Goal: Task Accomplishment & Management: Use online tool/utility

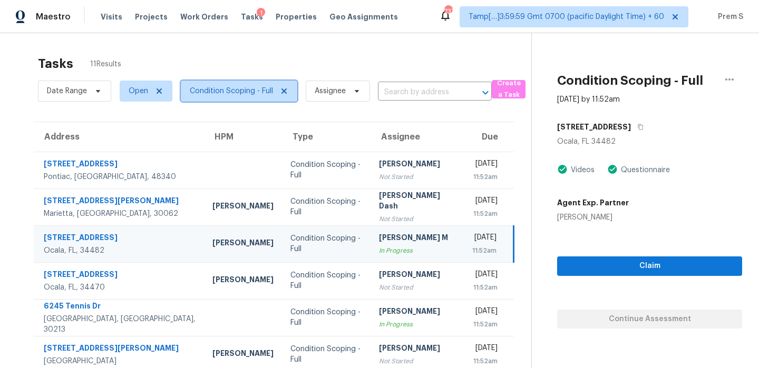
click at [235, 93] on span "Condition Scoping - Full" at bounding box center [231, 91] width 83 height 11
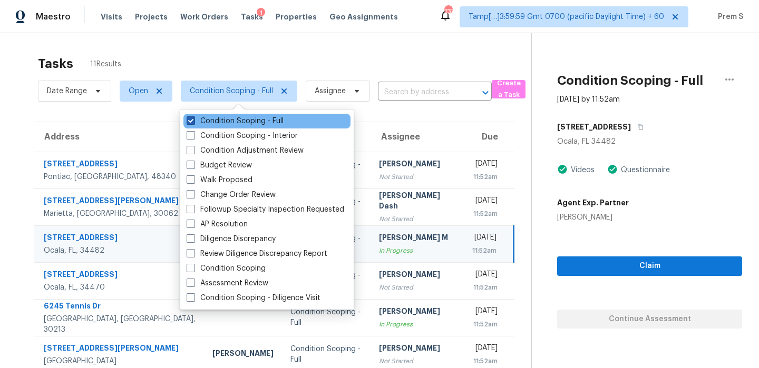
click at [233, 122] on label "Condition Scoping - Full" at bounding box center [234, 121] width 97 height 11
click at [193, 122] on input "Condition Scoping - Full" at bounding box center [189, 119] width 7 height 7
checkbox input "false"
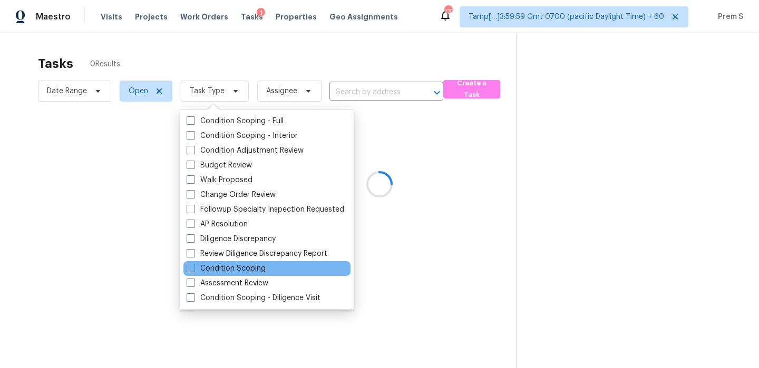
click at [267, 269] on div "Condition Scoping" at bounding box center [266, 268] width 167 height 15
click at [243, 273] on label "Condition Scoping" at bounding box center [225, 268] width 79 height 11
click at [193, 270] on input "Condition Scoping" at bounding box center [189, 266] width 7 height 7
checkbox input "true"
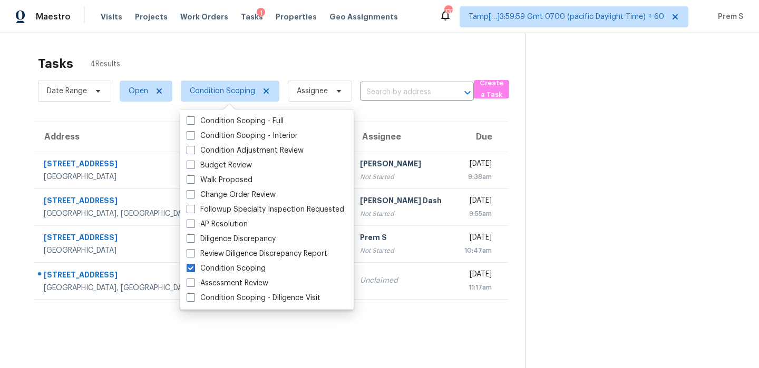
click at [454, 125] on th "Due" at bounding box center [481, 137] width 54 height 30
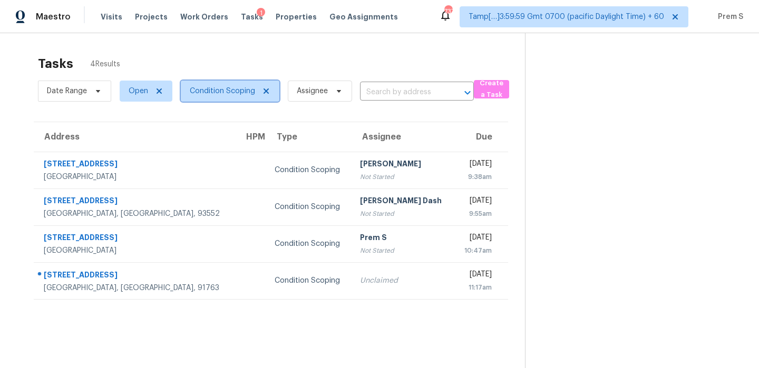
click at [228, 85] on span "Condition Scoping" at bounding box center [230, 91] width 99 height 21
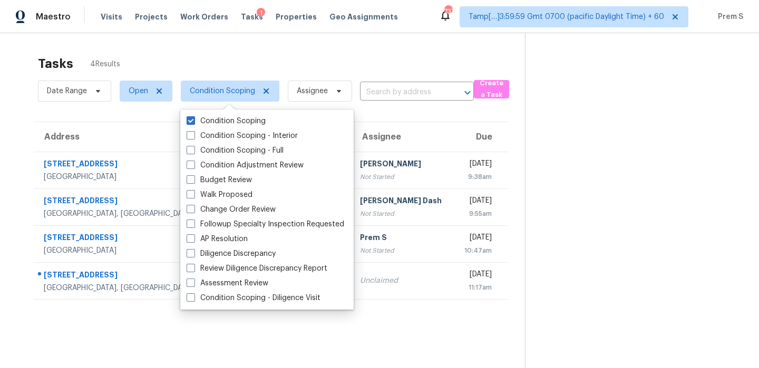
click at [377, 135] on th "Assignee" at bounding box center [402, 137] width 102 height 30
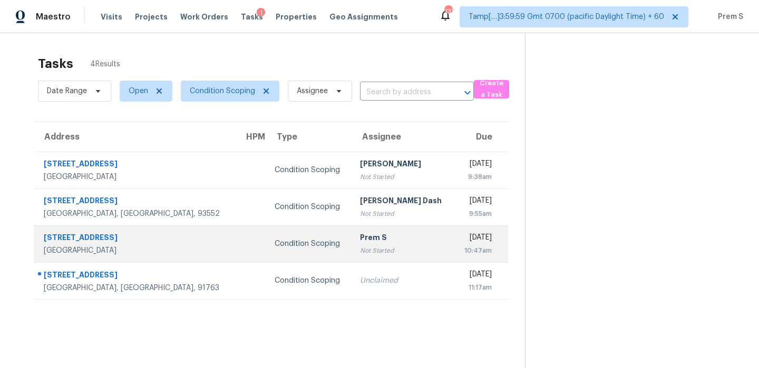
click at [360, 241] on div "Prem S" at bounding box center [402, 238] width 85 height 13
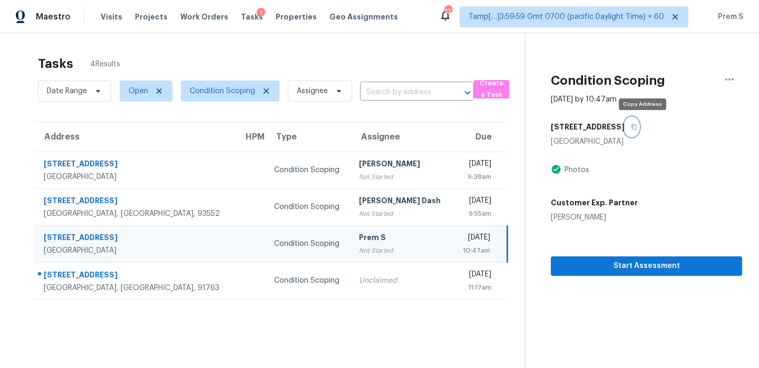
click at [637, 127] on icon "button" at bounding box center [634, 127] width 5 height 6
click at [637, 129] on icon "button" at bounding box center [634, 127] width 6 height 6
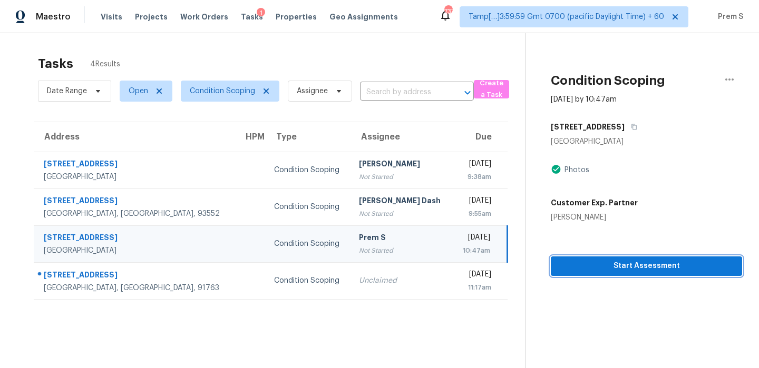
click at [660, 266] on span "Start Assessment" at bounding box center [646, 266] width 174 height 13
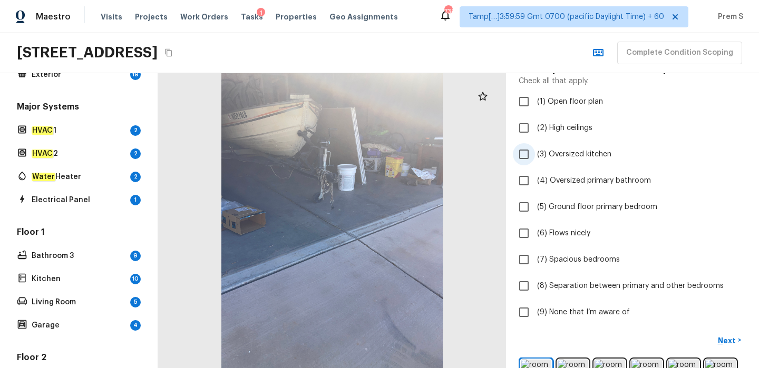
scroll to position [182, 0]
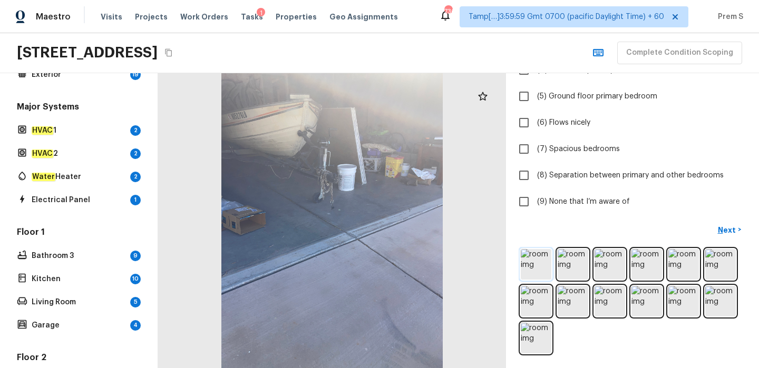
click at [544, 264] on img at bounding box center [535, 264] width 31 height 31
click at [537, 263] on img at bounding box center [535, 264] width 31 height 31
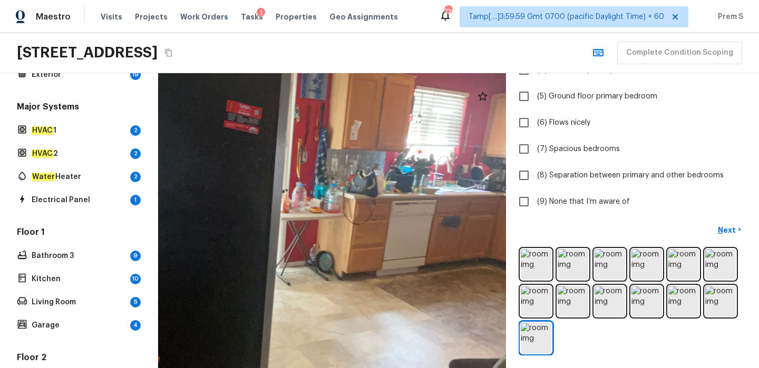
drag, startPoint x: 361, startPoint y: 218, endPoint x: 408, endPoint y: 379, distance: 167.4
click at [408, 368] on html "Maestro Visits Projects Work Orders Tasks 1 Properties Geo Assignments 736 Tamp…" at bounding box center [379, 184] width 759 height 368
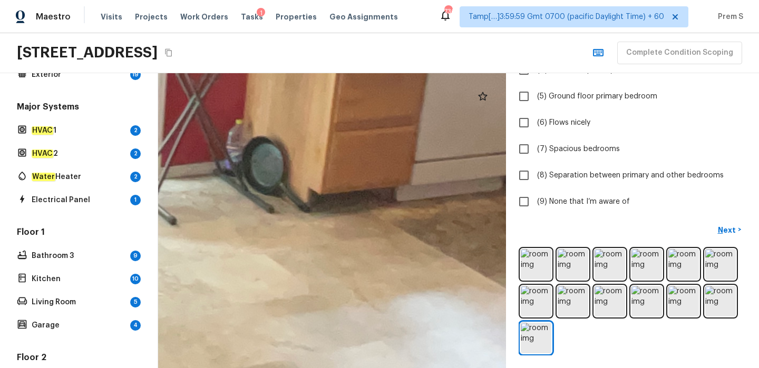
drag, startPoint x: 380, startPoint y: 218, endPoint x: 484, endPoint y: 345, distance: 164.4
click at [484, 345] on div at bounding box center [108, 114] width 2529 height 2146
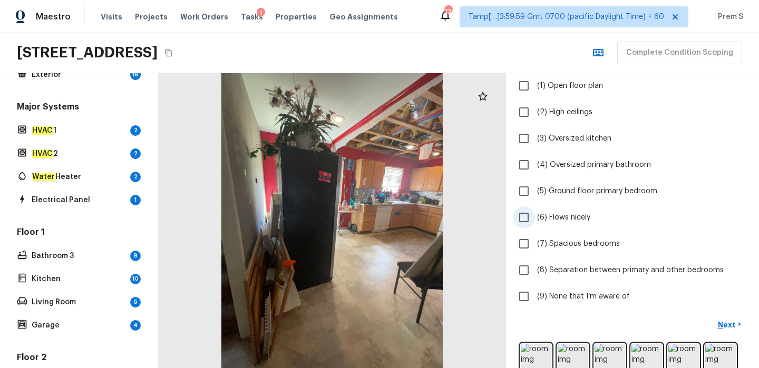
scroll to position [90, 0]
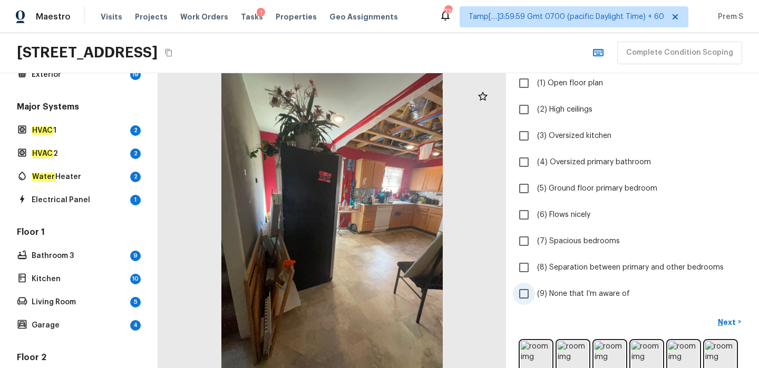
click at [540, 297] on span "(9) None that I’m aware of" at bounding box center [583, 294] width 93 height 11
click at [535, 297] on input "(9) None that I’m aware of" at bounding box center [524, 294] width 22 height 22
checkbox input "true"
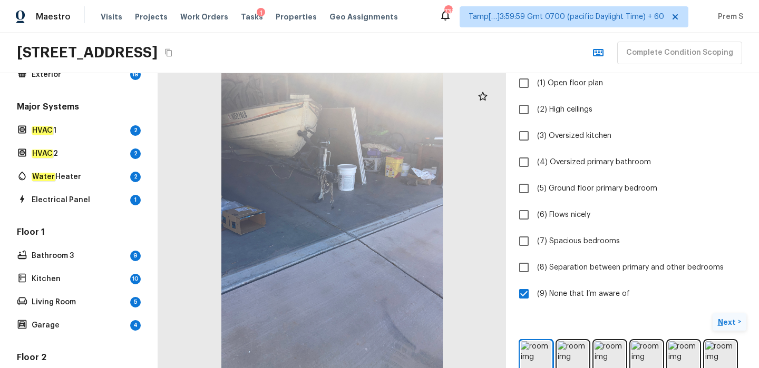
click at [726, 324] on p "Next" at bounding box center [727, 322] width 20 height 11
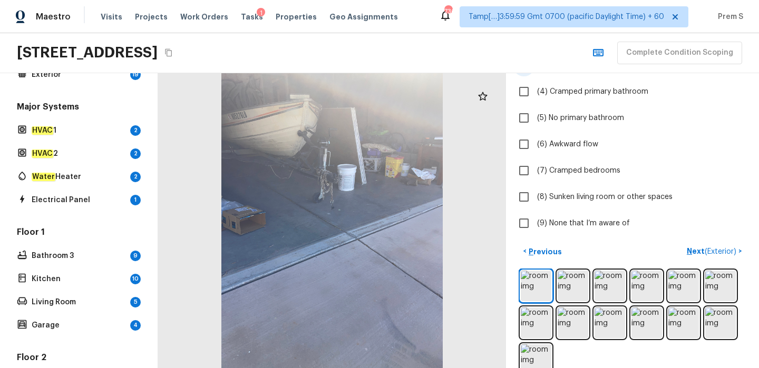
scroll to position [182, 0]
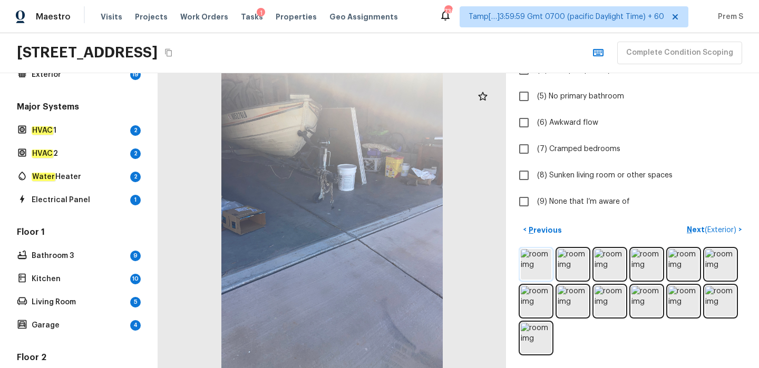
click at [539, 267] on img at bounding box center [535, 264] width 31 height 31
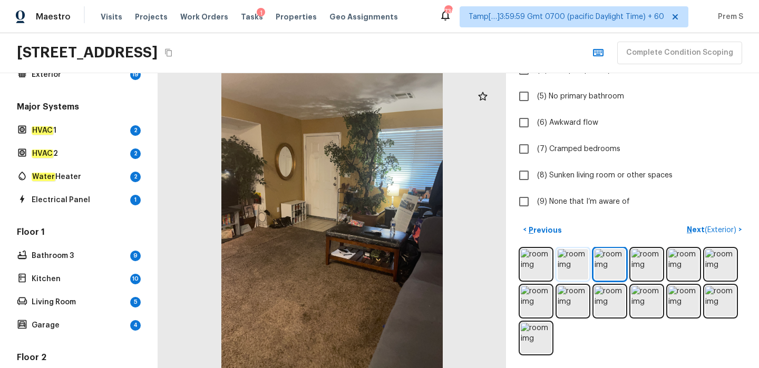
click at [566, 269] on img at bounding box center [572, 264] width 31 height 31
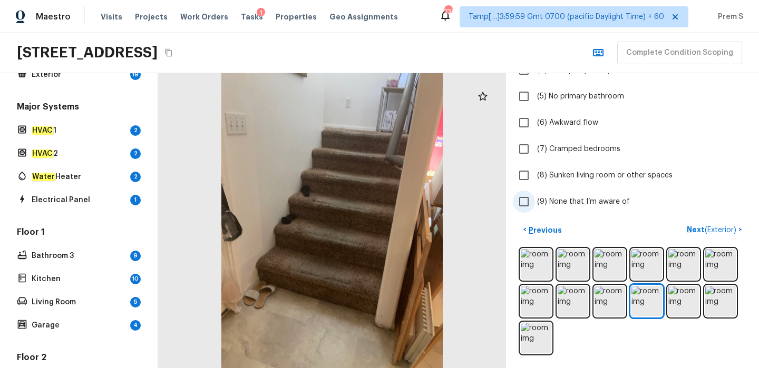
click at [549, 202] on span "(9) None that I’m aware of" at bounding box center [583, 201] width 93 height 11
click at [535, 202] on input "(9) None that I’m aware of" at bounding box center [524, 202] width 22 height 22
checkbox input "true"
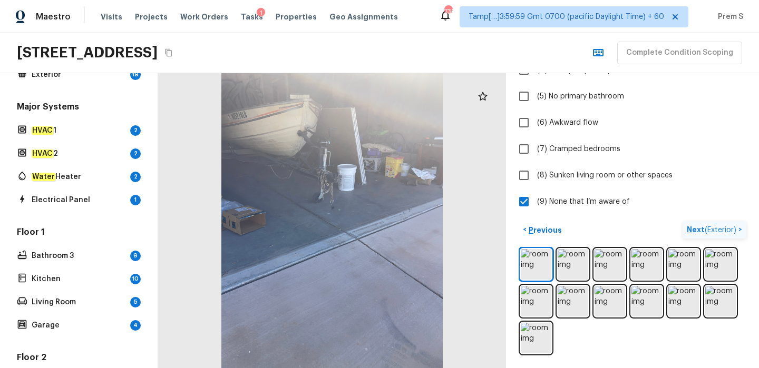
click at [694, 228] on p "Next ( Exterior )" at bounding box center [712, 229] width 52 height 11
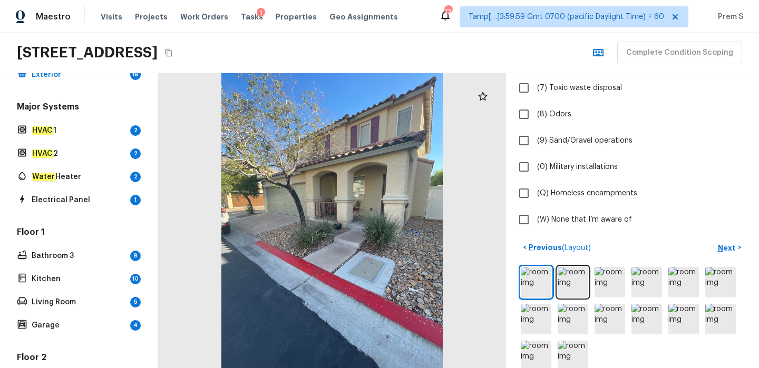
scroll to position [258, 0]
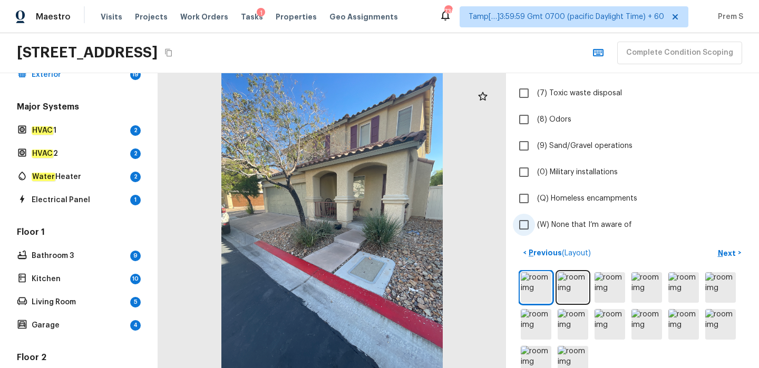
click at [526, 228] on input "(W) None that I’m aware of" at bounding box center [524, 225] width 22 height 22
checkbox input "true"
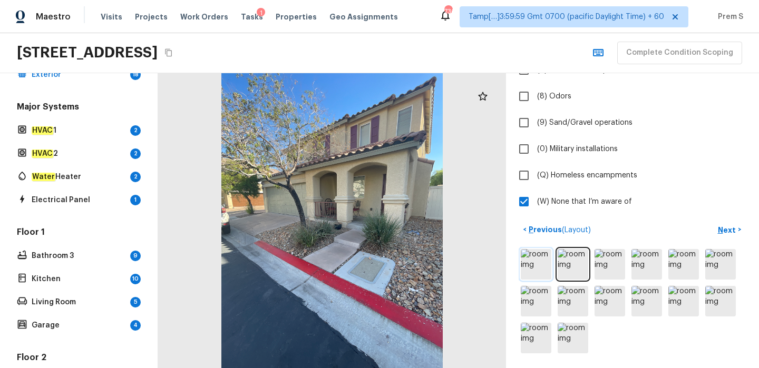
click at [540, 271] on img at bounding box center [535, 264] width 31 height 31
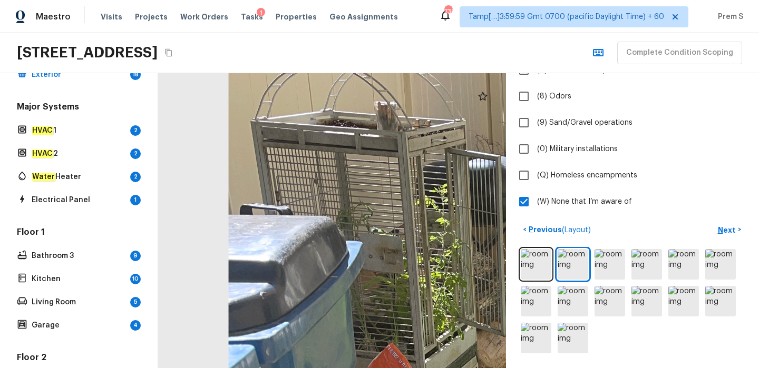
drag, startPoint x: 273, startPoint y: 124, endPoint x: 456, endPoint y: 215, distance: 204.7
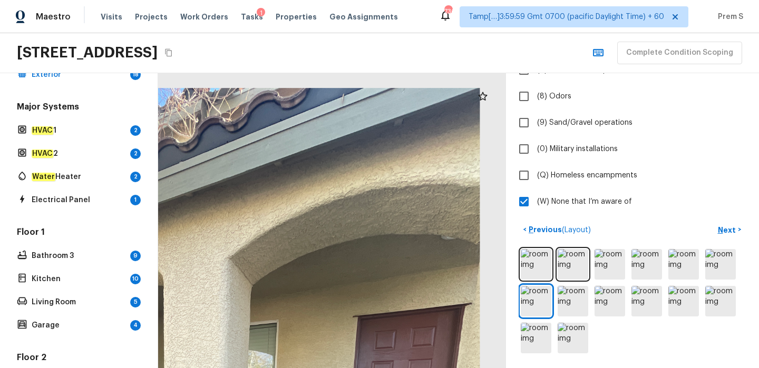
drag, startPoint x: 391, startPoint y: 149, endPoint x: 387, endPoint y: 343, distance: 194.4
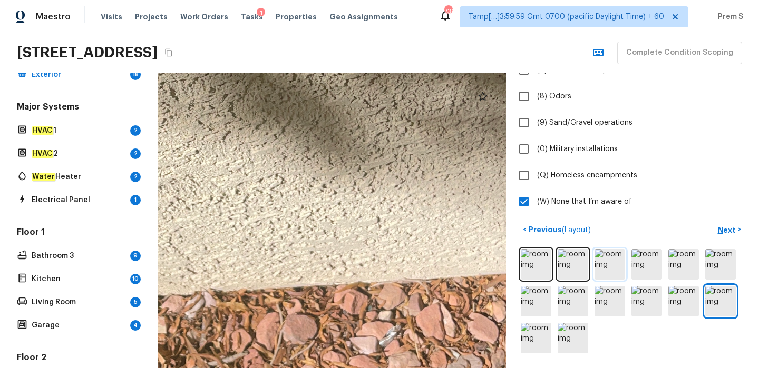
drag, startPoint x: 356, startPoint y: 254, endPoint x: 604, endPoint y: 249, distance: 247.6
click at [603, 250] on div "Exterior + Add Repair Scope 1 2 3 4 5 6 7 8 9 10 11 12 13 14 15 16 17 18 19 Do …" at bounding box center [458, 220] width 601 height 295
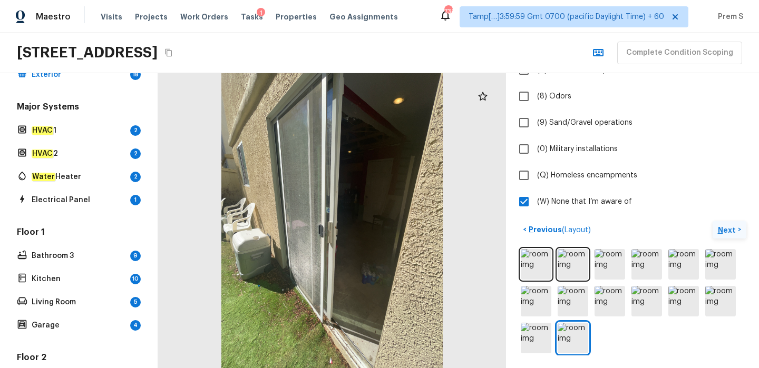
click at [731, 228] on p "Next" at bounding box center [727, 230] width 20 height 11
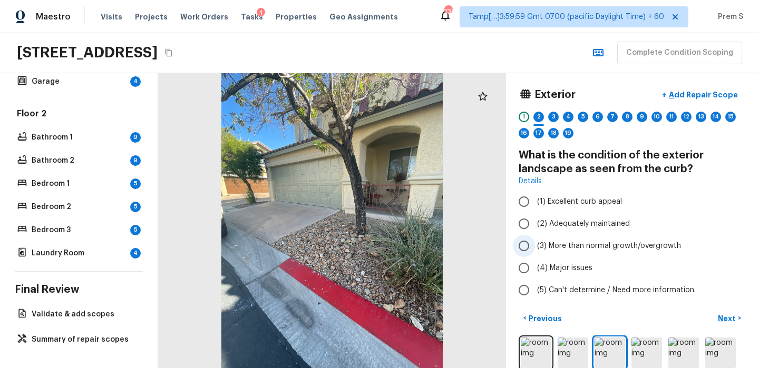
scroll to position [21, 0]
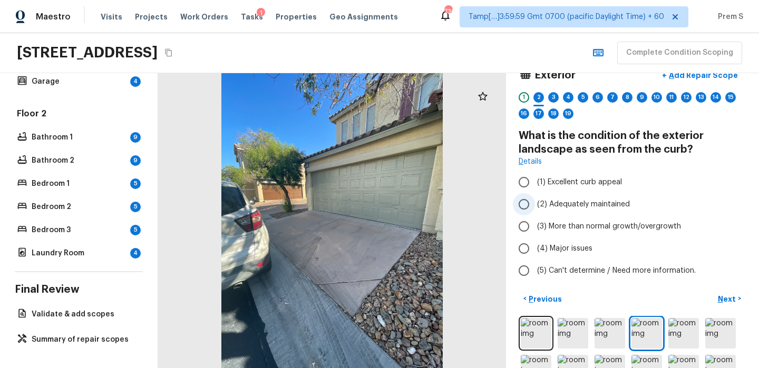
click at [564, 209] on label "(2) Adequately maintained" at bounding box center [625, 204] width 225 height 22
click at [535, 209] on input "(2) Adequately maintained" at bounding box center [524, 204] width 22 height 22
radio input "true"
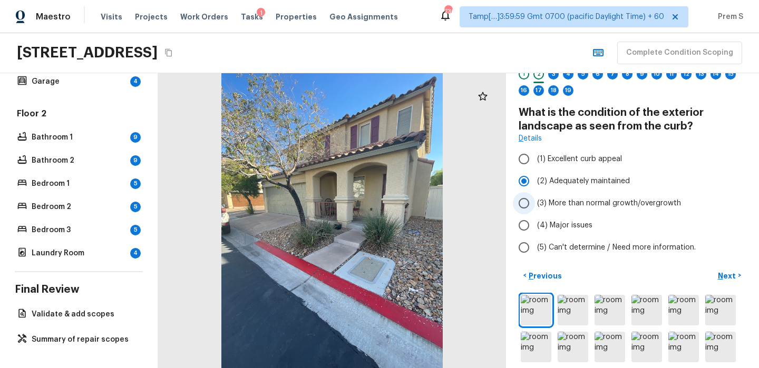
scroll to position [55, 0]
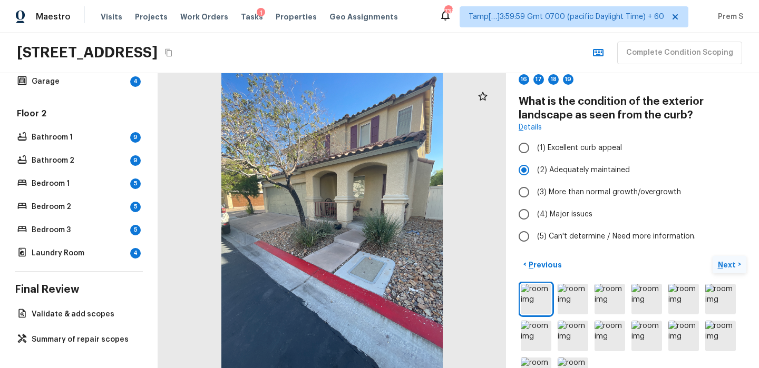
click at [731, 264] on p "Next" at bounding box center [727, 265] width 20 height 11
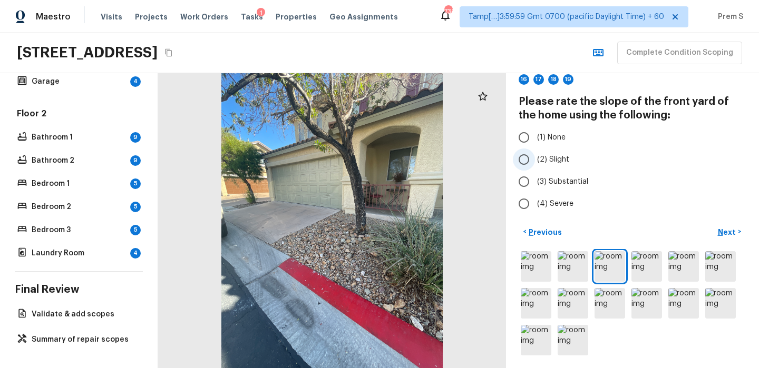
click at [572, 157] on label "(2) Slight" at bounding box center [625, 160] width 225 height 22
click at [535, 157] on input "(2) Slight" at bounding box center [524, 160] width 22 height 22
radio input "true"
click at [725, 231] on p "Next" at bounding box center [727, 232] width 20 height 11
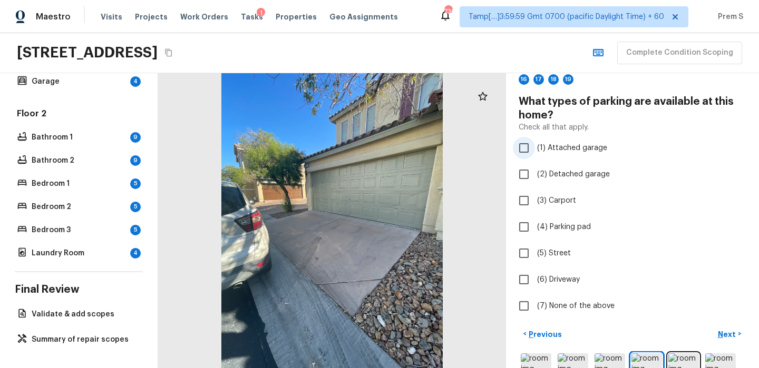
click at [588, 148] on span "(1) Attached garage" at bounding box center [572, 148] width 70 height 11
click at [535, 148] on input "(1) Attached garage" at bounding box center [524, 148] width 22 height 22
checkbox input "true"
click at [726, 337] on p "Next" at bounding box center [727, 334] width 20 height 11
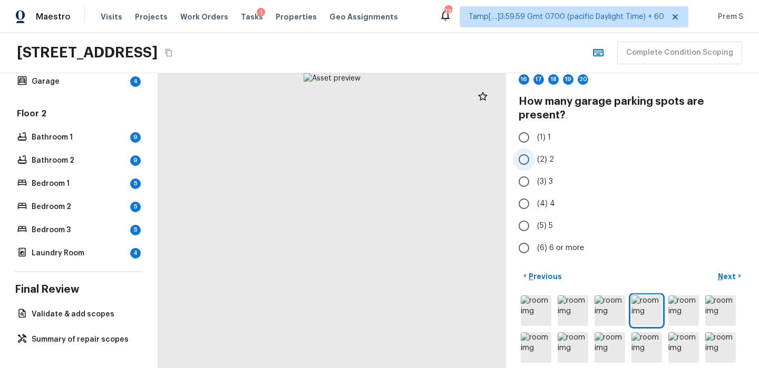
click at [527, 160] on input "(2) 2" at bounding box center [524, 160] width 22 height 22
radio input "true"
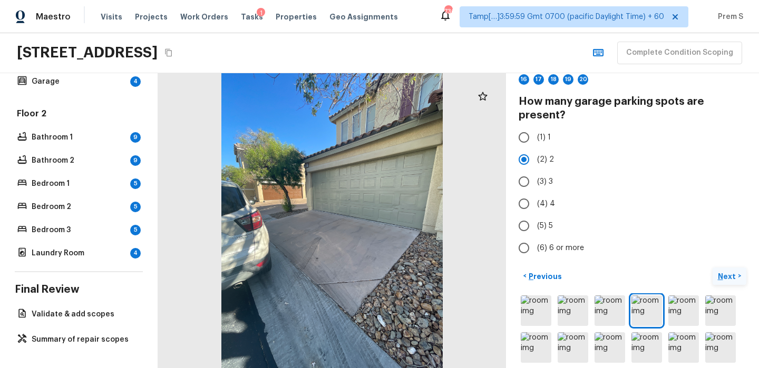
click at [732, 272] on p "Next" at bounding box center [727, 276] width 20 height 11
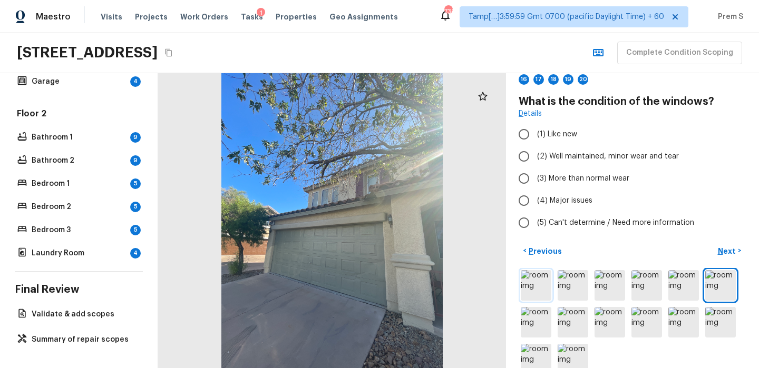
click at [542, 288] on img at bounding box center [535, 285] width 31 height 31
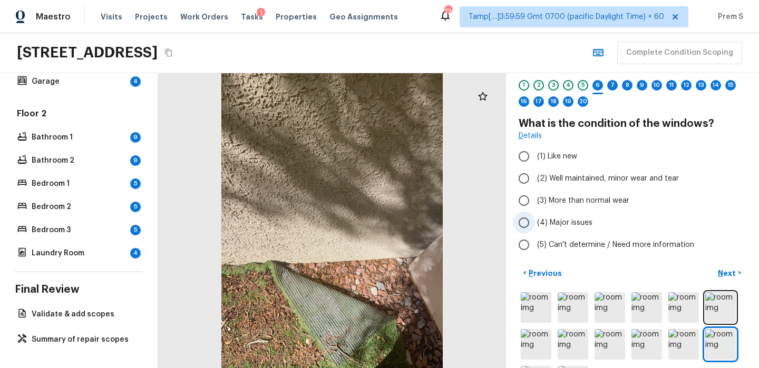
scroll to position [24, 0]
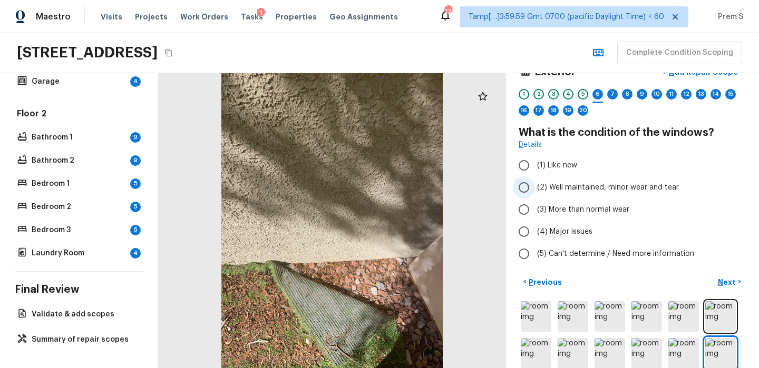
click at [558, 188] on span "(2) Well maintained, minor wear and tear" at bounding box center [608, 187] width 142 height 11
click at [535, 188] on input "(2) Well maintained, minor wear and tear" at bounding box center [524, 187] width 22 height 22
radio input "true"
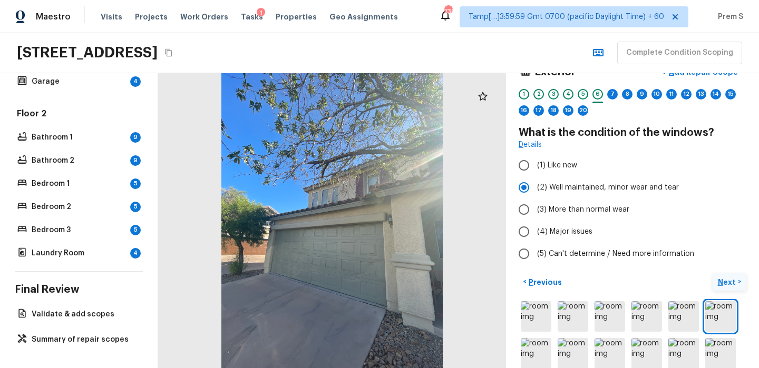
click at [729, 279] on p "Next" at bounding box center [727, 282] width 20 height 11
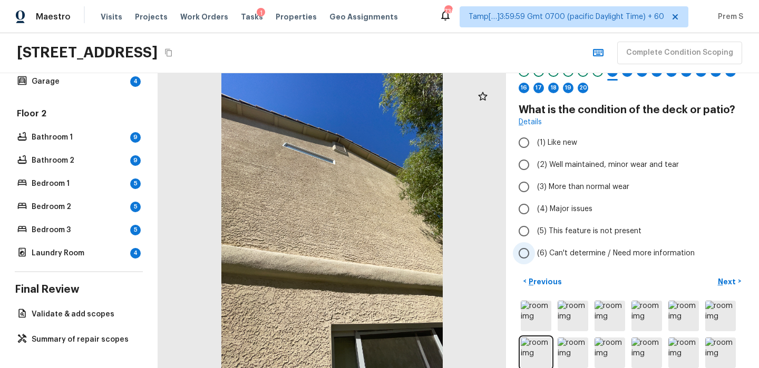
scroll to position [84, 0]
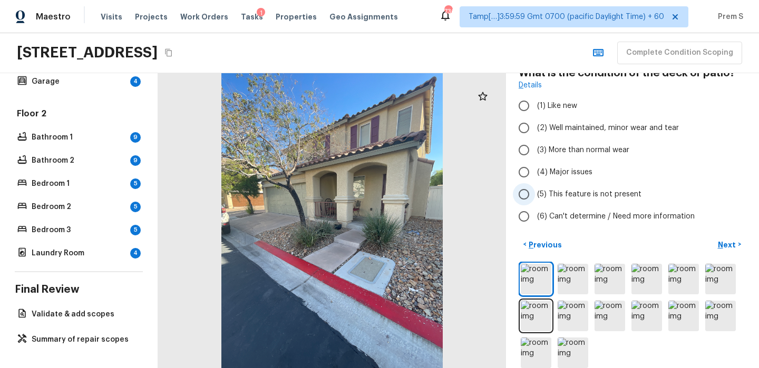
click at [576, 191] on span "(5) This feature is not present" at bounding box center [589, 194] width 104 height 11
click at [535, 191] on input "(5) This feature is not present" at bounding box center [524, 194] width 22 height 22
radio input "true"
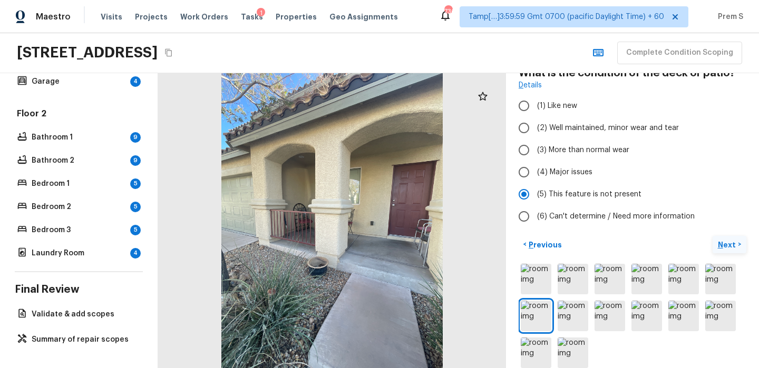
click at [729, 244] on p "Next" at bounding box center [727, 245] width 20 height 11
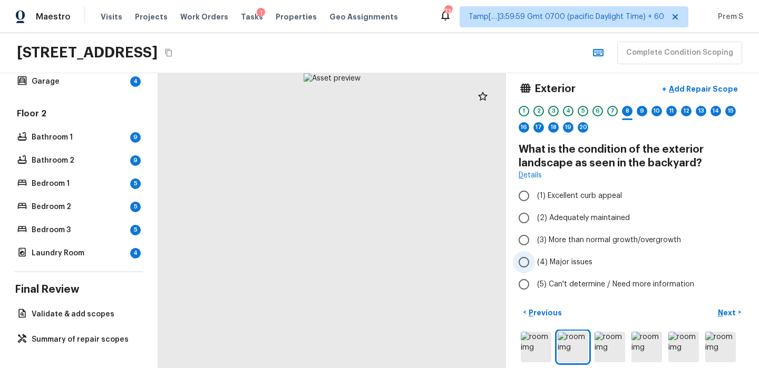
scroll to position [6, 0]
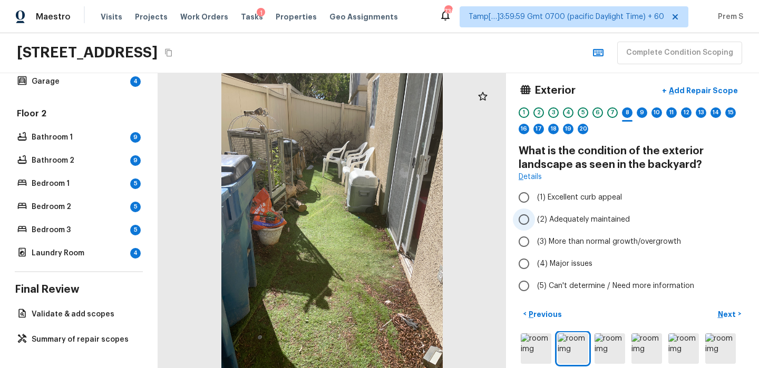
click at [574, 222] on span "(2) Adequately maintained" at bounding box center [583, 219] width 93 height 11
click at [535, 222] on input "(2) Adequately maintained" at bounding box center [524, 220] width 22 height 22
radio input "true"
click at [725, 317] on p "Next" at bounding box center [727, 314] width 20 height 11
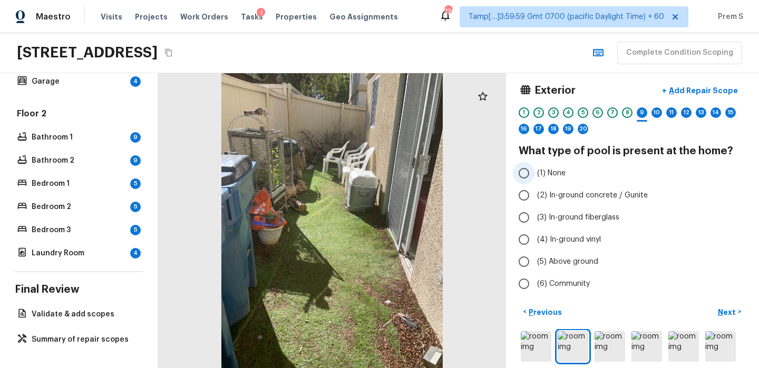
click at [564, 175] on span "(1) None" at bounding box center [551, 173] width 28 height 11
click at [535, 175] on input "(1) None" at bounding box center [524, 173] width 22 height 22
radio input "true"
click at [729, 313] on p "Next" at bounding box center [727, 312] width 20 height 11
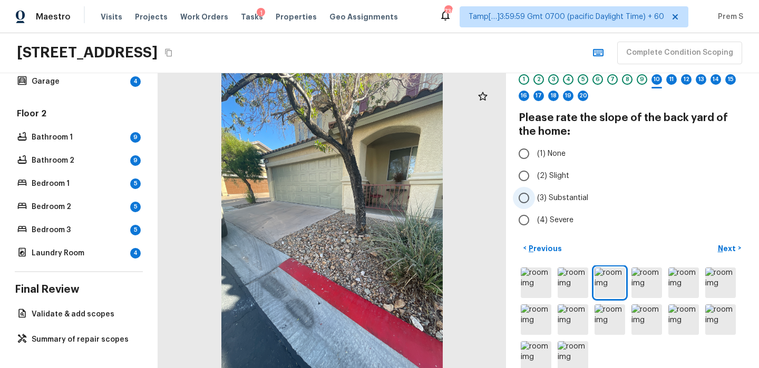
scroll to position [42, 0]
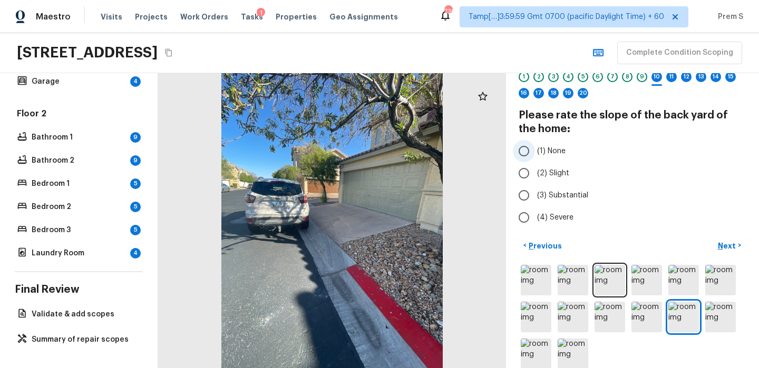
click at [565, 153] on label "(1) None" at bounding box center [625, 151] width 225 height 22
click at [535, 153] on input "(1) None" at bounding box center [524, 151] width 22 height 22
radio input "true"
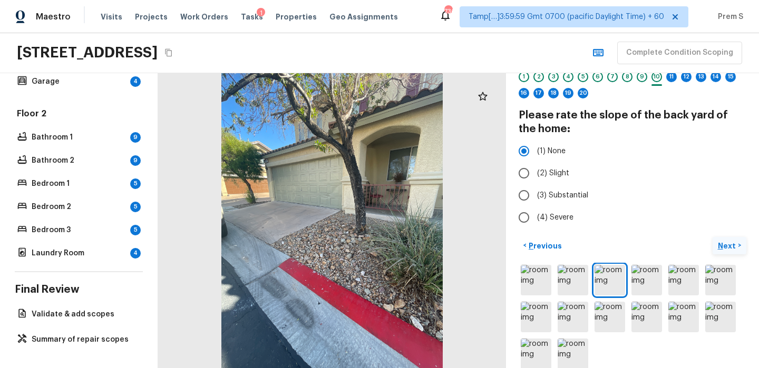
click at [735, 249] on p "Next" at bounding box center [727, 246] width 20 height 11
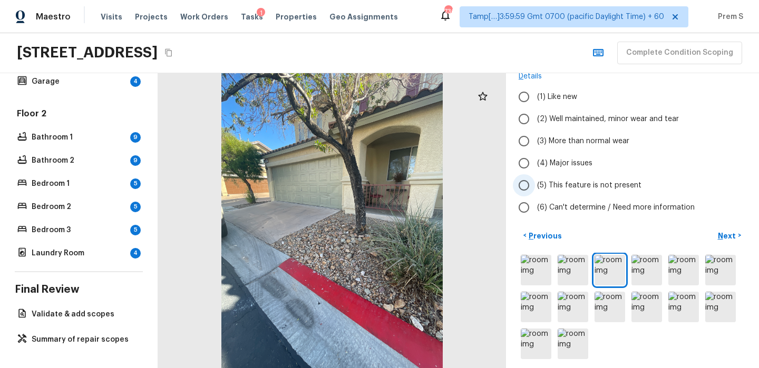
scroll to position [112, 0]
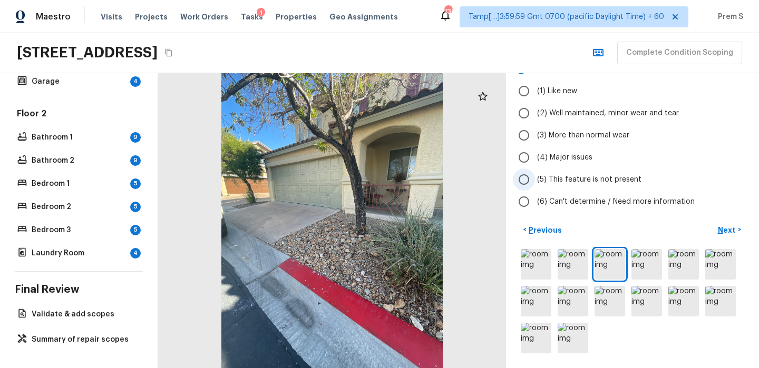
click at [555, 178] on span "(5) This feature is not present" at bounding box center [589, 179] width 104 height 11
click at [535, 178] on input "(5) This feature is not present" at bounding box center [524, 180] width 22 height 22
radio input "true"
click at [730, 228] on p "Next" at bounding box center [727, 230] width 20 height 11
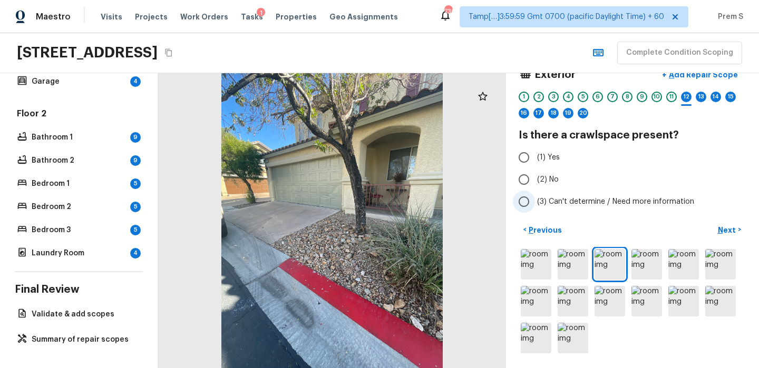
scroll to position [0, 0]
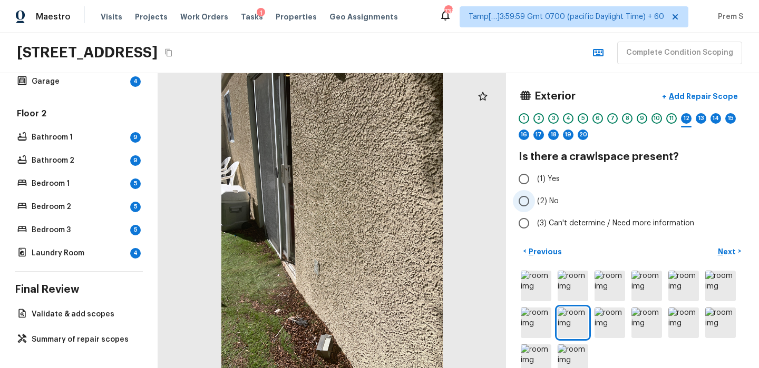
click at [544, 201] on span "(2) No" at bounding box center [548, 201] width 22 height 11
click at [535, 201] on input "(2) No" at bounding box center [524, 201] width 22 height 22
radio input "true"
click at [730, 256] on p "Next" at bounding box center [727, 252] width 20 height 11
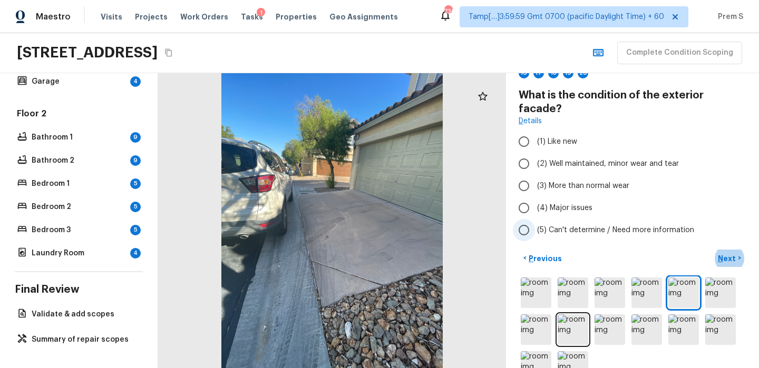
scroll to position [76, 0]
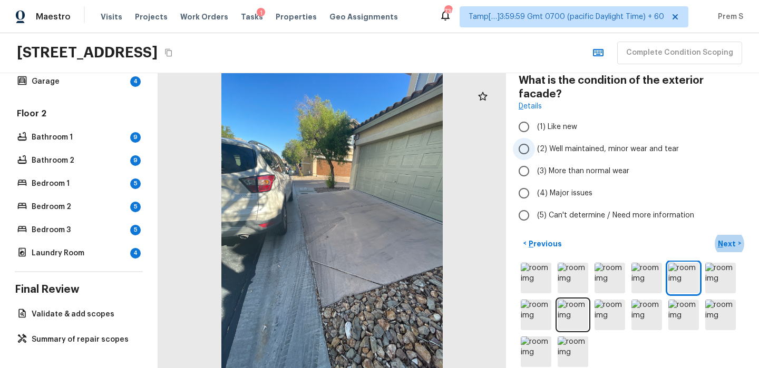
click at [547, 143] on label "(2) Well maintained, minor wear and tear" at bounding box center [625, 149] width 225 height 22
click at [535, 143] on input "(2) Well maintained, minor wear and tear" at bounding box center [524, 149] width 22 height 22
radio input "true"
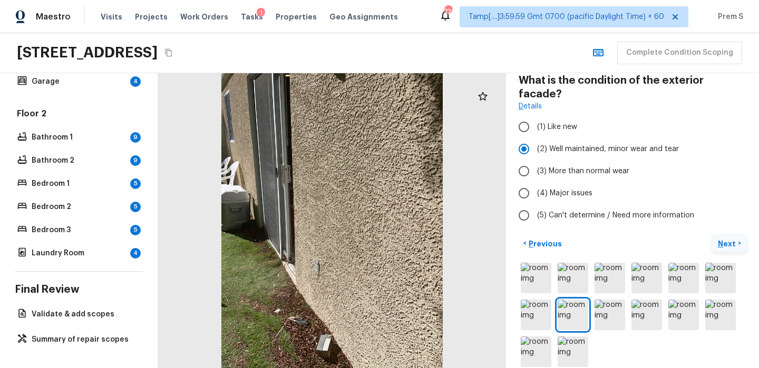
click at [725, 239] on p "Next" at bounding box center [727, 244] width 20 height 11
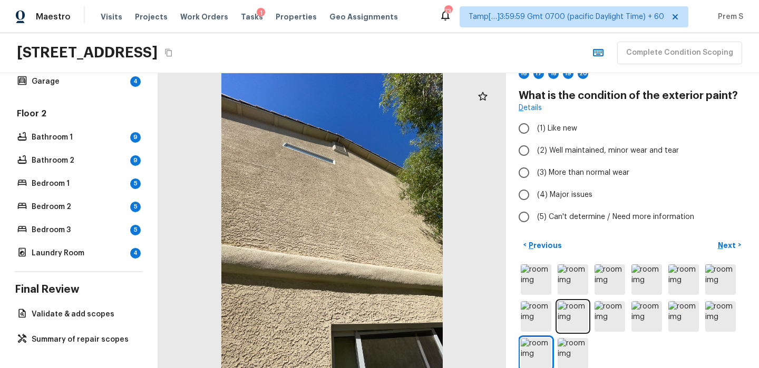
scroll to position [62, 0]
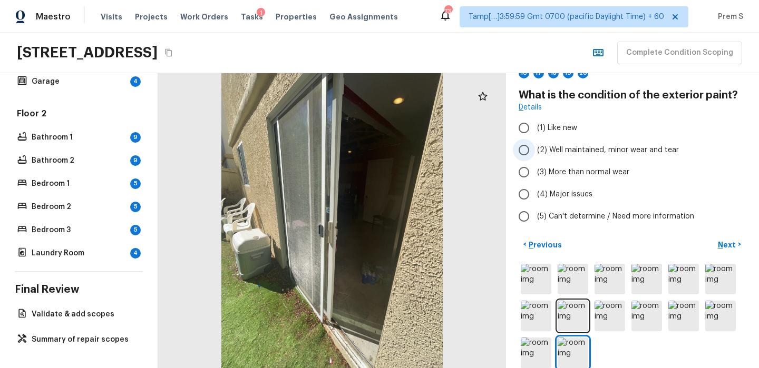
click at [633, 153] on span "(2) Well maintained, minor wear and tear" at bounding box center [608, 150] width 142 height 11
click at [535, 153] on input "(2) Well maintained, minor wear and tear" at bounding box center [524, 150] width 22 height 22
radio input "true"
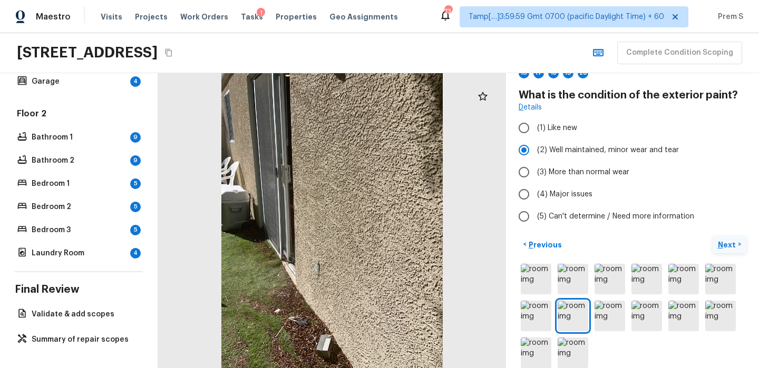
click at [732, 250] on button "Next >" at bounding box center [729, 244] width 34 height 17
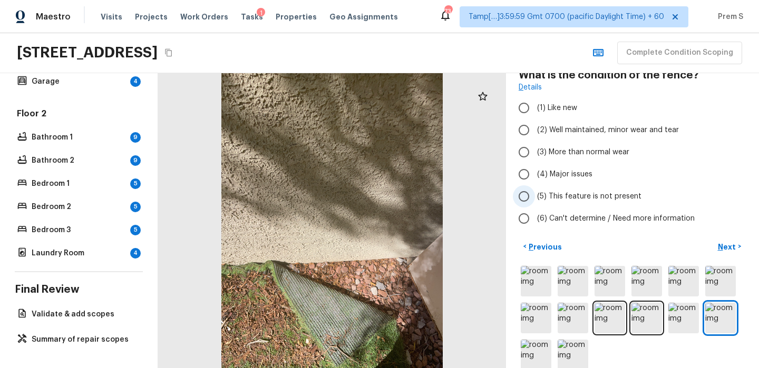
scroll to position [84, 0]
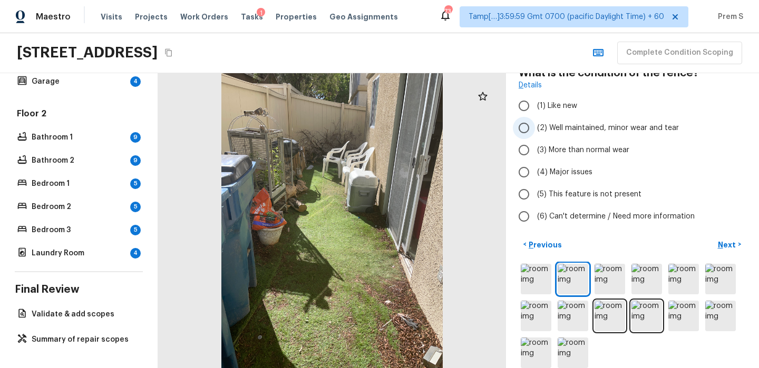
click at [586, 129] on span "(2) Well maintained, minor wear and tear" at bounding box center [608, 128] width 142 height 11
click at [535, 129] on input "(2) Well maintained, minor wear and tear" at bounding box center [524, 128] width 22 height 22
radio input "true"
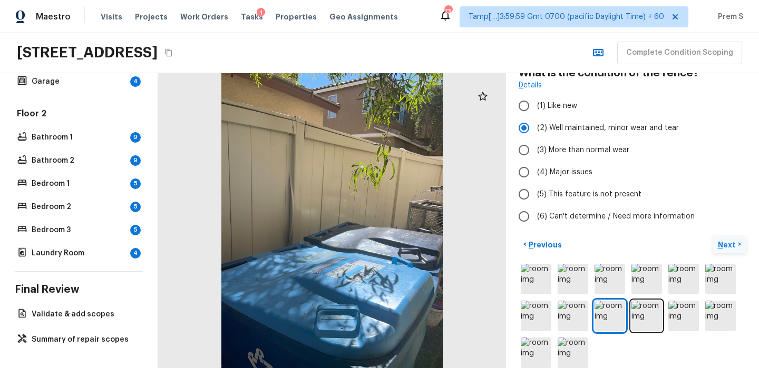
click at [723, 243] on p "Next" at bounding box center [727, 245] width 20 height 11
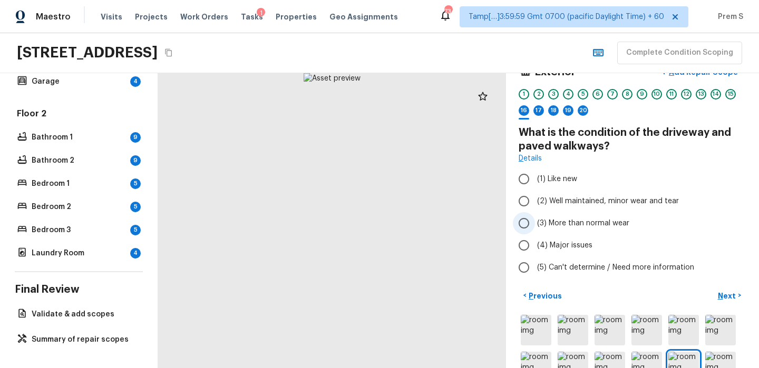
scroll to position [55, 0]
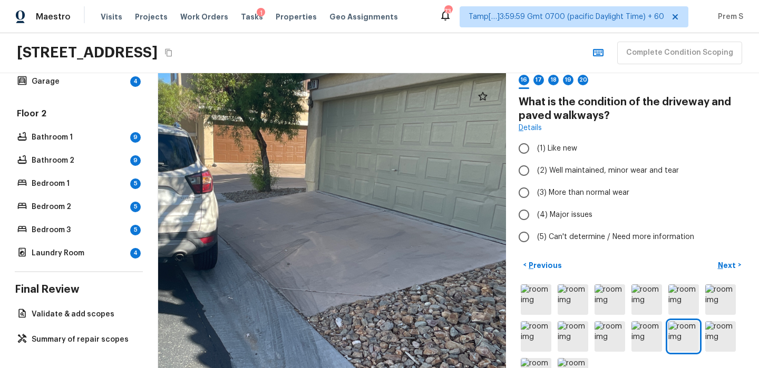
drag, startPoint x: 355, startPoint y: 156, endPoint x: 355, endPoint y: 233, distance: 76.9
click at [355, 234] on div at bounding box center [286, 244] width 1034 height 877
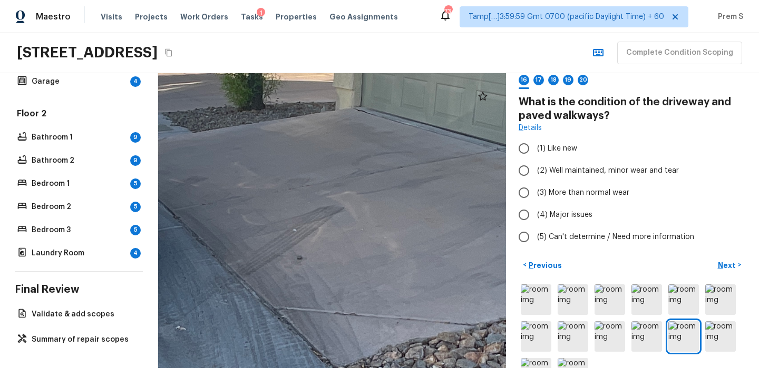
drag, startPoint x: 327, startPoint y: 302, endPoint x: 409, endPoint y: 264, distance: 90.0
click at [409, 264] on div at bounding box center [295, 219] width 2122 height 1801
click at [606, 169] on span "(2) Well maintained, minor wear and tear" at bounding box center [608, 170] width 142 height 11
click at [535, 169] on input "(2) Well maintained, minor wear and tear" at bounding box center [524, 171] width 22 height 22
radio input "true"
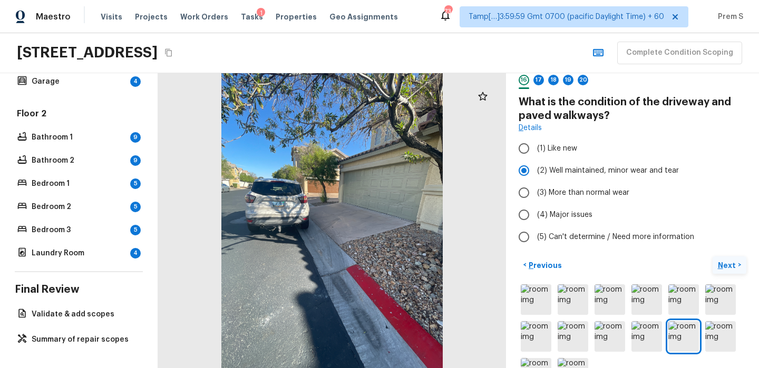
click at [729, 268] on p "Next" at bounding box center [727, 265] width 20 height 11
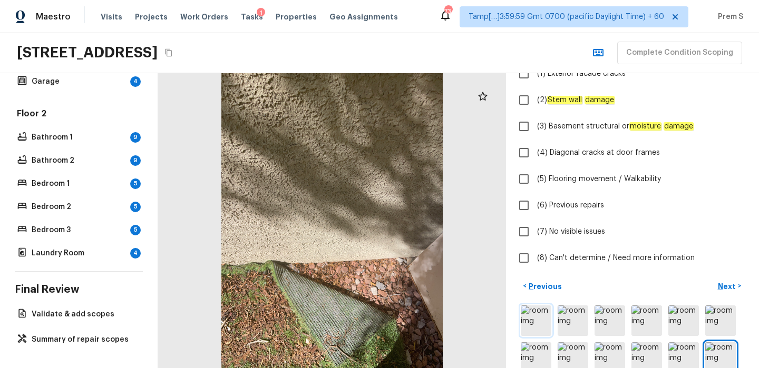
scroll to position [175, 0]
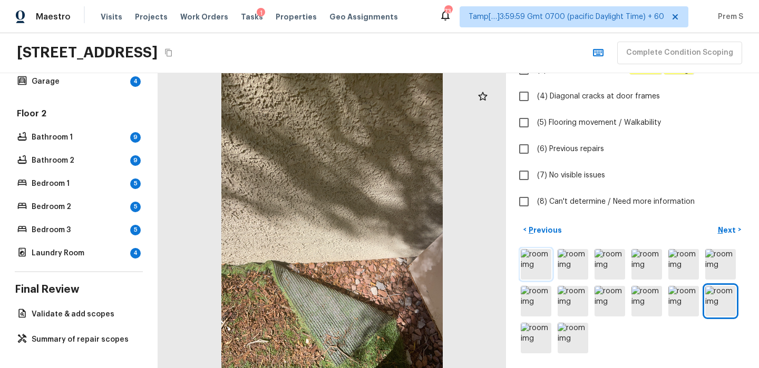
click at [543, 269] on img at bounding box center [535, 264] width 31 height 31
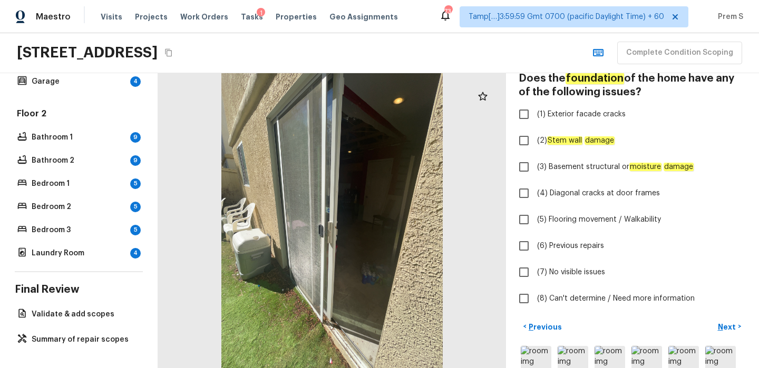
scroll to position [77, 0]
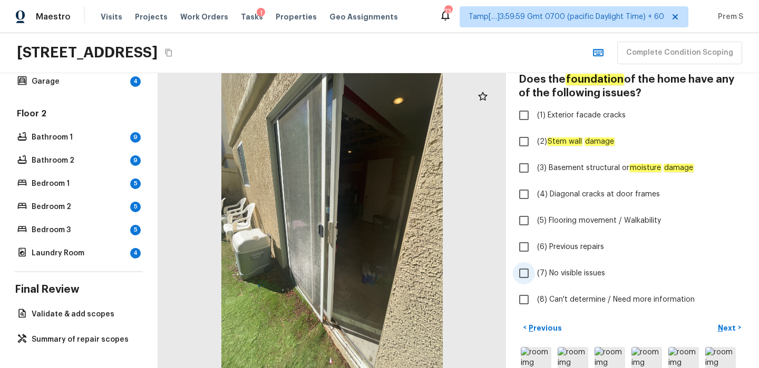
click at [559, 273] on span "(7) No visible issues" at bounding box center [571, 273] width 68 height 11
click at [535, 273] on input "(7) No visible issues" at bounding box center [524, 273] width 22 height 22
checkbox input "true"
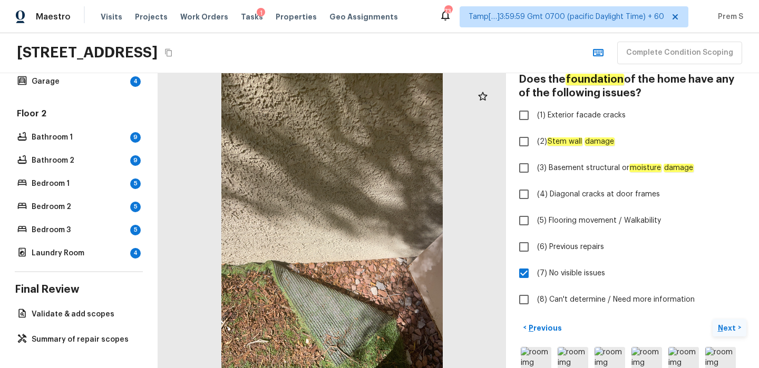
click at [732, 328] on p "Next" at bounding box center [727, 328] width 20 height 11
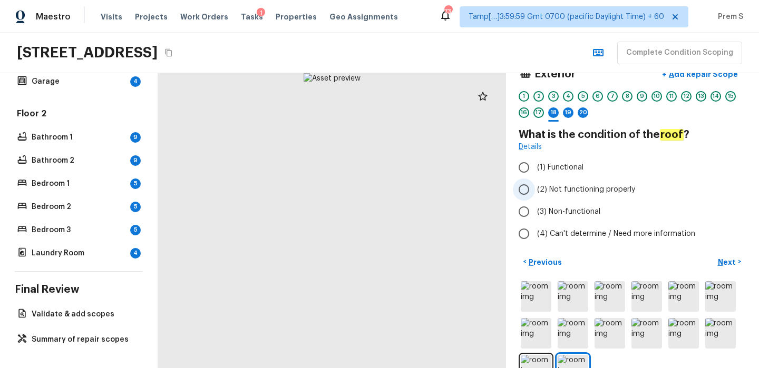
scroll to position [40, 0]
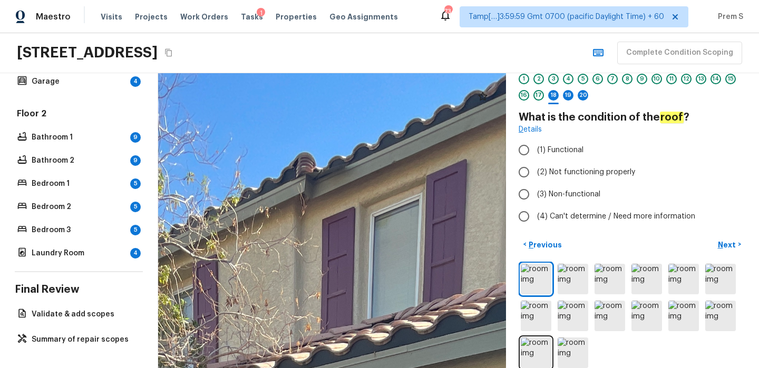
drag, startPoint x: 351, startPoint y: 124, endPoint x: 352, endPoint y: 287, distance: 162.8
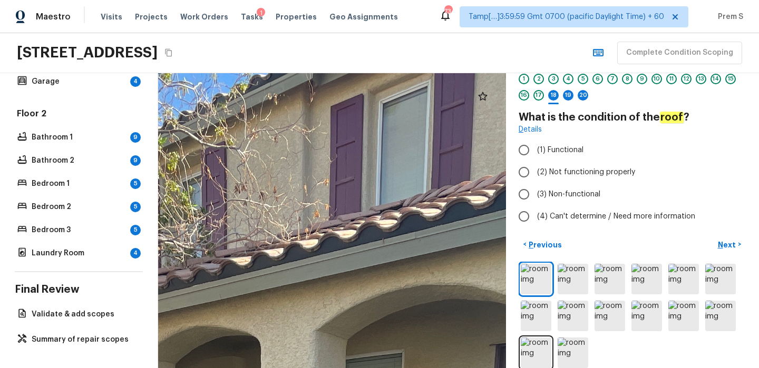
drag, startPoint x: 366, startPoint y: 337, endPoint x: 376, endPoint y: 218, distance: 119.4
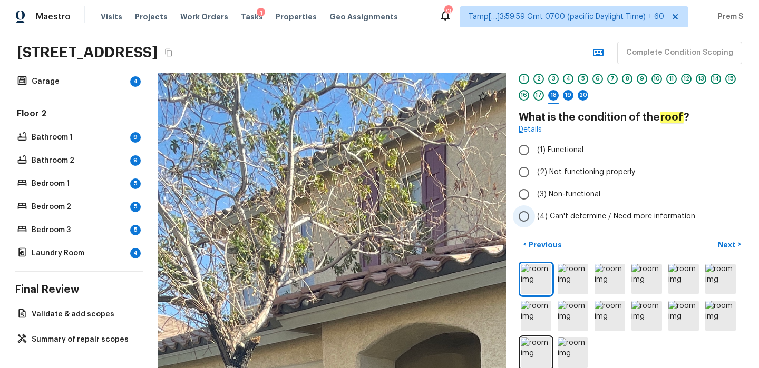
drag, startPoint x: 376, startPoint y: 218, endPoint x: 594, endPoint y: 219, distance: 218.6
click at [594, 219] on div "Exterior + Add Repair Scope 1 2 3 4 5 6 7 8 9 10 11 12 13 14 15 16 17 18 19 20 …" at bounding box center [458, 220] width 601 height 295
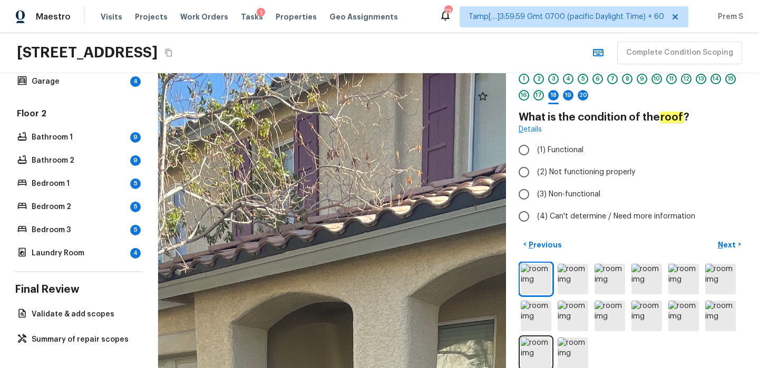
drag, startPoint x: 456, startPoint y: 228, endPoint x: 328, endPoint y: 197, distance: 131.6
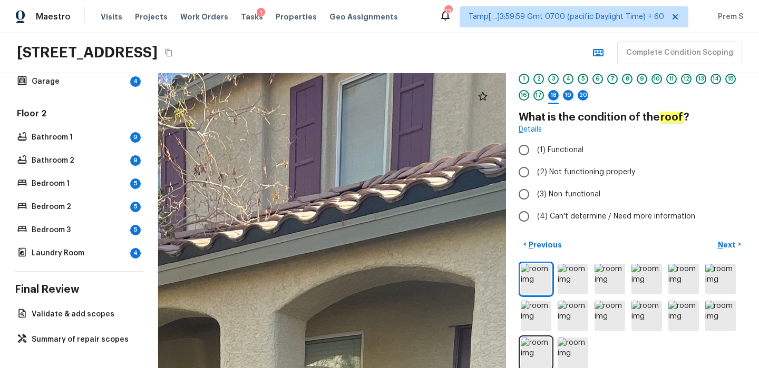
drag, startPoint x: 388, startPoint y: 183, endPoint x: 255, endPoint y: 196, distance: 133.9
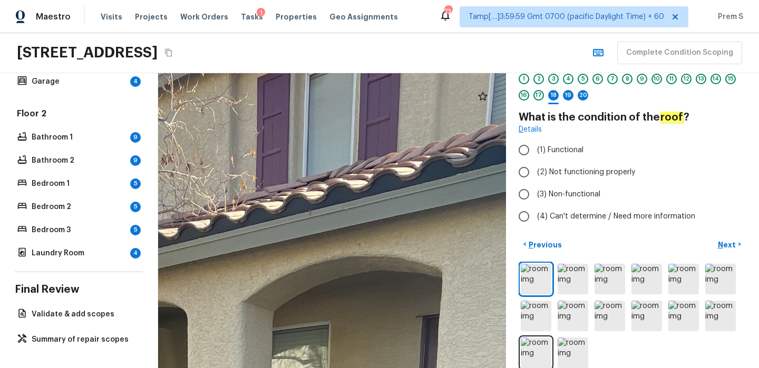
drag, startPoint x: 313, startPoint y: 192, endPoint x: 252, endPoint y: 274, distance: 102.7
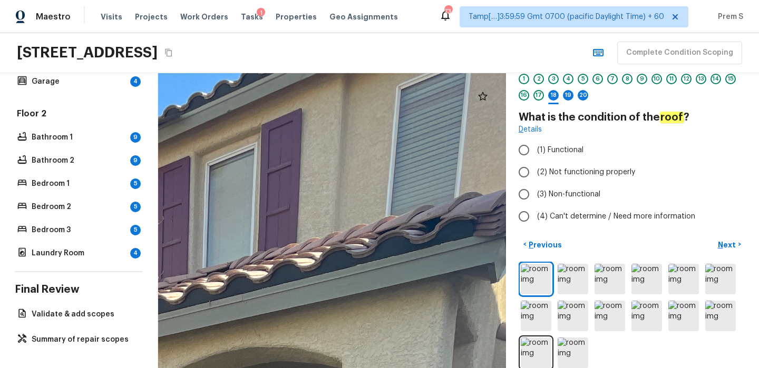
drag, startPoint x: 421, startPoint y: 253, endPoint x: 379, endPoint y: 310, distance: 70.8
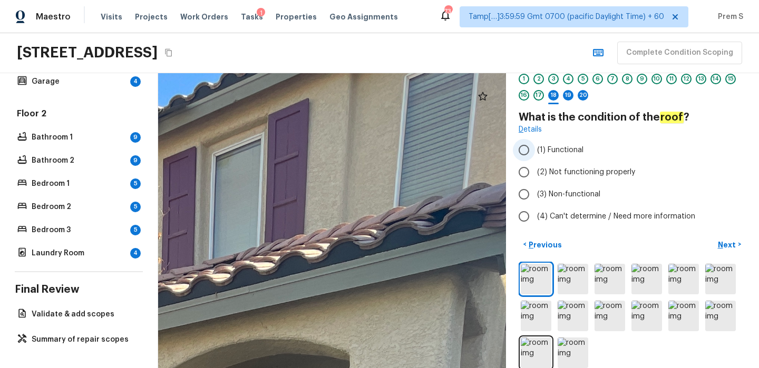
click at [574, 155] on span "(1) Functional" at bounding box center [560, 150] width 46 height 11
click at [535, 155] on input "(1) Functional" at bounding box center [524, 150] width 22 height 22
radio input "true"
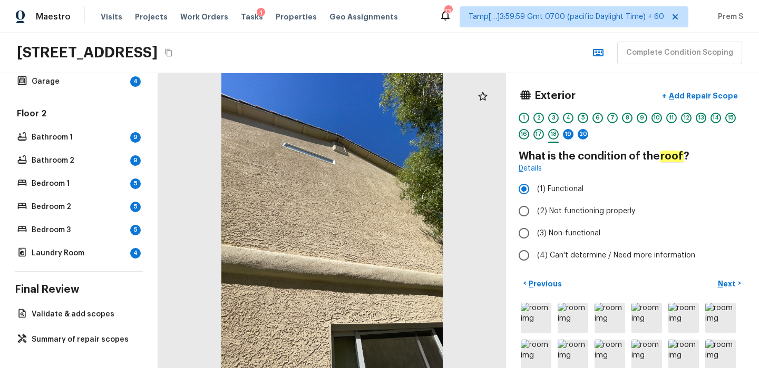
scroll to position [0, 0]
click at [730, 287] on p "Next" at bounding box center [727, 284] width 20 height 11
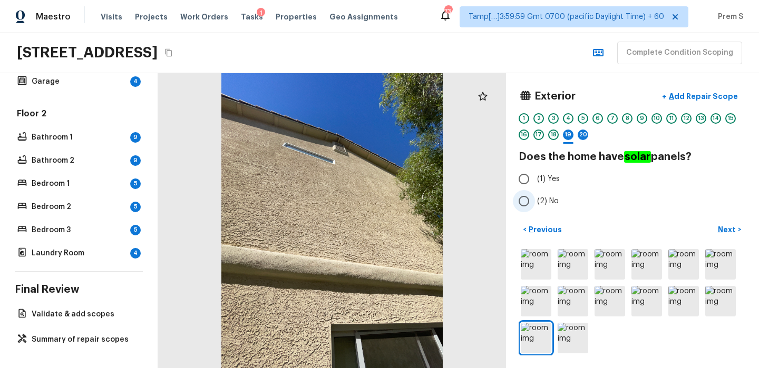
click at [540, 203] on span "(2) No" at bounding box center [548, 201] width 22 height 11
click at [535, 203] on input "(2) No" at bounding box center [524, 201] width 22 height 22
radio input "true"
click at [719, 222] on button "Next >" at bounding box center [729, 229] width 34 height 17
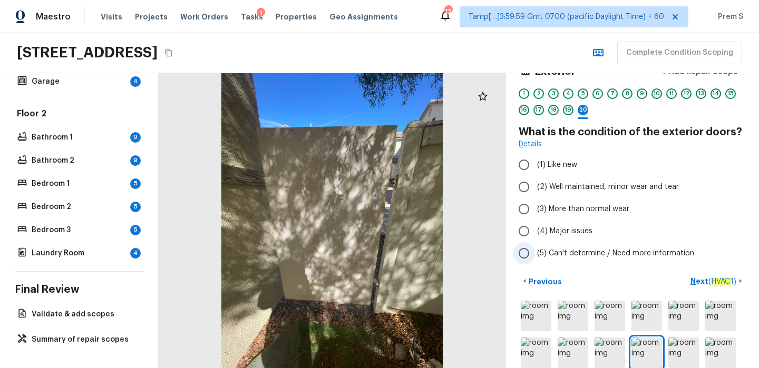
scroll to position [41, 0]
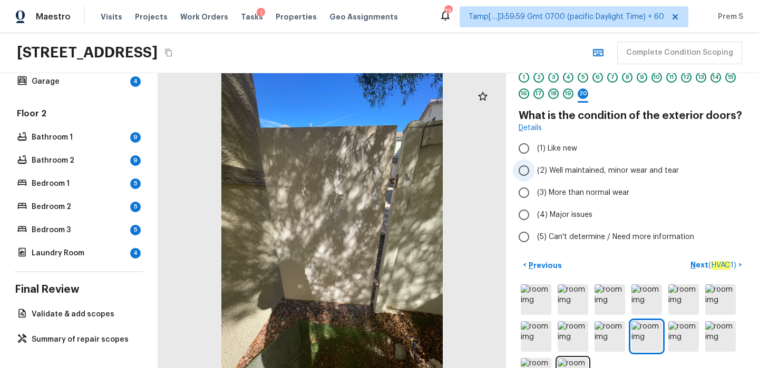
click at [559, 166] on span "(2) Well maintained, minor wear and tear" at bounding box center [608, 170] width 142 height 11
click at [535, 166] on input "(2) Well maintained, minor wear and tear" at bounding box center [524, 171] width 22 height 22
radio input "true"
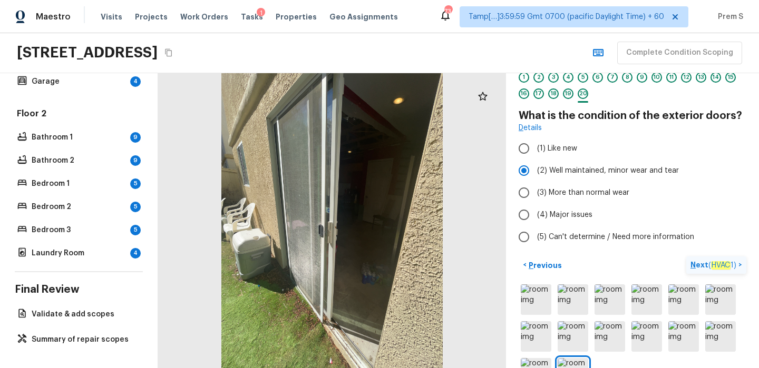
click at [694, 268] on p "Next ( HVAC 1 )" at bounding box center [714, 265] width 48 height 11
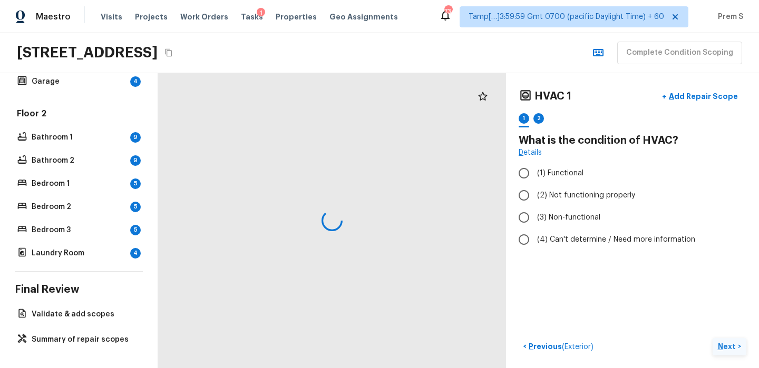
scroll to position [0, 0]
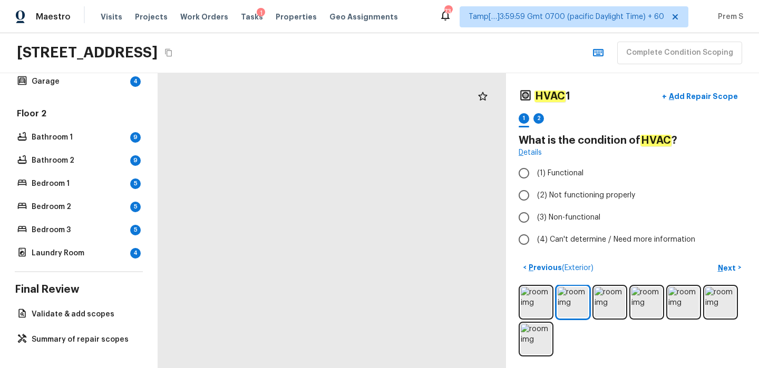
drag, startPoint x: 273, startPoint y: 160, endPoint x: 343, endPoint y: 250, distance: 114.5
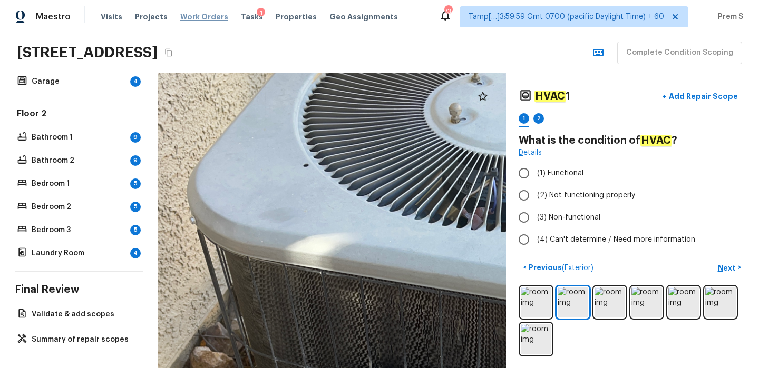
drag, startPoint x: 339, startPoint y: 163, endPoint x: 212, endPoint y: 21, distance: 190.3
click at [212, 22] on div "Maestro Visits Projects Work Orders Tasks 1 Properties Geo Assignments 734 Tamp…" at bounding box center [379, 184] width 759 height 368
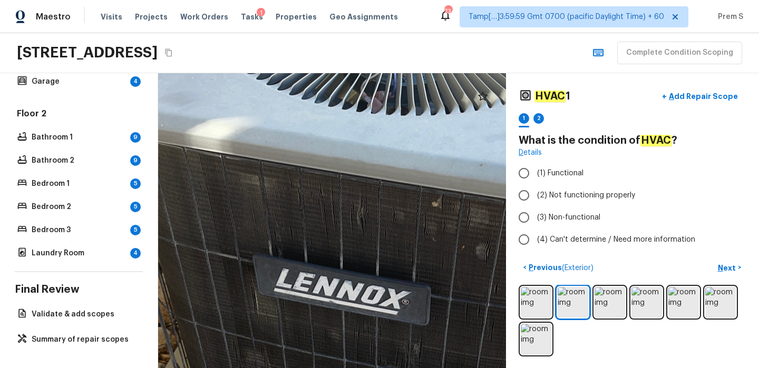
drag, startPoint x: 291, startPoint y: 184, endPoint x: 237, endPoint y: 262, distance: 94.9
click at [237, 264] on div at bounding box center [367, 274] width 1240 height 1052
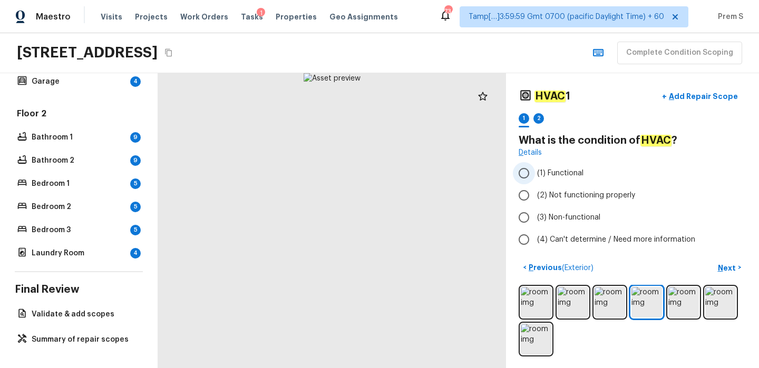
click at [533, 171] on input "(1) Functional" at bounding box center [524, 173] width 22 height 22
radio input "true"
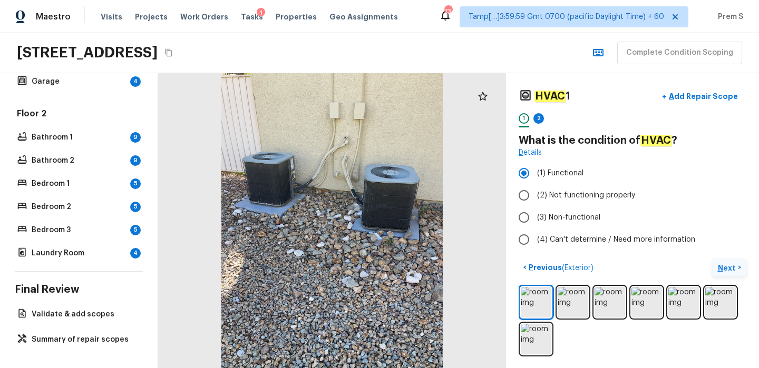
click at [723, 268] on p "Next" at bounding box center [727, 268] width 20 height 11
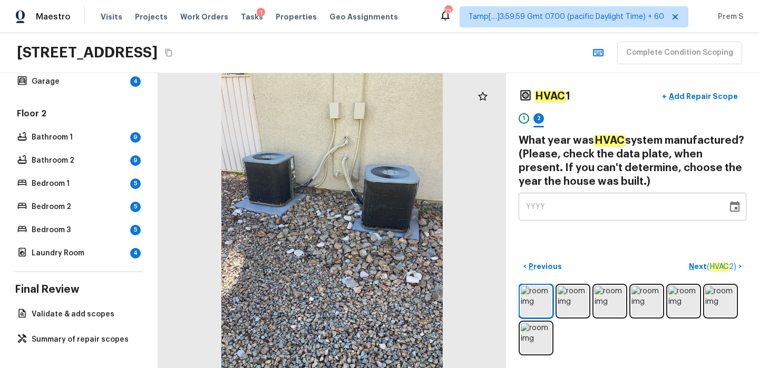
click at [532, 211] on span "YYYY" at bounding box center [535, 207] width 19 height 11
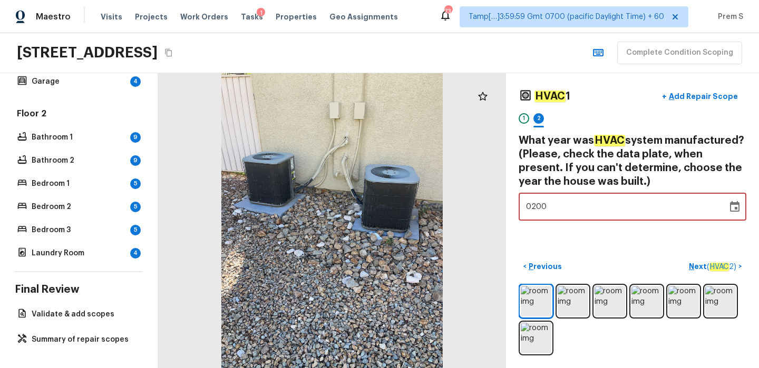
type input "2006"
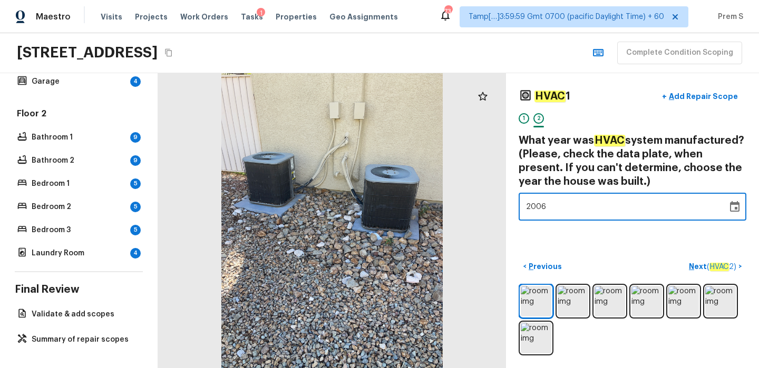
click at [643, 241] on div "HVAC 1 + Add Repair Scope 1 2 What year was HVAC system manufactured? (Please, …" at bounding box center [632, 220] width 253 height 295
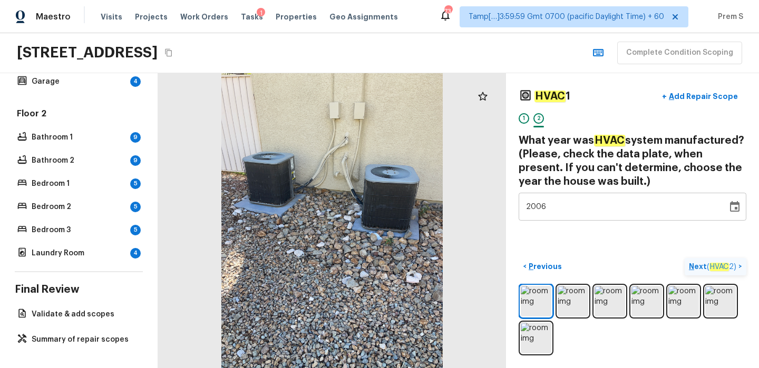
click at [694, 267] on p "Next ( HVAC 2 )" at bounding box center [714, 266] width 50 height 11
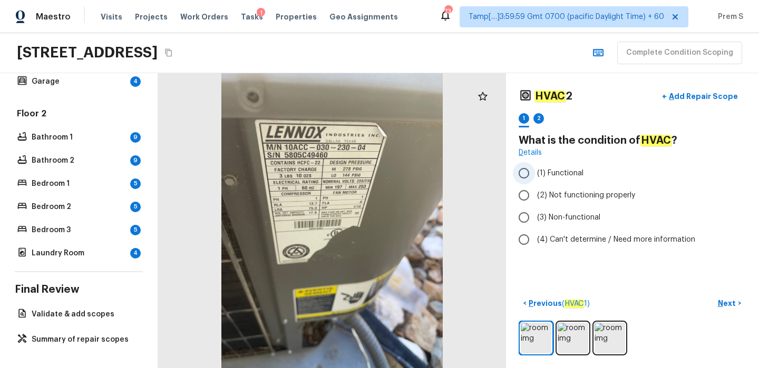
click at [575, 174] on span "(1) Functional" at bounding box center [560, 173] width 46 height 11
click at [535, 174] on input "(1) Functional" at bounding box center [524, 173] width 22 height 22
radio input "true"
click at [724, 304] on p "Next" at bounding box center [727, 303] width 20 height 11
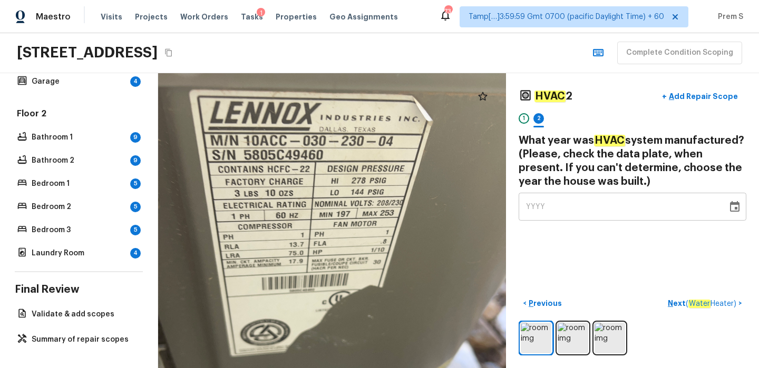
click at [543, 215] on div "YYYY" at bounding box center [623, 207] width 194 height 28
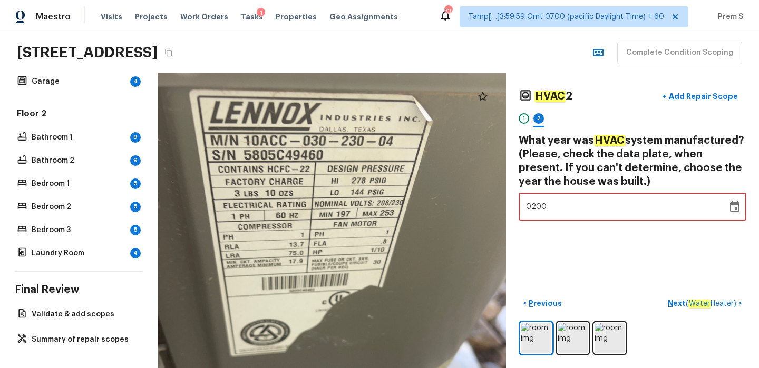
type input "2006"
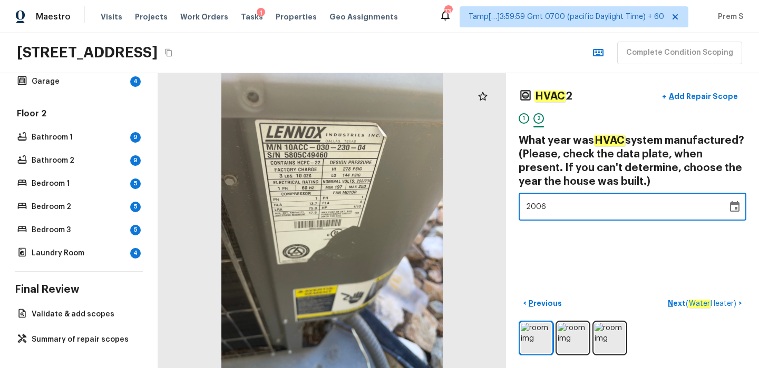
click at [709, 247] on div "HVAC 2 + Add Repair Scope 1 2 What year was HVAC system manufactured? (Please, …" at bounding box center [632, 220] width 253 height 295
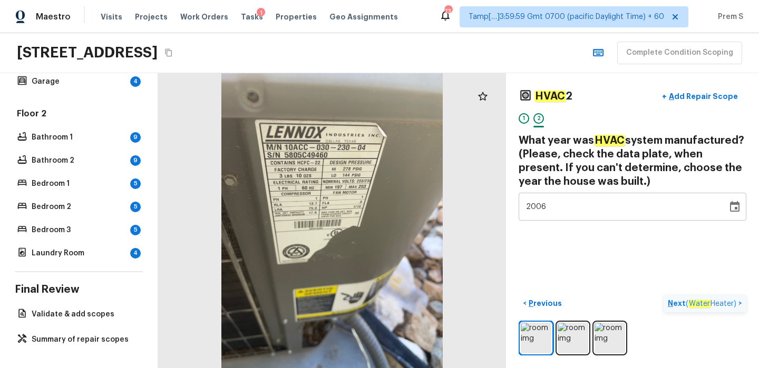
click at [675, 302] on p "Next ( Water Heater )" at bounding box center [702, 303] width 71 height 11
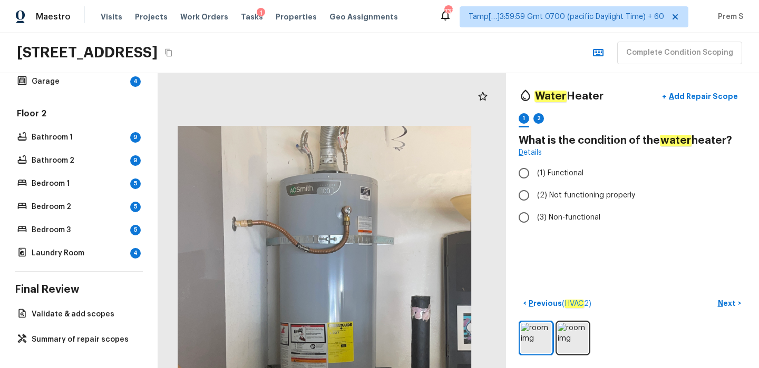
drag, startPoint x: 351, startPoint y: 103, endPoint x: 351, endPoint y: 271, distance: 168.0
click at [351, 271] on div at bounding box center [324, 321] width 461 height 391
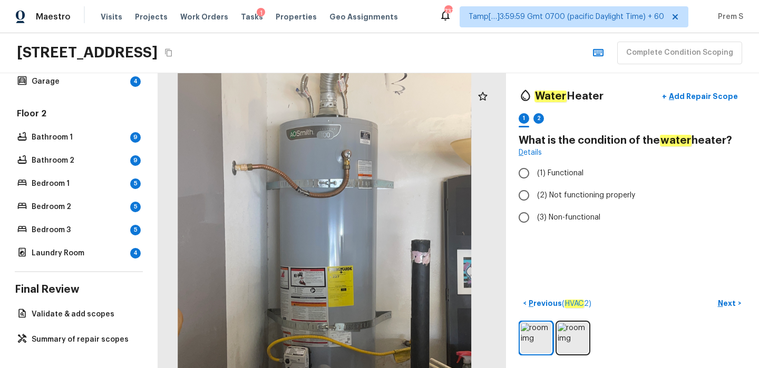
click at [351, 271] on div at bounding box center [324, 265] width 461 height 391
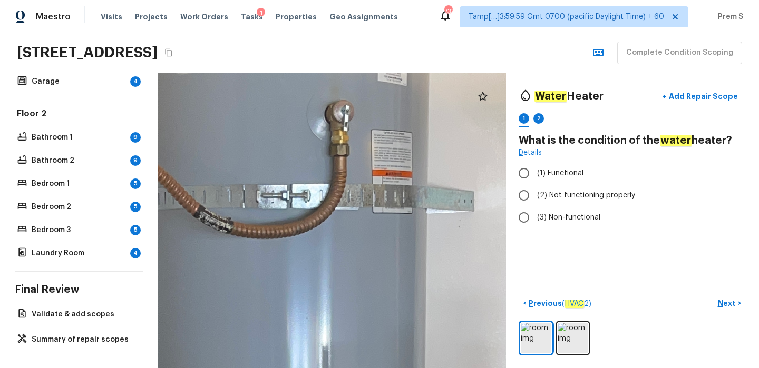
drag, startPoint x: 361, startPoint y: 189, endPoint x: 400, endPoint y: 397, distance: 211.7
click at [400, 368] on html "Maestro Visits Projects Work Orders Tasks 1 Properties Geo Assignments 733 Tamp…" at bounding box center [379, 184] width 759 height 368
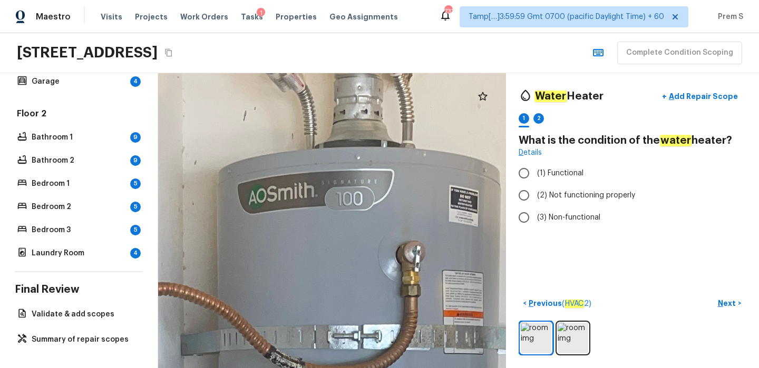
drag, startPoint x: 416, startPoint y: 289, endPoint x: 335, endPoint y: 396, distance: 133.9
click at [335, 368] on html "Maestro Visits Projects Work Orders Tasks 1 Properties Geo Assignments 733 Tamp…" at bounding box center [379, 184] width 759 height 368
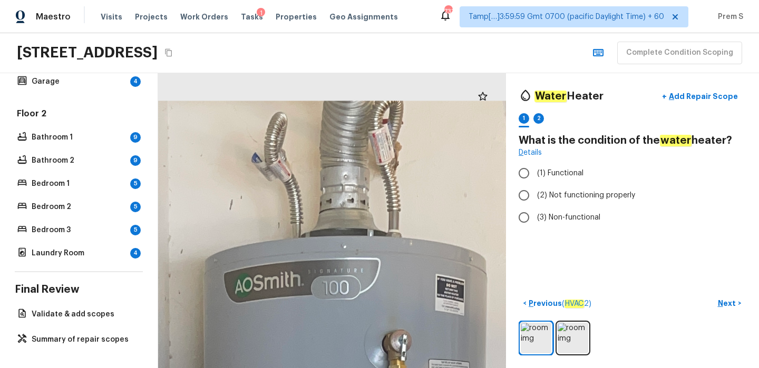
drag, startPoint x: 349, startPoint y: 308, endPoint x: 336, endPoint y: 396, distance: 89.0
click at [336, 368] on html "Maestro Visits Projects Work Orders Tasks 1 Properties Geo Assignments 733 Tamp…" at bounding box center [379, 184] width 759 height 368
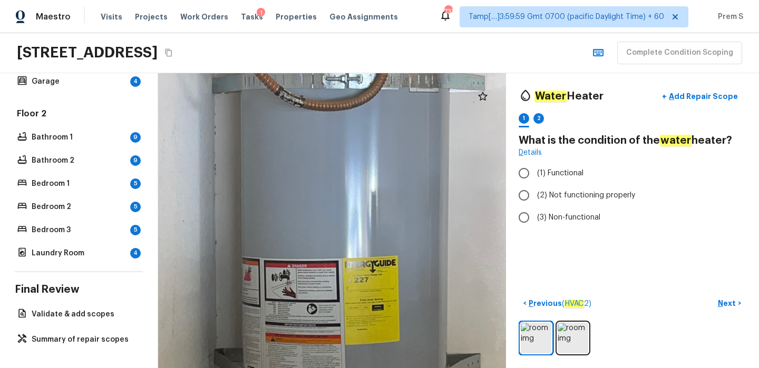
drag, startPoint x: 337, startPoint y: 262, endPoint x: 336, endPoint y: 25, distance: 237.1
click at [336, 25] on div "Maestro Visits Projects Work Orders Tasks 1 Properties Geo Assignments 733 Tamp…" at bounding box center [379, 184] width 759 height 368
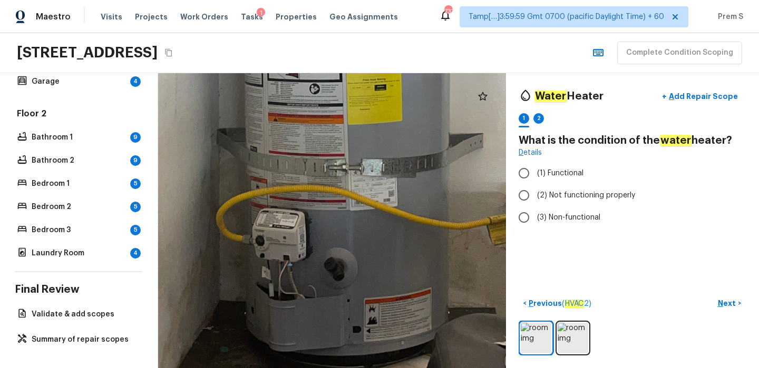
drag, startPoint x: 303, startPoint y: 163, endPoint x: 306, endPoint y: -57, distance: 220.2
click at [306, 0] on html "Maestro Visits Projects Work Orders Tasks 1 Properties Geo Assignments 733 Tamp…" at bounding box center [379, 184] width 759 height 368
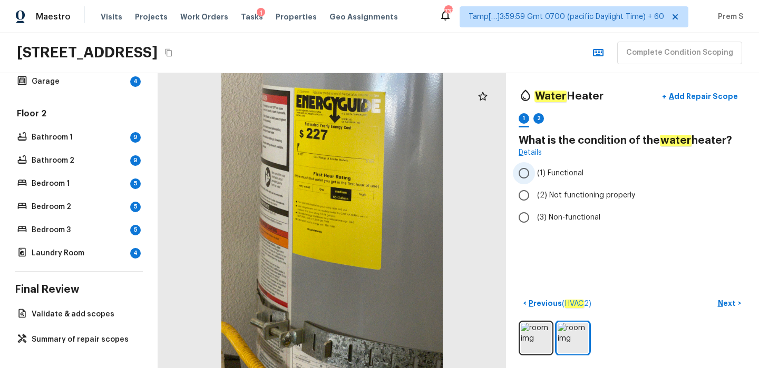
click at [571, 171] on span "(1) Functional" at bounding box center [560, 173] width 46 height 11
click at [535, 171] on input "(1) Functional" at bounding box center [524, 173] width 22 height 22
radio input "true"
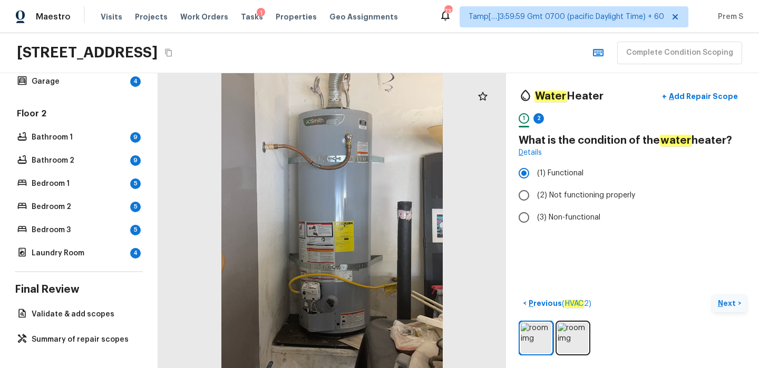
click at [722, 303] on p "Next" at bounding box center [727, 303] width 20 height 11
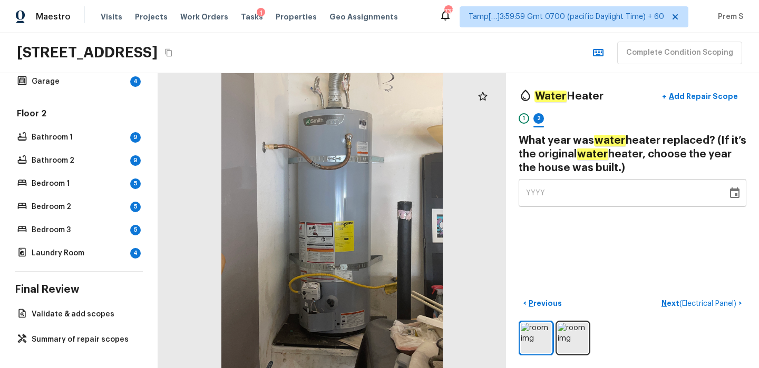
click at [535, 193] on span "YYYY" at bounding box center [535, 193] width 19 height 7
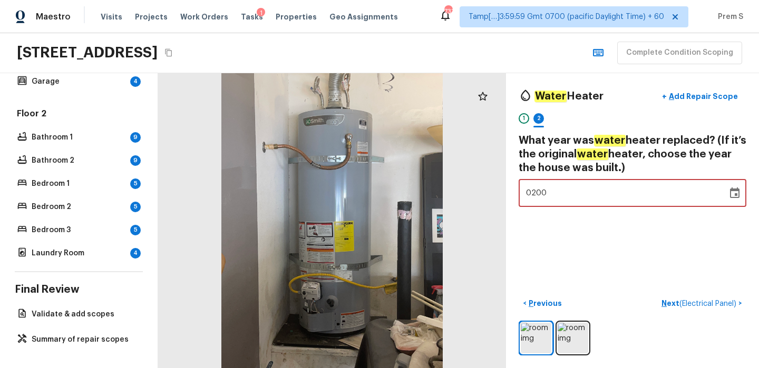
type input "2006"
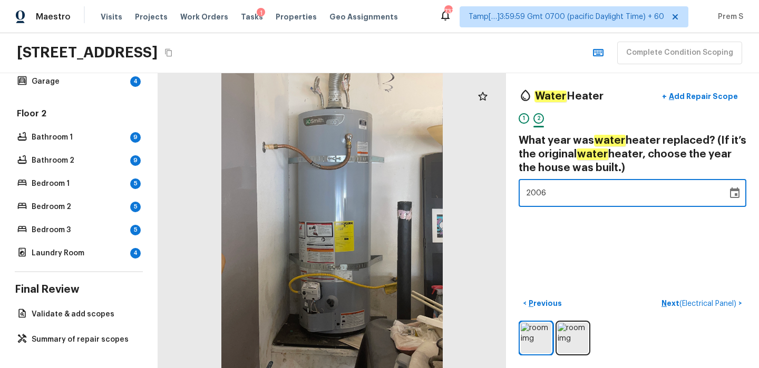
click at [689, 236] on div "Water Heater + Add Repair Scope 1 2 What year was water heater replaced? (If it…" at bounding box center [632, 220] width 253 height 295
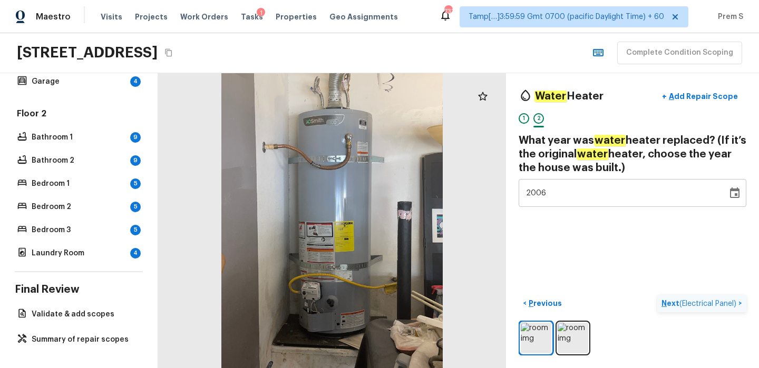
click at [667, 300] on p "Next ( Electrical Panel )" at bounding box center [699, 303] width 77 height 11
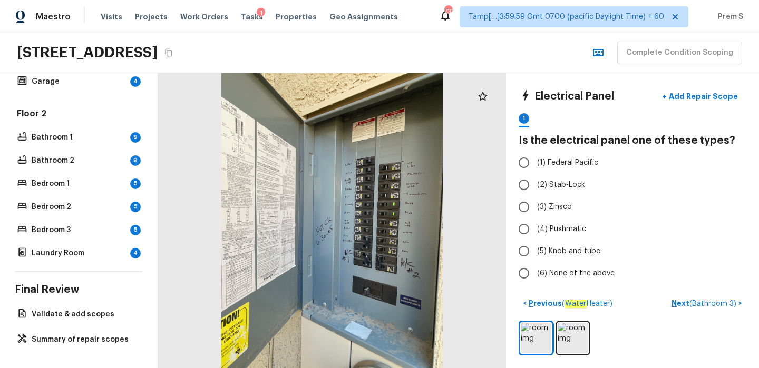
click at [366, 259] on div at bounding box center [332, 220] width 348 height 295
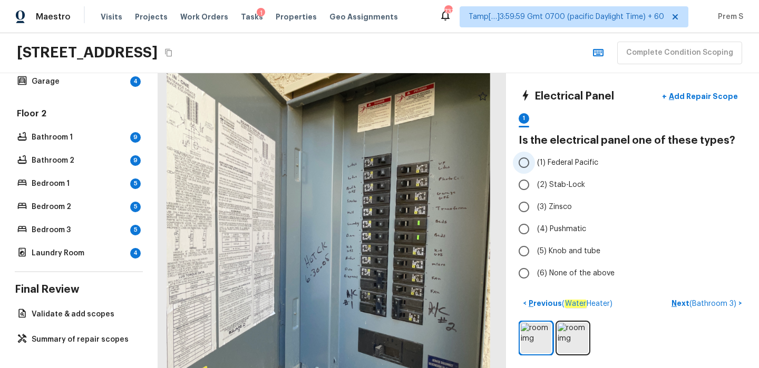
click at [533, 162] on input "(1) Federal Pacific" at bounding box center [524, 163] width 22 height 22
radio input "true"
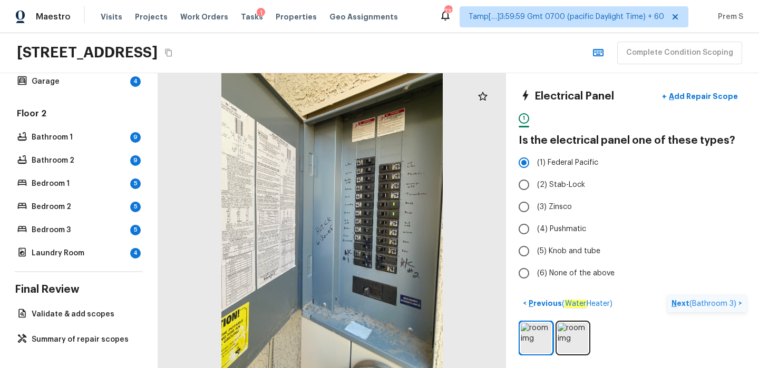
click at [682, 301] on p "Next ( Bathroom 3 )" at bounding box center [704, 303] width 67 height 11
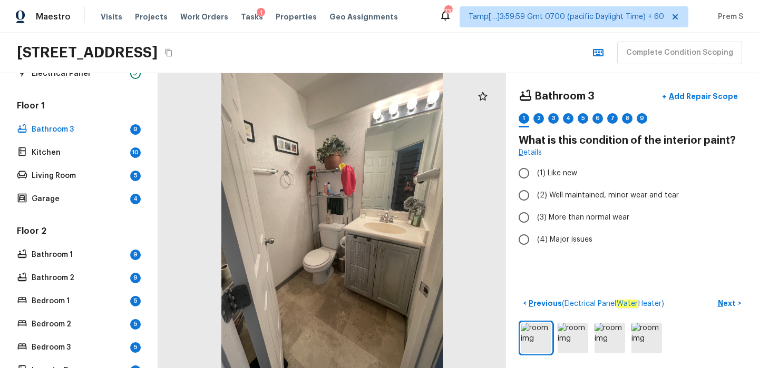
scroll to position [210, 0]
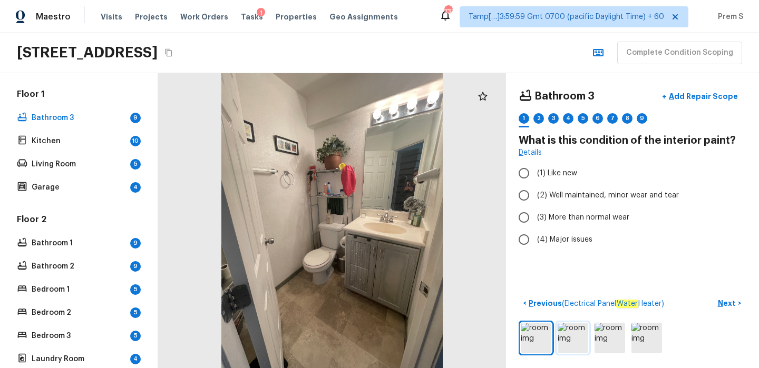
click at [564, 333] on img at bounding box center [572, 338] width 31 height 31
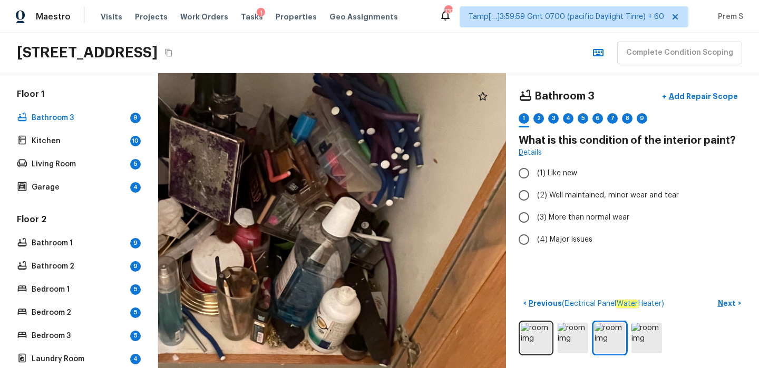
drag, startPoint x: 328, startPoint y: 191, endPoint x: 381, endPoint y: 367, distance: 184.2
click at [381, 367] on div at bounding box center [215, 254] width 1201 height 1019
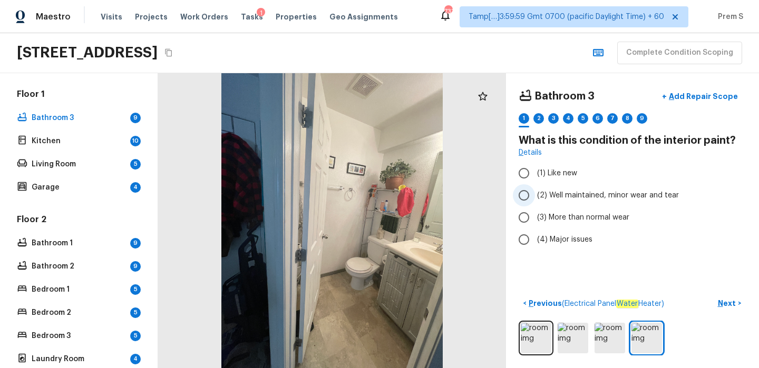
click at [577, 194] on span "(2) Well maintained, minor wear and tear" at bounding box center [608, 195] width 142 height 11
click at [535, 194] on input "(2) Well maintained, minor wear and tear" at bounding box center [524, 195] width 22 height 22
radio input "true"
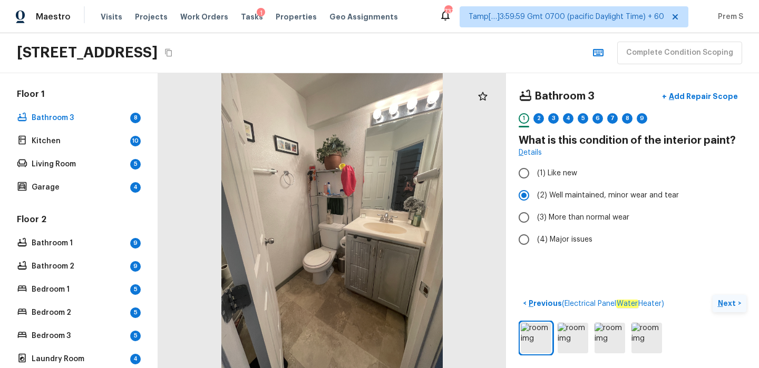
click at [718, 306] on p "Next" at bounding box center [727, 303] width 20 height 11
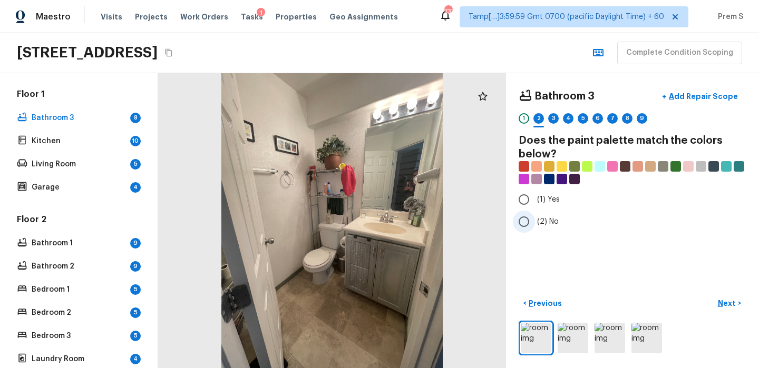
click at [531, 221] on input "(2) No" at bounding box center [524, 222] width 22 height 22
radio input "true"
click at [730, 307] on p "Next" at bounding box center [727, 303] width 20 height 11
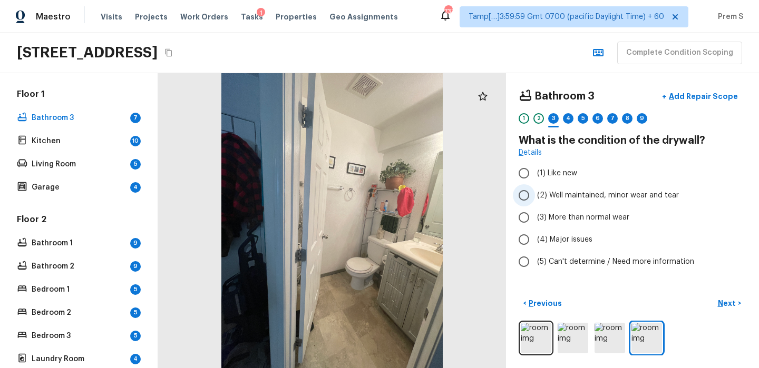
click at [562, 201] on label "(2) Well maintained, minor wear and tear" at bounding box center [625, 195] width 225 height 22
click at [535, 201] on input "(2) Well maintained, minor wear and tear" at bounding box center [524, 195] width 22 height 22
radio input "true"
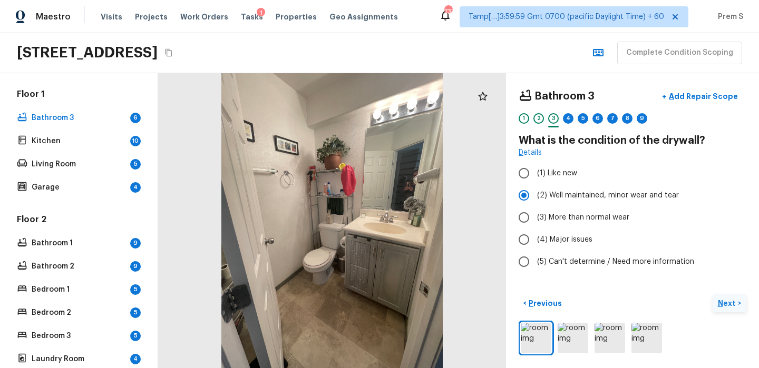
click at [724, 306] on p "Next" at bounding box center [727, 303] width 20 height 11
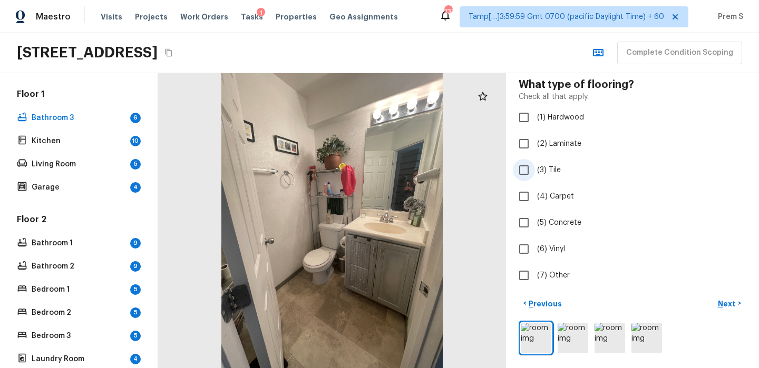
scroll to position [0, 0]
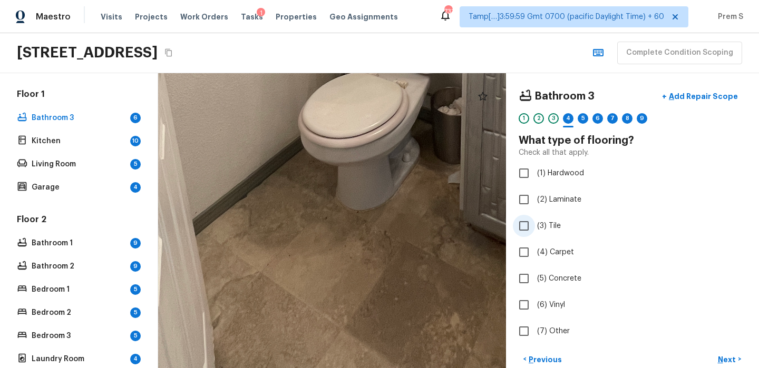
click at [553, 228] on span "(3) Tile" at bounding box center [549, 226] width 24 height 11
click at [535, 228] on input "(3) Tile" at bounding box center [524, 226] width 22 height 22
checkbox input "true"
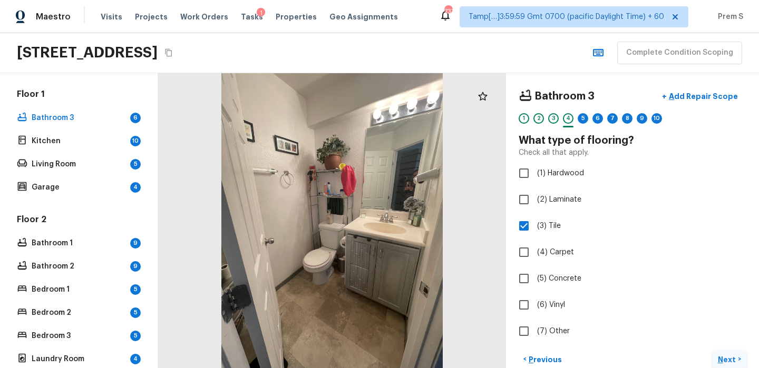
click at [726, 362] on p "Next" at bounding box center [727, 360] width 20 height 11
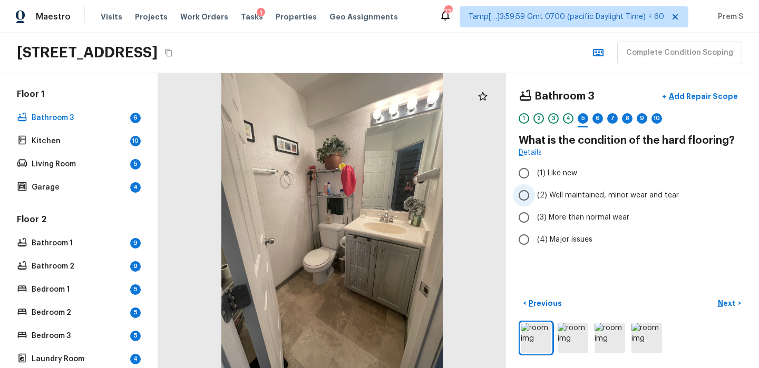
click at [552, 195] on span "(2) Well maintained, minor wear and tear" at bounding box center [608, 195] width 142 height 11
click at [535, 195] on input "(2) Well maintained, minor wear and tear" at bounding box center [524, 195] width 22 height 22
radio input "true"
click at [725, 303] on p "Next" at bounding box center [727, 303] width 20 height 11
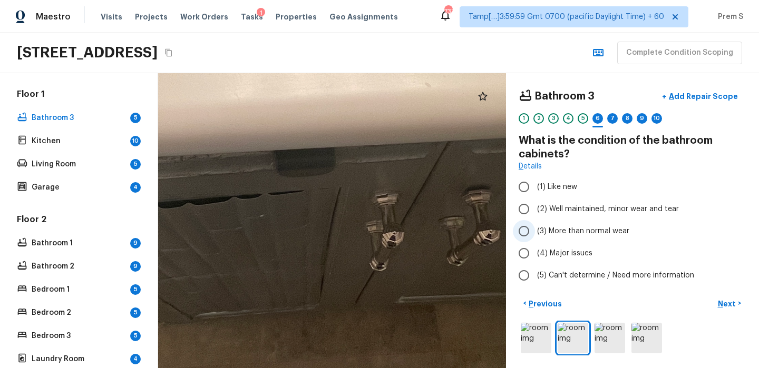
drag, startPoint x: 347, startPoint y: 242, endPoint x: 613, endPoint y: 238, distance: 266.6
click at [613, 238] on div "Bathroom 3 + Add Repair Scope 1 2 3 4 5 6 7 8 9 10 What is the condition of the…" at bounding box center [458, 220] width 601 height 295
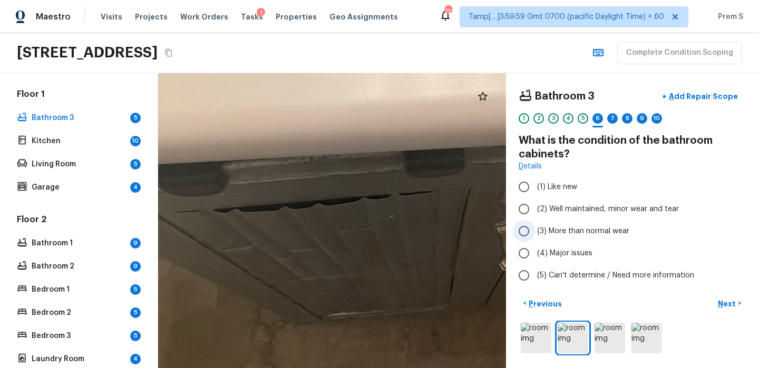
drag, startPoint x: 499, startPoint y: 238, endPoint x: 628, endPoint y: 237, distance: 129.6
click at [628, 238] on div "Bathroom 3 + Add Repair Scope 1 2 3 4 5 6 7 8 9 10 What is the condition of the…" at bounding box center [458, 220] width 601 height 295
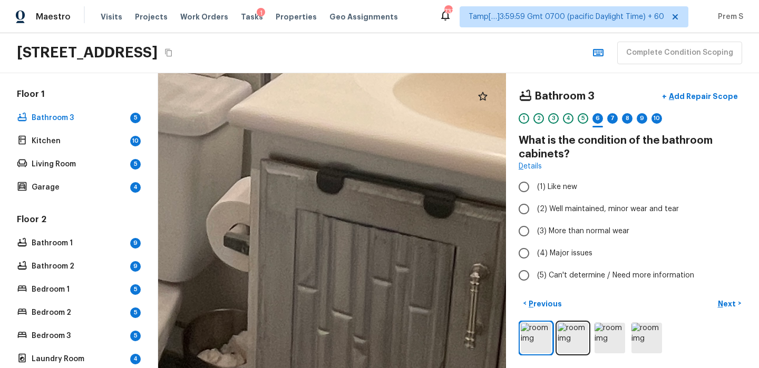
drag, startPoint x: 379, startPoint y: 221, endPoint x: 379, endPoint y: 362, distance: 141.7
click at [379, 362] on div at bounding box center [143, 51] width 2781 height 2360
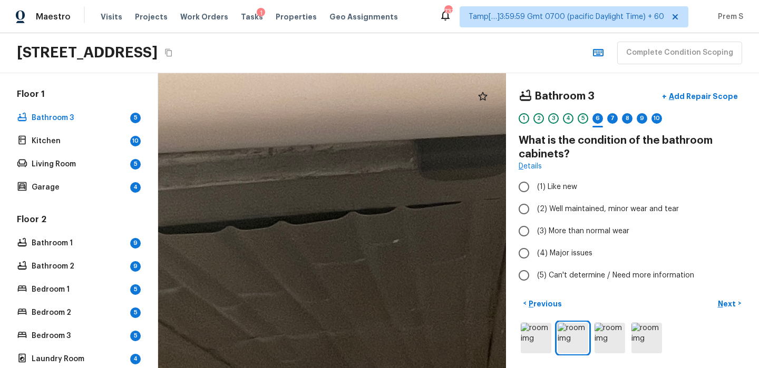
drag, startPoint x: 306, startPoint y: 252, endPoint x: 585, endPoint y: 93, distance: 321.3
click at [585, 93] on div "Bathroom 3 + Add Repair Scope 1 2 3 4 5 6 7 8 9 10 What is the condition of the…" at bounding box center [458, 220] width 601 height 295
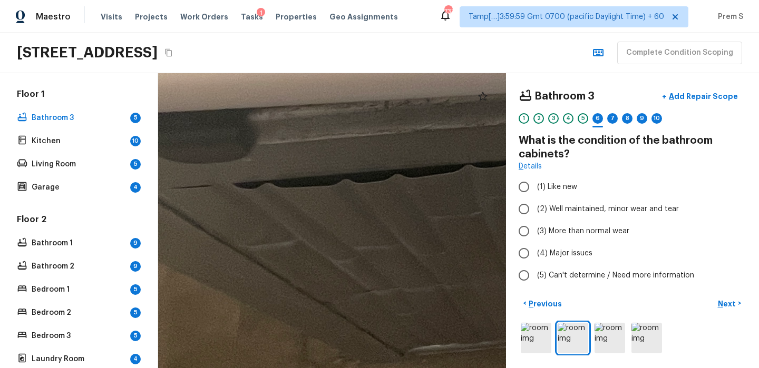
drag, startPoint x: 373, startPoint y: 152, endPoint x: 489, endPoint y: 104, distance: 124.9
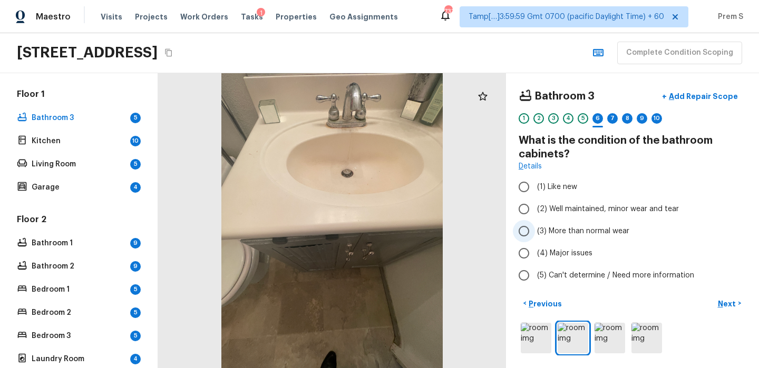
click at [561, 229] on span "(3) More than normal wear" at bounding box center [583, 231] width 92 height 11
click at [535, 229] on input "(3) More than normal wear" at bounding box center [524, 231] width 22 height 22
radio input "true"
click at [720, 303] on p "Next" at bounding box center [727, 304] width 20 height 11
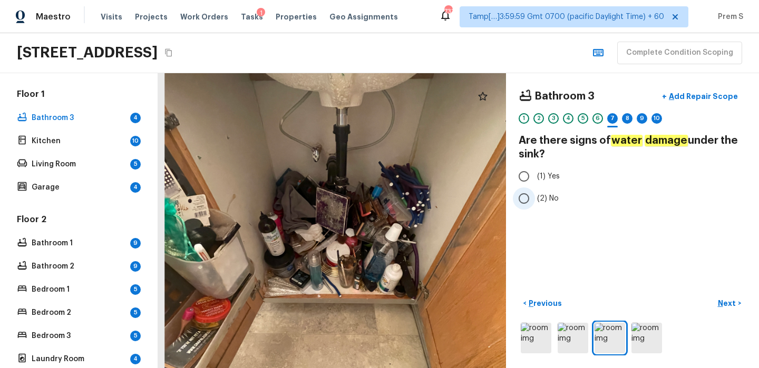
click at [524, 201] on input "(2) No" at bounding box center [524, 199] width 22 height 22
radio input "true"
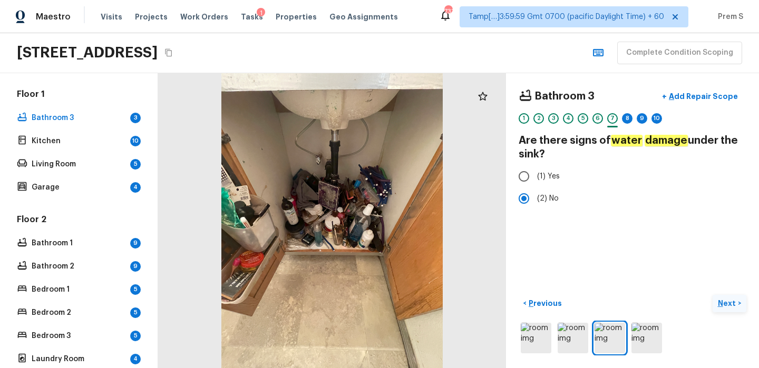
click at [733, 302] on p "Next" at bounding box center [727, 303] width 20 height 11
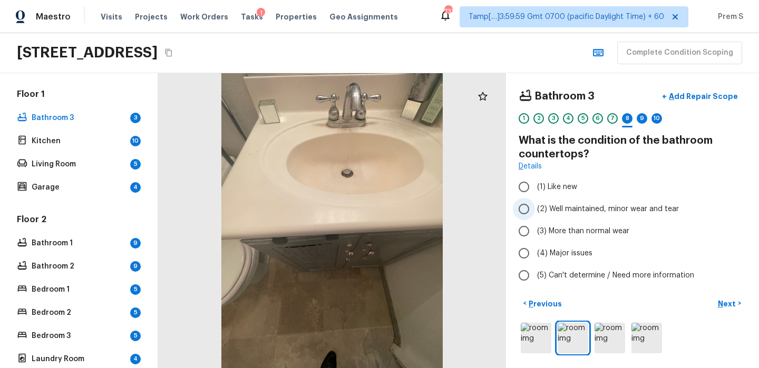
click at [650, 205] on span "(2) Well maintained, minor wear and tear" at bounding box center [608, 209] width 142 height 11
click at [535, 205] on input "(2) Well maintained, minor wear and tear" at bounding box center [524, 209] width 22 height 22
radio input "true"
click at [721, 302] on p "Next" at bounding box center [727, 304] width 20 height 11
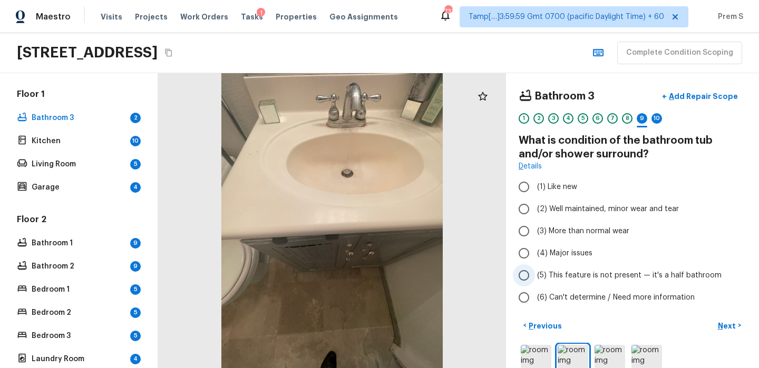
scroll to position [22, 0]
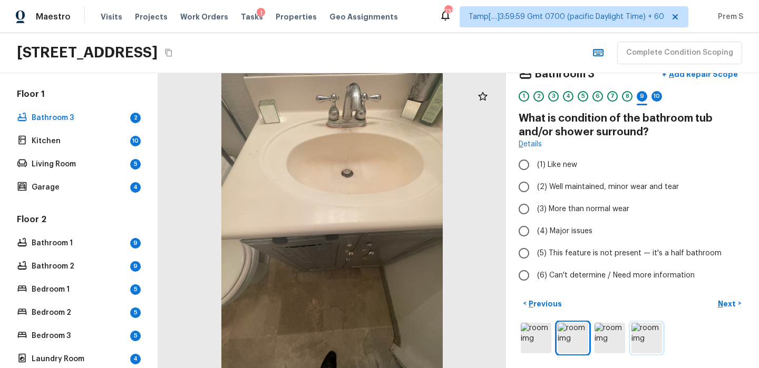
click at [646, 335] on img at bounding box center [646, 338] width 31 height 31
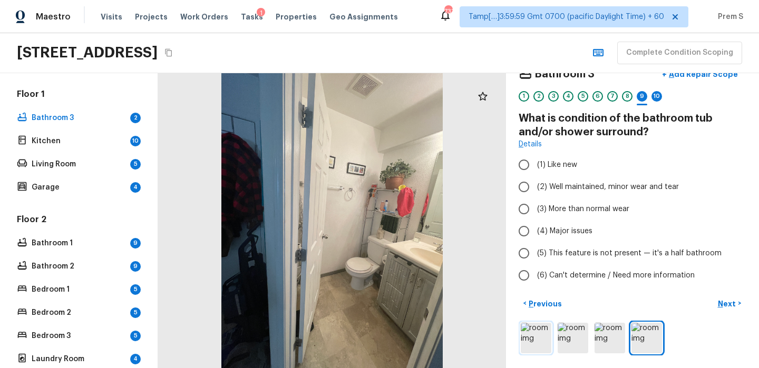
click at [542, 335] on img at bounding box center [535, 338] width 31 height 31
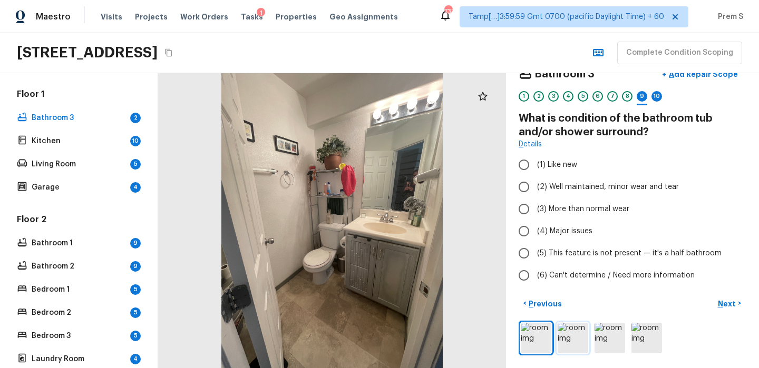
click at [576, 337] on img at bounding box center [572, 338] width 31 height 31
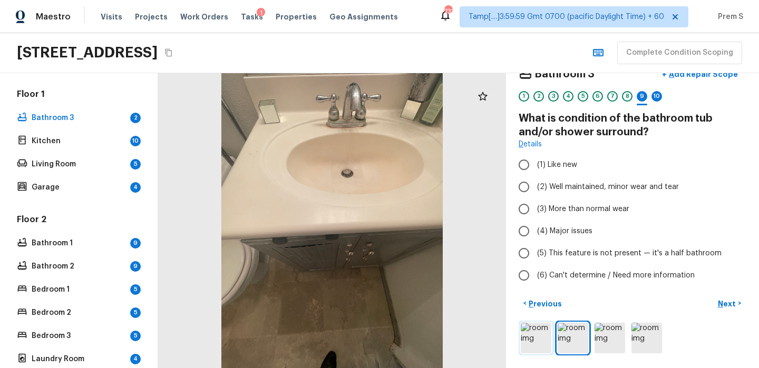
click at [529, 341] on img at bounding box center [535, 338] width 31 height 31
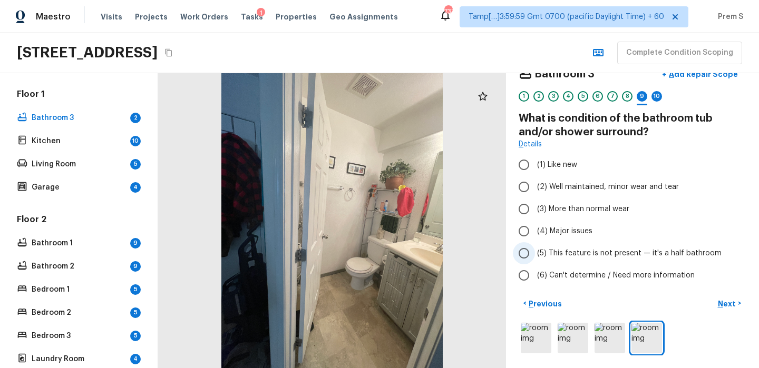
click at [571, 251] on span "(5) This feature is not present — it's a half bathroom" at bounding box center [629, 253] width 184 height 11
click at [535, 251] on input "(5) This feature is not present — it's a half bathroom" at bounding box center [524, 253] width 22 height 22
radio input "true"
click at [724, 301] on p "Next" at bounding box center [727, 304] width 20 height 11
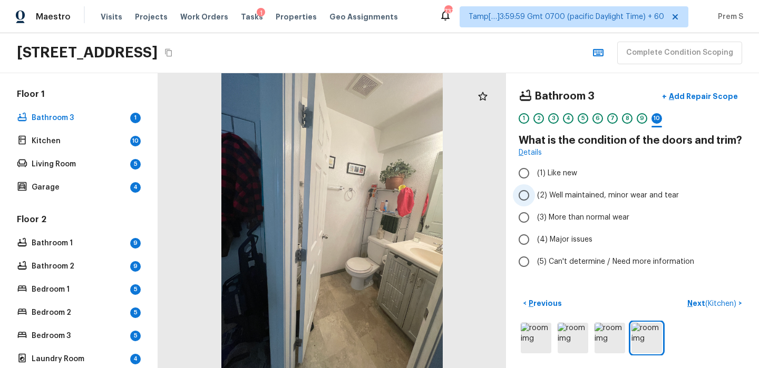
click at [568, 201] on label "(2) Well maintained, minor wear and tear" at bounding box center [625, 195] width 225 height 22
click at [535, 201] on input "(2) Well maintained, minor wear and tear" at bounding box center [524, 195] width 22 height 22
radio input "true"
click at [700, 307] on p "Next ( Kitchen )" at bounding box center [712, 303] width 51 height 11
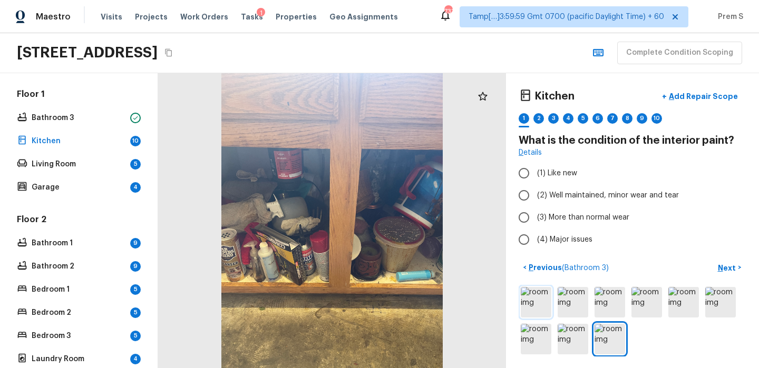
click at [535, 300] on img at bounding box center [535, 302] width 31 height 31
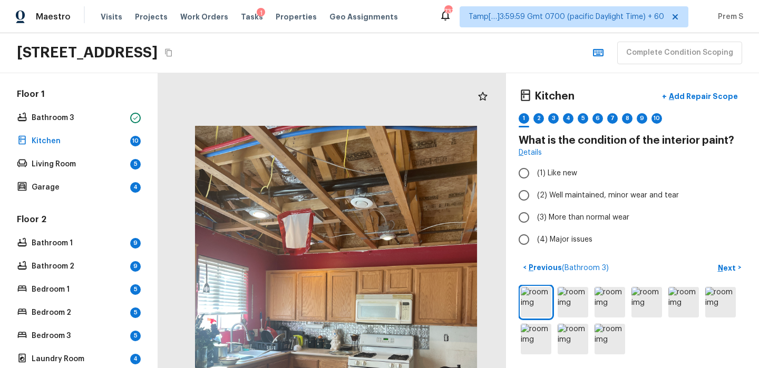
drag, startPoint x: 343, startPoint y: 145, endPoint x: 351, endPoint y: 343, distance: 198.2
click at [351, 343] on div at bounding box center [335, 314] width 443 height 376
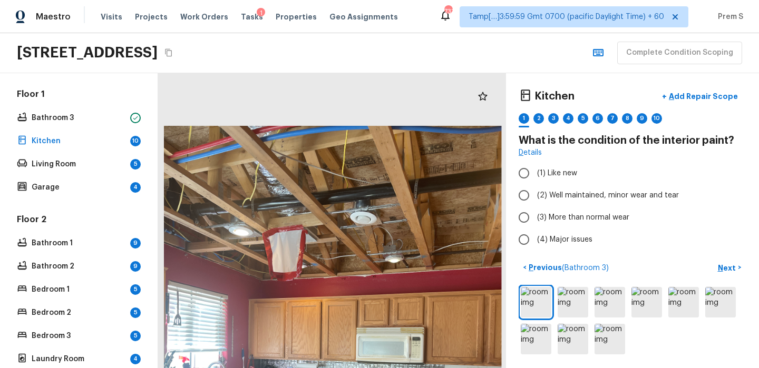
drag, startPoint x: 362, startPoint y: 181, endPoint x: 363, endPoint y: 302, distance: 121.2
click at [363, 302] on div at bounding box center [332, 351] width 530 height 450
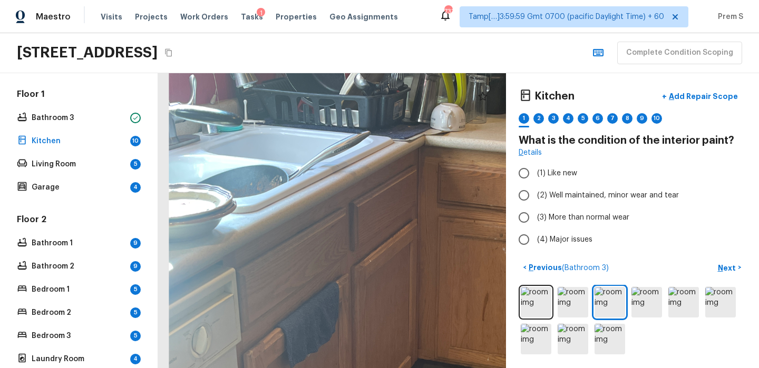
drag, startPoint x: 339, startPoint y: 209, endPoint x: 551, endPoint y: 253, distance: 217.0
click at [551, 253] on div "Kitchen + Add Repair Scope 1 2 3 4 5 6 7 8 9 10 What is the condition of the in…" at bounding box center [458, 220] width 601 height 295
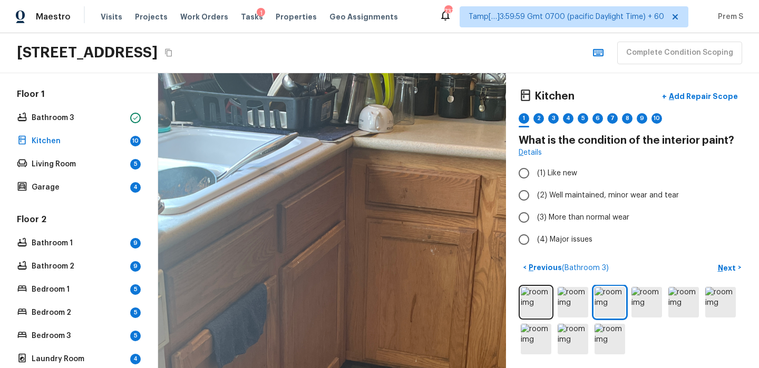
drag, startPoint x: 485, startPoint y: 224, endPoint x: 340, endPoint y: 193, distance: 148.2
click at [340, 194] on div at bounding box center [370, 289] width 860 height 730
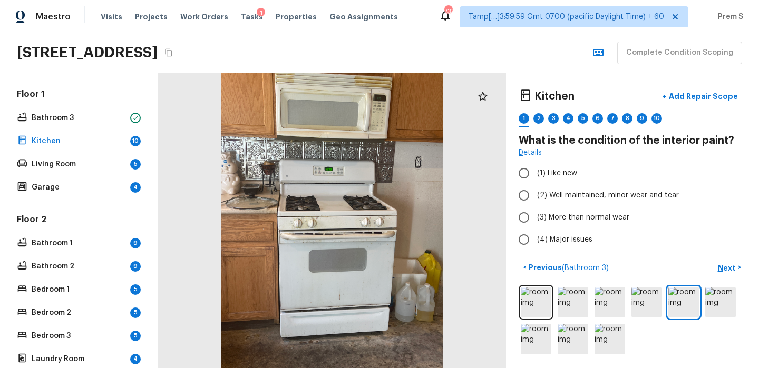
click at [258, 152] on div at bounding box center [332, 220] width 348 height 295
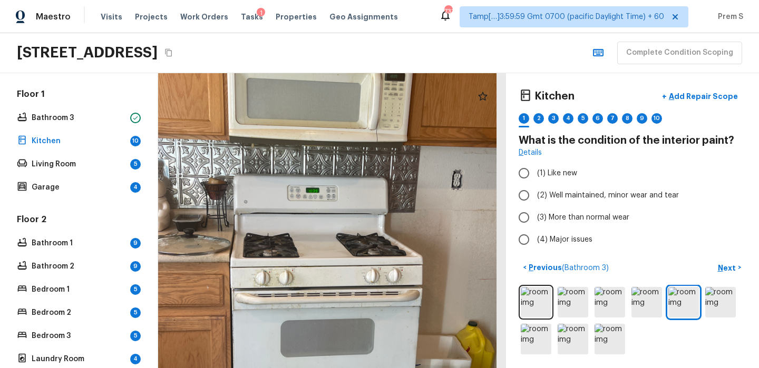
drag, startPoint x: 363, startPoint y: 130, endPoint x: 363, endPoint y: 269, distance: 139.6
click at [363, 270] on div at bounding box center [318, 273] width 560 height 475
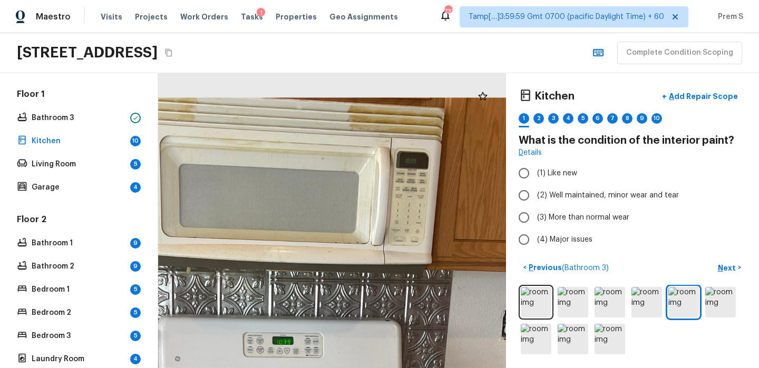
drag, startPoint x: 357, startPoint y: 210, endPoint x: 357, endPoint y: 337, distance: 127.0
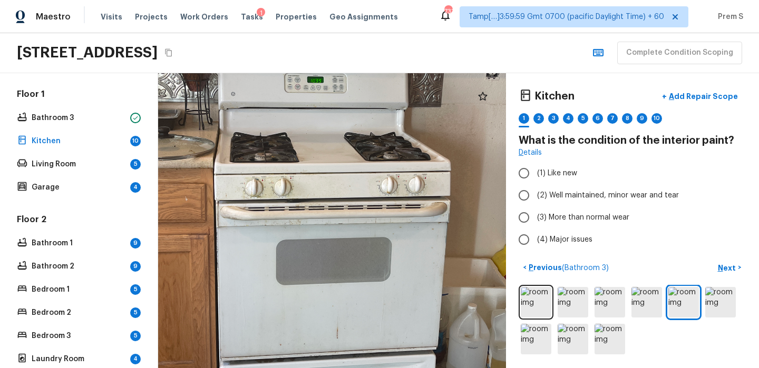
drag, startPoint x: 365, startPoint y: 265, endPoint x: 379, endPoint y: 82, distance: 183.9
click at [379, 82] on div at bounding box center [322, 182] width 689 height 584
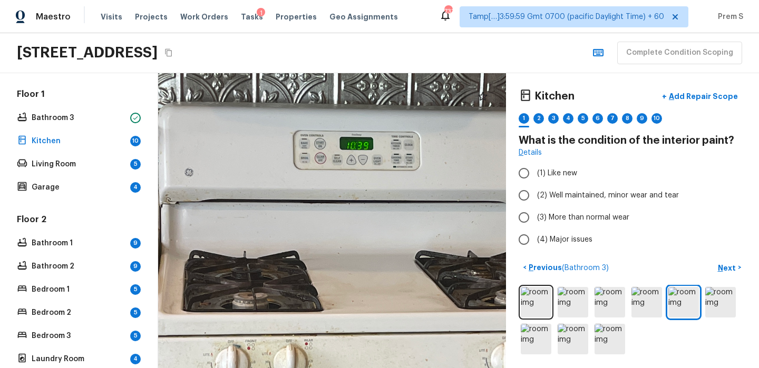
drag, startPoint x: 313, startPoint y: 129, endPoint x: 426, endPoint y: 215, distance: 141.6
click at [426, 215] on div at bounding box center [370, 351] width 1401 height 1189
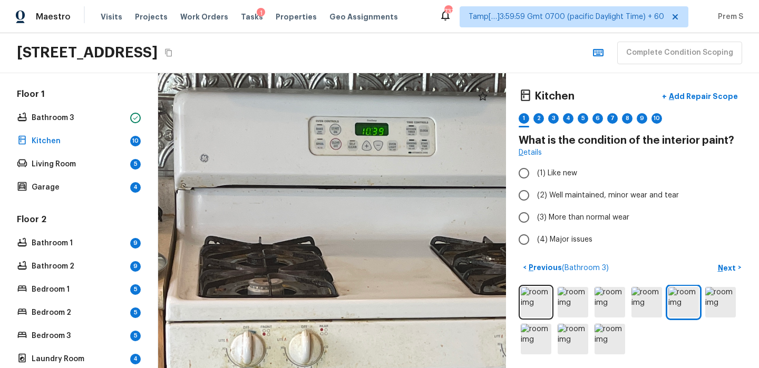
drag, startPoint x: 426, startPoint y: 215, endPoint x: 392, endPoint y: 145, distance: 77.5
click at [392, 145] on div at bounding box center [385, 337] width 1401 height 1189
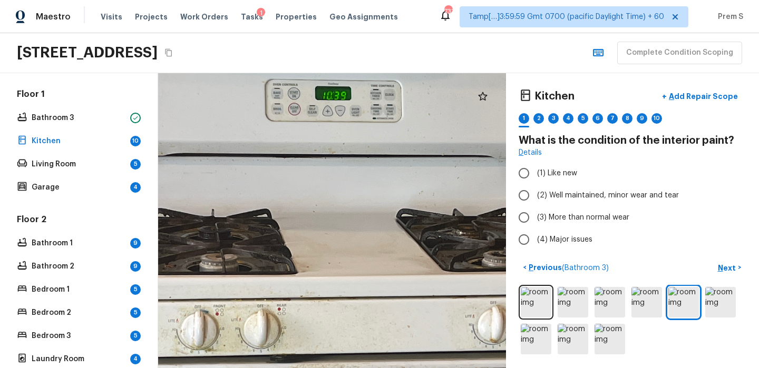
drag, startPoint x: 404, startPoint y: 151, endPoint x: 371, endPoint y: 133, distance: 37.7
click at [371, 133] on div at bounding box center [348, 317] width 1510 height 1281
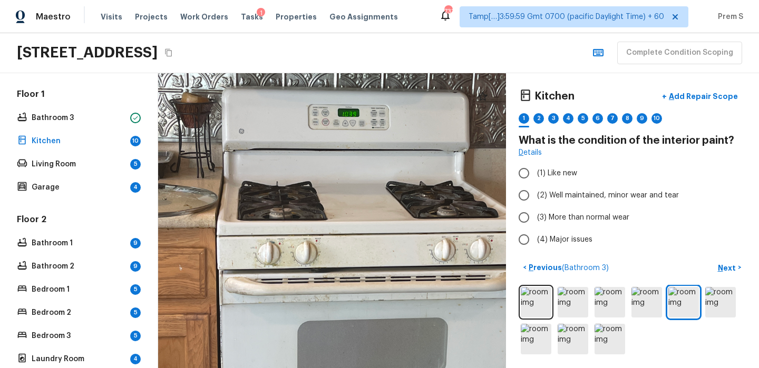
drag, startPoint x: 371, startPoint y: 133, endPoint x: 372, endPoint y: 338, distance: 205.5
click at [371, 338] on div at bounding box center [357, 246] width 896 height 761
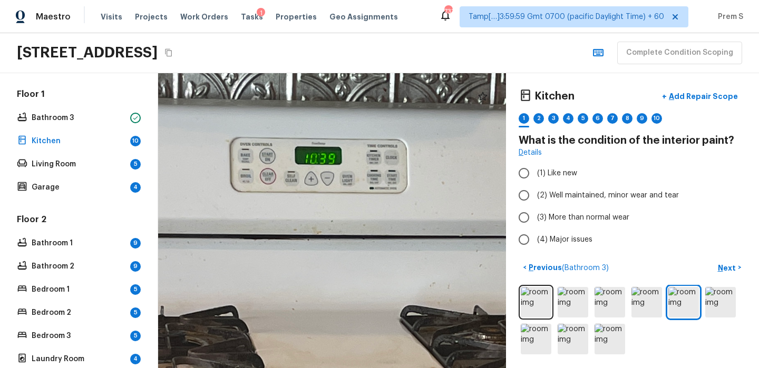
drag, startPoint x: 328, startPoint y: 158, endPoint x: 448, endPoint y: 325, distance: 206.0
click at [548, 217] on span "(3) More than normal wear" at bounding box center [583, 217] width 92 height 11
click at [535, 217] on input "(3) More than normal wear" at bounding box center [524, 218] width 22 height 22
radio input "true"
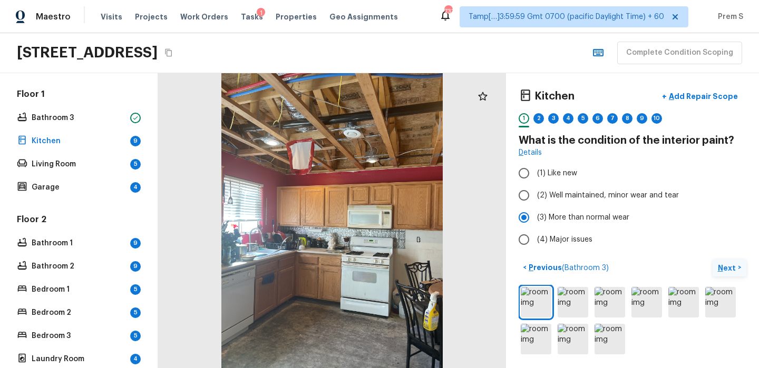
click at [735, 270] on p "Next" at bounding box center [727, 268] width 20 height 11
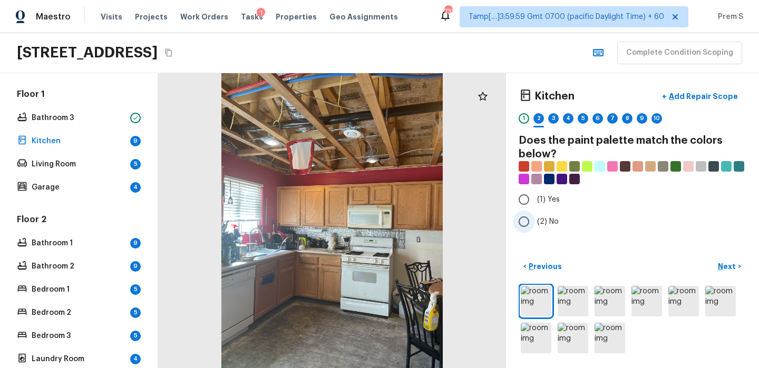
click at [548, 222] on span "(2) No" at bounding box center [548, 222] width 22 height 11
click at [535, 222] on input "(2) No" at bounding box center [524, 222] width 22 height 22
radio input "true"
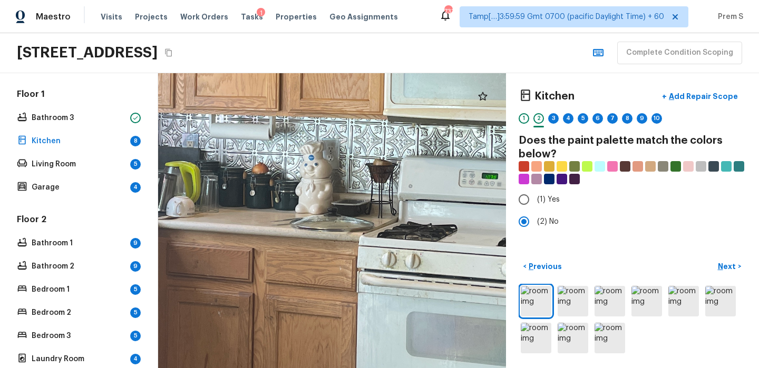
drag, startPoint x: 337, startPoint y: 259, endPoint x: 337, endPoint y: -77, distance: 336.1
click at [337, 0] on html "Maestro Visits Projects Work Orders Tasks 1 Properties Geo Assignments 733 Tamp…" at bounding box center [379, 184] width 759 height 368
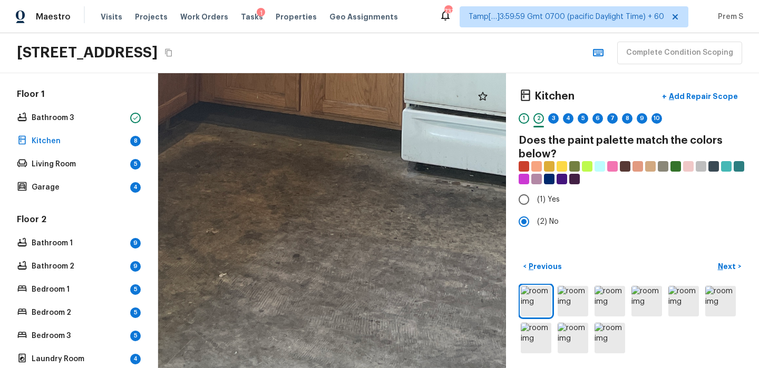
drag, startPoint x: 298, startPoint y: 145, endPoint x: 346, endPoint y: 160, distance: 50.7
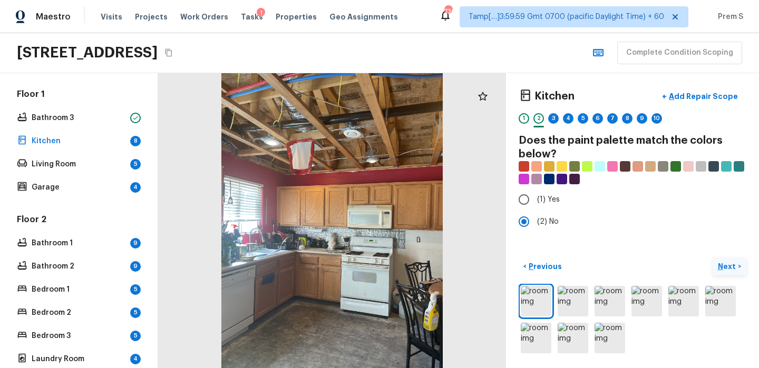
click at [725, 263] on p "Next" at bounding box center [727, 266] width 20 height 11
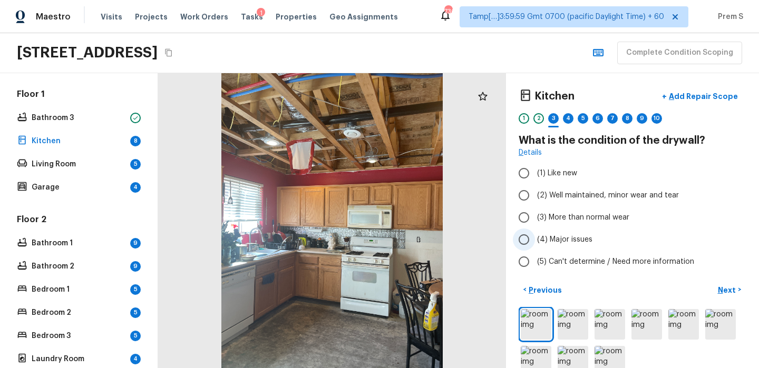
click at [586, 237] on span "(4) Major issues" at bounding box center [564, 239] width 55 height 11
click at [535, 237] on input "(4) Major issues" at bounding box center [524, 240] width 22 height 22
radio input "true"
click at [720, 286] on p "Next" at bounding box center [727, 290] width 20 height 11
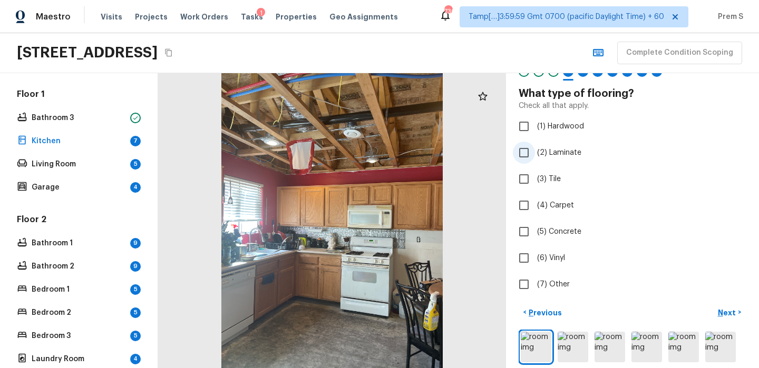
scroll to position [52, 0]
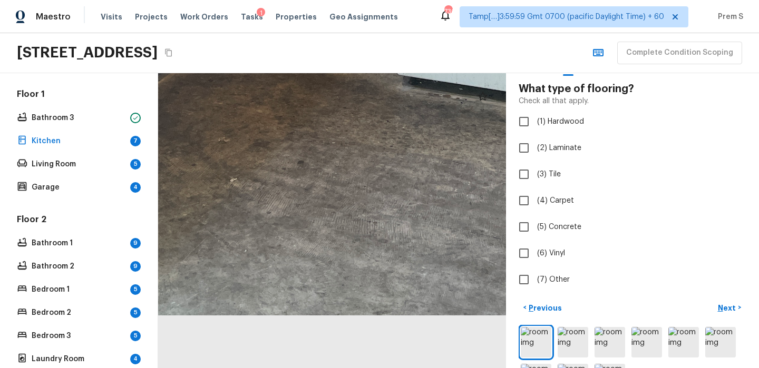
drag, startPoint x: 331, startPoint y: 304, endPoint x: 358, endPoint y: -60, distance: 365.6
click at [358, 0] on html "Maestro Visits Projects Work Orders Tasks 1 Properties Geo Assignments 730 Tamp…" at bounding box center [379, 184] width 759 height 368
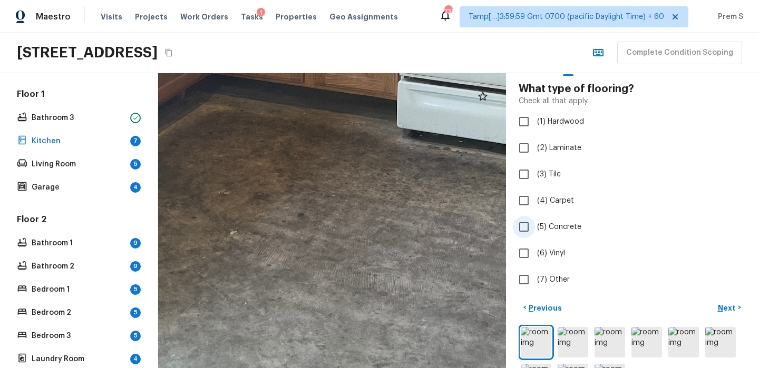
click at [524, 226] on input "(5) Concrete" at bounding box center [524, 227] width 22 height 22
checkbox input "true"
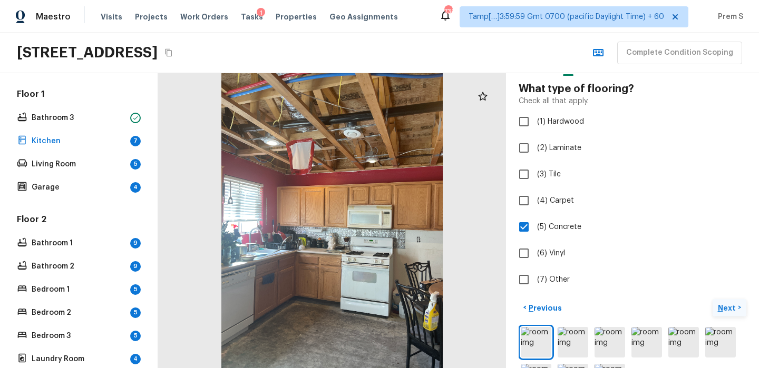
click at [732, 308] on p "Next" at bounding box center [727, 308] width 20 height 11
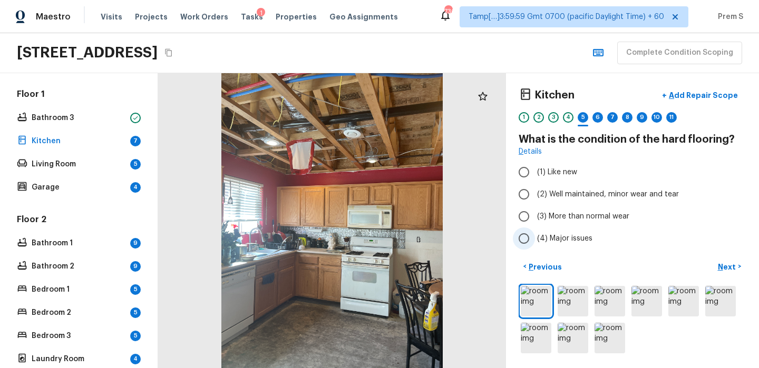
click at [536, 243] on label "(4) Major issues" at bounding box center [625, 239] width 225 height 22
click at [535, 243] on input "(4) Major issues" at bounding box center [524, 239] width 22 height 22
radio input "true"
click at [721, 269] on p "Next" at bounding box center [727, 267] width 20 height 11
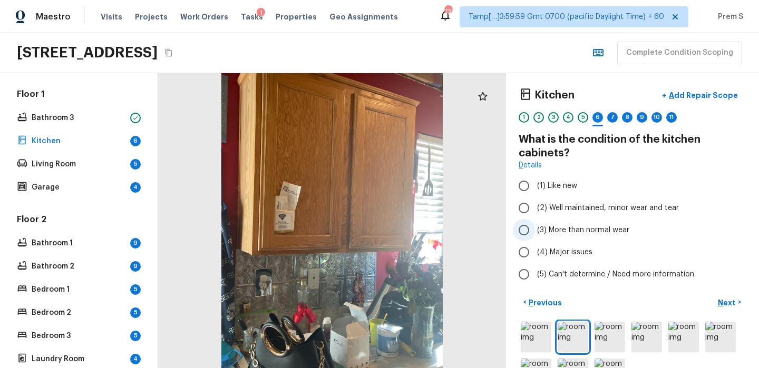
click at [558, 233] on span "(3) More than normal wear" at bounding box center [583, 230] width 92 height 11
click at [535, 233] on input "(3) More than normal wear" at bounding box center [524, 230] width 22 height 22
radio input "true"
click at [729, 307] on p "Next" at bounding box center [727, 303] width 20 height 11
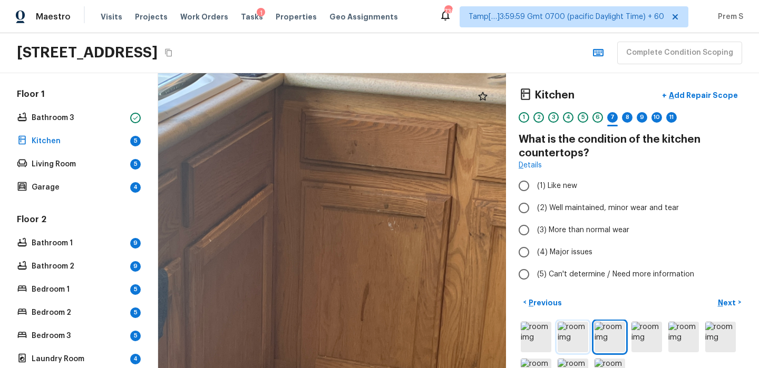
drag, startPoint x: 332, startPoint y: 173, endPoint x: 586, endPoint y: 322, distance: 293.7
click at [585, 322] on div "Kitchen + Add Repair Scope 1 2 3 4 5 6 7 8 9 10 11 What is the condition of the…" at bounding box center [458, 220] width 601 height 295
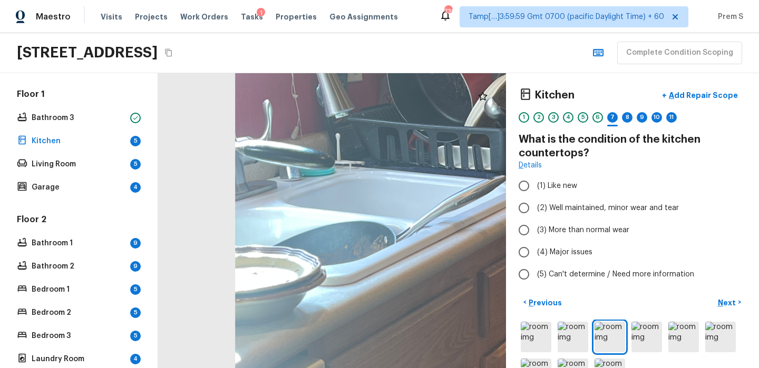
drag, startPoint x: 478, startPoint y: 341, endPoint x: 439, endPoint y: 214, distance: 132.8
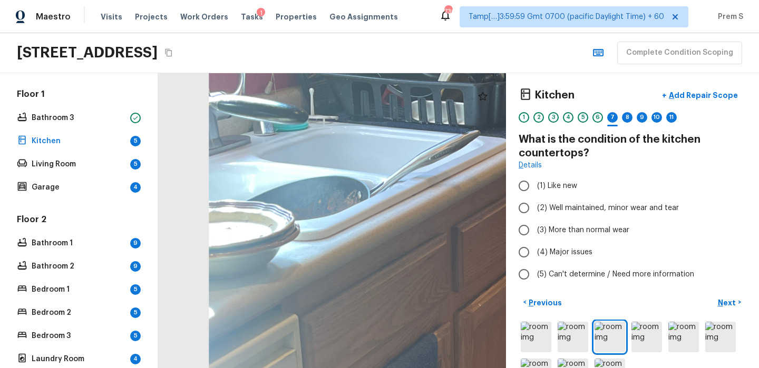
drag, startPoint x: 439, startPoint y: 214, endPoint x: 237, endPoint y: 328, distance: 232.1
click at [238, 329] on div at bounding box center [576, 340] width 1157 height 981
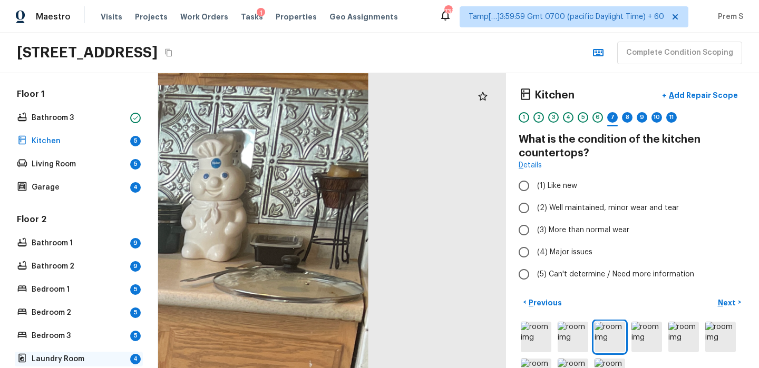
drag, startPoint x: 268, startPoint y: 332, endPoint x: 118, endPoint y: 357, distance: 151.6
click at [118, 357] on div "Overall Layout Exterior Major Systems HVAC 1 HVAC 2 Water Heater Electrical Pan…" at bounding box center [379, 220] width 759 height 295
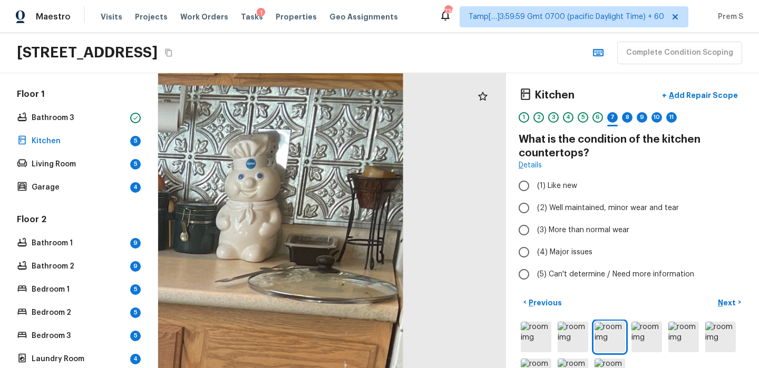
drag, startPoint x: 225, startPoint y: 298, endPoint x: 262, endPoint y: 297, distance: 36.4
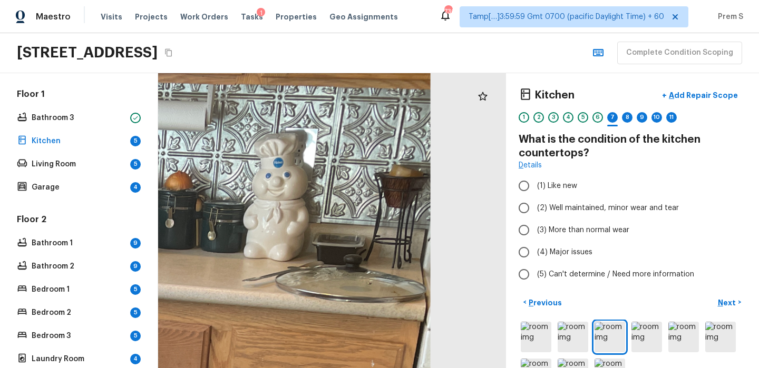
drag, startPoint x: 341, startPoint y: 282, endPoint x: 491, endPoint y: 277, distance: 149.7
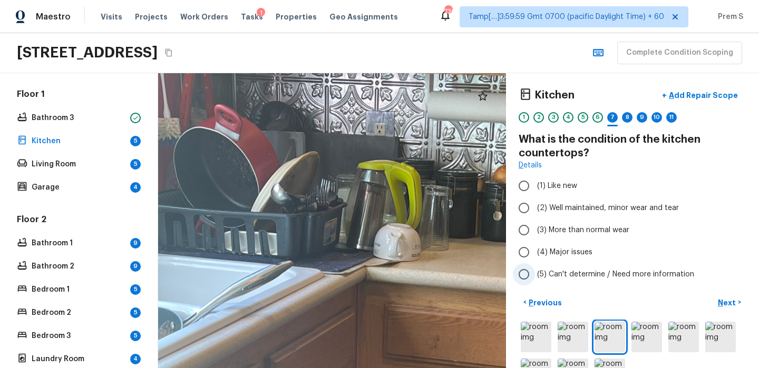
drag, startPoint x: 392, startPoint y: 277, endPoint x: 596, endPoint y: 273, distance: 203.4
click at [596, 273] on div "Kitchen + Add Repair Scope 1 2 3 4 5 6 7 8 9 10 11 What is the condition of the…" at bounding box center [458, 220] width 601 height 295
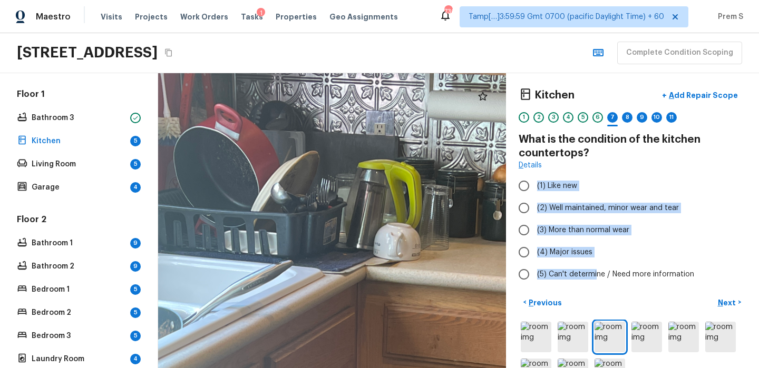
drag, startPoint x: 596, startPoint y: 273, endPoint x: 697, endPoint y: 166, distance: 147.2
click at [697, 166] on div "Kitchen + Add Repair Scope 1 2 3 4 5 6 7 8 9 10 11 What is the condition of the…" at bounding box center [632, 185] width 228 height 201
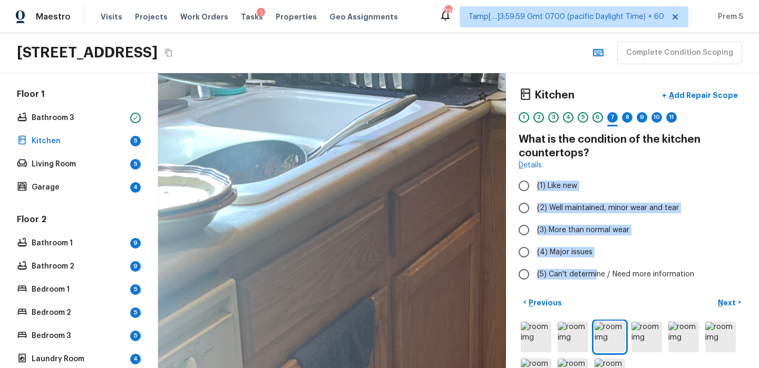
drag, startPoint x: 358, startPoint y: 260, endPoint x: 501, endPoint y: 101, distance: 214.1
click at [501, 101] on div at bounding box center [514, 304] width 1157 height 981
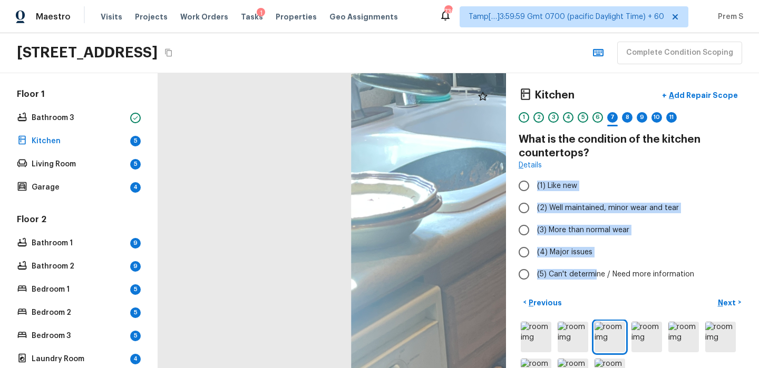
drag, startPoint x: 372, startPoint y: 145, endPoint x: 556, endPoint y: 144, distance: 184.4
click at [558, 144] on div "Kitchen + Add Repair Scope 1 2 3 4 5 6 7 8 9 10 11 What is the condition of the…" at bounding box center [458, 220] width 601 height 295
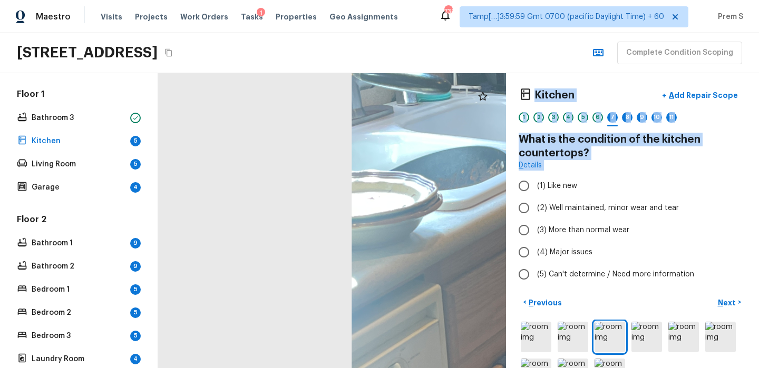
drag, startPoint x: 512, startPoint y: 180, endPoint x: 344, endPoint y: 189, distance: 168.3
click at [344, 190] on div "Kitchen + Add Repair Scope 1 2 3 4 5 6 7 8 9 10 11 What is the condition of the…" at bounding box center [458, 220] width 601 height 295
drag, startPoint x: 395, startPoint y: 223, endPoint x: 194, endPoint y: 221, distance: 201.2
click at [194, 222] on div at bounding box center [719, 310] width 1157 height 981
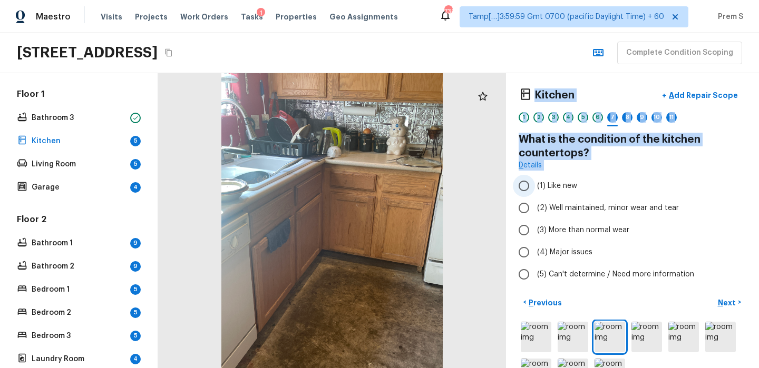
click at [620, 186] on label "(1) Like new" at bounding box center [625, 186] width 225 height 22
click at [535, 186] on input "(1) Like new" at bounding box center [524, 186] width 22 height 22
radio input "true"
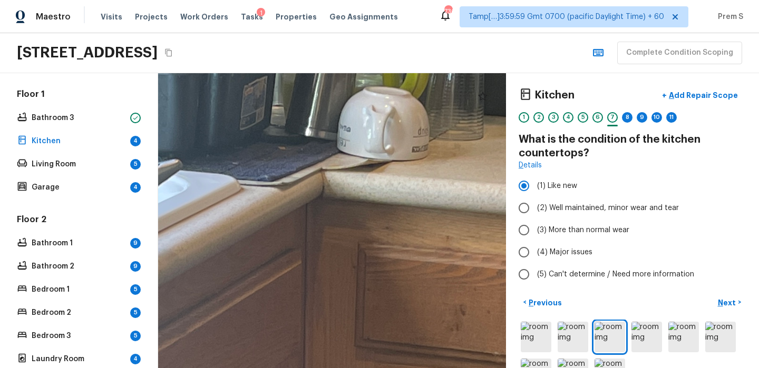
drag, startPoint x: 352, startPoint y: 185, endPoint x: 646, endPoint y: 167, distance: 294.5
click at [646, 167] on div "Kitchen + Add Repair Scope 1 2 3 4 5 6 7 8 9 10 11 What is the condition of the…" at bounding box center [458, 220] width 601 height 295
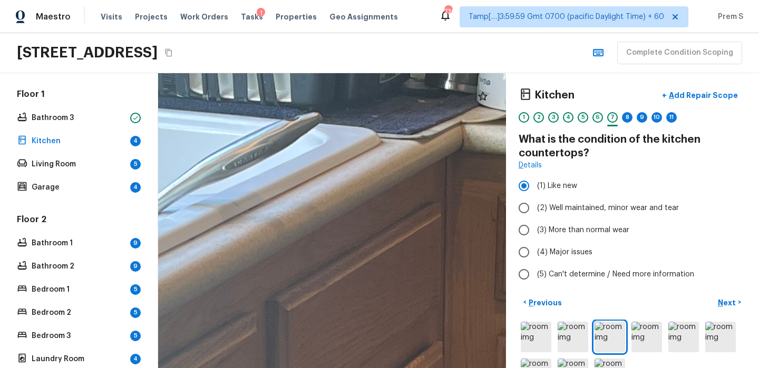
drag, startPoint x: 488, startPoint y: 174, endPoint x: 627, endPoint y: 124, distance: 148.3
click at [627, 126] on div "Kitchen + Add Repair Scope 1 2 3 4 5 6 7 8 9 10 11 What is the condition of the…" at bounding box center [458, 220] width 601 height 295
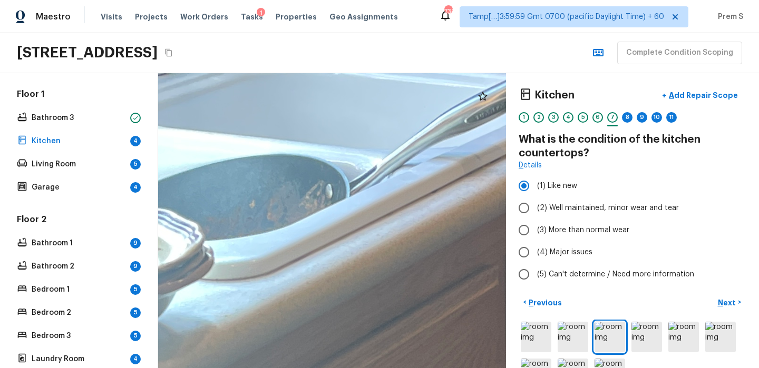
drag, startPoint x: 362, startPoint y: 186, endPoint x: 608, endPoint y: 167, distance: 246.2
click at [609, 168] on div "Kitchen + Add Repair Scope 1 2 3 4 5 6 7 8 9 10 11 What is the condition of the…" at bounding box center [458, 220] width 601 height 295
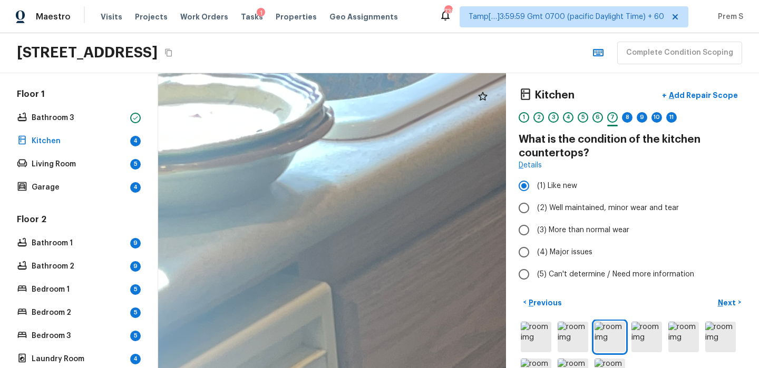
drag, startPoint x: 442, startPoint y: 233, endPoint x: 557, endPoint y: 94, distance: 180.8
click at [557, 94] on div "Kitchen + Add Repair Scope 1 2 3 4 5 6 7 8 9 10 11 What is the condition of the…" at bounding box center [458, 220] width 601 height 295
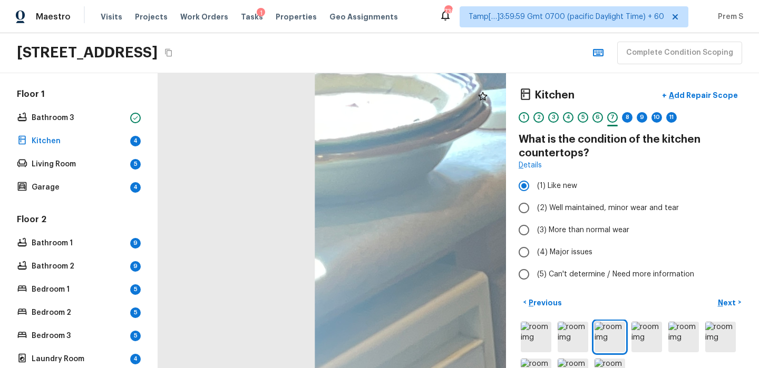
drag, startPoint x: 376, startPoint y: 146, endPoint x: 599, endPoint y: 130, distance: 223.4
click at [599, 130] on div "Kitchen + Add Repair Scope 1 2 3 4 5 6 7 8 9 10 11 What is the condition of the…" at bounding box center [458, 220] width 601 height 295
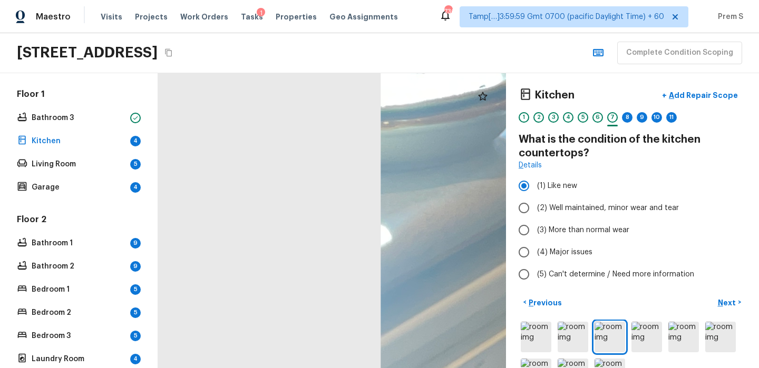
drag, startPoint x: 432, startPoint y: 225, endPoint x: 171, endPoint y: 276, distance: 265.6
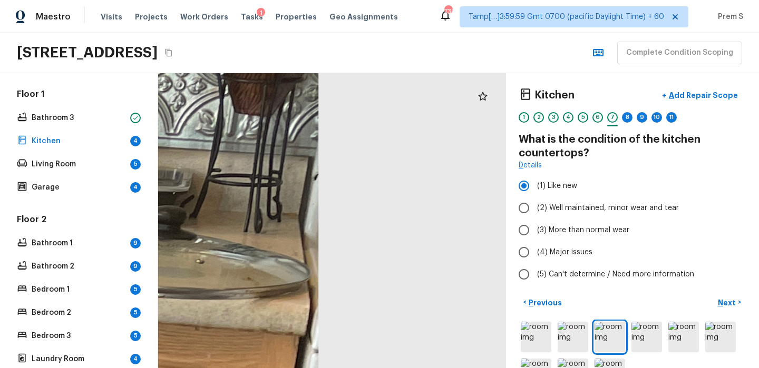
drag, startPoint x: 232, startPoint y: 253, endPoint x: 465, endPoint y: 250, distance: 232.3
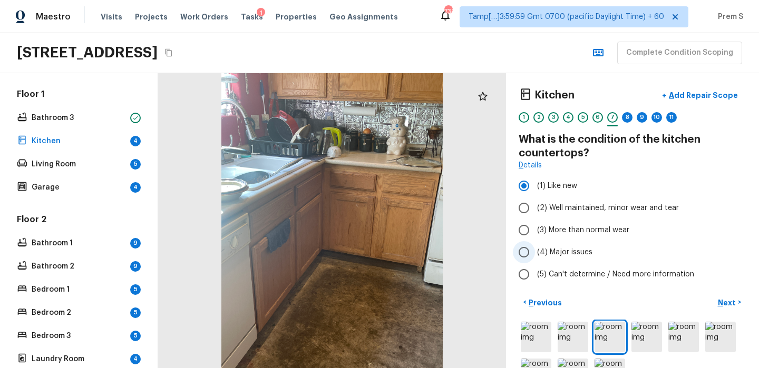
scroll to position [37, 0]
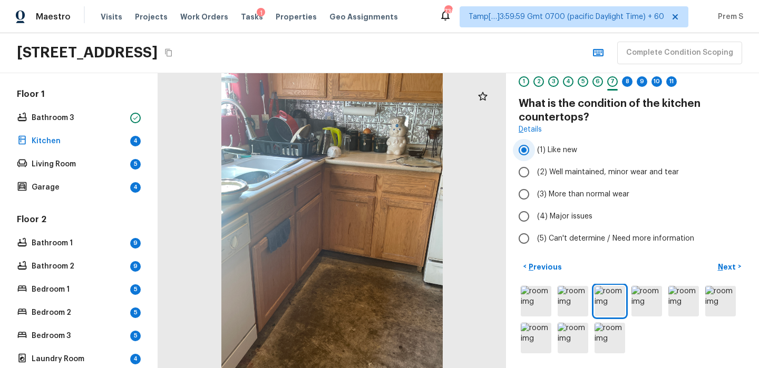
click at [623, 155] on label "(1) Like new" at bounding box center [625, 150] width 225 height 22
click at [535, 155] on input "(1) Like new" at bounding box center [524, 150] width 22 height 22
click at [559, 194] on span "(3) More than normal wear" at bounding box center [583, 194] width 92 height 11
click at [535, 194] on input "(3) More than normal wear" at bounding box center [524, 194] width 22 height 22
radio input "true"
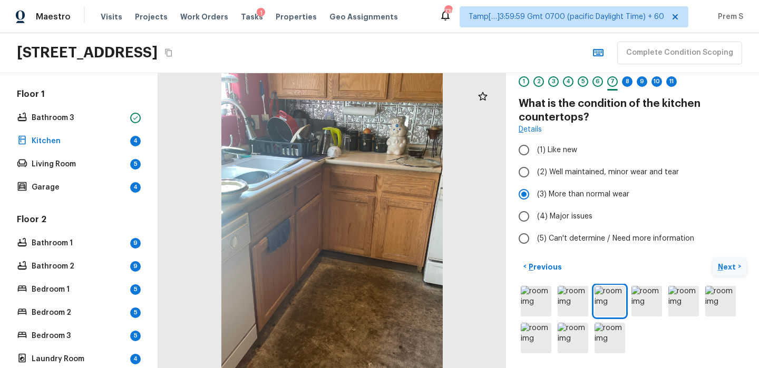
click at [720, 267] on p "Next" at bounding box center [727, 267] width 20 height 11
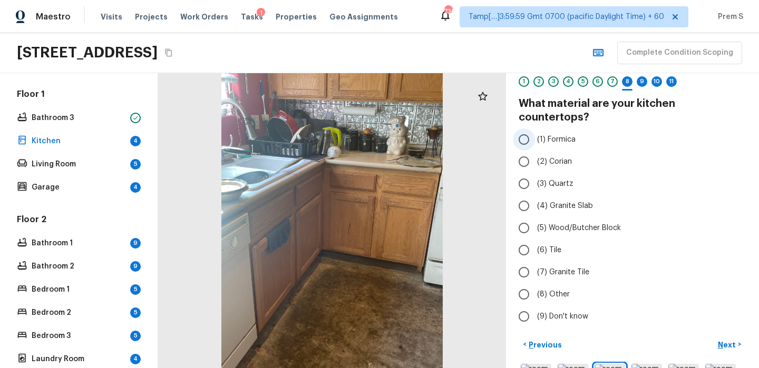
click at [571, 134] on span "(1) Formica" at bounding box center [556, 139] width 38 height 11
click at [535, 129] on input "(1) Formica" at bounding box center [524, 140] width 22 height 22
radio input "true"
click at [721, 340] on p "Next" at bounding box center [727, 345] width 20 height 11
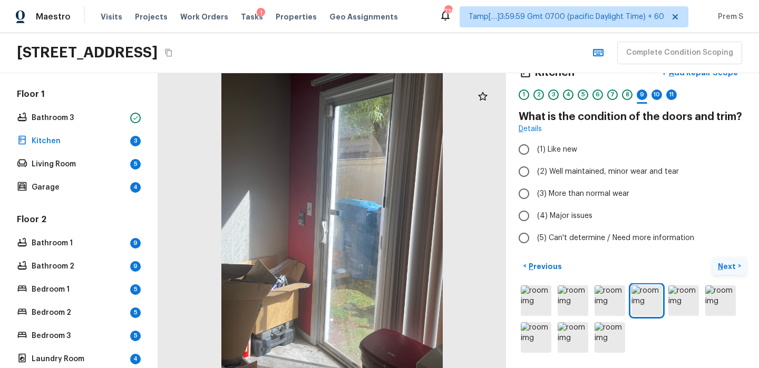
scroll to position [23, 0]
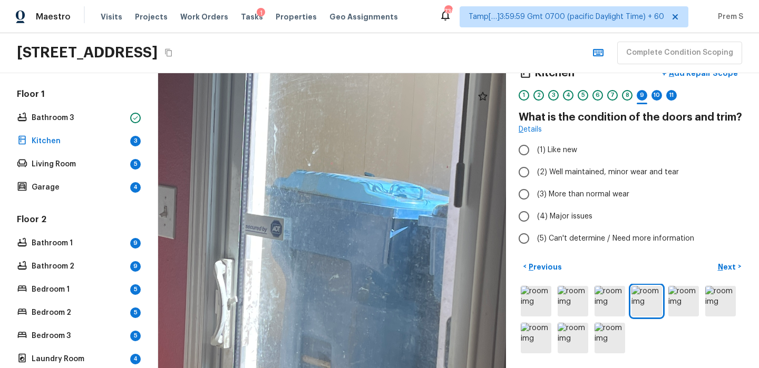
drag, startPoint x: 375, startPoint y: 255, endPoint x: 436, endPoint y: 397, distance: 153.8
click at [436, 368] on html "Maestro Visits Projects Work Orders Tasks 1 Properties Geo Assignments 730 Tamp…" at bounding box center [379, 184] width 759 height 368
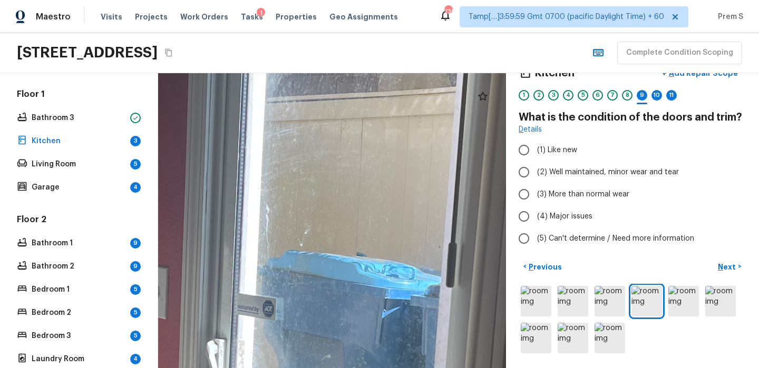
drag, startPoint x: 408, startPoint y: 317, endPoint x: 400, endPoint y: 397, distance: 80.5
click at [400, 368] on html "Maestro Visits Projects Work Orders Tasks 1 Properties Geo Assignments 730 Tamp…" at bounding box center [379, 184] width 759 height 368
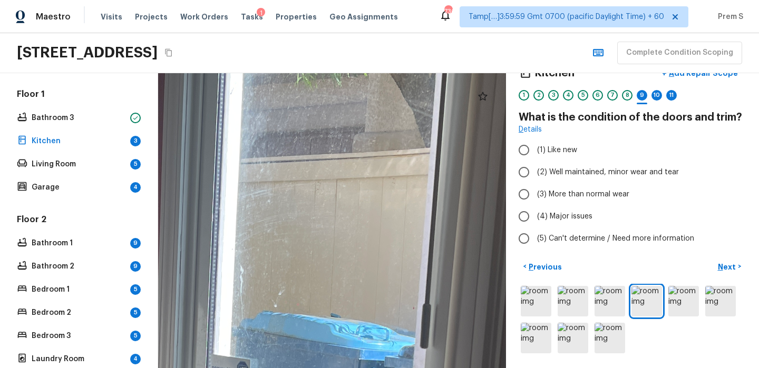
drag, startPoint x: 400, startPoint y: 233, endPoint x: 375, endPoint y: 294, distance: 66.3
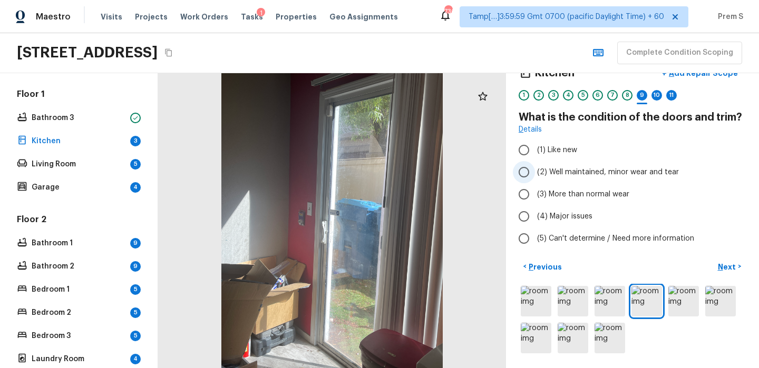
click at [607, 172] on span "(2) Well maintained, minor wear and tear" at bounding box center [608, 172] width 142 height 11
click at [535, 172] on input "(2) Well maintained, minor wear and tear" at bounding box center [524, 172] width 22 height 22
radio input "true"
click at [725, 264] on p "Next" at bounding box center [727, 267] width 20 height 11
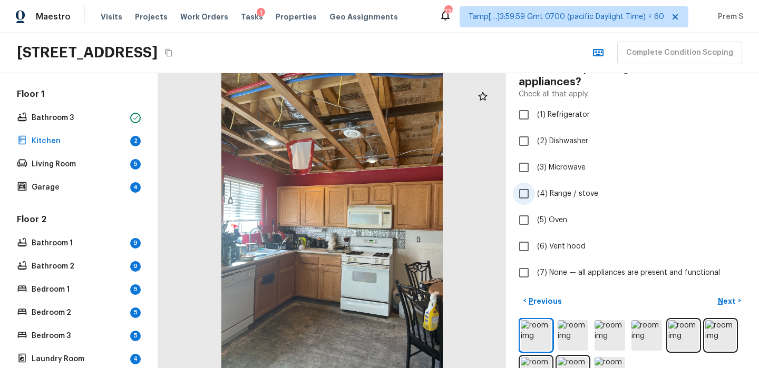
scroll to position [74, 0]
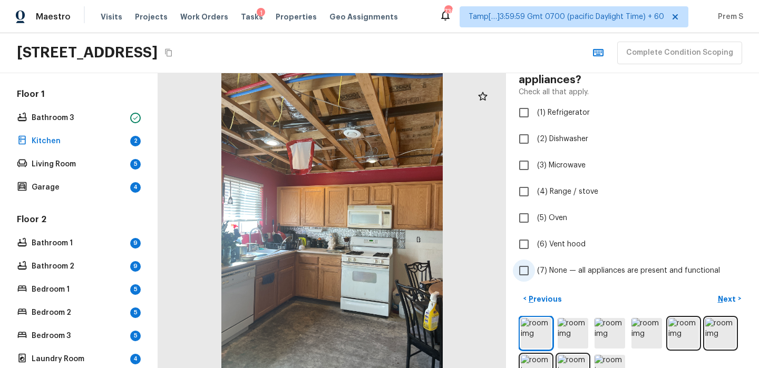
click at [535, 267] on label "(7) None — all appliances are present and functional" at bounding box center [625, 271] width 225 height 22
click at [535, 267] on input "(7) None — all appliances are present and functional" at bounding box center [524, 271] width 22 height 22
checkbox input "true"
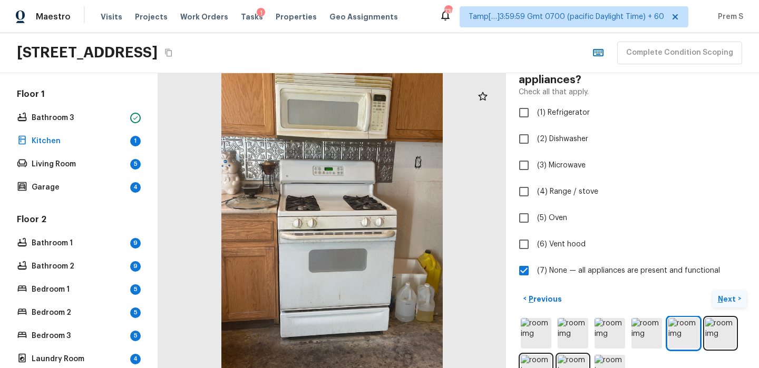
click at [720, 299] on p "Next" at bounding box center [727, 299] width 20 height 11
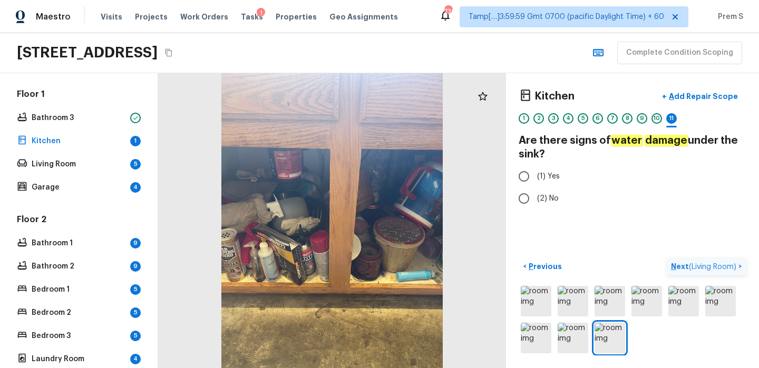
scroll to position [0, 0]
click at [543, 269] on p "Previous" at bounding box center [543, 266] width 35 height 11
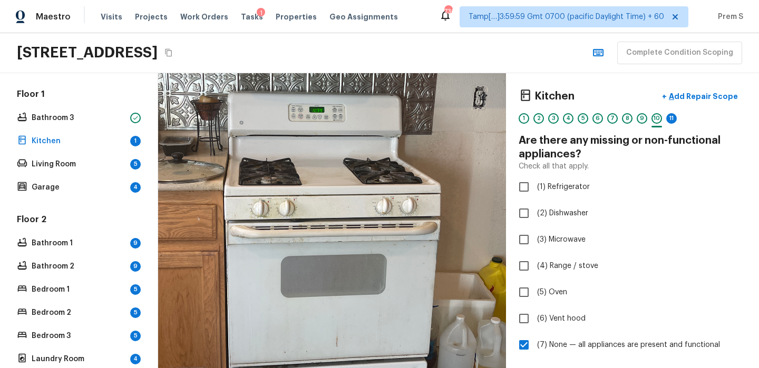
drag, startPoint x: 347, startPoint y: 210, endPoint x: 354, endPoint y: 205, distance: 8.8
click at [354, 206] on div at bounding box center [322, 203] width 631 height 535
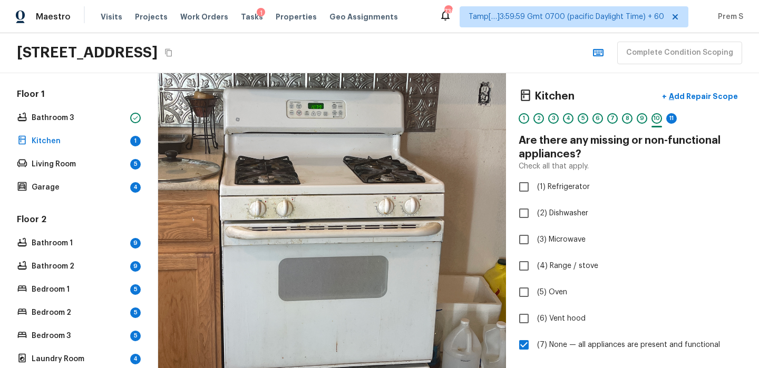
drag, startPoint x: 342, startPoint y: 270, endPoint x: 342, endPoint y: 307, distance: 36.9
click at [342, 307] on div at bounding box center [322, 202] width 655 height 555
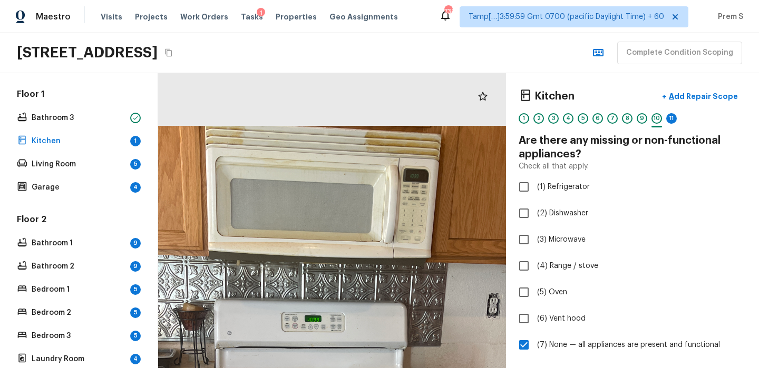
drag, startPoint x: 349, startPoint y: 150, endPoint x: 348, endPoint y: 286, distance: 136.4
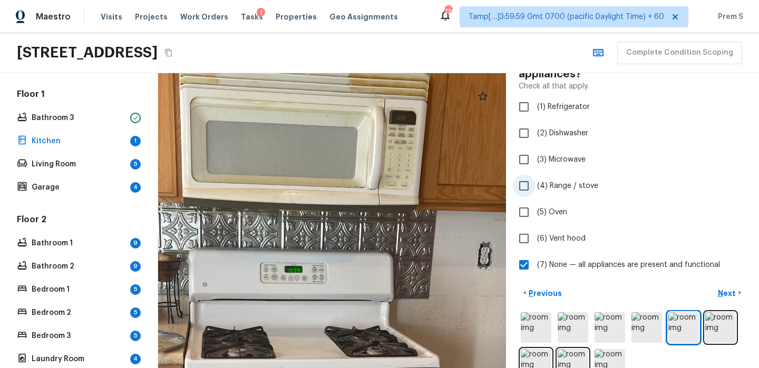
scroll to position [106, 0]
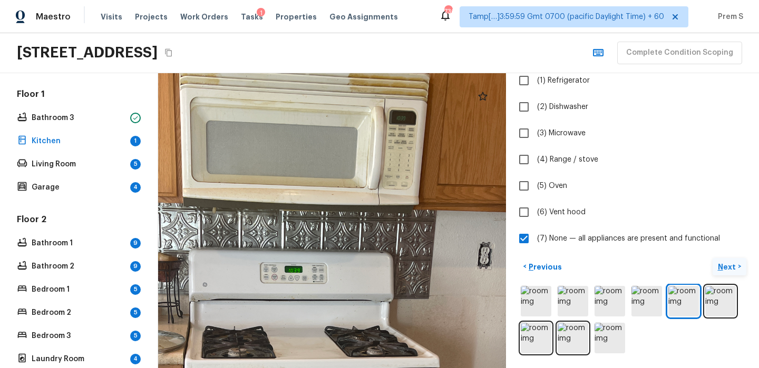
click at [724, 269] on p "Next" at bounding box center [727, 267] width 20 height 11
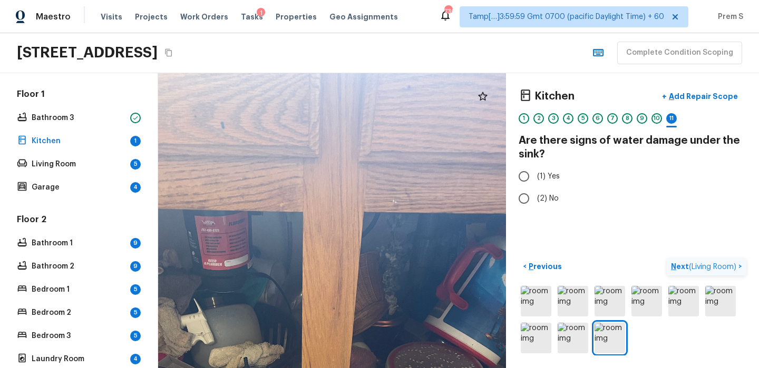
scroll to position [0, 0]
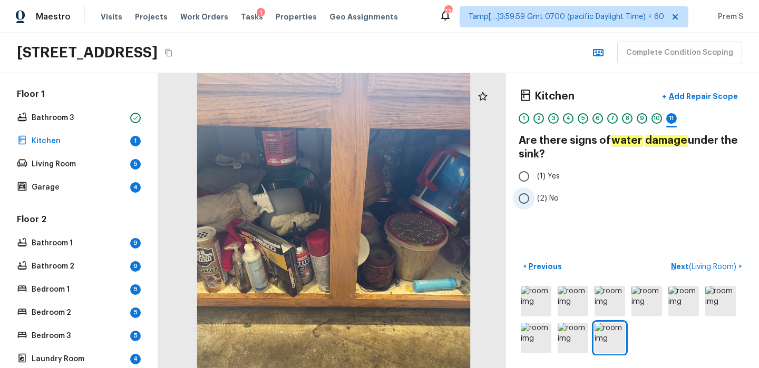
click at [543, 198] on span "(2) No" at bounding box center [548, 198] width 22 height 11
click at [535, 198] on input "(2) No" at bounding box center [524, 199] width 22 height 22
radio input "true"
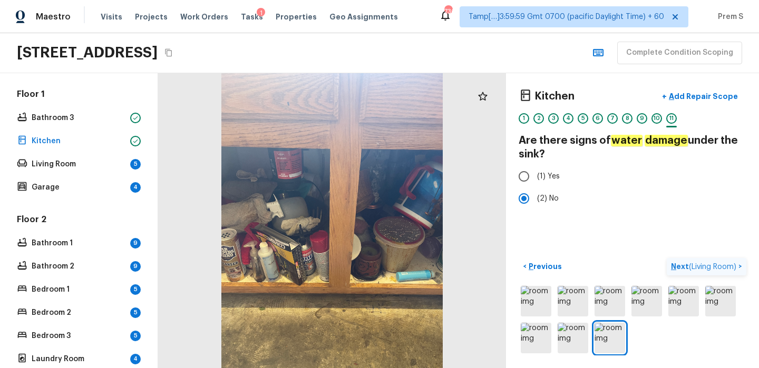
click at [680, 264] on p "Next ( Living Room )" at bounding box center [704, 266] width 67 height 11
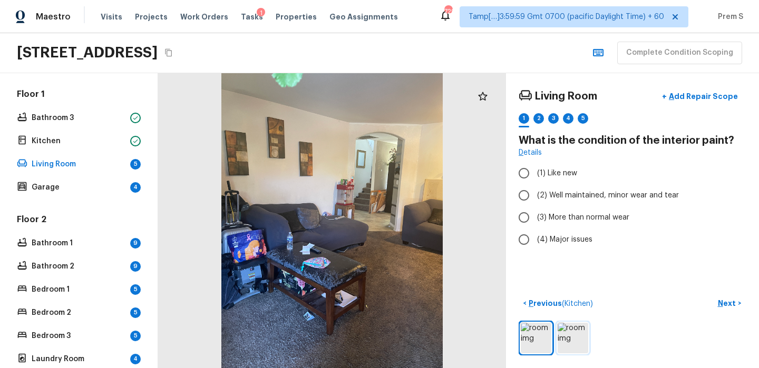
click at [576, 332] on img at bounding box center [572, 338] width 31 height 31
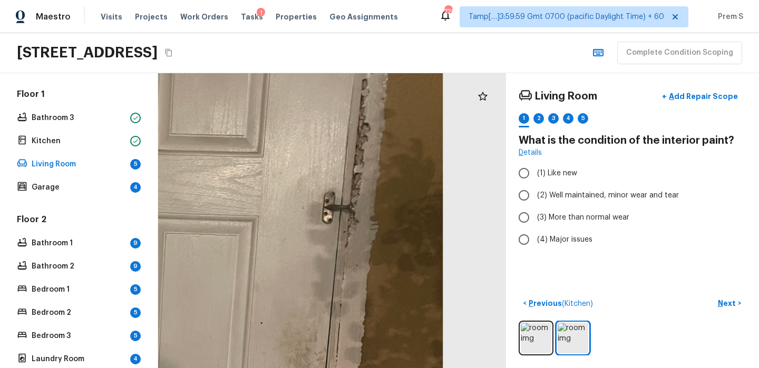
drag, startPoint x: 465, startPoint y: 90, endPoint x: 424, endPoint y: 251, distance: 166.0
click at [424, 251] on div at bounding box center [123, 358] width 1004 height 852
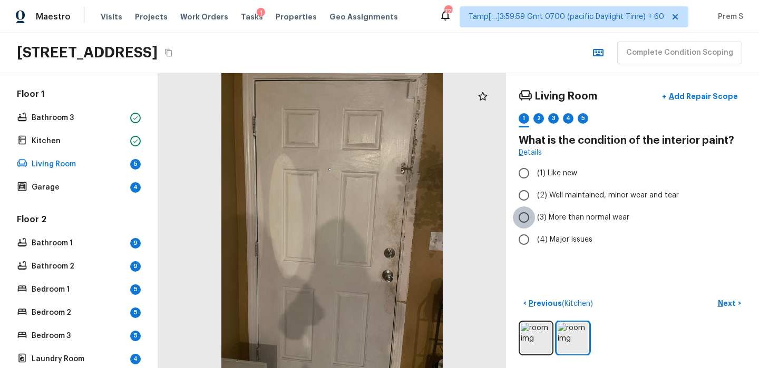
click at [525, 219] on input "(3) More than normal wear" at bounding box center [524, 218] width 22 height 22
radio input "true"
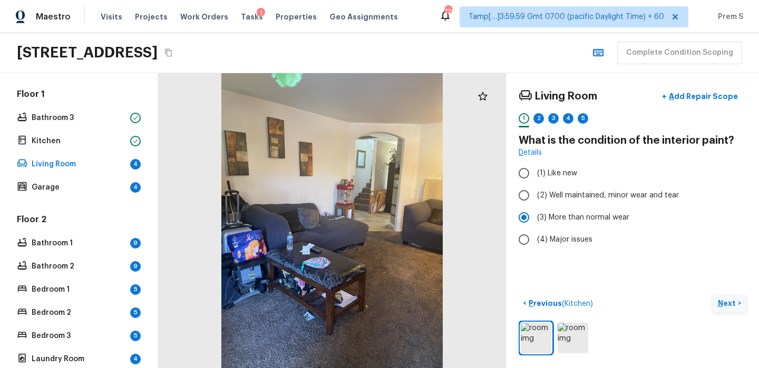
click at [722, 305] on p "Next" at bounding box center [727, 303] width 20 height 11
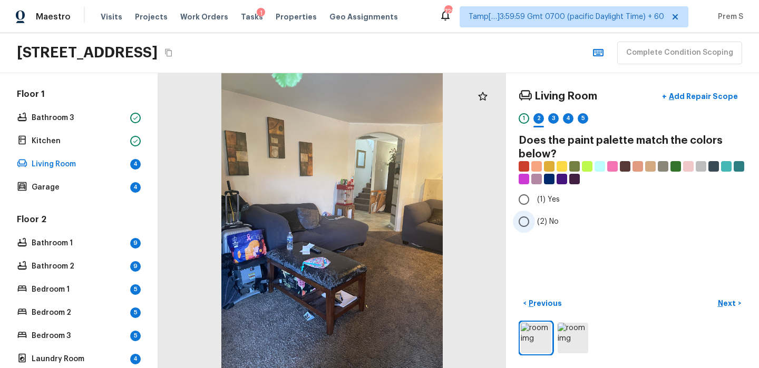
click at [528, 223] on input "(2) No" at bounding box center [524, 222] width 22 height 22
radio input "true"
click at [721, 302] on p "Next" at bounding box center [727, 303] width 20 height 11
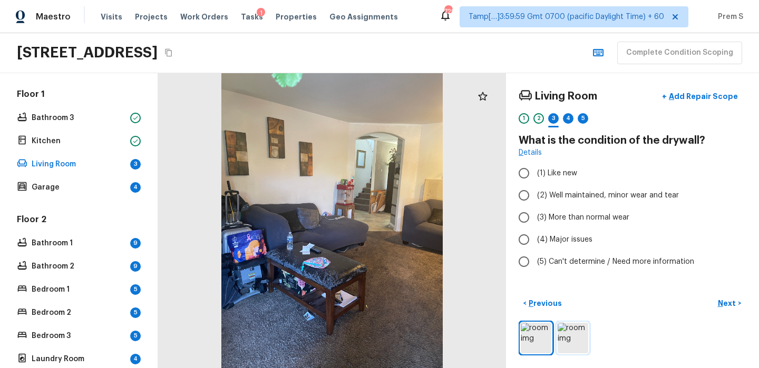
click at [572, 337] on img at bounding box center [572, 338] width 31 height 31
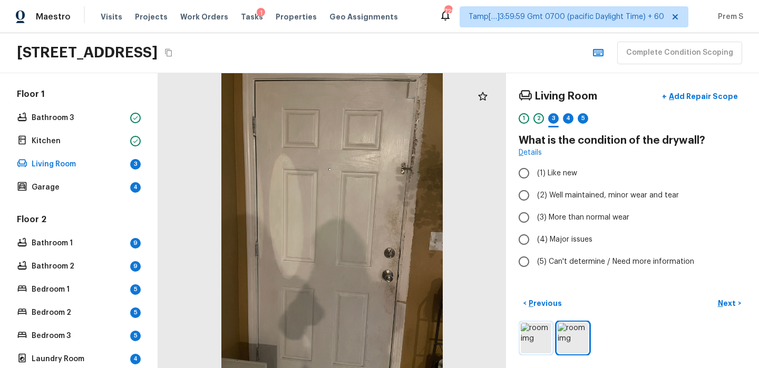
click at [539, 331] on img at bounding box center [535, 338] width 31 height 31
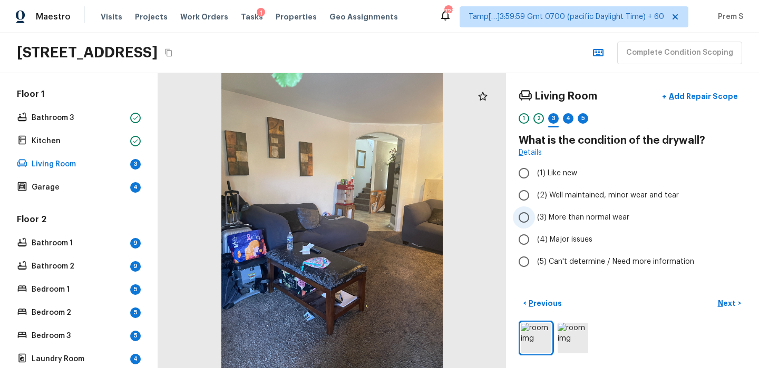
click at [522, 216] on input "(3) More than normal wear" at bounding box center [524, 218] width 22 height 22
radio input "true"
click at [529, 195] on input "(2) Well maintained, minor wear and tear" at bounding box center [524, 195] width 22 height 22
radio input "true"
click at [571, 342] on img at bounding box center [572, 338] width 31 height 31
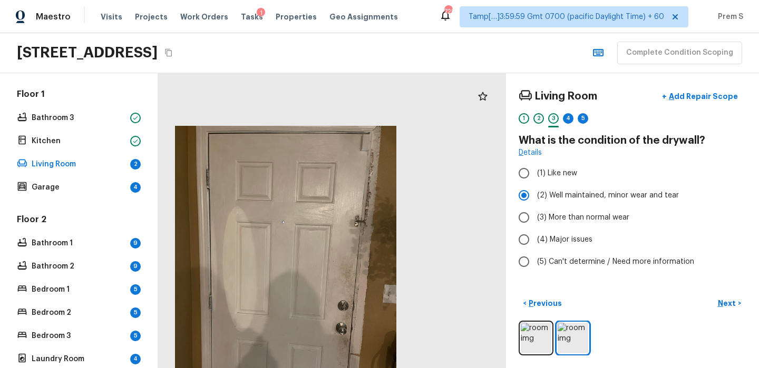
drag, startPoint x: 420, startPoint y: 144, endPoint x: 372, endPoint y: 286, distance: 150.1
click at [372, 287] on div at bounding box center [286, 273] width 348 height 295
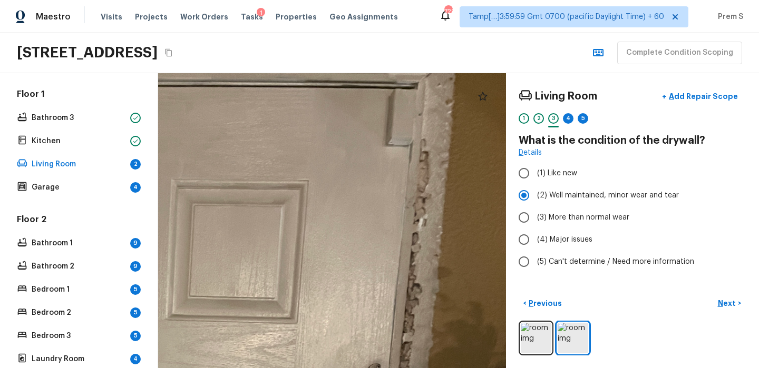
drag, startPoint x: 409, startPoint y: 121, endPoint x: 406, endPoint y: 330, distance: 209.2
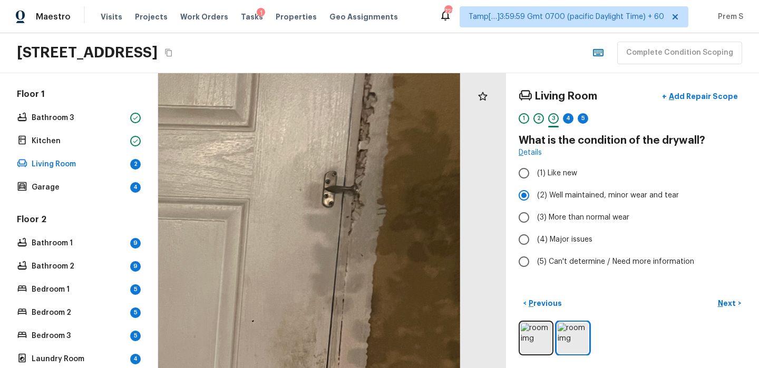
drag, startPoint x: 466, startPoint y: 326, endPoint x: 415, endPoint y: 109, distance: 223.0
click at [415, 109] on div at bounding box center [95, 360] width 1147 height 973
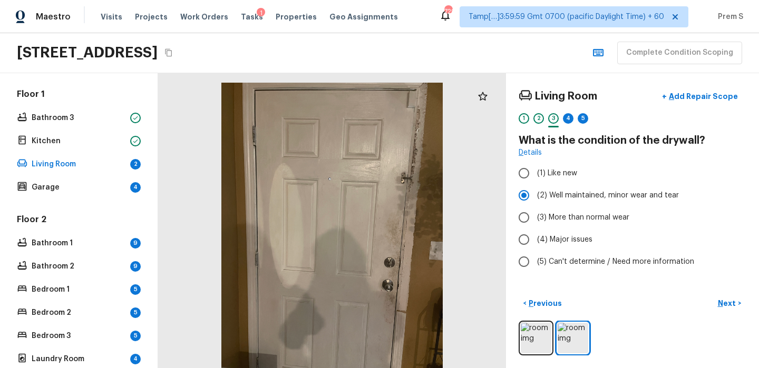
drag, startPoint x: 387, startPoint y: 195, endPoint x: 387, endPoint y: 226, distance: 30.6
click at [387, 226] on div at bounding box center [332, 230] width 348 height 295
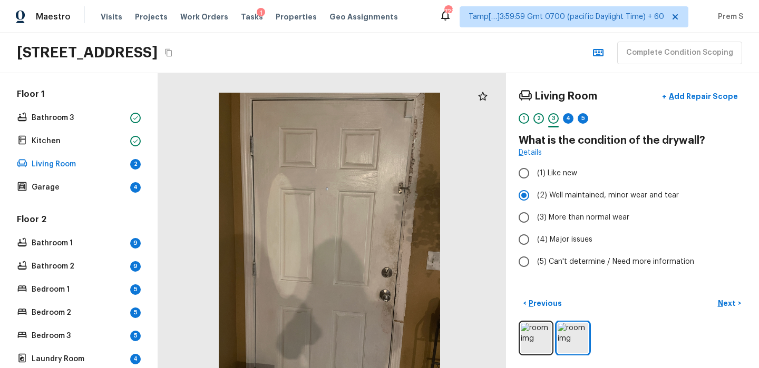
drag, startPoint x: 418, startPoint y: 163, endPoint x: 415, endPoint y: 168, distance: 6.0
click at [415, 168] on div at bounding box center [329, 240] width 348 height 295
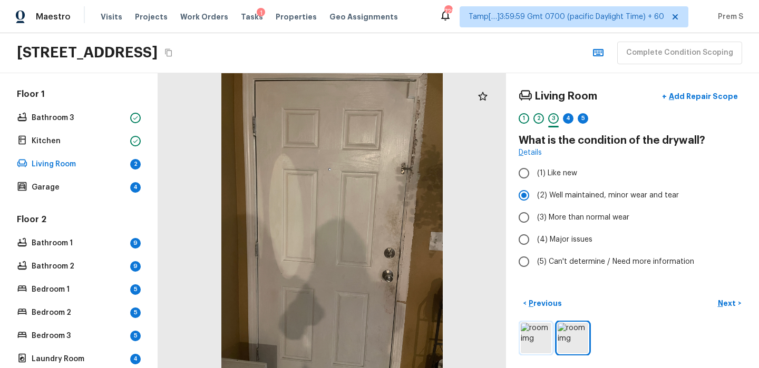
click at [520, 336] on img at bounding box center [535, 338] width 31 height 31
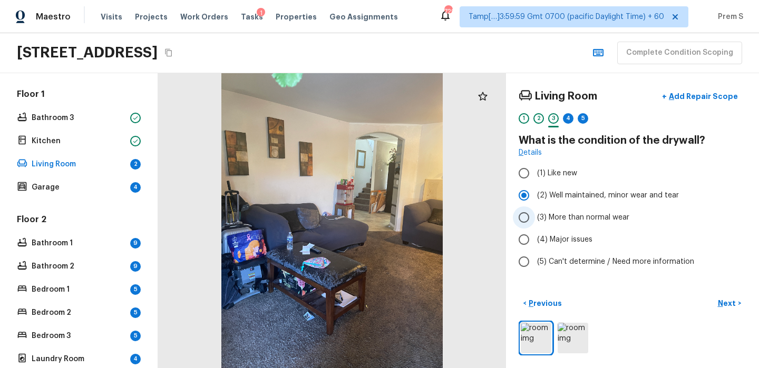
click at [518, 218] on input "(3) More than normal wear" at bounding box center [524, 218] width 22 height 22
radio input "true"
click at [732, 299] on p "Next" at bounding box center [727, 303] width 20 height 11
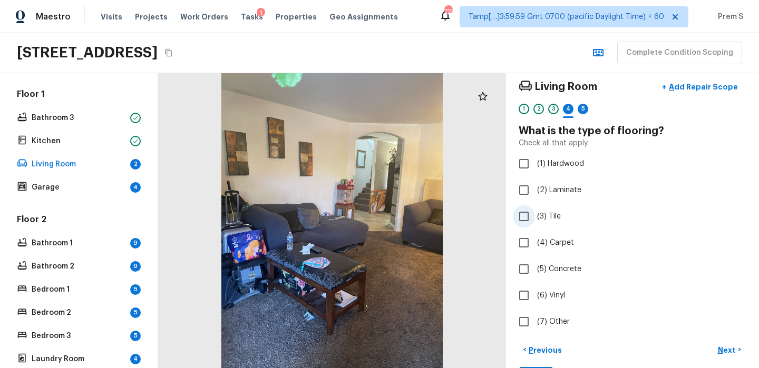
scroll to position [56, 0]
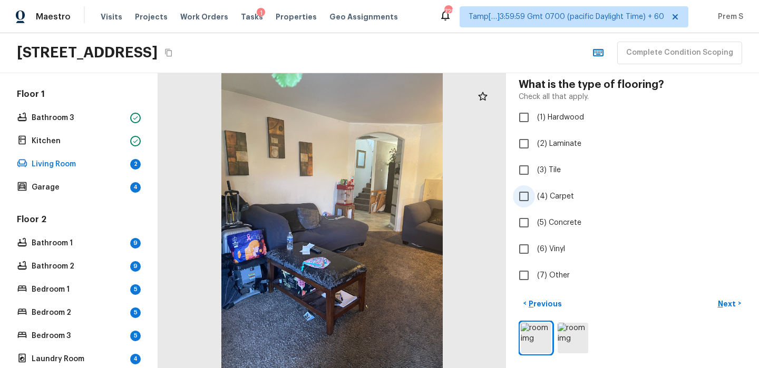
click at [523, 198] on input "(4) Carpet" at bounding box center [524, 196] width 22 height 22
checkbox input "true"
click at [733, 301] on p "Next" at bounding box center [727, 304] width 20 height 11
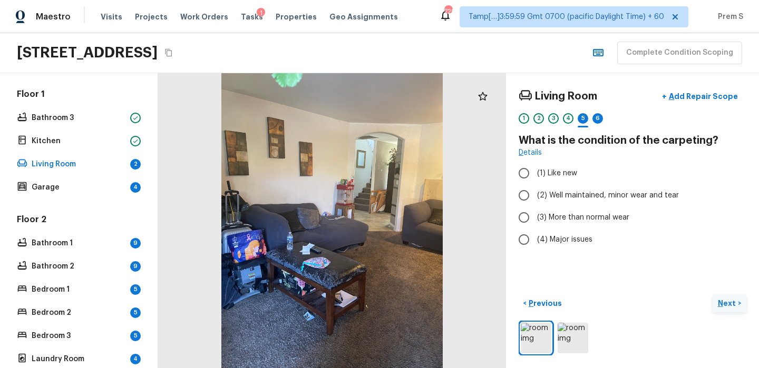
scroll to position [0, 0]
click at [526, 221] on input "(3) More than normal wear" at bounding box center [524, 218] width 22 height 22
radio input "true"
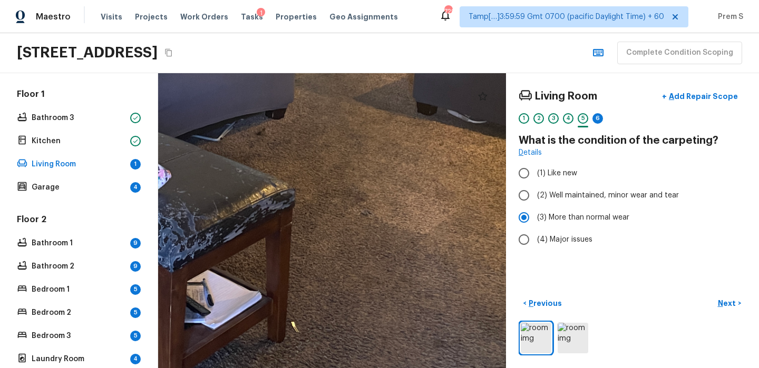
drag, startPoint x: 426, startPoint y: 313, endPoint x: 369, endPoint y: 181, distance: 143.9
click at [369, 181] on div at bounding box center [176, 33] width 1185 height 1005
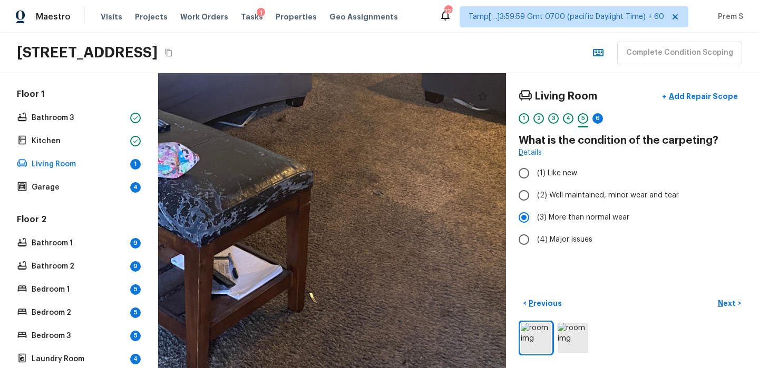
drag, startPoint x: 408, startPoint y: 262, endPoint x: 429, endPoint y: 258, distance: 21.6
click at [429, 258] on div at bounding box center [203, 28] width 1089 height 924
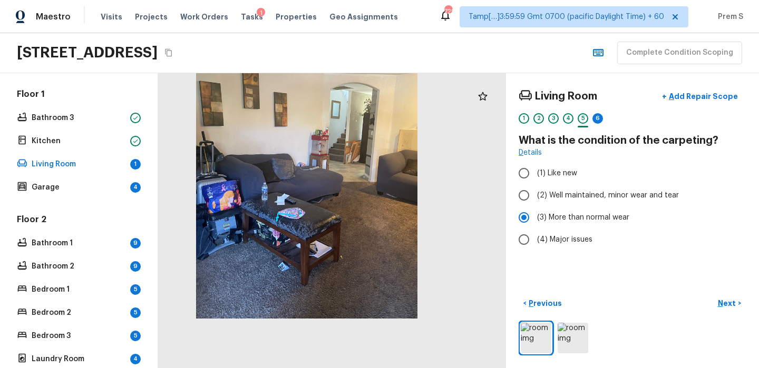
drag, startPoint x: 405, startPoint y: 258, endPoint x: 380, endPoint y: 209, distance: 54.9
click at [380, 208] on div at bounding box center [307, 171] width 348 height 295
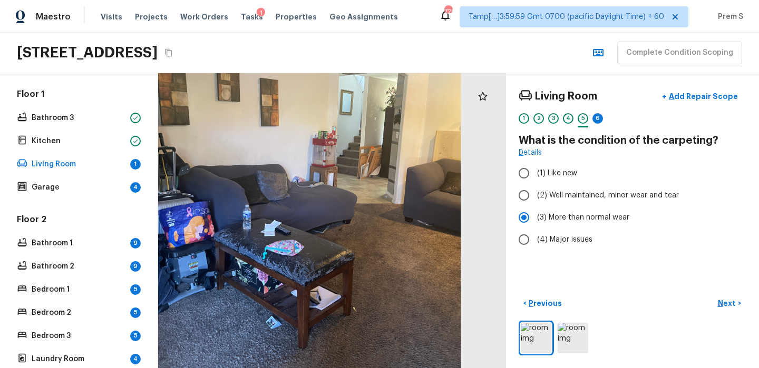
drag, startPoint x: 351, startPoint y: 192, endPoint x: 292, endPoint y: 183, distance: 59.6
click at [291, 183] on div at bounding box center [305, 188] width 487 height 413
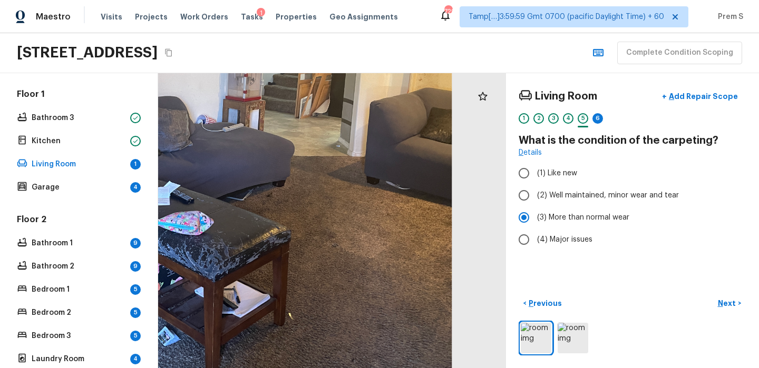
drag, startPoint x: 397, startPoint y: 215, endPoint x: 348, endPoint y: 215, distance: 48.5
click at [348, 215] on div at bounding box center [217, 133] width 738 height 626
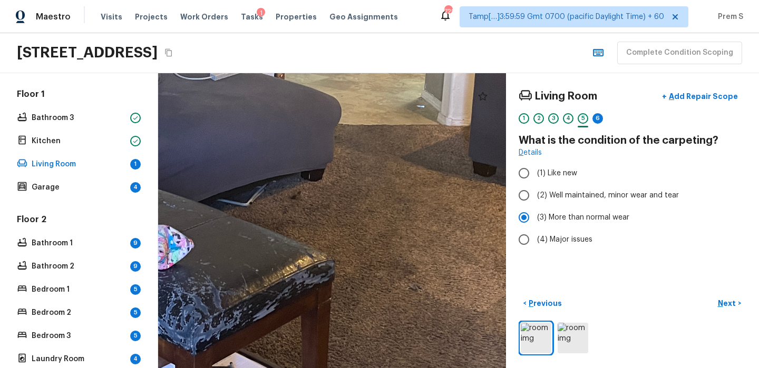
drag, startPoint x: 410, startPoint y: 279, endPoint x: 171, endPoint y: 286, distance: 239.3
click at [171, 286] on div at bounding box center [200, 83] width 1348 height 1143
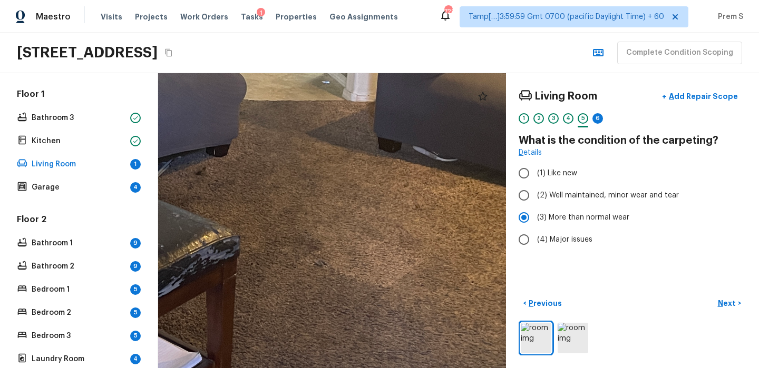
drag, startPoint x: 274, startPoint y: 255, endPoint x: 339, endPoint y: 214, distance: 76.0
click at [339, 213] on div at bounding box center [105, 58] width 1348 height 1143
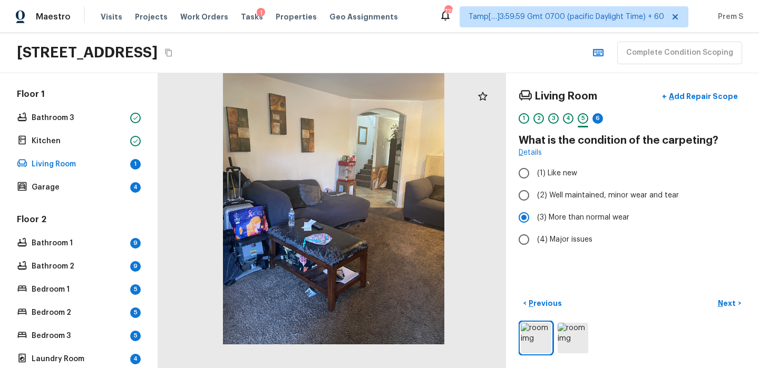
drag, startPoint x: 363, startPoint y: 310, endPoint x: 365, endPoint y: 286, distance: 23.8
click at [365, 286] on div at bounding box center [334, 197] width 348 height 295
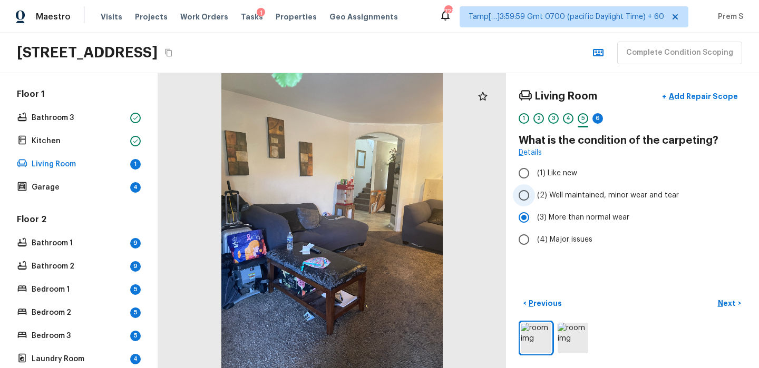
click at [522, 199] on input "(2) Well maintained, minor wear and tear" at bounding box center [524, 195] width 22 height 22
radio input "true"
click at [738, 301] on button "Next >" at bounding box center [729, 303] width 34 height 17
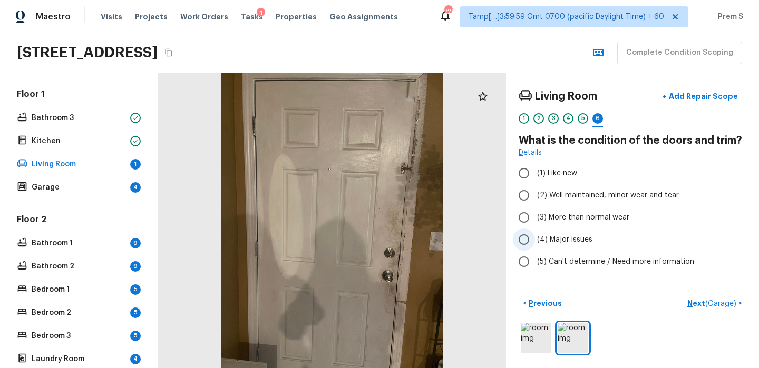
click at [523, 238] on input "(4) Major issues" at bounding box center [524, 240] width 22 height 22
radio input "true"
click at [713, 302] on span "( Garage )" at bounding box center [720, 303] width 31 height 7
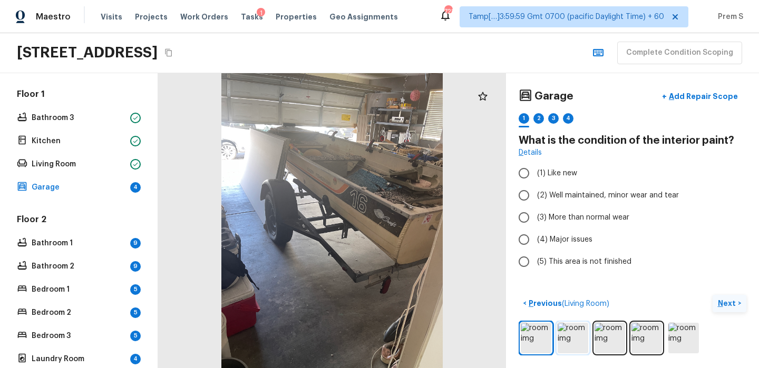
click at [571, 332] on img at bounding box center [572, 338] width 31 height 31
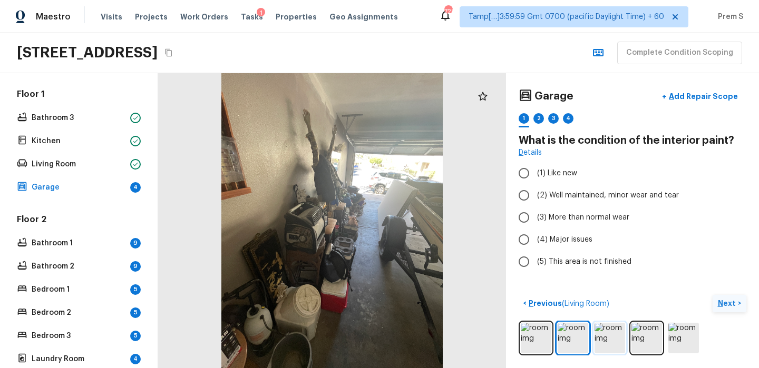
click at [611, 337] on img at bounding box center [609, 338] width 31 height 31
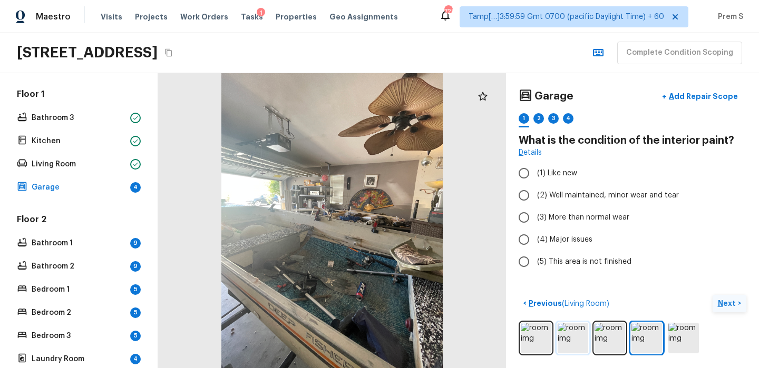
click at [567, 334] on img at bounding box center [572, 338] width 31 height 31
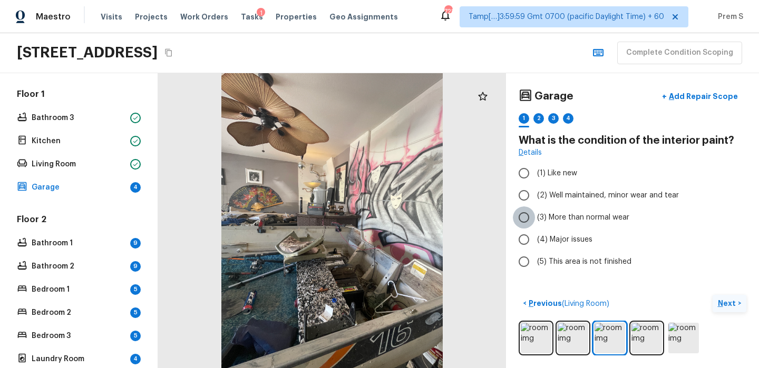
click at [521, 215] on input "(3) More than normal wear" at bounding box center [524, 218] width 22 height 22
radio input "true"
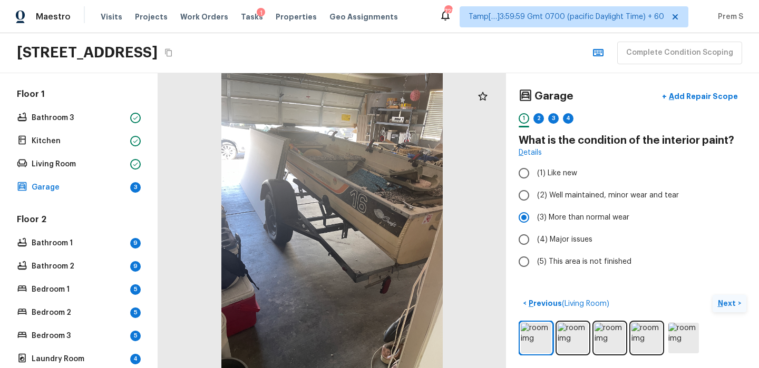
click at [725, 307] on p "Next" at bounding box center [727, 303] width 20 height 11
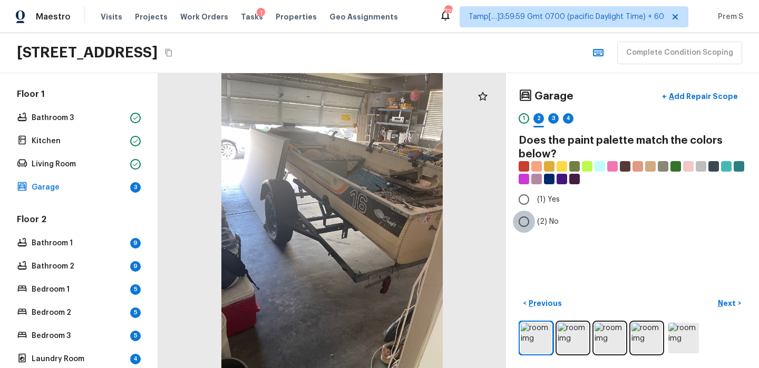
click at [530, 221] on input "(2) No" at bounding box center [524, 222] width 22 height 22
radio input "true"
click at [729, 300] on p "Next" at bounding box center [727, 303] width 20 height 11
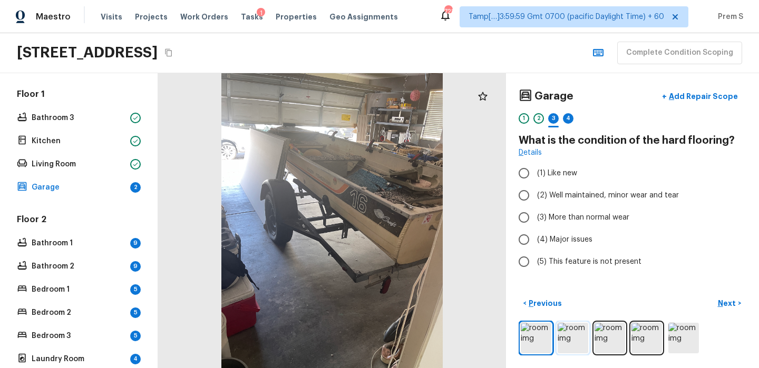
click at [580, 343] on img at bounding box center [572, 338] width 31 height 31
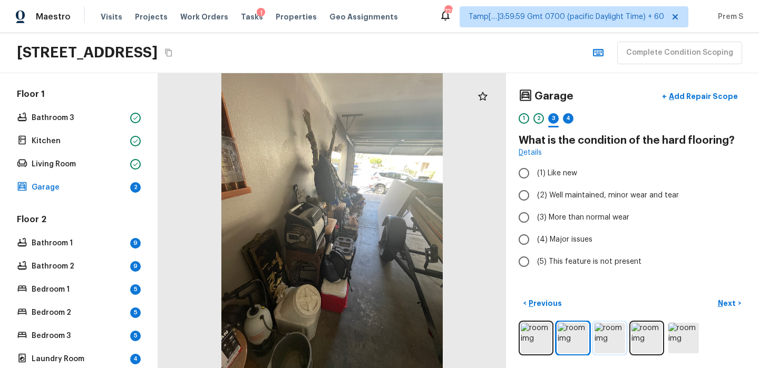
click at [602, 340] on img at bounding box center [609, 338] width 31 height 31
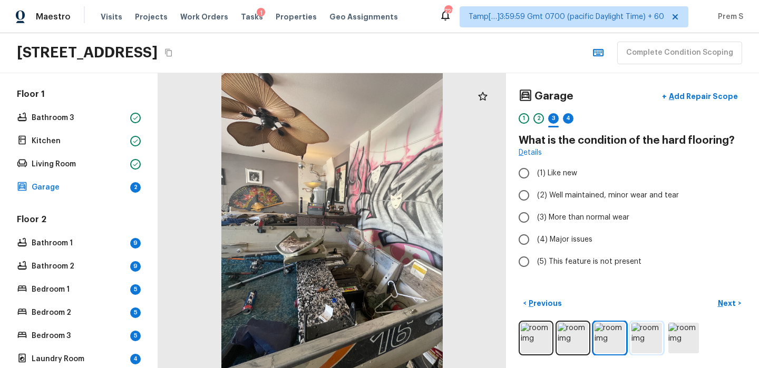
click at [645, 341] on img at bounding box center [646, 338] width 31 height 31
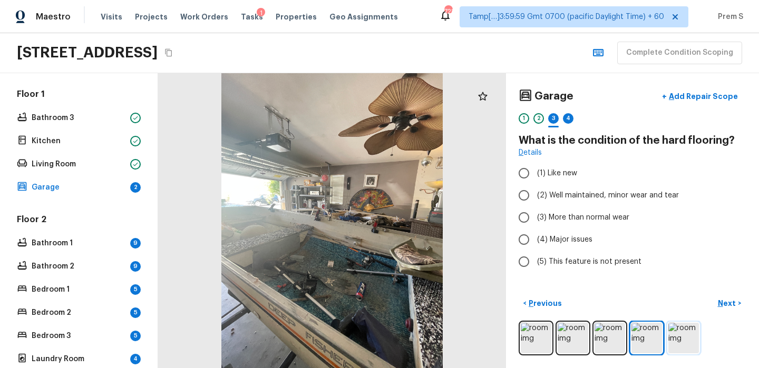
click at [686, 336] on img at bounding box center [683, 338] width 31 height 31
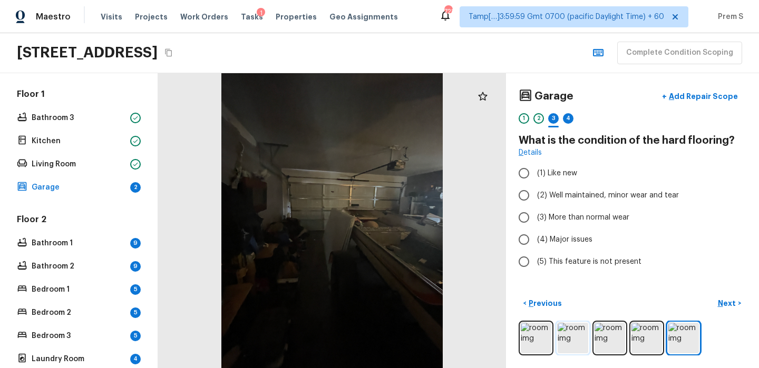
click at [585, 339] on img at bounding box center [572, 338] width 31 height 31
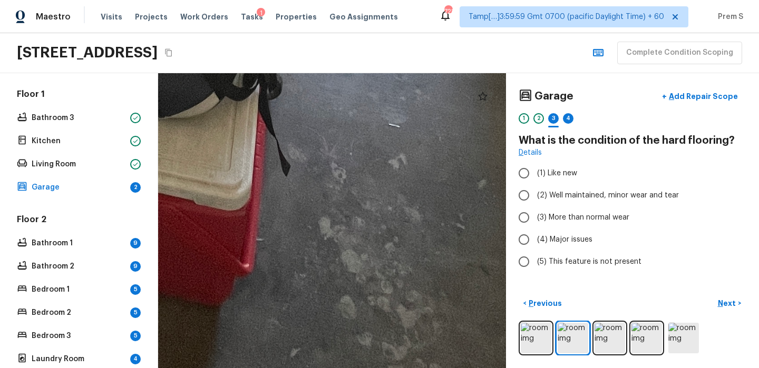
drag, startPoint x: 401, startPoint y: 286, endPoint x: 333, endPoint y: 199, distance: 110.3
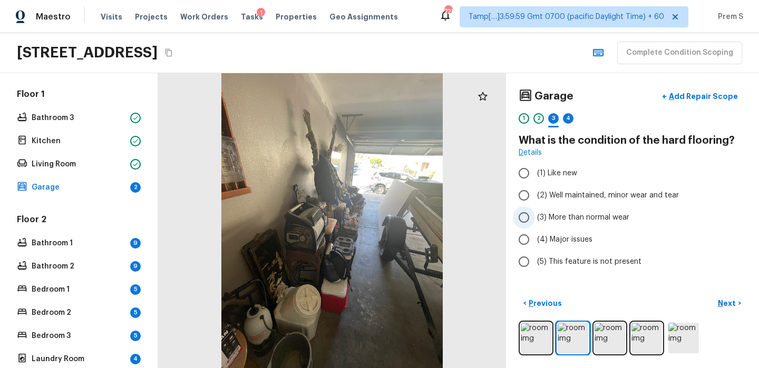
click at [520, 219] on input "(3) More than normal wear" at bounding box center [524, 218] width 22 height 22
radio input "true"
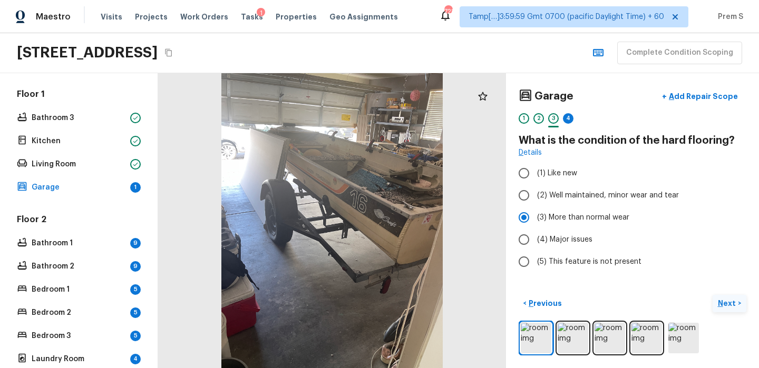
click at [729, 306] on p "Next" at bounding box center [727, 303] width 20 height 11
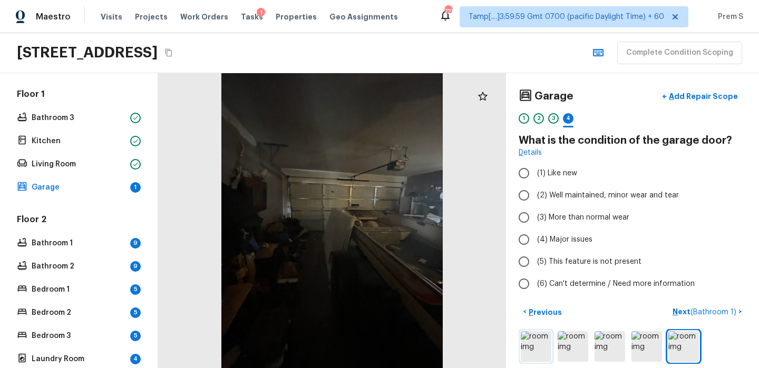
click at [544, 342] on img at bounding box center [535, 346] width 31 height 31
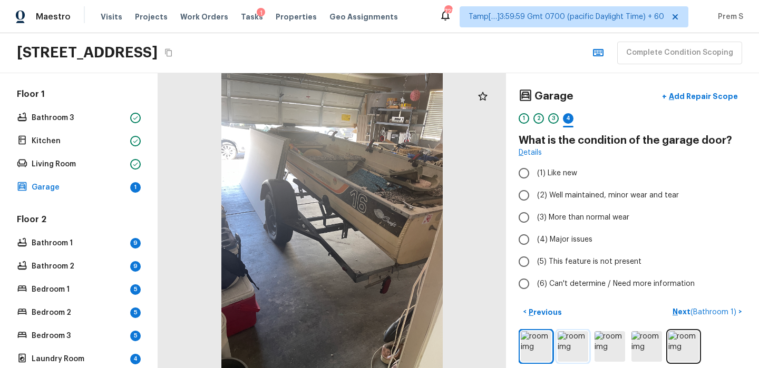
click at [572, 347] on img at bounding box center [572, 346] width 31 height 31
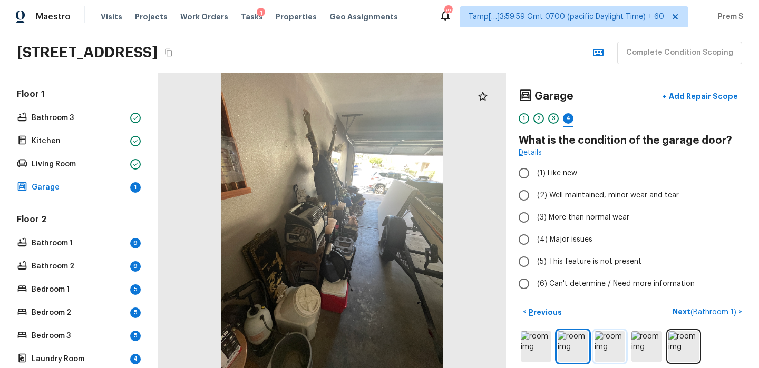
click at [604, 347] on img at bounding box center [609, 346] width 31 height 31
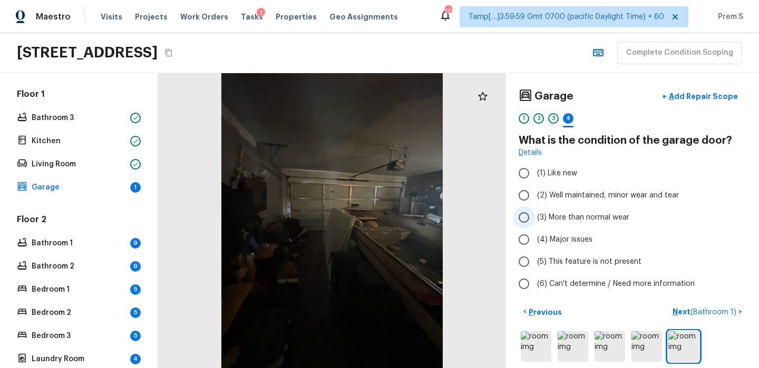
click at [526, 214] on input "(3) More than normal wear" at bounding box center [524, 218] width 22 height 22
radio input "true"
click at [529, 356] on img at bounding box center [535, 346] width 31 height 31
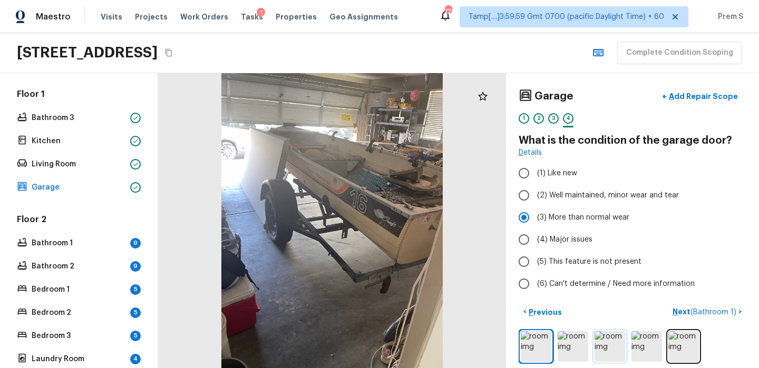
click at [594, 345] on img at bounding box center [609, 346] width 31 height 31
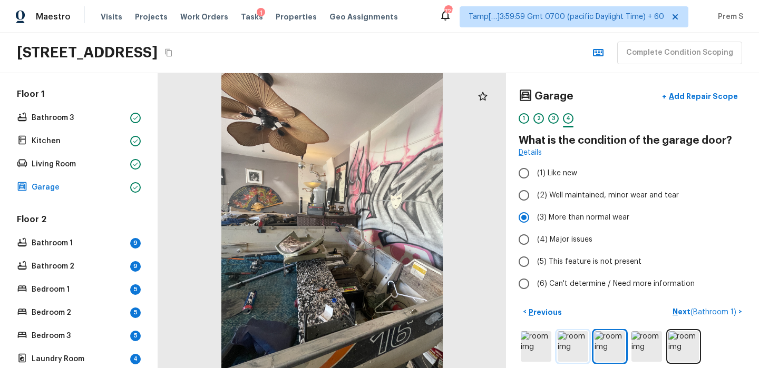
click at [583, 344] on img at bounding box center [572, 346] width 31 height 31
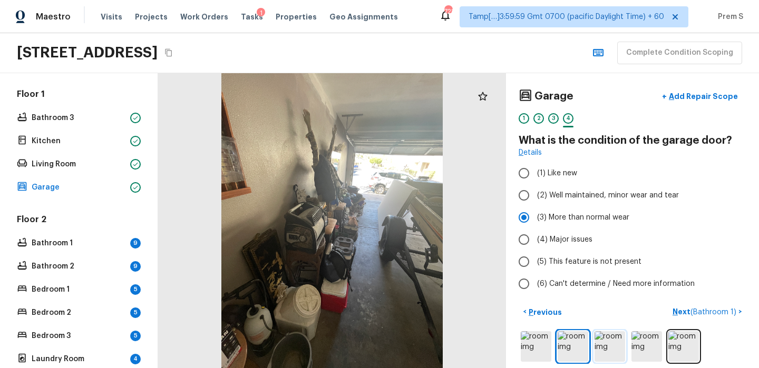
click at [616, 345] on img at bounding box center [609, 346] width 31 height 31
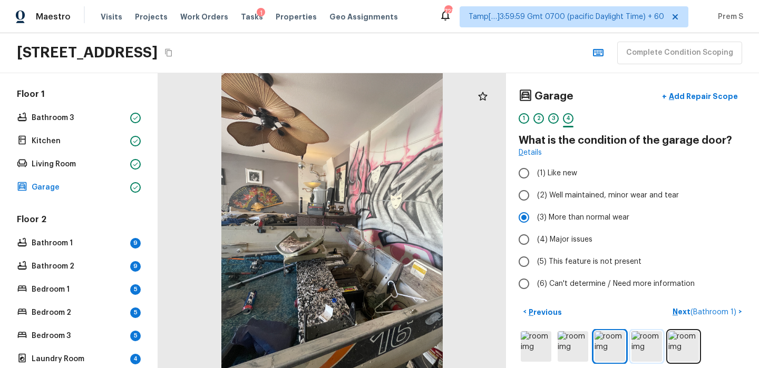
click at [642, 343] on img at bounding box center [646, 346] width 31 height 31
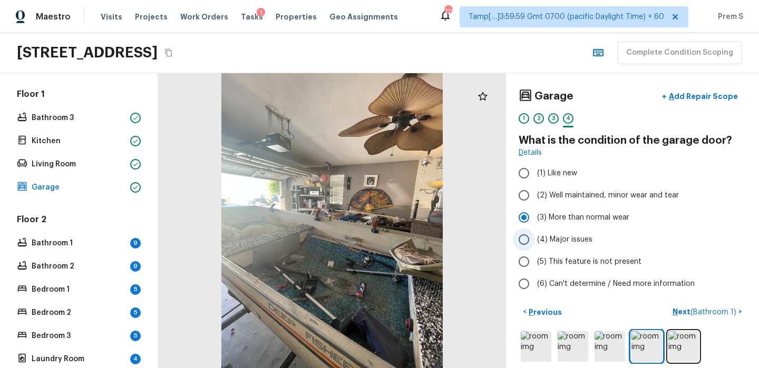
click at [526, 242] on input "(4) Major issues" at bounding box center [524, 240] width 22 height 22
radio input "true"
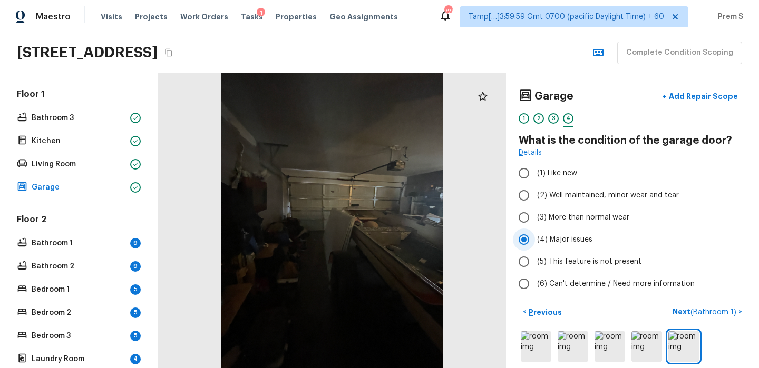
click at [613, 235] on label "(4) Major issues" at bounding box center [625, 240] width 225 height 22
click at [535, 235] on input "(4) Major issues" at bounding box center [524, 240] width 22 height 22
click at [698, 312] on span "( Bathroom 1 )" at bounding box center [713, 312] width 46 height 7
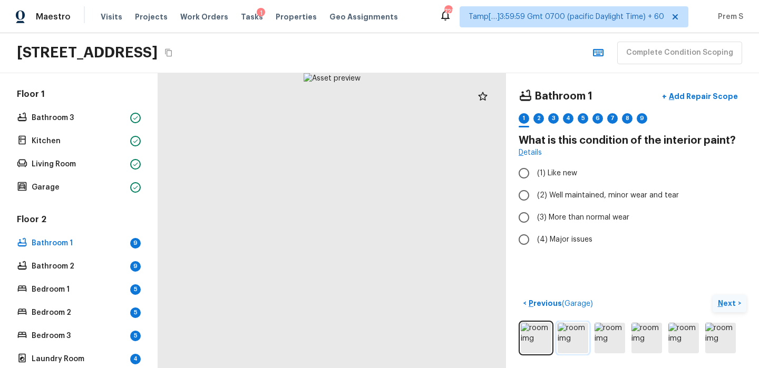
click at [572, 341] on img at bounding box center [572, 338] width 31 height 31
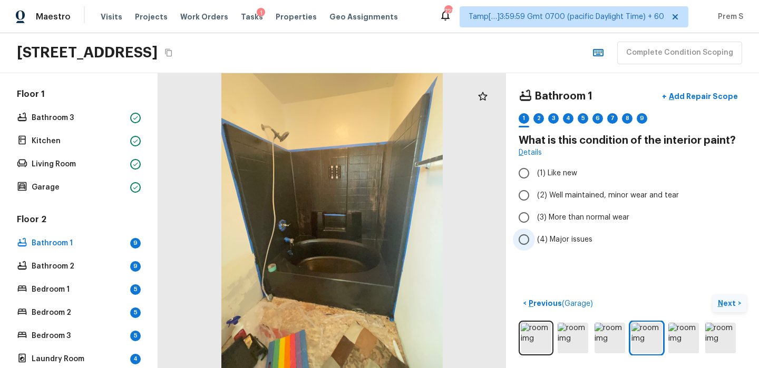
click at [550, 240] on span "(4) Major issues" at bounding box center [564, 239] width 55 height 11
click at [535, 240] on input "(4) Major issues" at bounding box center [524, 240] width 22 height 22
radio input "true"
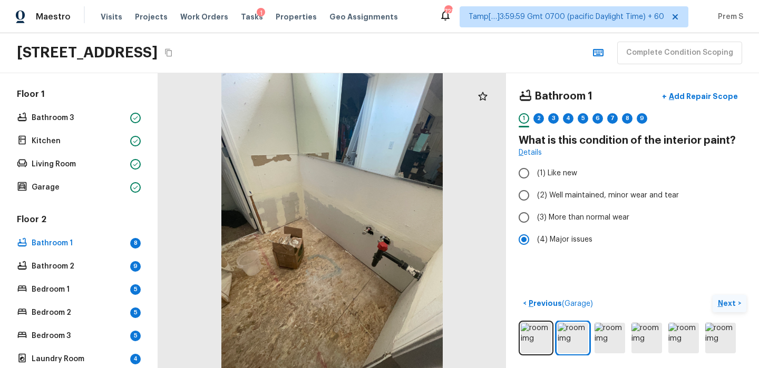
click at [289, 135] on div at bounding box center [332, 220] width 348 height 295
click at [300, 143] on div at bounding box center [332, 220] width 348 height 295
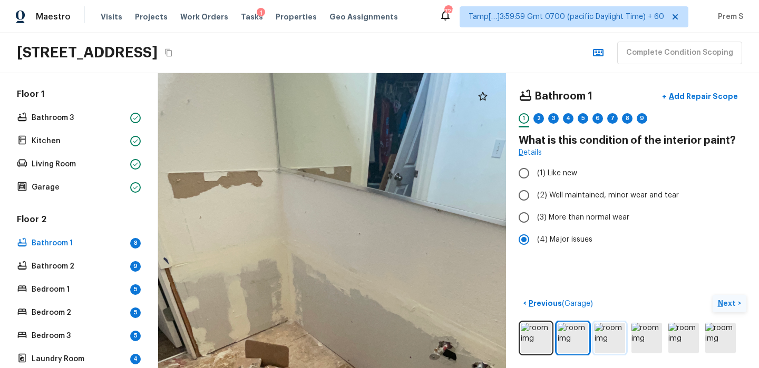
click at [617, 338] on img at bounding box center [609, 338] width 31 height 31
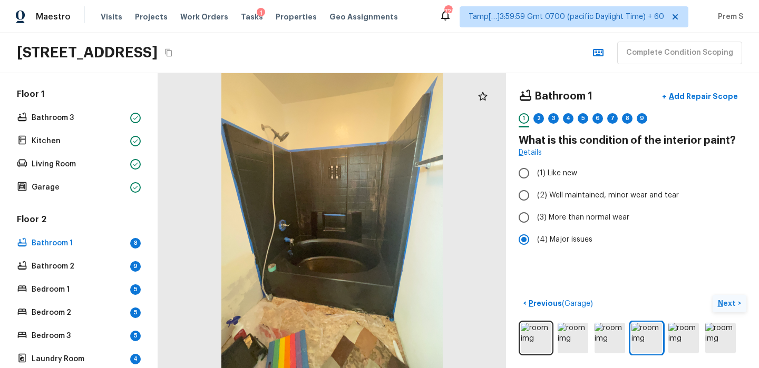
click at [732, 300] on p "Next" at bounding box center [727, 303] width 20 height 11
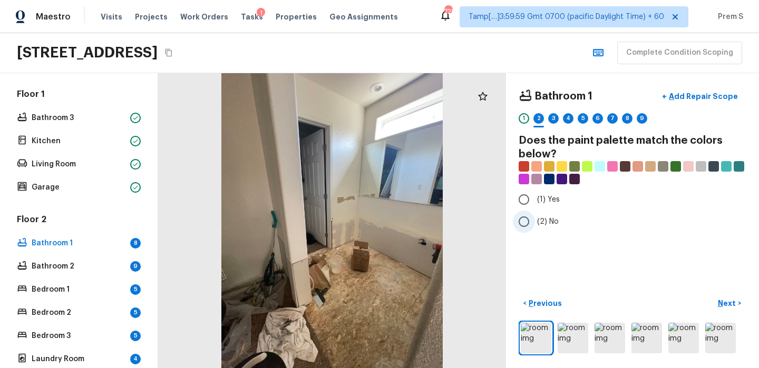
click at [536, 218] on label "(2) No" at bounding box center [625, 222] width 225 height 22
click at [535, 218] on input "(2) No" at bounding box center [524, 222] width 22 height 22
radio input "true"
click at [732, 301] on p "Next" at bounding box center [727, 303] width 20 height 11
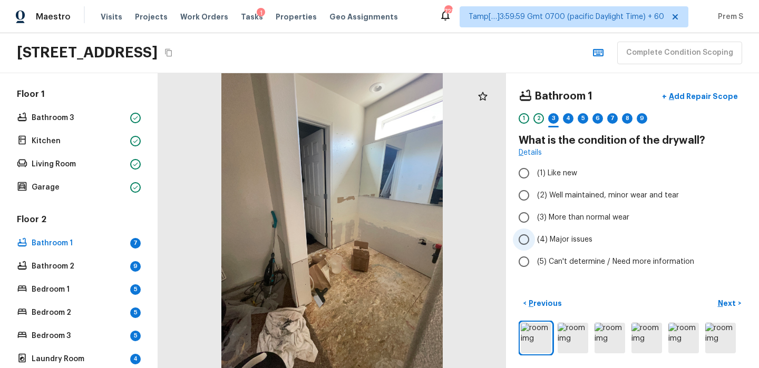
click at [572, 246] on label "(4) Major issues" at bounding box center [625, 240] width 225 height 22
click at [535, 246] on input "(4) Major issues" at bounding box center [524, 240] width 22 height 22
radio input "true"
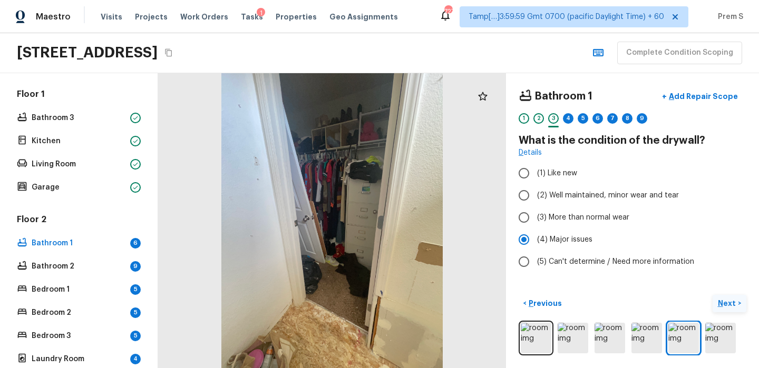
click at [719, 304] on p "Next" at bounding box center [727, 303] width 20 height 11
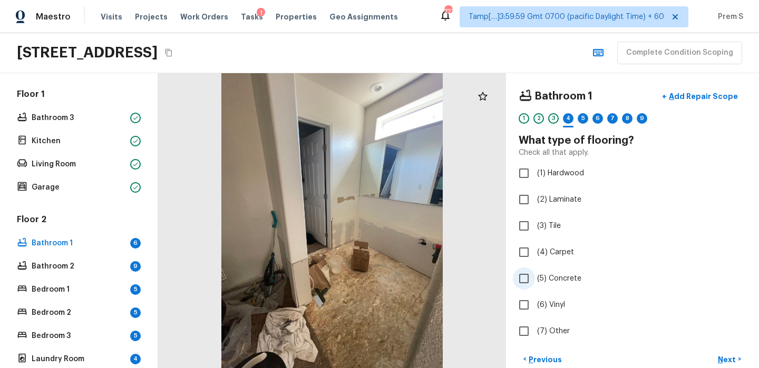
scroll to position [7, 0]
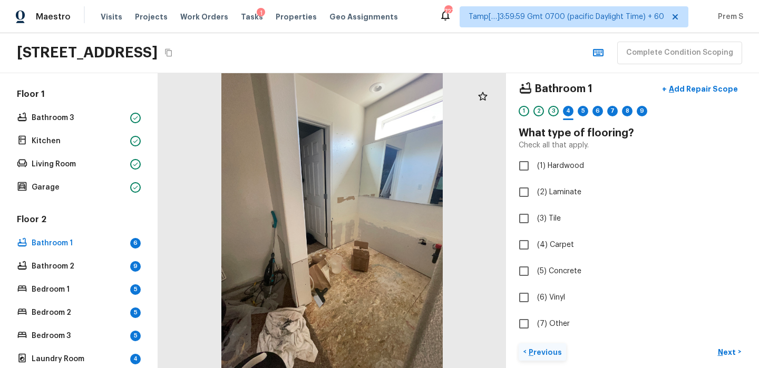
click at [549, 353] on p "Previous" at bounding box center [543, 352] width 35 height 11
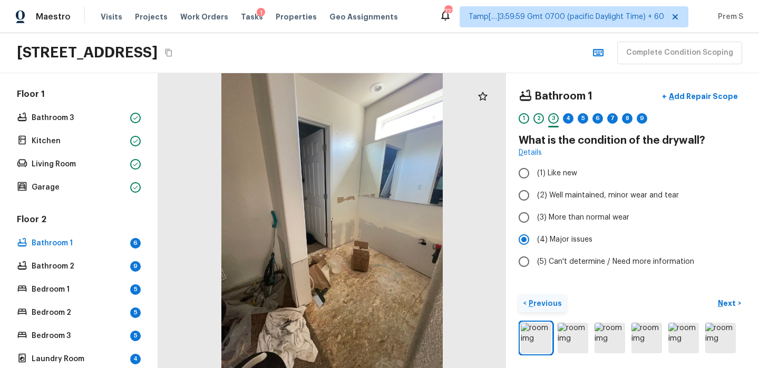
scroll to position [0, 0]
click at [596, 222] on span "(3) More than normal wear" at bounding box center [583, 217] width 92 height 11
click at [535, 222] on input "(3) More than normal wear" at bounding box center [524, 218] width 22 height 22
radio input "true"
click at [718, 302] on p "Next" at bounding box center [727, 303] width 20 height 11
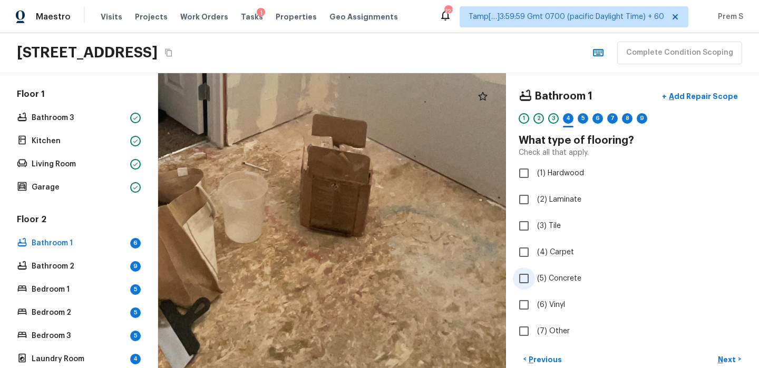
scroll to position [56, 0]
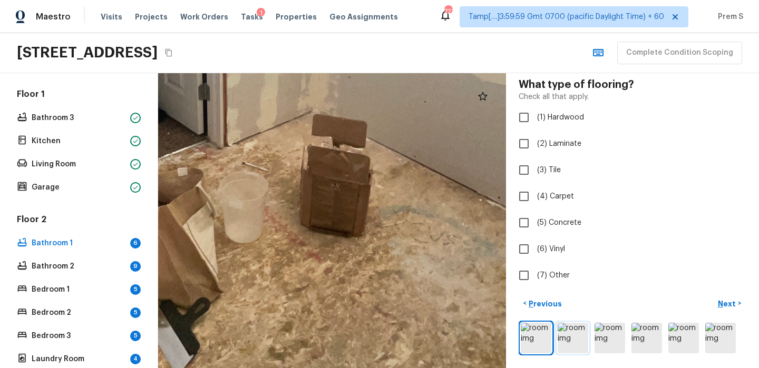
click at [559, 345] on img at bounding box center [572, 338] width 31 height 31
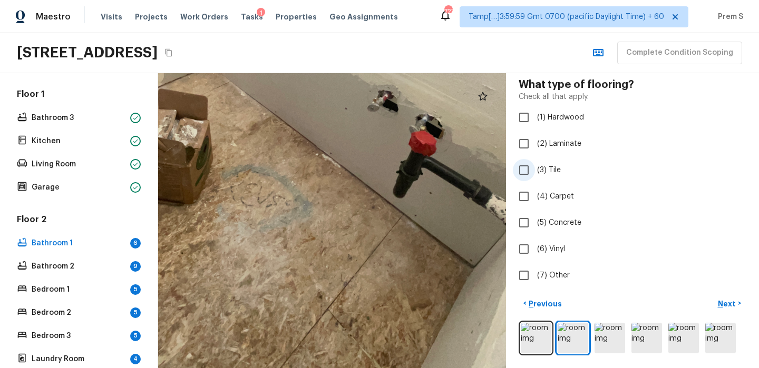
click at [543, 168] on span "(3) Tile" at bounding box center [549, 170] width 24 height 11
click at [535, 168] on input "(3) Tile" at bounding box center [524, 170] width 22 height 22
checkbox input "true"
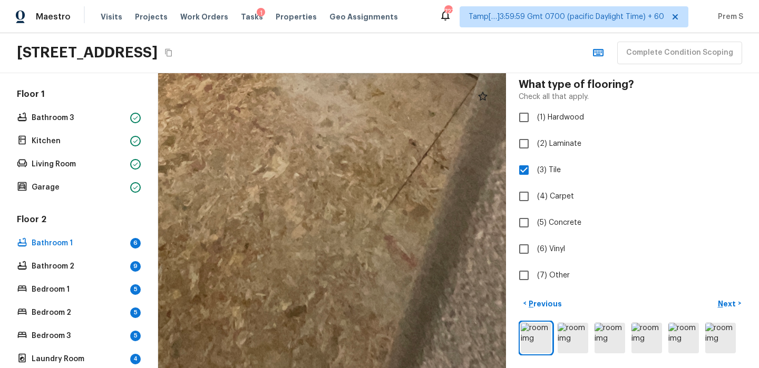
drag, startPoint x: 408, startPoint y: 251, endPoint x: 309, endPoint y: 141, distance: 148.1
click at [722, 300] on p "Next" at bounding box center [727, 304] width 20 height 11
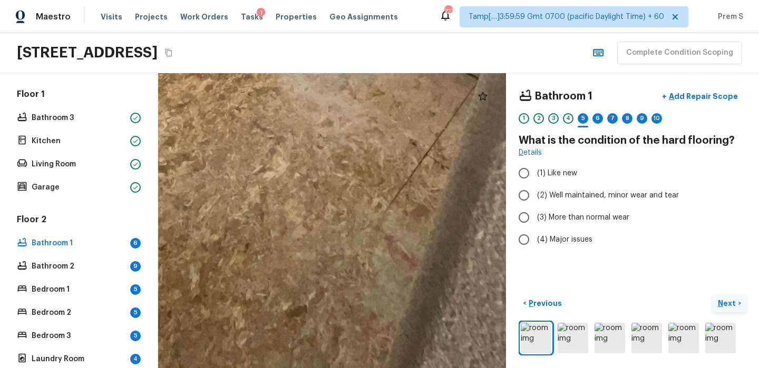
scroll to position [0, 0]
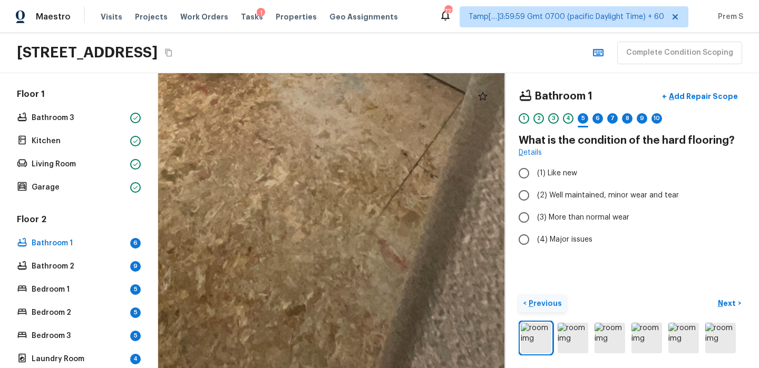
click at [534, 300] on p "Previous" at bounding box center [543, 303] width 35 height 11
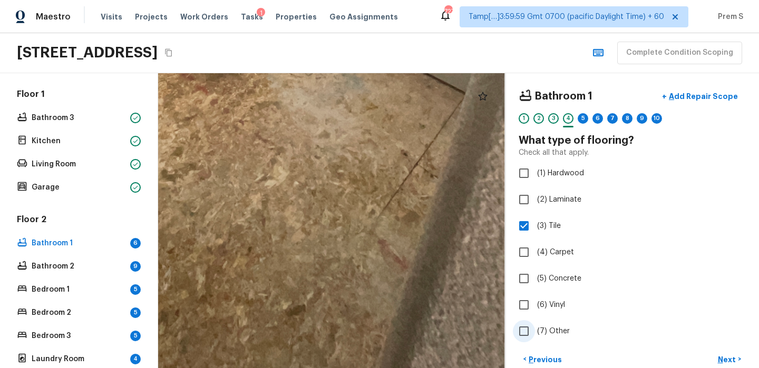
click at [548, 335] on span "(7) Other" at bounding box center [553, 331] width 33 height 11
click at [535, 335] on input "(7) Other" at bounding box center [524, 331] width 22 height 22
checkbox input "true"
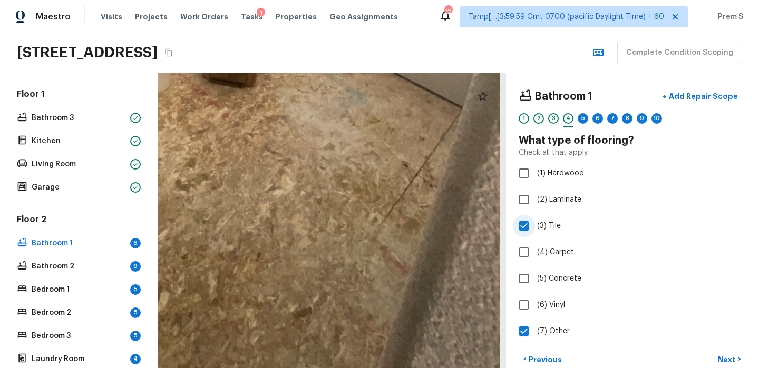
click at [544, 225] on span "(3) Tile" at bounding box center [549, 226] width 24 height 11
click at [535, 225] on input "(3) Tile" at bounding box center [524, 226] width 22 height 22
checkbox input "false"
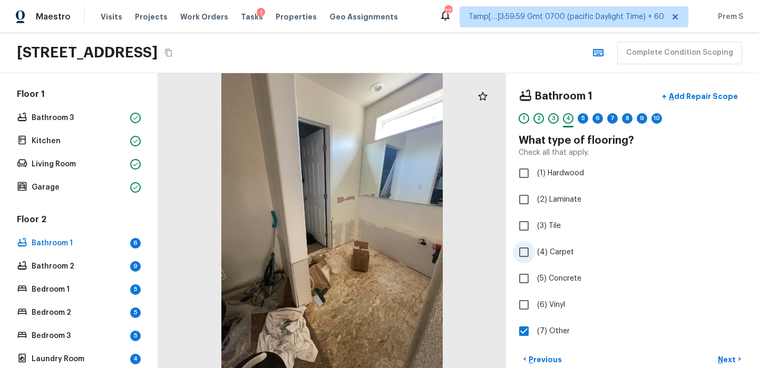
scroll to position [8, 0]
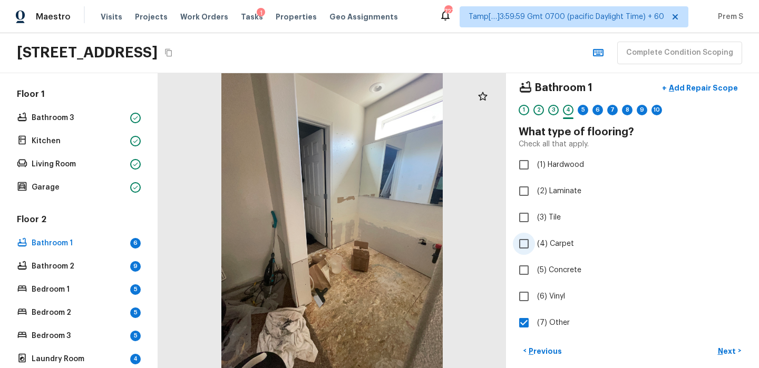
click at [557, 263] on label "(5) Concrete" at bounding box center [625, 270] width 225 height 22
click at [535, 263] on input "(5) Concrete" at bounding box center [524, 270] width 22 height 22
checkbox input "true"
click at [553, 323] on span "(7) Other" at bounding box center [553, 323] width 33 height 11
click at [535, 323] on input "(7) Other" at bounding box center [524, 323] width 22 height 22
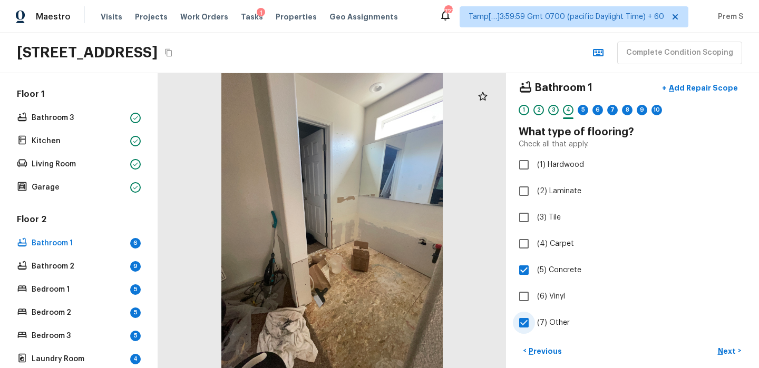
checkbox input "false"
click at [736, 346] on p "Next" at bounding box center [727, 351] width 20 height 11
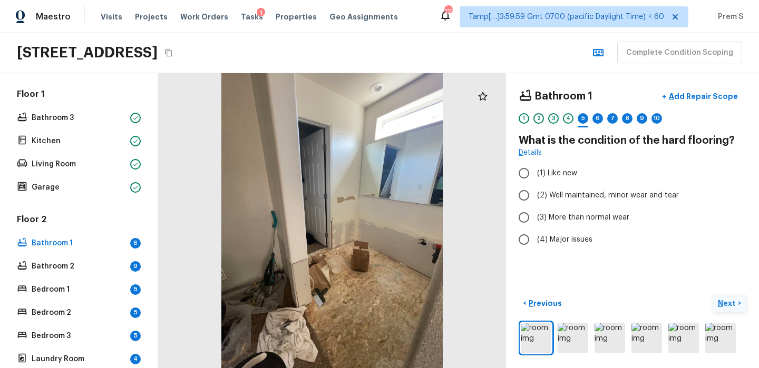
scroll to position [0, 0]
click at [575, 244] on span "(4) Major issues" at bounding box center [564, 239] width 55 height 11
click at [535, 244] on input "(4) Major issues" at bounding box center [524, 240] width 22 height 22
radio input "true"
click at [725, 301] on p "Next" at bounding box center [727, 303] width 20 height 11
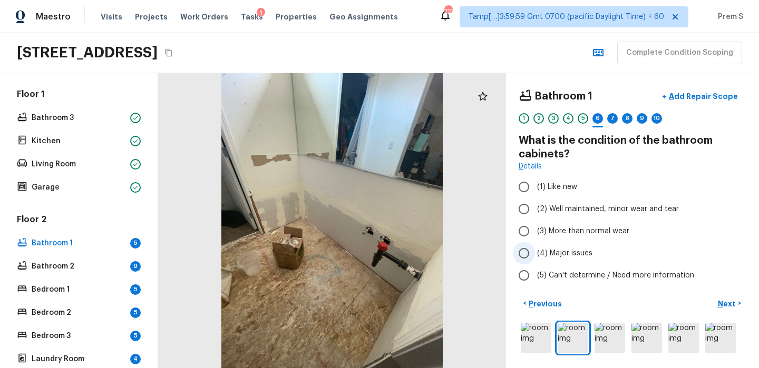
click at [564, 249] on span "(4) Major issues" at bounding box center [564, 253] width 55 height 11
click at [535, 249] on input "(4) Major issues" at bounding box center [524, 253] width 22 height 22
radio input "true"
click at [731, 300] on p "Next" at bounding box center [727, 304] width 20 height 11
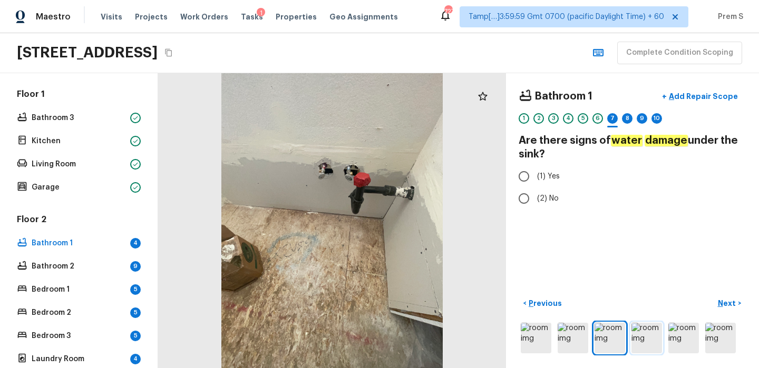
click at [651, 347] on img at bounding box center [646, 338] width 31 height 31
click at [543, 190] on label "(2) No" at bounding box center [625, 199] width 225 height 22
click at [535, 190] on input "(2) No" at bounding box center [524, 199] width 22 height 22
radio input "true"
click at [727, 297] on button "Next >" at bounding box center [729, 303] width 34 height 17
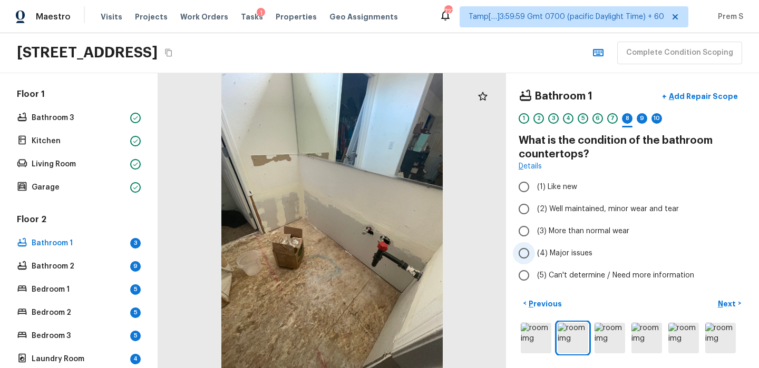
click at [577, 260] on label "(4) Major issues" at bounding box center [625, 253] width 225 height 22
click at [535, 260] on input "(4) Major issues" at bounding box center [524, 253] width 22 height 22
radio input "true"
click at [721, 303] on p "Next" at bounding box center [727, 304] width 20 height 11
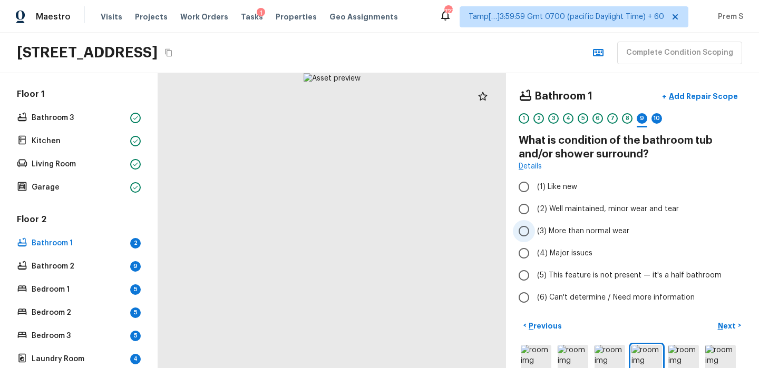
scroll to position [22, 0]
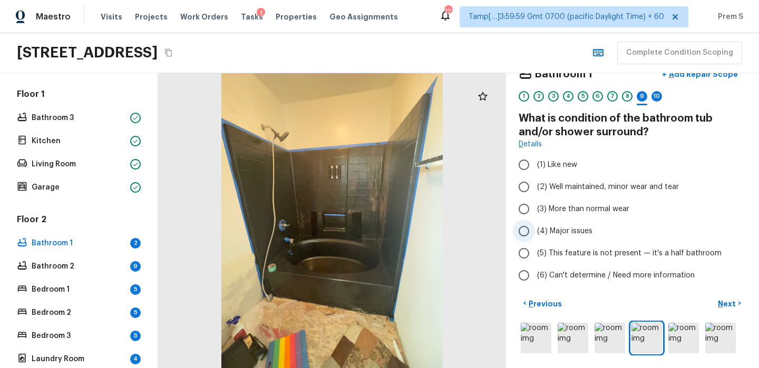
click at [577, 238] on label "(4) Major issues" at bounding box center [625, 231] width 225 height 22
click at [535, 238] on input "(4) Major issues" at bounding box center [524, 231] width 22 height 22
radio input "true"
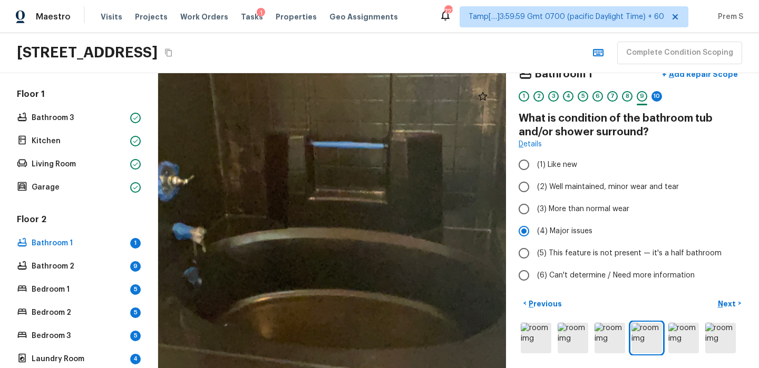
drag, startPoint x: 417, startPoint y: 312, endPoint x: 330, endPoint y: 302, distance: 88.0
click at [330, 302] on div at bounding box center [339, 164] width 1215 height 1031
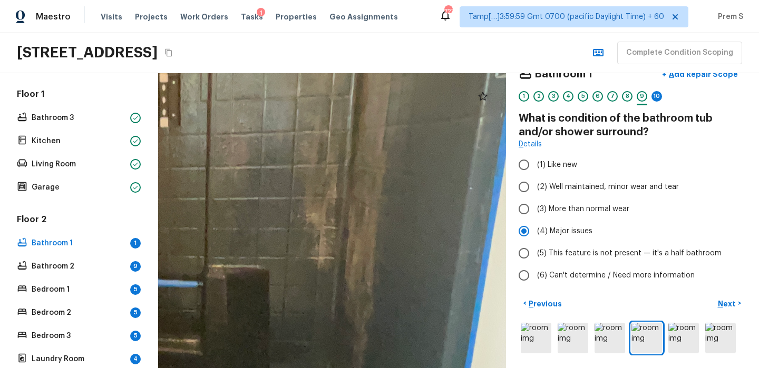
drag, startPoint x: 387, startPoint y: 208, endPoint x: 288, endPoint y: 281, distance: 123.2
click at [288, 281] on div at bounding box center [144, 306] width 1482 height 1257
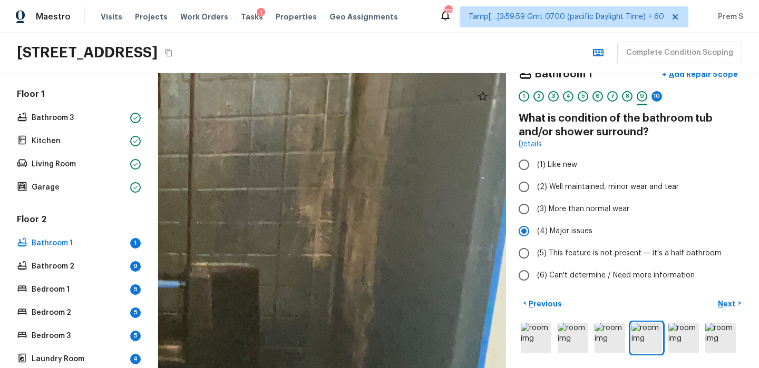
drag, startPoint x: 316, startPoint y: 227, endPoint x: 303, endPoint y: 276, distance: 50.5
click at [303, 276] on div at bounding box center [119, 309] width 1644 height 1395
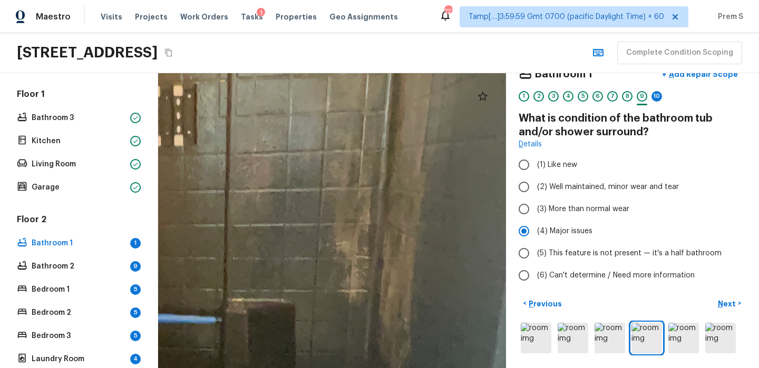
drag, startPoint x: 341, startPoint y: 231, endPoint x: 384, endPoint y: 212, distance: 47.4
click at [384, 212] on div at bounding box center [156, 345] width 1644 height 1395
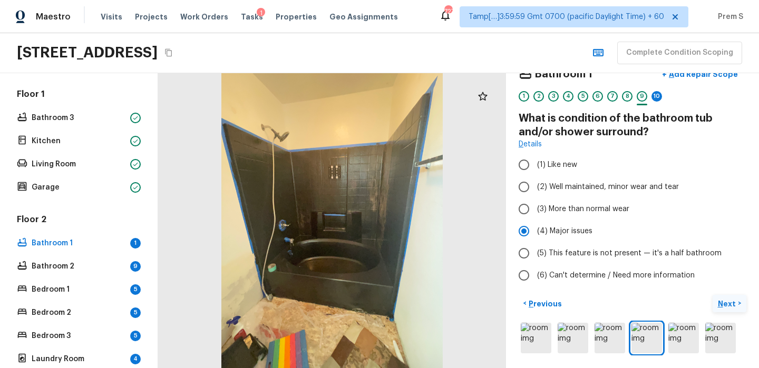
click at [734, 306] on p "Next" at bounding box center [727, 304] width 20 height 11
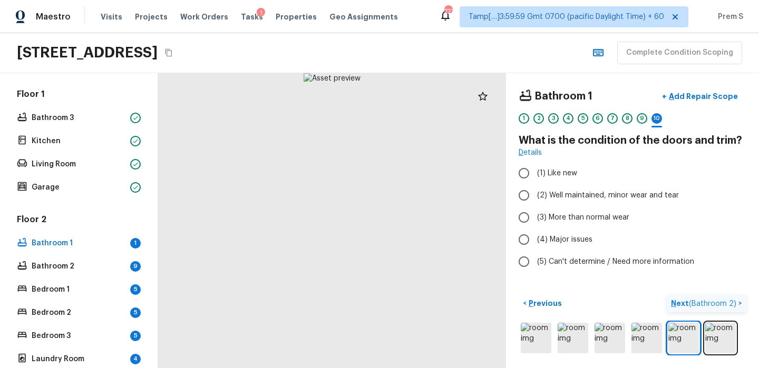
scroll to position [0, 0]
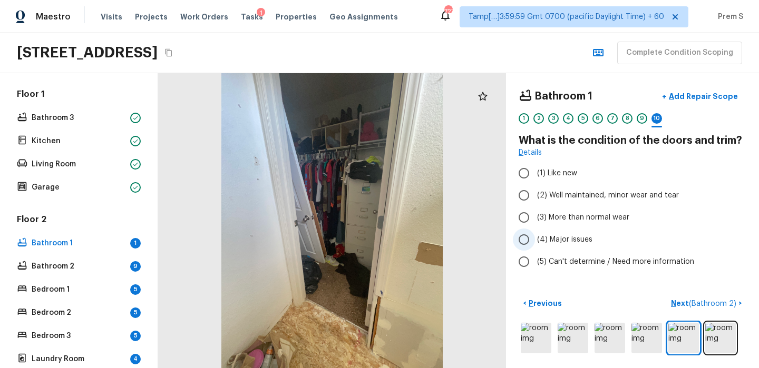
click at [567, 239] on span "(4) Major issues" at bounding box center [564, 239] width 55 height 11
click at [535, 239] on input "(4) Major issues" at bounding box center [524, 240] width 22 height 22
radio input "true"
click at [714, 304] on span "( Bathroom 2 )" at bounding box center [712, 303] width 47 height 7
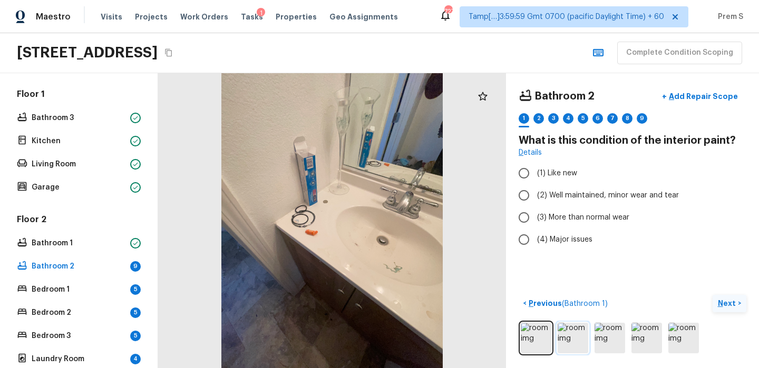
click at [582, 336] on img at bounding box center [572, 338] width 31 height 31
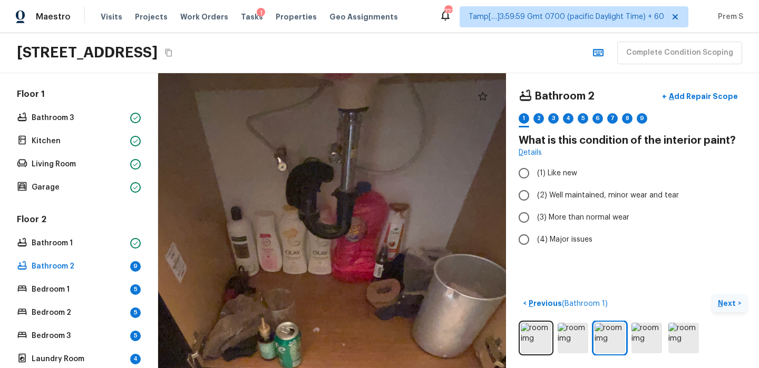
drag, startPoint x: 334, startPoint y: 114, endPoint x: 339, endPoint y: 181, distance: 66.6
click at [339, 181] on div at bounding box center [302, 324] width 791 height 671
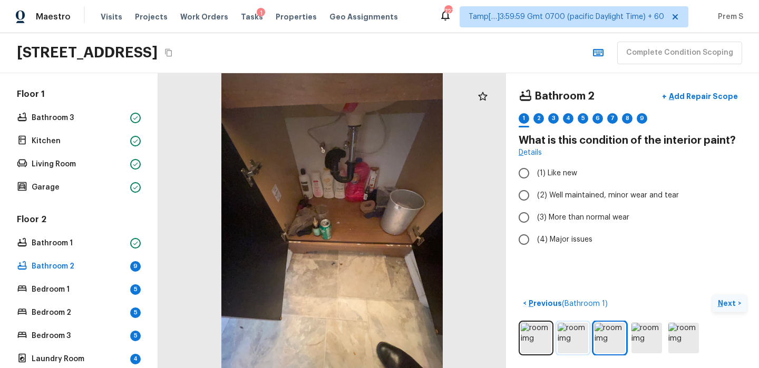
click at [561, 349] on img at bounding box center [572, 338] width 31 height 31
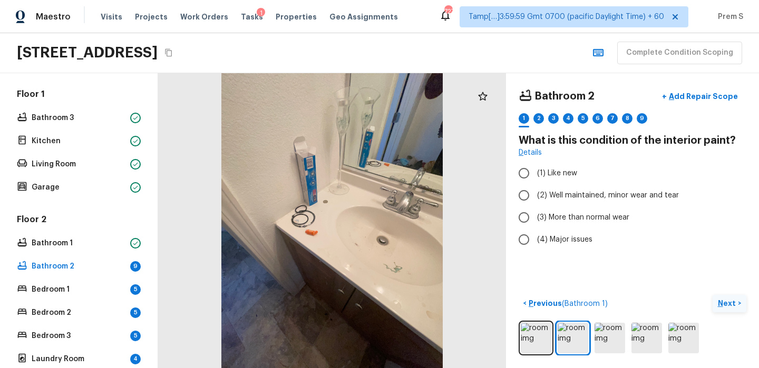
click at [627, 345] on div at bounding box center [632, 338] width 228 height 35
click at [641, 344] on img at bounding box center [646, 338] width 31 height 31
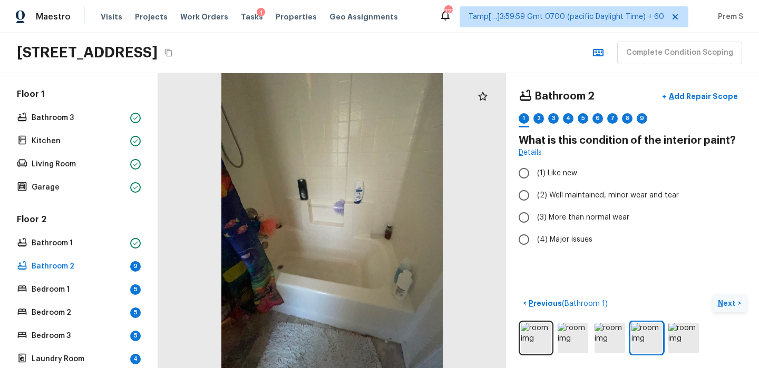
click at [707, 343] on div at bounding box center [632, 338] width 228 height 35
click at [681, 333] on img at bounding box center [683, 338] width 31 height 31
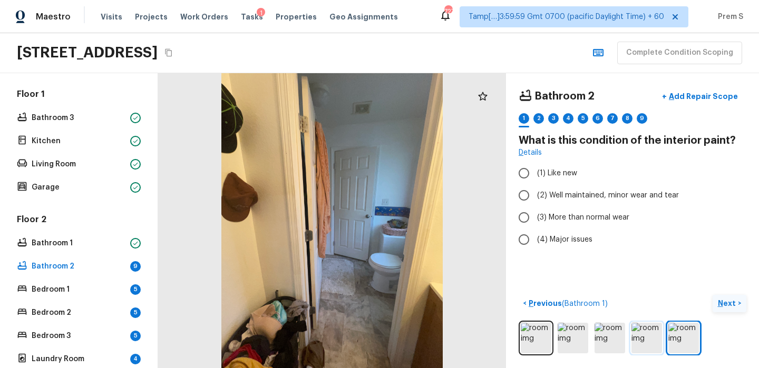
click at [635, 331] on img at bounding box center [646, 338] width 31 height 31
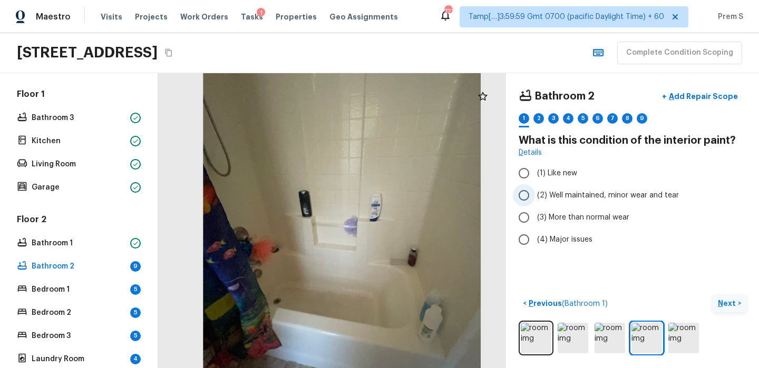
click at [595, 191] on span "(2) Well maintained, minor wear and tear" at bounding box center [608, 195] width 142 height 11
click at [535, 191] on input "(2) Well maintained, minor wear and tear" at bounding box center [524, 195] width 22 height 22
radio input "true"
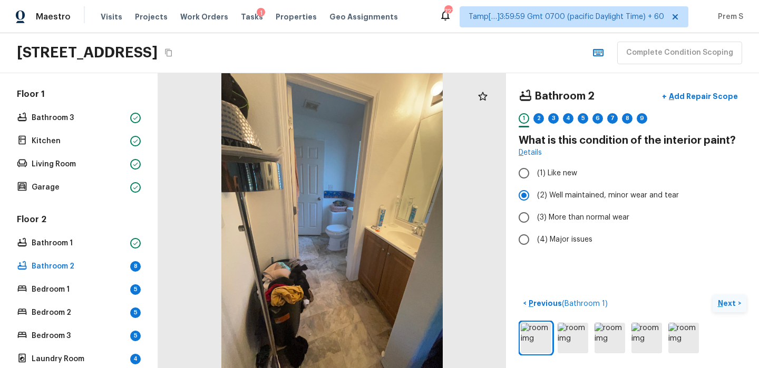
click at [725, 311] on button "Next >" at bounding box center [729, 303] width 34 height 17
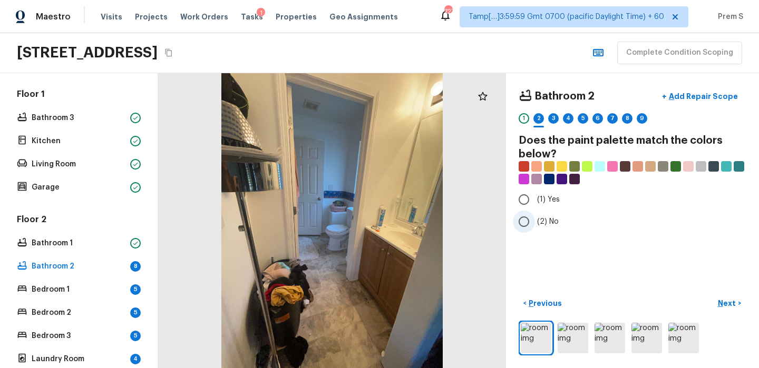
click at [526, 221] on input "(2) No" at bounding box center [524, 222] width 22 height 22
radio input "true"
click at [724, 303] on p "Next" at bounding box center [727, 303] width 20 height 11
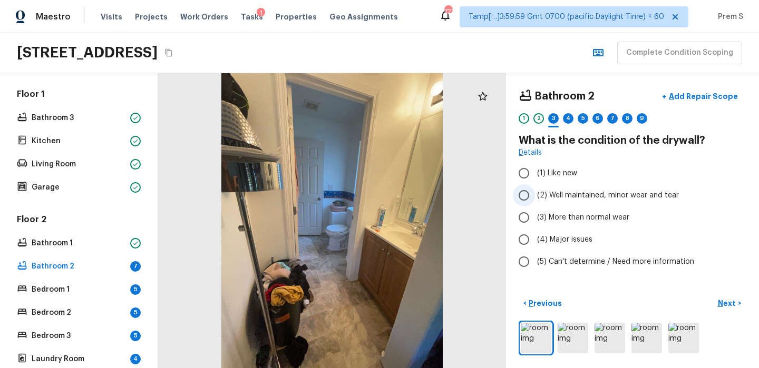
click at [627, 191] on span "(2) Well maintained, minor wear and tear" at bounding box center [608, 195] width 142 height 11
click at [535, 191] on input "(2) Well maintained, minor wear and tear" at bounding box center [524, 195] width 22 height 22
radio input "true"
click at [722, 307] on p "Next" at bounding box center [727, 303] width 20 height 11
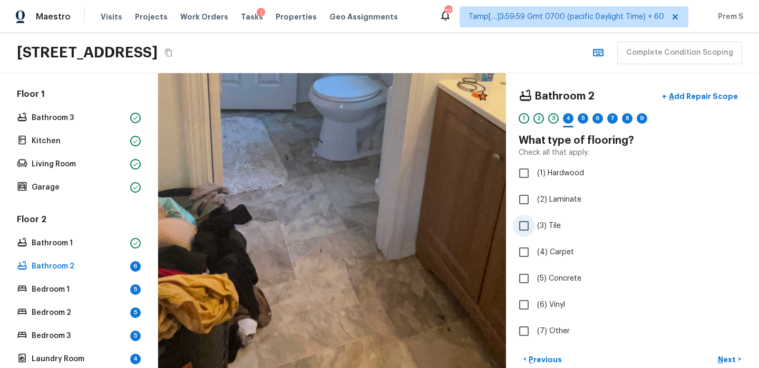
click at [554, 224] on span "(3) Tile" at bounding box center [549, 226] width 24 height 11
click at [535, 224] on input "(3) Tile" at bounding box center [524, 226] width 22 height 22
checkbox input "true"
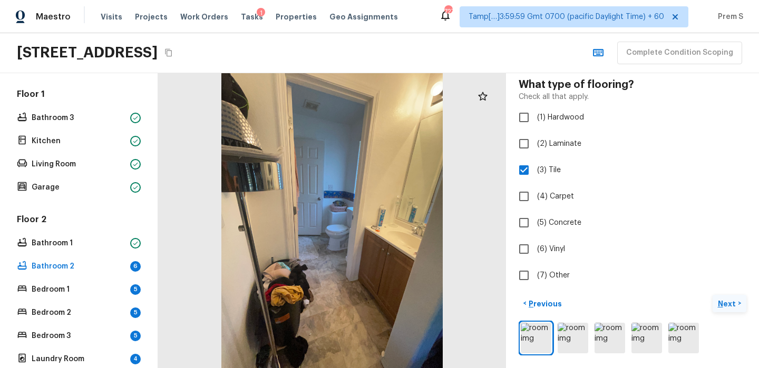
click at [728, 303] on p "Next" at bounding box center [727, 304] width 20 height 11
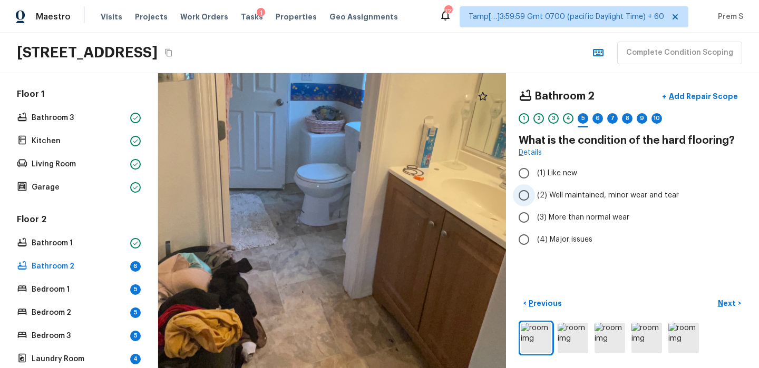
click at [635, 193] on span "(2) Well maintained, minor wear and tear" at bounding box center [608, 195] width 142 height 11
click at [535, 193] on input "(2) Well maintained, minor wear and tear" at bounding box center [524, 195] width 22 height 22
radio input "true"
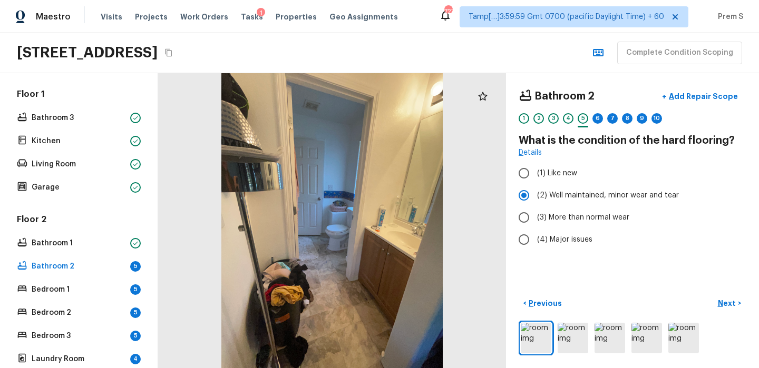
click at [590, 347] on div at bounding box center [632, 338] width 228 height 35
click at [582, 342] on img at bounding box center [572, 338] width 31 height 31
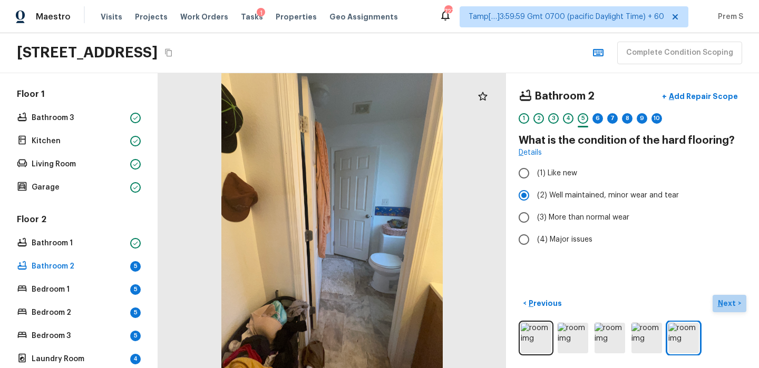
click at [726, 303] on p "Next" at bounding box center [727, 303] width 20 height 11
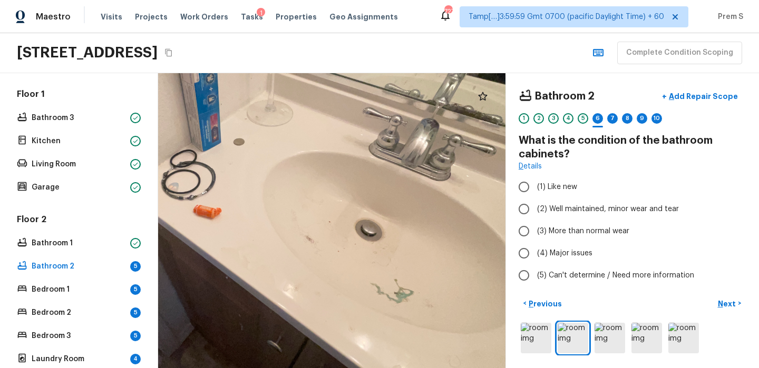
scroll to position [316, 0]
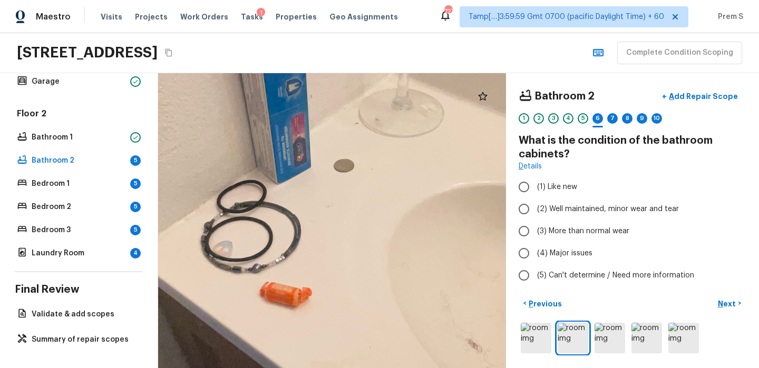
click at [370, 207] on div at bounding box center [371, 245] width 1457 height 1236
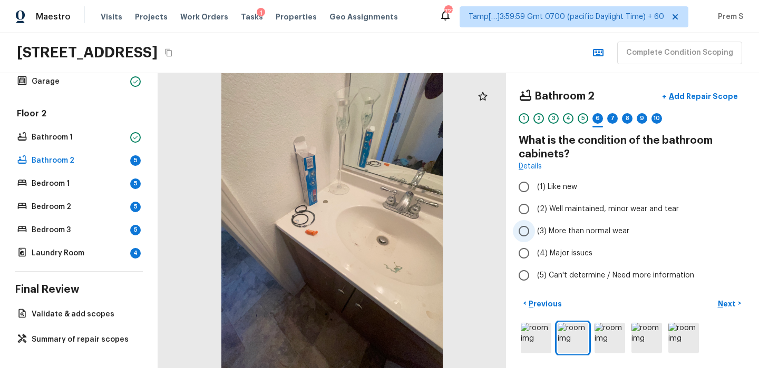
click at [563, 224] on label "(3) More than normal wear" at bounding box center [625, 231] width 225 height 22
click at [535, 224] on input "(3) More than normal wear" at bounding box center [524, 231] width 22 height 22
radio input "true"
click at [716, 99] on p "Add Repair Scope" at bounding box center [701, 96] width 71 height 11
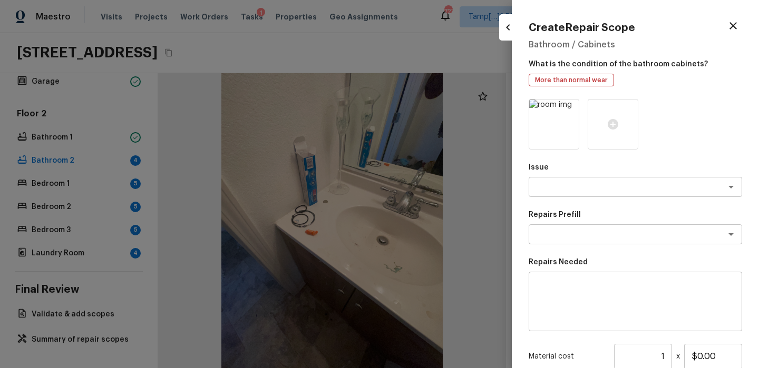
click at [728, 23] on icon "button" at bounding box center [732, 25] width 13 height 13
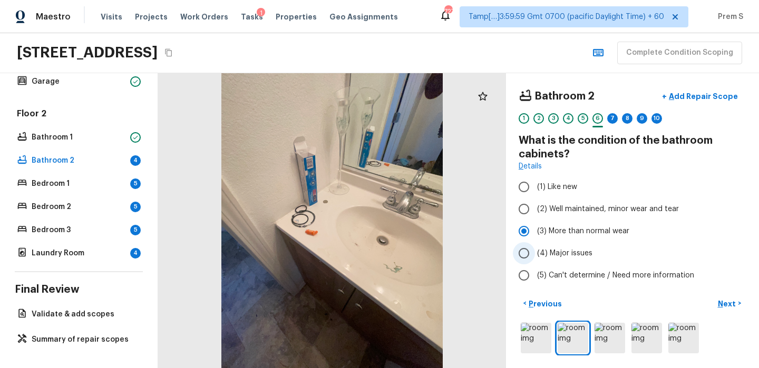
scroll to position [0, 0]
click at [721, 301] on p "Next" at bounding box center [727, 304] width 20 height 11
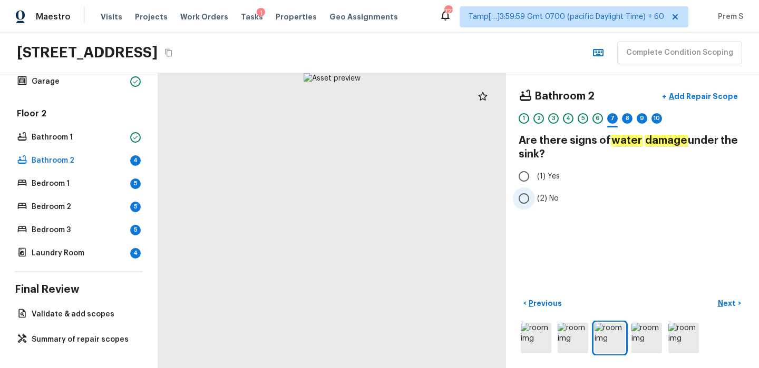
click at [539, 209] on label "(2) No" at bounding box center [625, 199] width 225 height 22
click at [535, 209] on input "(2) No" at bounding box center [524, 199] width 22 height 22
radio input "true"
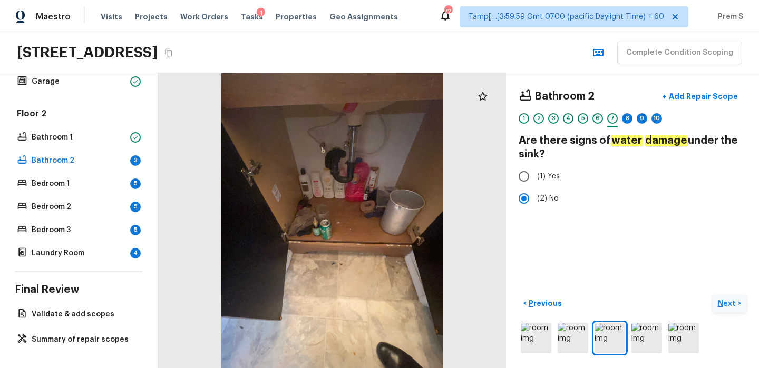
click at [738, 309] on button "Next >" at bounding box center [729, 303] width 34 height 17
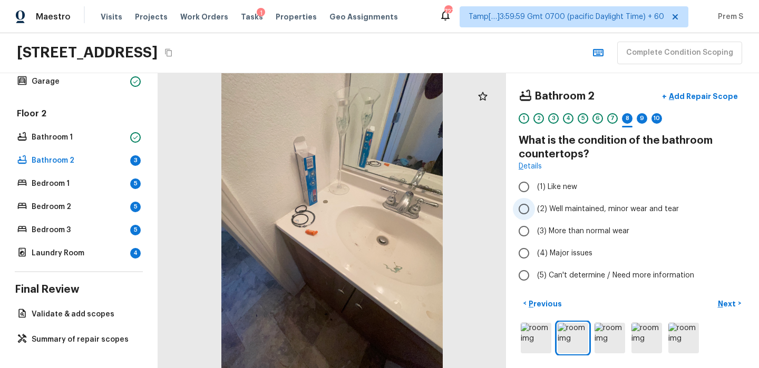
click at [557, 208] on span "(2) Well maintained, minor wear and tear" at bounding box center [608, 209] width 142 height 11
click at [535, 208] on input "(2) Well maintained, minor wear and tear" at bounding box center [524, 209] width 22 height 22
radio input "true"
click at [725, 304] on p "Next" at bounding box center [727, 304] width 20 height 11
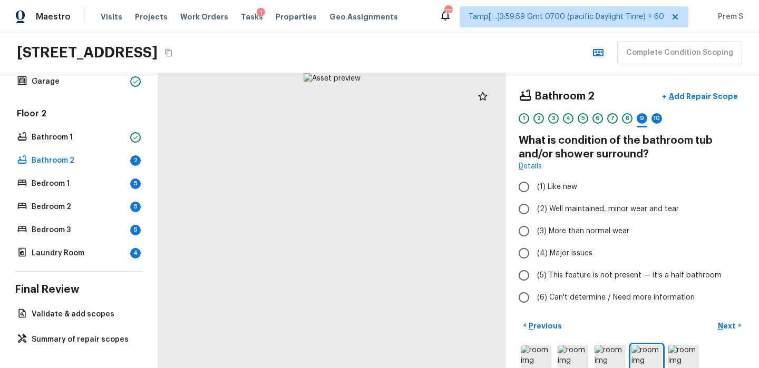
click at [359, 231] on div at bounding box center [332, 220] width 348 height 295
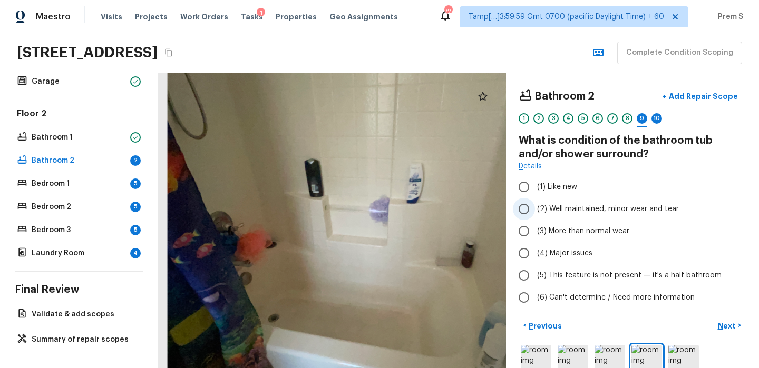
click at [594, 203] on label "(2) Well maintained, minor wear and tear" at bounding box center [625, 209] width 225 height 22
click at [535, 203] on input "(2) Well maintained, minor wear and tear" at bounding box center [524, 209] width 22 height 22
radio input "true"
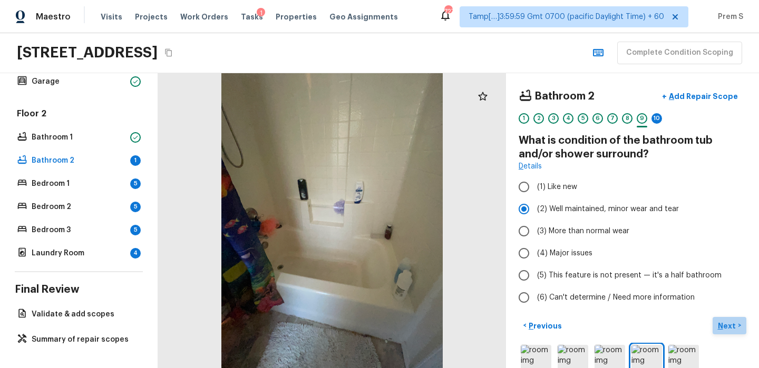
click at [724, 325] on p "Next" at bounding box center [727, 326] width 20 height 11
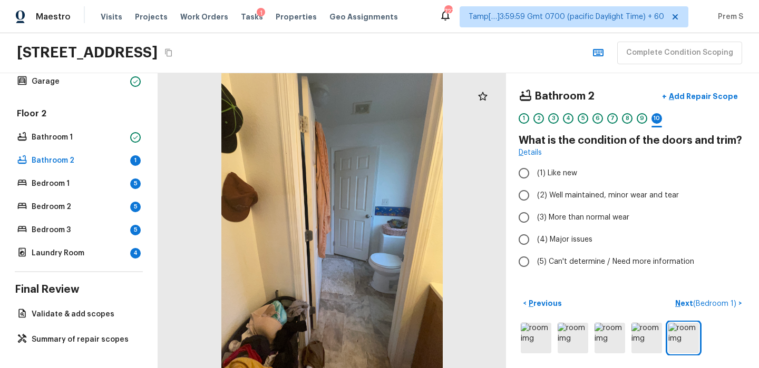
click at [295, 280] on div at bounding box center [332, 220] width 348 height 295
click at [568, 199] on span "(2) Well maintained, minor wear and tear" at bounding box center [608, 195] width 142 height 11
click at [535, 199] on input "(2) Well maintained, minor wear and tear" at bounding box center [524, 195] width 22 height 22
radio input "true"
click at [729, 306] on span "( Bedroom 1 )" at bounding box center [714, 303] width 43 height 7
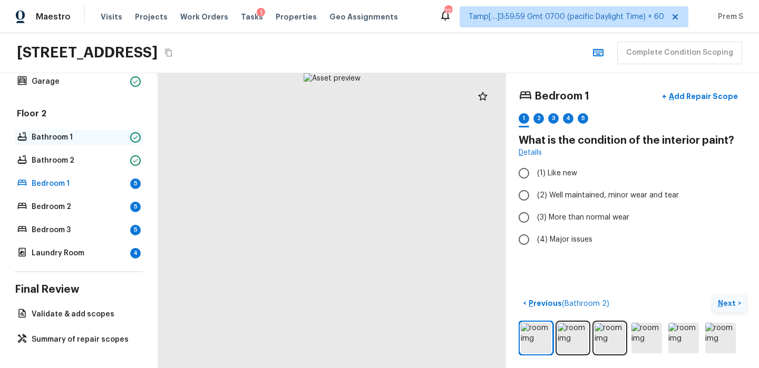
click at [56, 138] on p "Bathroom 1" at bounding box center [79, 137] width 94 height 11
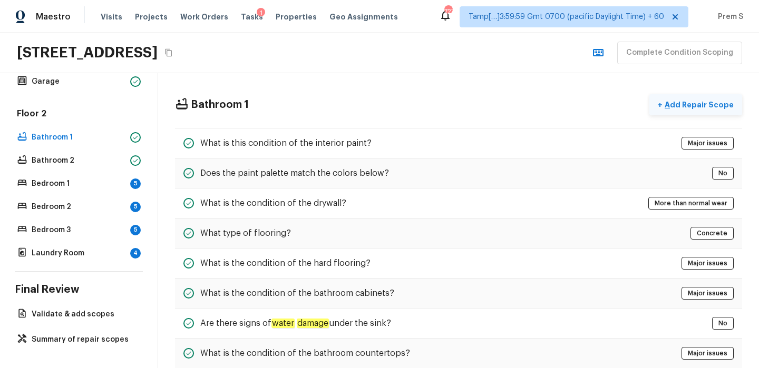
click at [717, 110] on button "+ Add Repair Scope" at bounding box center [695, 105] width 93 height 22
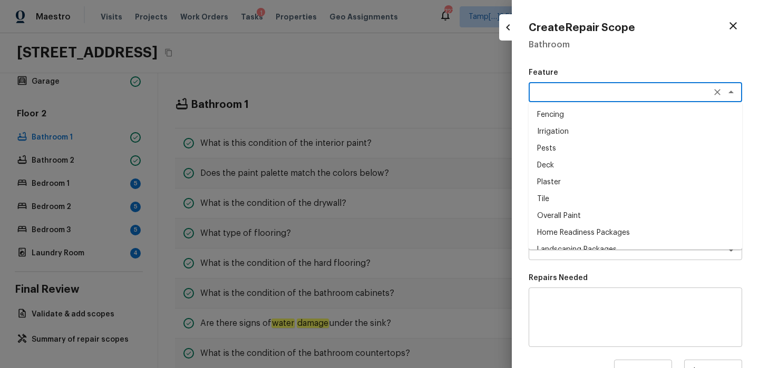
click at [648, 96] on textarea at bounding box center [620, 92] width 174 height 11
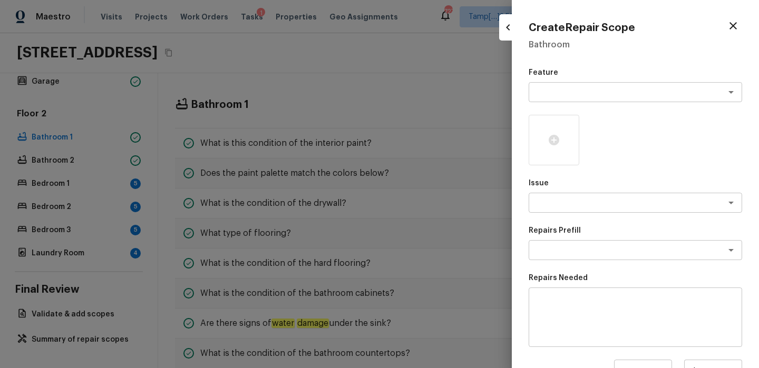
click at [622, 55] on div "Create Repair Scope Bathroom Feature x ​ Issue x ​ Repairs Prefill x ​ Repairs …" at bounding box center [635, 184] width 247 height 368
click at [417, 100] on div at bounding box center [379, 184] width 759 height 368
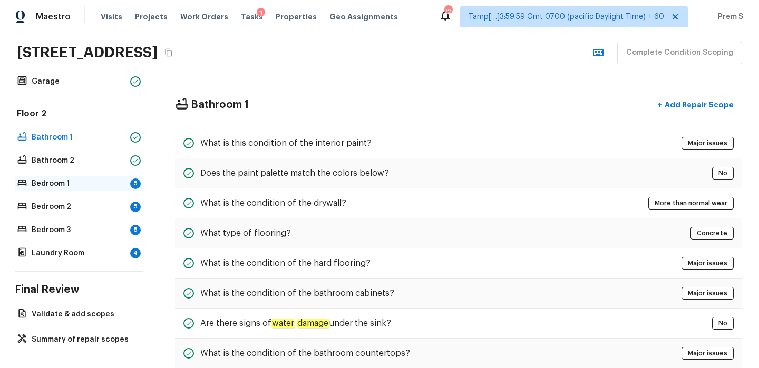
click at [68, 176] on div "Bedroom 1 5" at bounding box center [79, 183] width 128 height 15
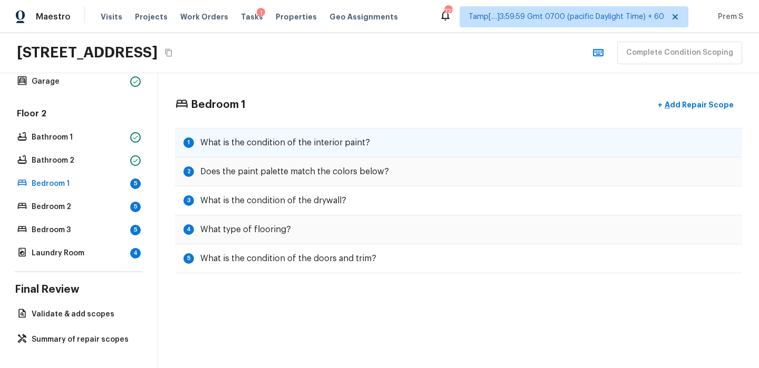
click at [222, 149] on div "1 What is the condition of the interior paint?" at bounding box center [458, 143] width 567 height 30
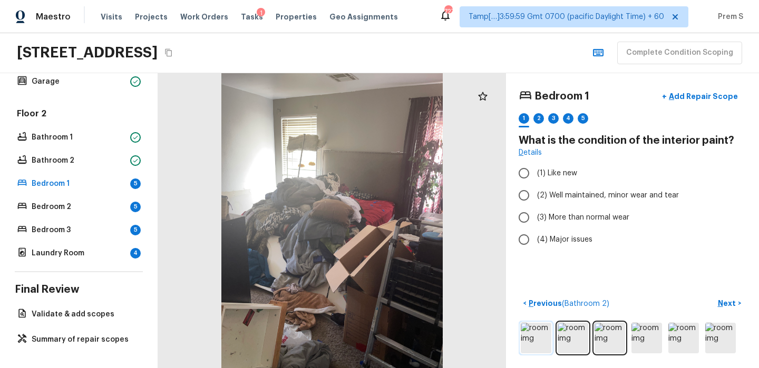
click at [550, 344] on img at bounding box center [535, 338] width 31 height 31
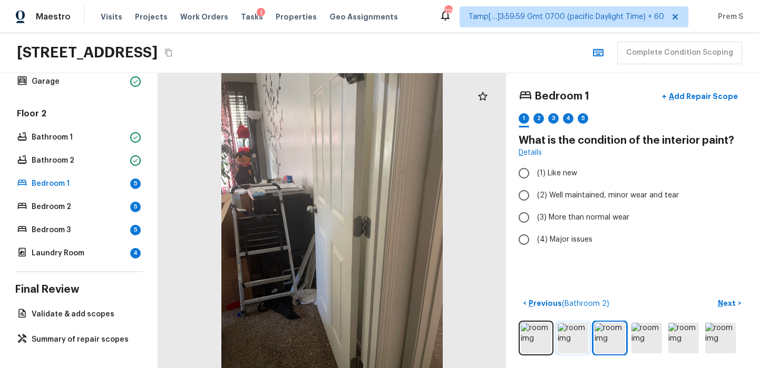
click at [561, 329] on img at bounding box center [572, 338] width 31 height 31
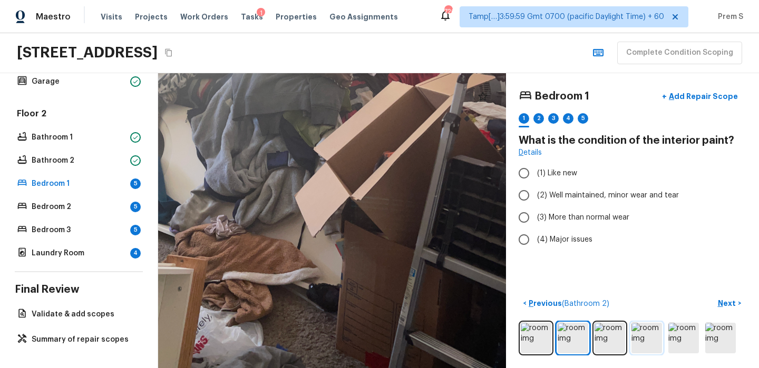
click at [640, 344] on img at bounding box center [646, 338] width 31 height 31
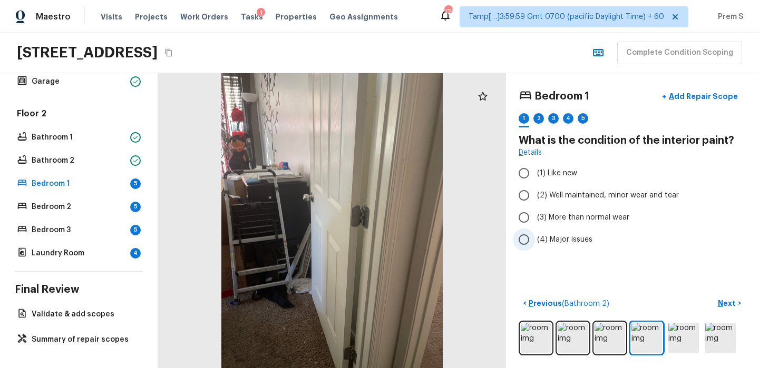
click at [574, 241] on span "(4) Major issues" at bounding box center [564, 239] width 55 height 11
click at [535, 241] on input "(4) Major issues" at bounding box center [524, 240] width 22 height 22
radio input "true"
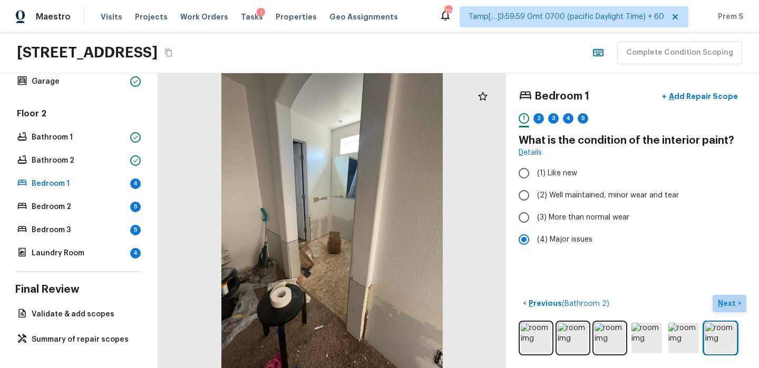
click at [732, 303] on p "Next" at bounding box center [727, 303] width 20 height 11
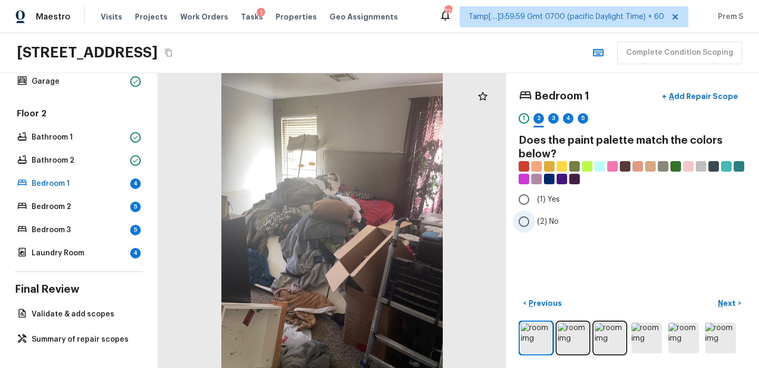
click at [557, 220] on span "(2) No" at bounding box center [548, 222] width 22 height 11
click at [535, 220] on input "(2) No" at bounding box center [524, 222] width 22 height 22
radio input "true"
click at [722, 305] on p "Next" at bounding box center [727, 303] width 20 height 11
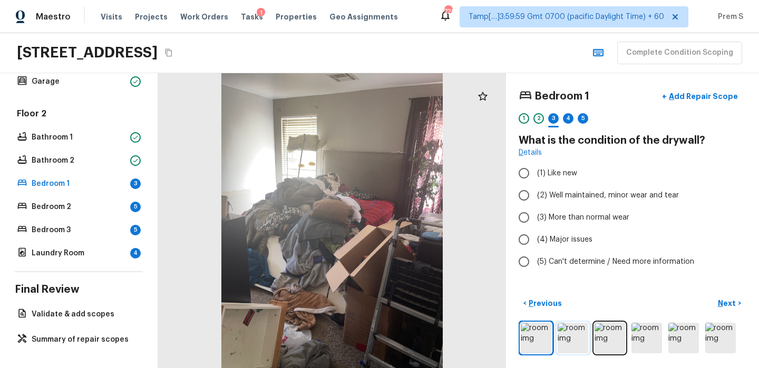
click at [566, 337] on img at bounding box center [572, 338] width 31 height 31
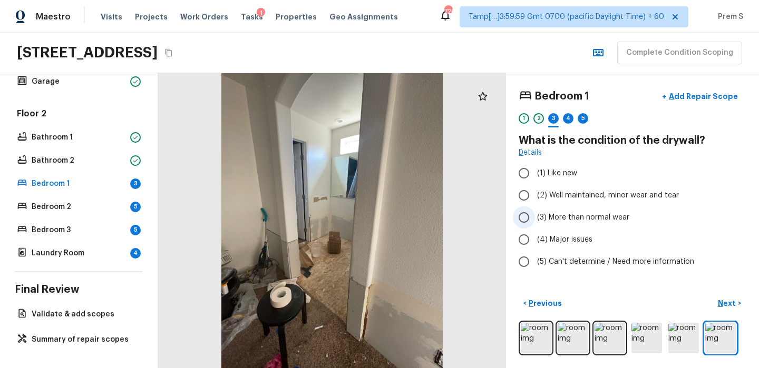
click at [570, 227] on label "(3) More than normal wear" at bounding box center [625, 218] width 225 height 22
click at [535, 227] on input "(3) More than normal wear" at bounding box center [524, 218] width 22 height 22
radio input "true"
click at [569, 234] on label "(4) Major issues" at bounding box center [625, 240] width 225 height 22
click at [535, 234] on input "(4) Major issues" at bounding box center [524, 240] width 22 height 22
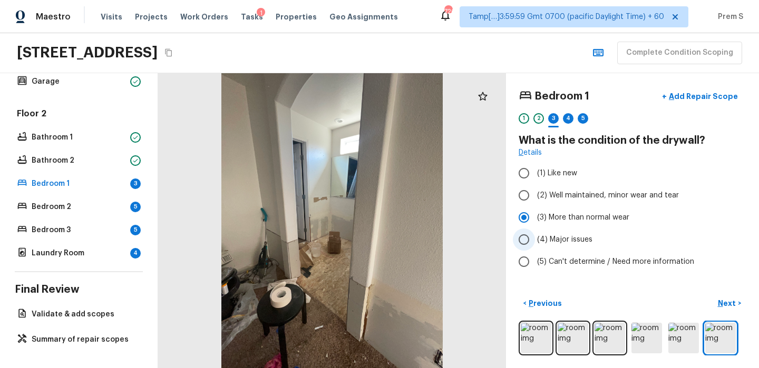
radio input "true"
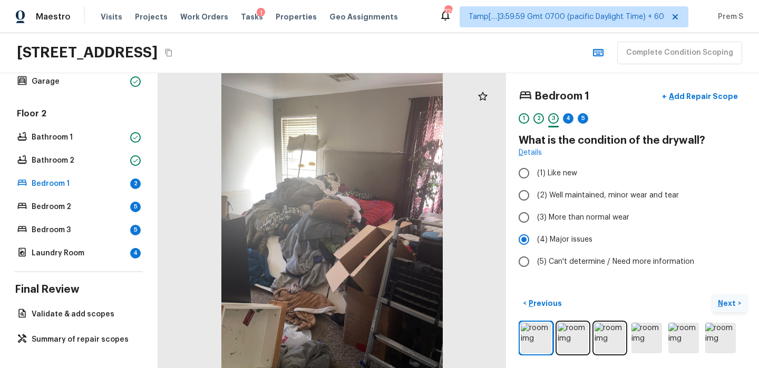
click at [739, 307] on button "Next >" at bounding box center [729, 303] width 34 height 17
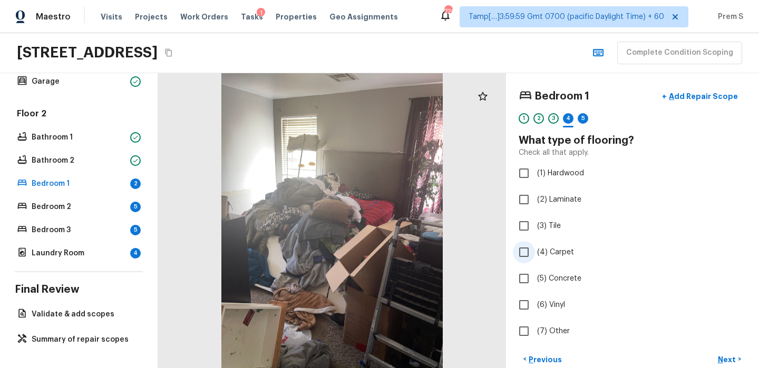
click at [557, 246] on label "(4) Carpet" at bounding box center [625, 252] width 225 height 22
click at [535, 246] on input "(4) Carpet" at bounding box center [524, 252] width 22 height 22
checkbox input "true"
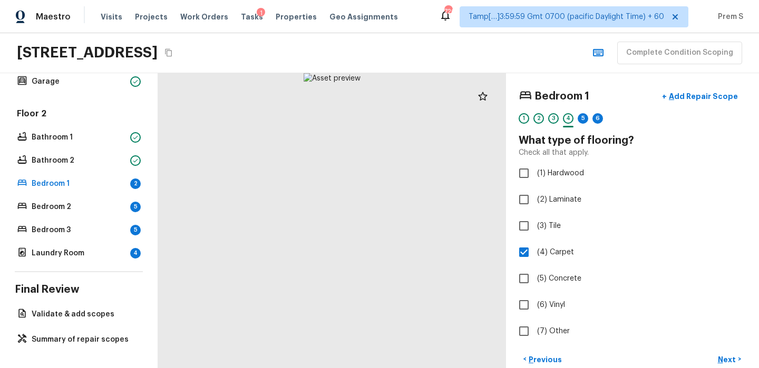
scroll to position [41, 0]
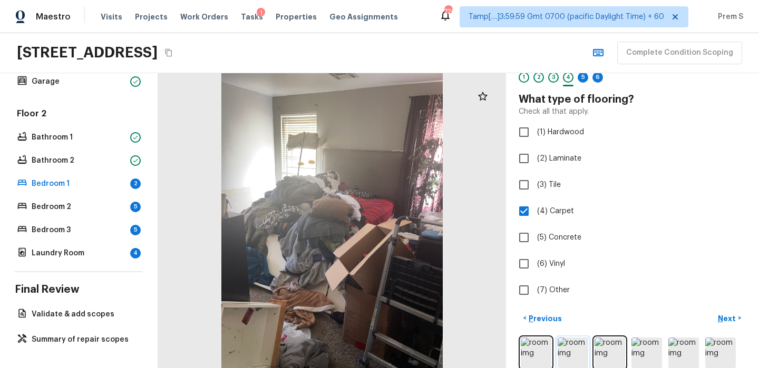
click at [580, 357] on img at bounding box center [572, 353] width 31 height 31
click at [609, 349] on img at bounding box center [609, 353] width 31 height 31
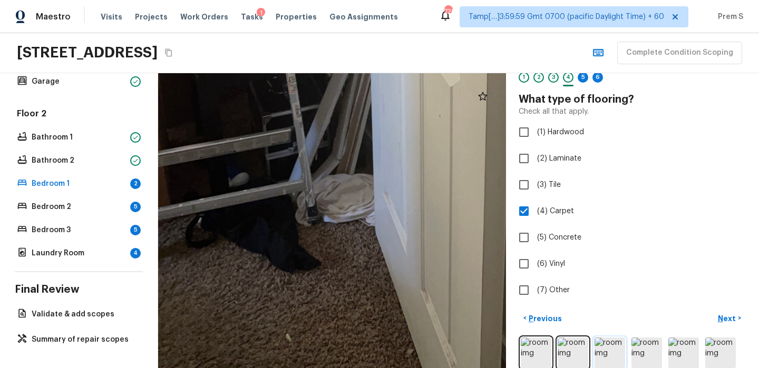
click at [616, 351] on img at bounding box center [609, 353] width 31 height 31
click at [647, 353] on img at bounding box center [646, 353] width 31 height 31
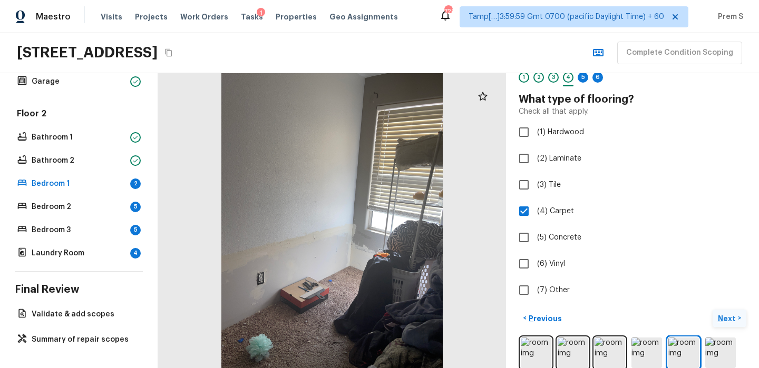
click at [724, 321] on p "Next" at bounding box center [727, 318] width 20 height 11
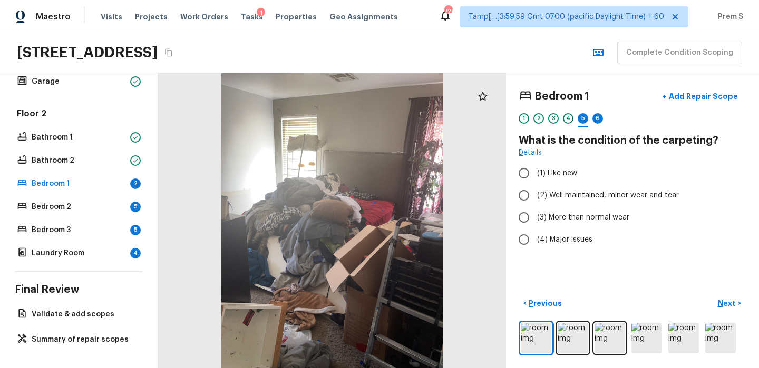
click at [656, 137] on h4 "What is the condition of the carpeting?" at bounding box center [632, 141] width 228 height 14
click at [659, 137] on h4 "What is the condition of the carpeting?" at bounding box center [632, 141] width 228 height 14
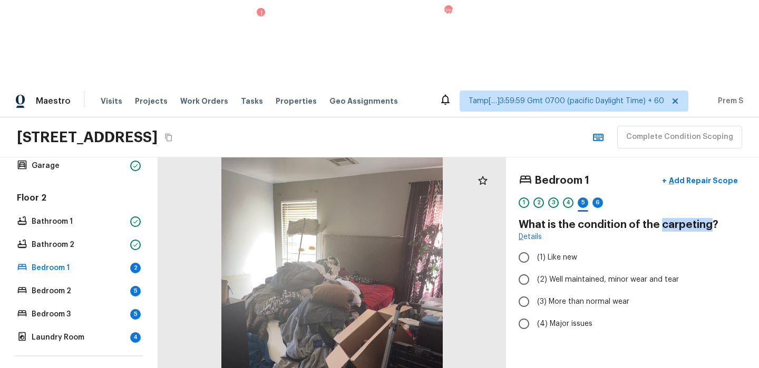
click at [659, 218] on h4 "What is the condition of the carpeting?" at bounding box center [632, 225] width 228 height 14
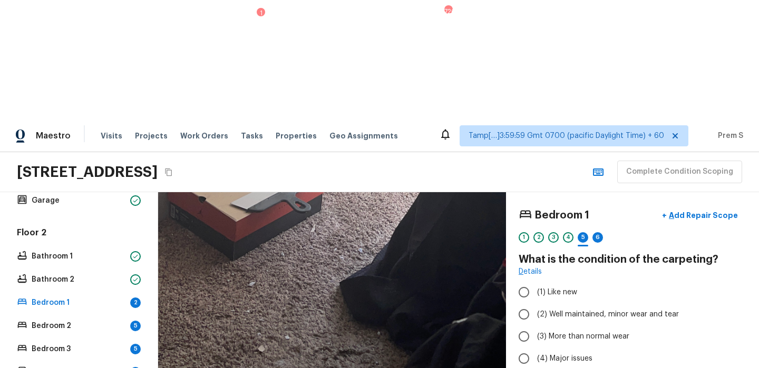
drag, startPoint x: 318, startPoint y: 314, endPoint x: 289, endPoint y: 41, distance: 274.5
click at [289, 119] on div "Maestro Visits Projects Work Orders Tasks 1 Properties Geo Assignments 726 Tamp…" at bounding box center [379, 303] width 759 height 368
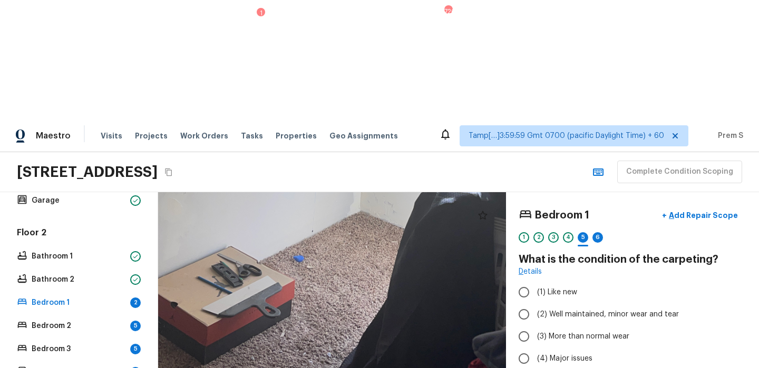
drag, startPoint x: 340, startPoint y: 266, endPoint x: 330, endPoint y: 93, distance: 173.1
click at [330, 93] on div at bounding box center [304, 68] width 1100 height 933
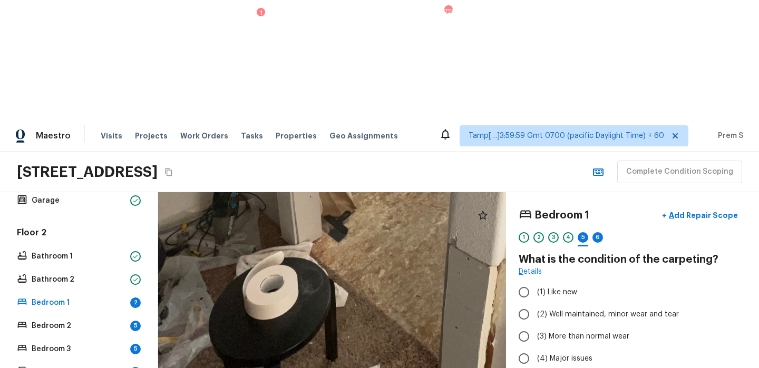
drag, startPoint x: 330, startPoint y: 310, endPoint x: 330, endPoint y: 225, distance: 84.8
click at [330, 225] on div at bounding box center [403, 94] width 898 height 762
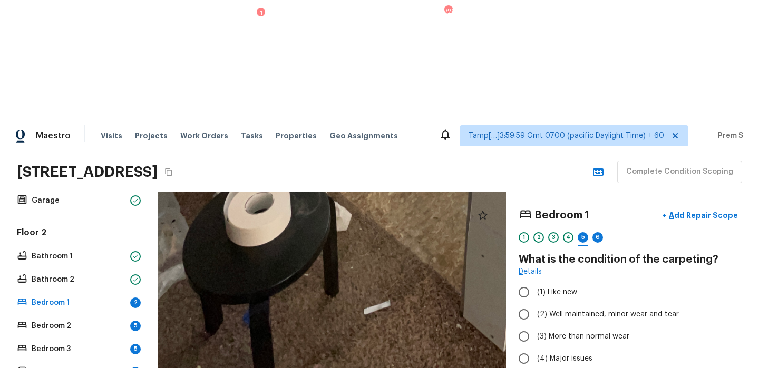
drag, startPoint x: 339, startPoint y: 250, endPoint x: 343, endPoint y: 133, distance: 116.5
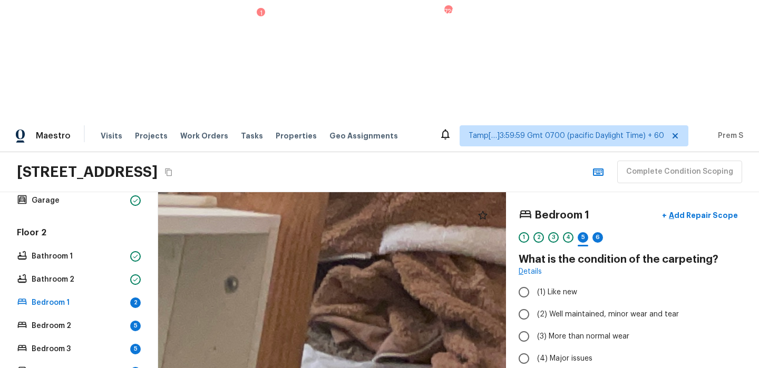
drag, startPoint x: 292, startPoint y: 312, endPoint x: 400, endPoint y: 122, distance: 218.4
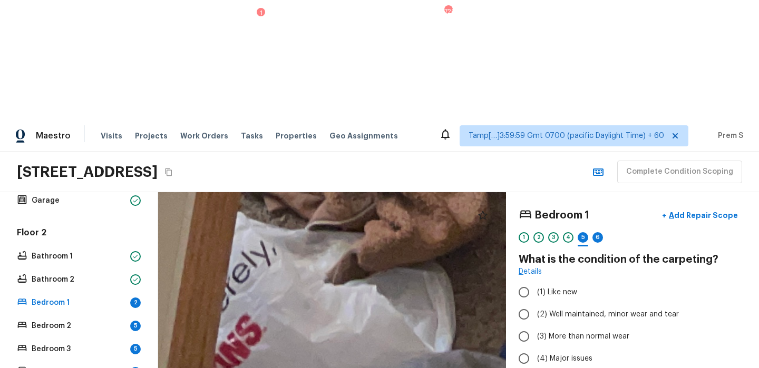
drag, startPoint x: 400, startPoint y: 122, endPoint x: 272, endPoint y: -24, distance: 193.8
click at [272, 0] on html "Maestro Visits Projects Work Orders Tasks 1 Properties Geo Assignments 726 Tamp…" at bounding box center [379, 243] width 759 height 487
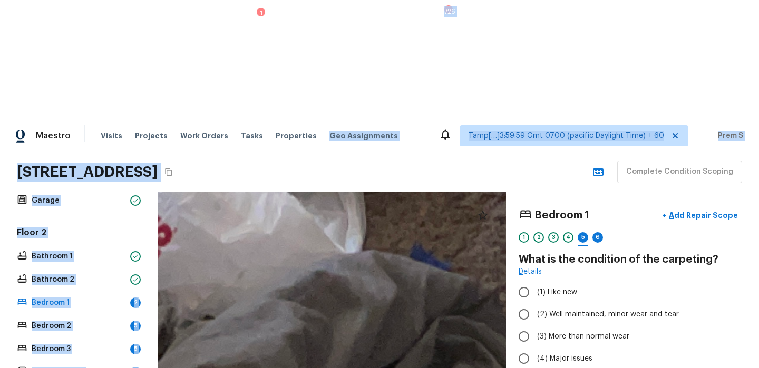
drag, startPoint x: 297, startPoint y: 30, endPoint x: 202, endPoint y: 160, distance: 161.4
click at [203, 160] on div "Maestro Visits Projects Work Orders Tasks 1 Properties Geo Assignments 726 Tamp…" at bounding box center [379, 303] width 759 height 368
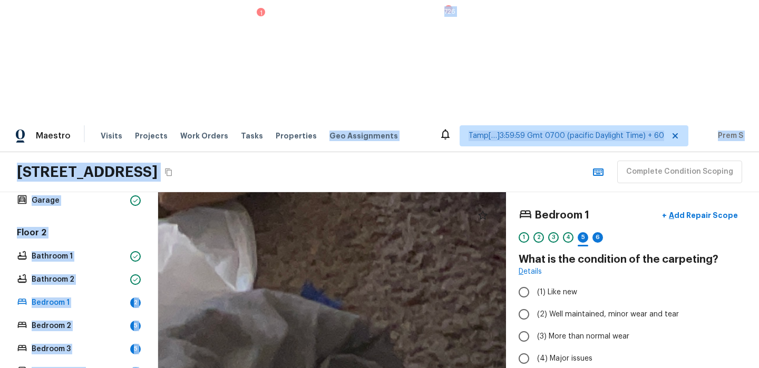
drag, startPoint x: 258, startPoint y: 209, endPoint x: 114, endPoint y: 260, distance: 152.6
click at [114, 261] on div "Overall Layout Exterior Major Systems HVAC 1 HVAC 2 Water Heater Electrical Pan…" at bounding box center [379, 339] width 759 height 295
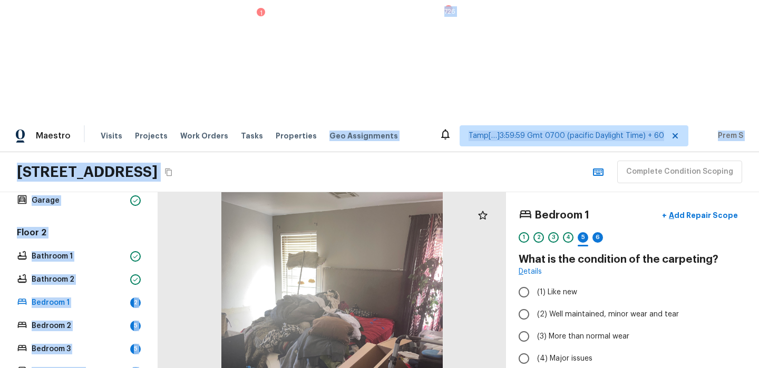
click at [647, 279] on div "Bedroom 1 + Add Repair Scope 1 2 3 4 5 6 What is the condition of the carpeting…" at bounding box center [632, 339] width 253 height 295
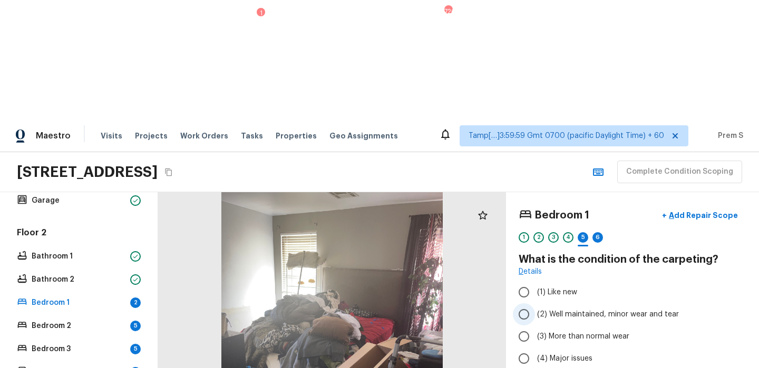
click at [565, 309] on span "(2) Well maintained, minor wear and tear" at bounding box center [608, 314] width 142 height 11
click at [535, 303] on input "(2) Well maintained, minor wear and tear" at bounding box center [524, 314] width 22 height 22
radio input "true"
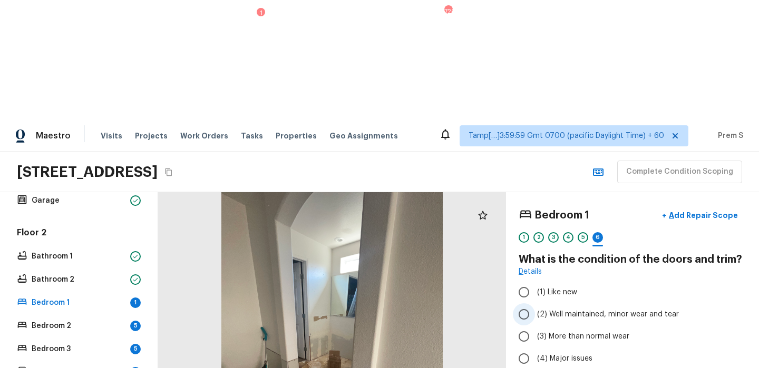
click at [547, 309] on span "(2) Well maintained, minor wear and tear" at bounding box center [608, 314] width 142 height 11
click at [535, 303] on input "(2) Well maintained, minor wear and tear" at bounding box center [524, 314] width 22 height 22
radio input "true"
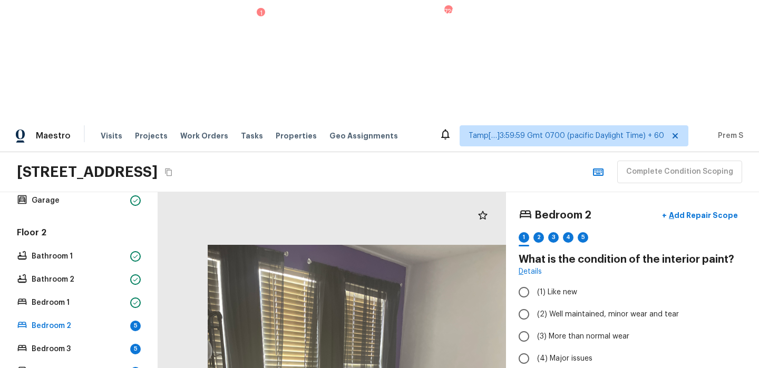
drag, startPoint x: 316, startPoint y: 131, endPoint x: 361, endPoint y: 258, distance: 134.3
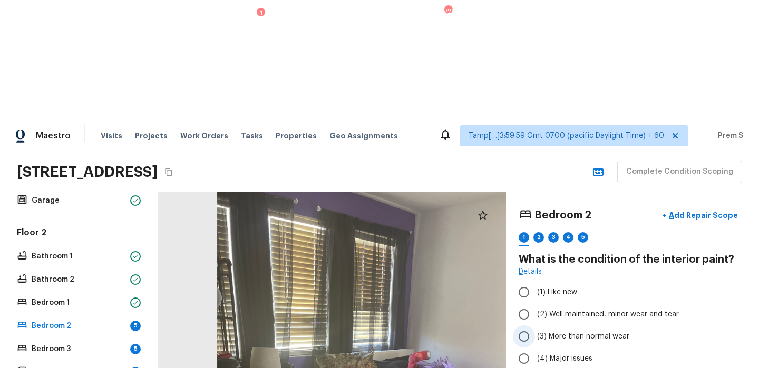
click at [592, 326] on label "(3) More than normal wear" at bounding box center [625, 337] width 225 height 22
click at [535, 326] on input "(3) More than normal wear" at bounding box center [524, 337] width 22 height 22
radio input "true"
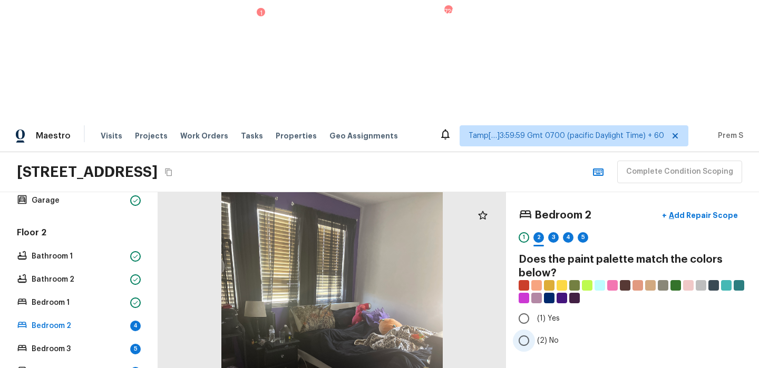
click at [530, 330] on input "(2) No" at bounding box center [524, 341] width 22 height 22
radio input "true"
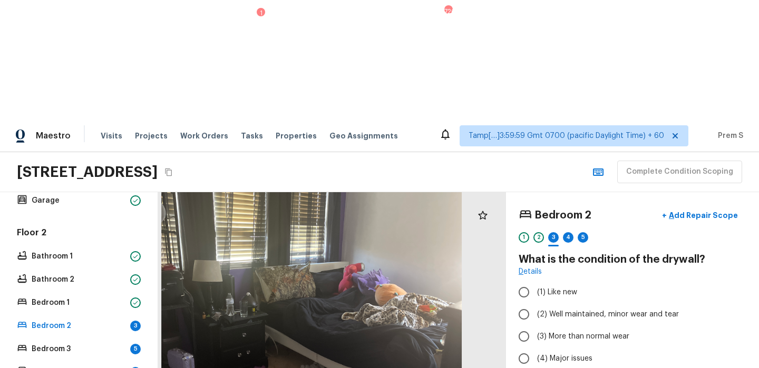
click at [338, 112] on div at bounding box center [311, 312] width 472 height 400
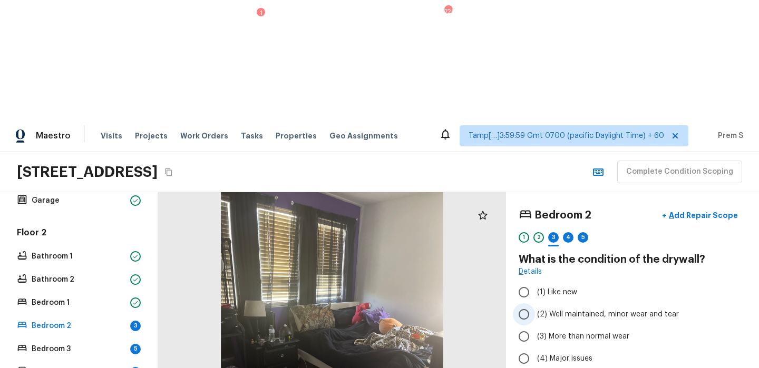
click at [587, 309] on span "(2) Well maintained, minor wear and tear" at bounding box center [608, 314] width 142 height 11
click at [535, 303] on input "(2) Well maintained, minor wear and tear" at bounding box center [524, 314] width 22 height 22
radio input "true"
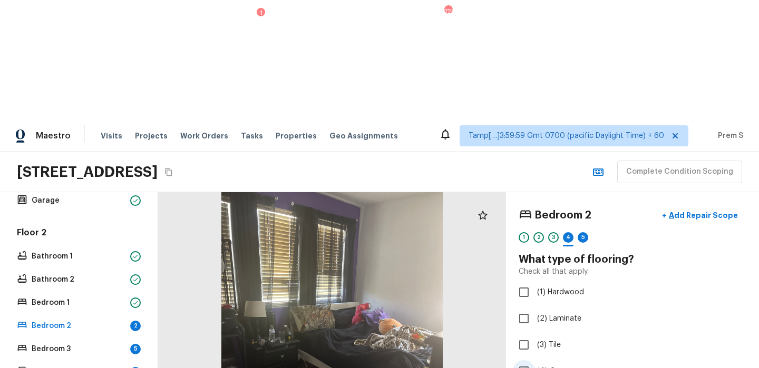
click at [571, 360] on label "(4) Carpet" at bounding box center [625, 371] width 225 height 22
click at [535, 360] on input "(4) Carpet" at bounding box center [524, 371] width 22 height 22
checkbox input "true"
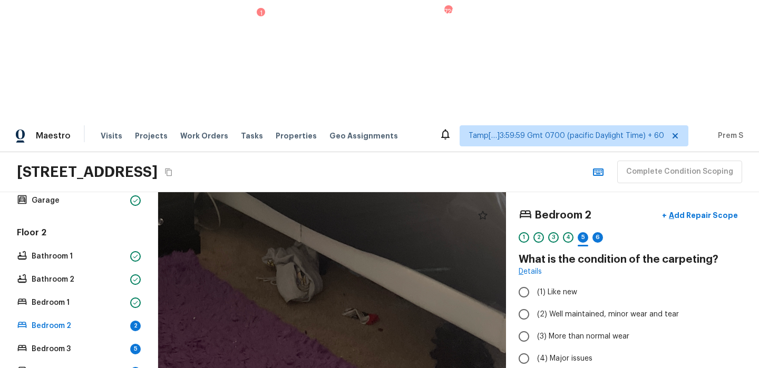
drag, startPoint x: 343, startPoint y: 294, endPoint x: 320, endPoint y: 226, distance: 72.1
click at [320, 227] on div at bounding box center [290, 140] width 974 height 826
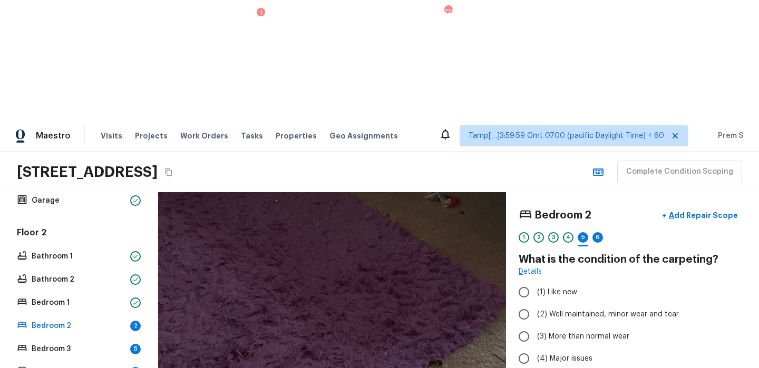
drag, startPoint x: 321, startPoint y: 227, endPoint x: 381, endPoint y: 185, distance: 73.8
click at [382, 185] on div at bounding box center [372, 23] width 970 height 823
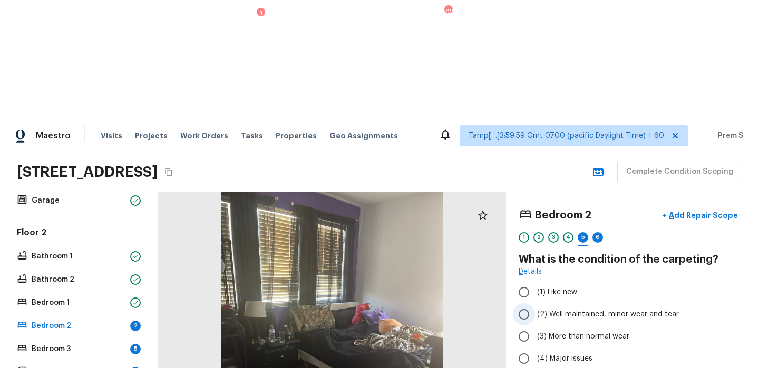
click at [560, 309] on span "(2) Well maintained, minor wear and tear" at bounding box center [608, 314] width 142 height 11
click at [535, 303] on input "(2) Well maintained, minor wear and tear" at bounding box center [524, 314] width 22 height 22
radio input "true"
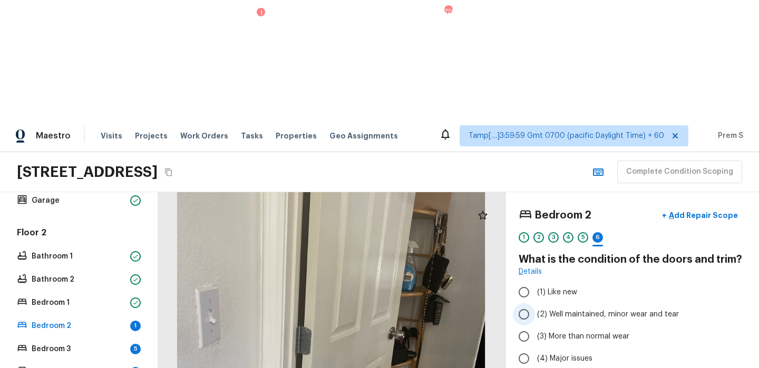
click at [586, 309] on span "(2) Well maintained, minor wear and tear" at bounding box center [608, 314] width 142 height 11
click at [535, 303] on input "(2) Well maintained, minor wear and tear" at bounding box center [524, 314] width 22 height 22
radio input "true"
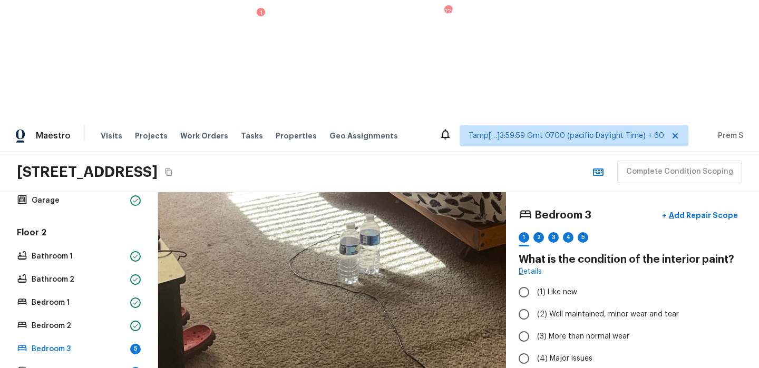
drag, startPoint x: 269, startPoint y: 280, endPoint x: 257, endPoint y: 139, distance: 141.7
click at [257, 139] on div at bounding box center [459, 102] width 1294 height 1098
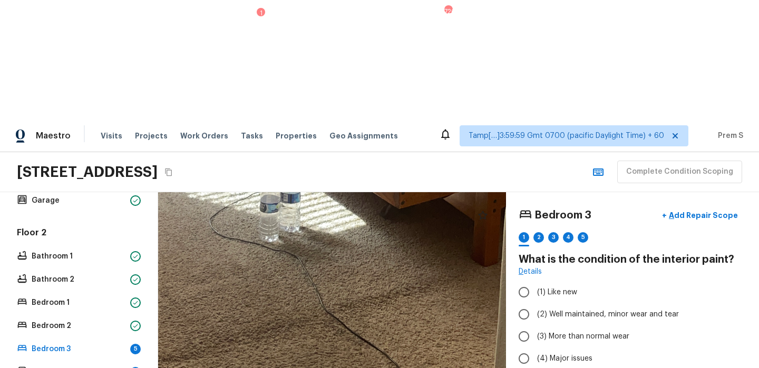
drag, startPoint x: 332, startPoint y: 191, endPoint x: 238, endPoint y: 133, distance: 110.4
click at [238, 134] on div at bounding box center [379, 60] width 1294 height 1098
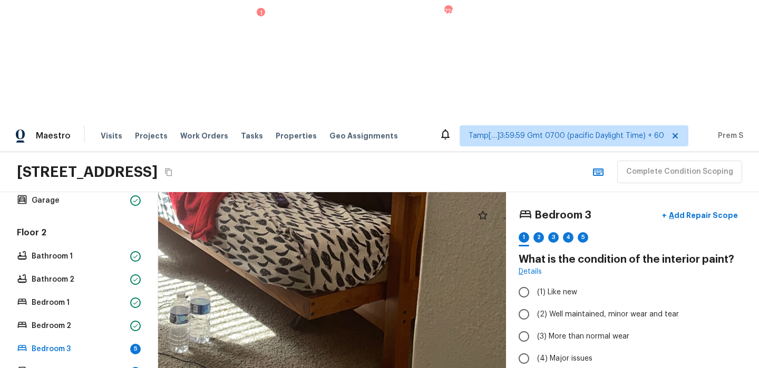
drag, startPoint x: 284, startPoint y: 208, endPoint x: 345, endPoint y: 352, distance: 156.1
click at [341, 350] on div at bounding box center [289, 171] width 1294 height 1098
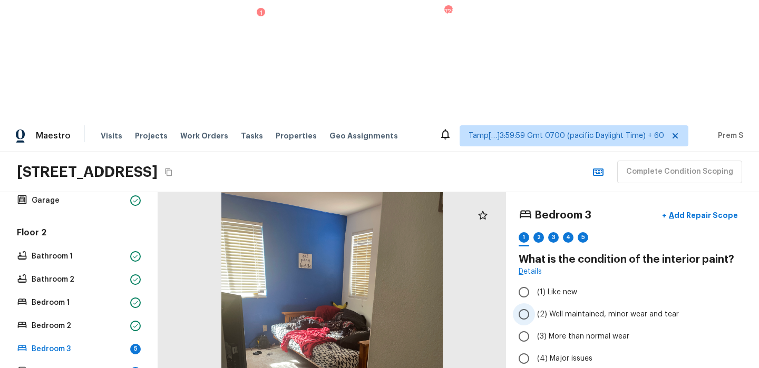
click at [575, 309] on span "(2) Well maintained, minor wear and tear" at bounding box center [608, 314] width 142 height 11
click at [535, 303] on input "(2) Well maintained, minor wear and tear" at bounding box center [524, 314] width 22 height 22
radio input "true"
click at [575, 309] on span "(2) Well maintained, minor wear and tear" at bounding box center [608, 314] width 142 height 11
click at [535, 303] on input "(2) Well maintained, minor wear and tear" at bounding box center [524, 314] width 22 height 22
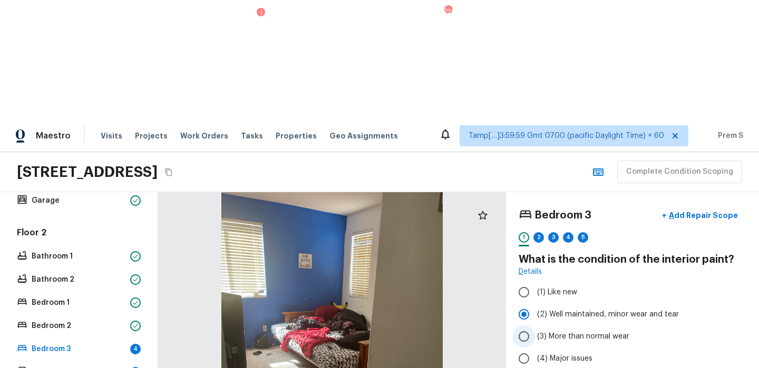
click at [564, 331] on span "(3) More than normal wear" at bounding box center [583, 336] width 92 height 11
click at [535, 326] on input "(3) More than normal wear" at bounding box center [524, 337] width 22 height 22
radio input "true"
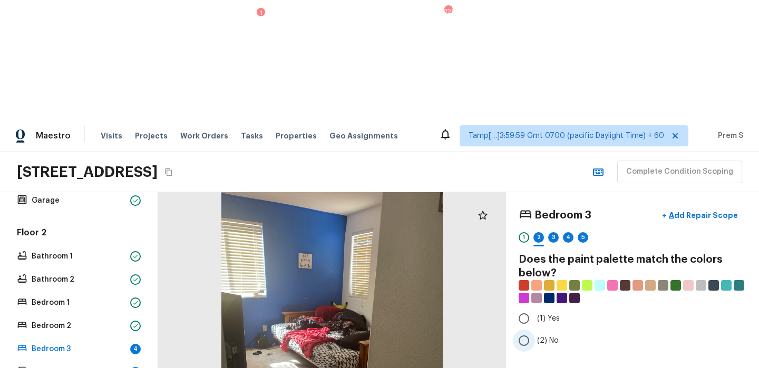
click at [538, 336] on span "(2) No" at bounding box center [548, 341] width 22 height 11
click at [535, 330] on input "(2) No" at bounding box center [524, 341] width 22 height 22
radio input "true"
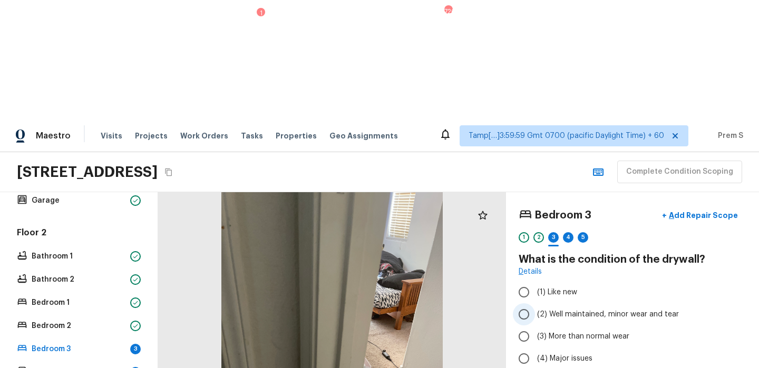
click at [551, 309] on span "(2) Well maintained, minor wear and tear" at bounding box center [608, 314] width 142 height 11
click at [535, 303] on input "(2) Well maintained, minor wear and tear" at bounding box center [524, 314] width 22 height 22
radio input "true"
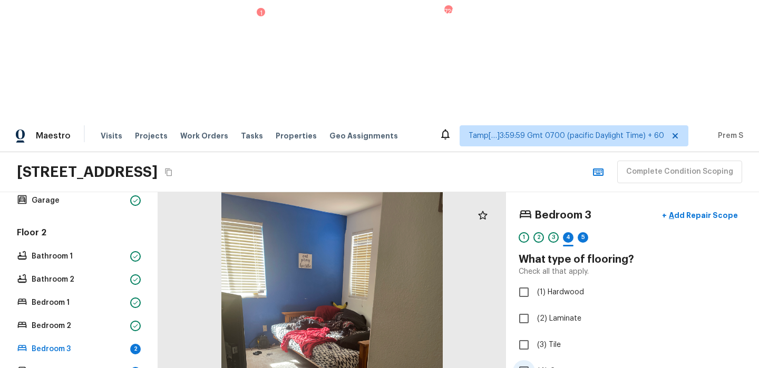
click at [554, 366] on span "(4) Carpet" at bounding box center [555, 371] width 37 height 11
click at [535, 360] on input "(4) Carpet" at bounding box center [524, 371] width 22 height 22
checkbox input "true"
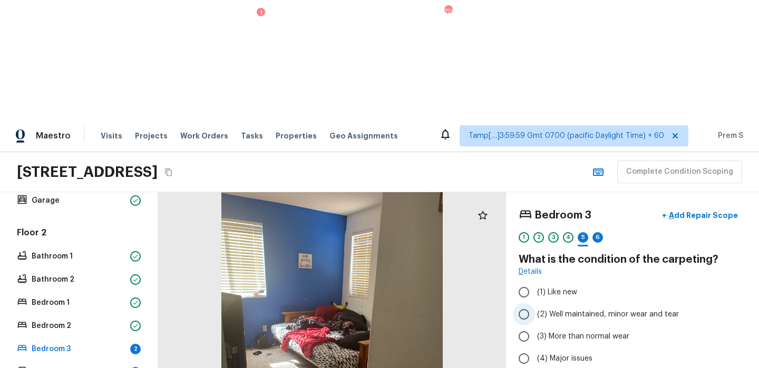
click at [569, 309] on span "(2) Well maintained, minor wear and tear" at bounding box center [608, 314] width 142 height 11
click at [535, 303] on input "(2) Well maintained, minor wear and tear" at bounding box center [524, 314] width 22 height 22
radio input "true"
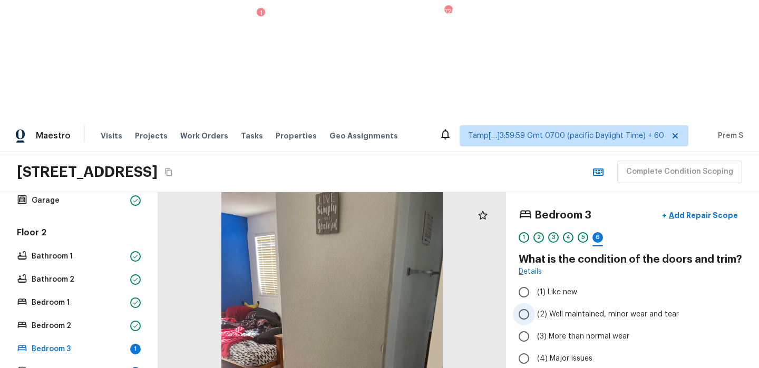
click at [553, 309] on span "(2) Well maintained, minor wear and tear" at bounding box center [608, 314] width 142 height 11
click at [535, 303] on input "(2) Well maintained, minor wear and tear" at bounding box center [524, 314] width 22 height 22
radio input "true"
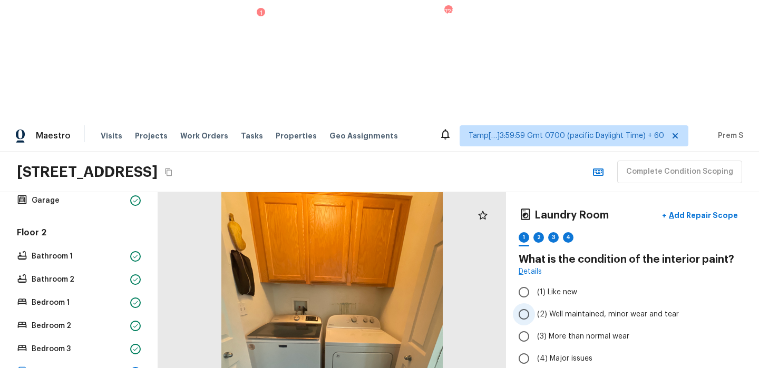
click at [594, 309] on span "(2) Well maintained, minor wear and tear" at bounding box center [608, 314] width 142 height 11
click at [535, 303] on input "(2) Well maintained, minor wear and tear" at bounding box center [524, 314] width 22 height 22
radio input "true"
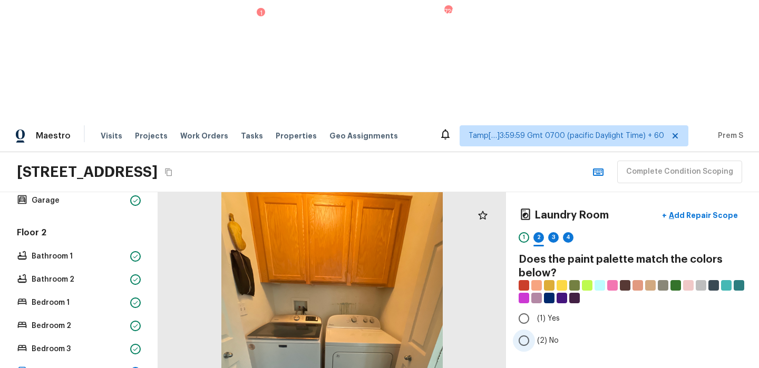
click at [546, 336] on span "(2) No" at bounding box center [548, 341] width 22 height 11
click at [535, 330] on input "(2) No" at bounding box center [524, 341] width 22 height 22
radio input "true"
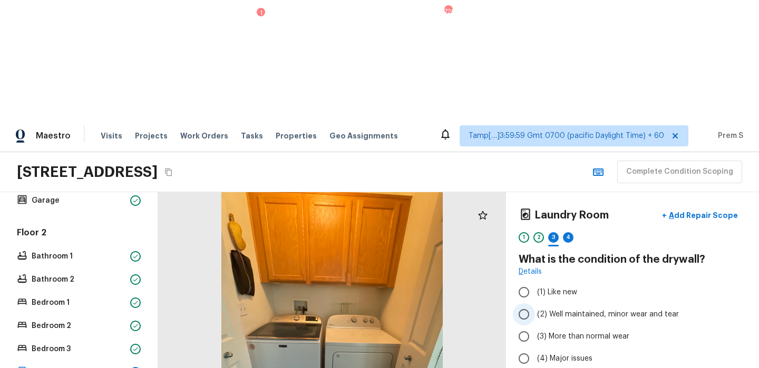
click at [573, 303] on label "(2) Well maintained, minor wear and tear" at bounding box center [625, 314] width 225 height 22
click at [535, 303] on input "(2) Well maintained, minor wear and tear" at bounding box center [524, 314] width 22 height 22
radio input "true"
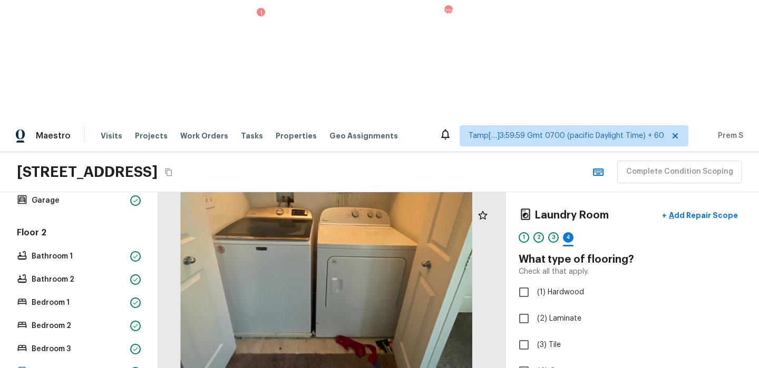
drag, startPoint x: 350, startPoint y: 301, endPoint x: 350, endPoint y: 151, distance: 150.1
click at [350, 151] on div at bounding box center [326, 240] width 458 height 389
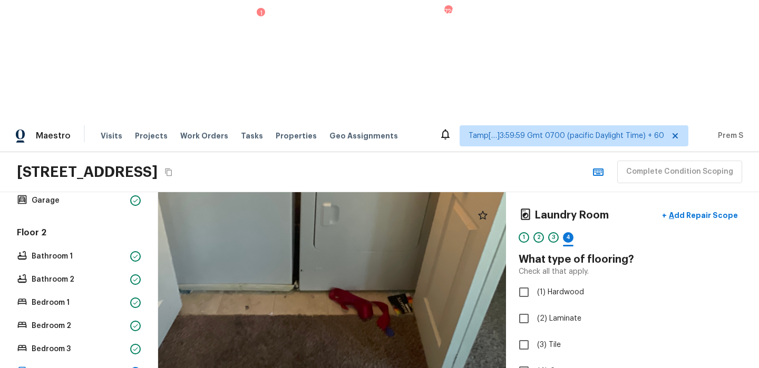
drag, startPoint x: 345, startPoint y: 168, endPoint x: 345, endPoint y: -3, distance: 170.7
click at [345, 0] on html "Maestro Visits Projects Work Orders Tasks 1 Properties Geo Assignments 726 Tamp…" at bounding box center [379, 243] width 759 height 487
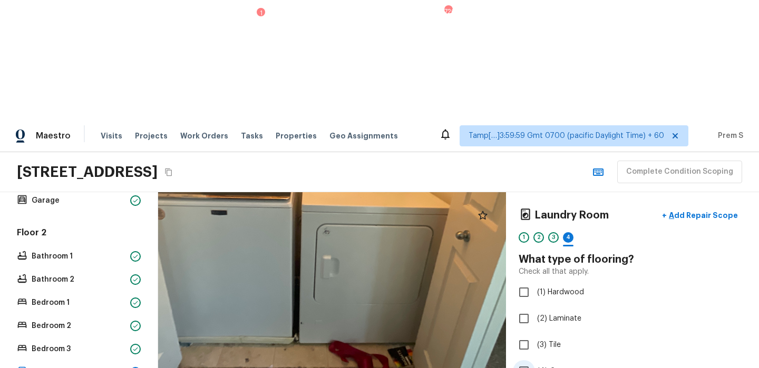
click at [570, 366] on span "(4) Carpet" at bounding box center [555, 371] width 37 height 11
click at [535, 360] on input "(4) Carpet" at bounding box center [524, 371] width 22 height 22
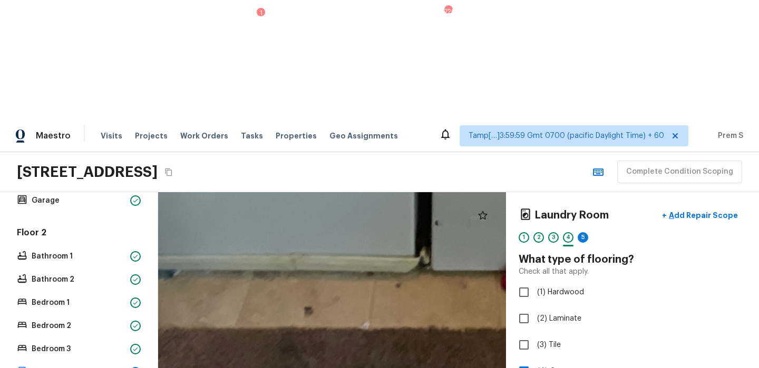
drag, startPoint x: 311, startPoint y: 341, endPoint x: 443, endPoint y: 184, distance: 204.2
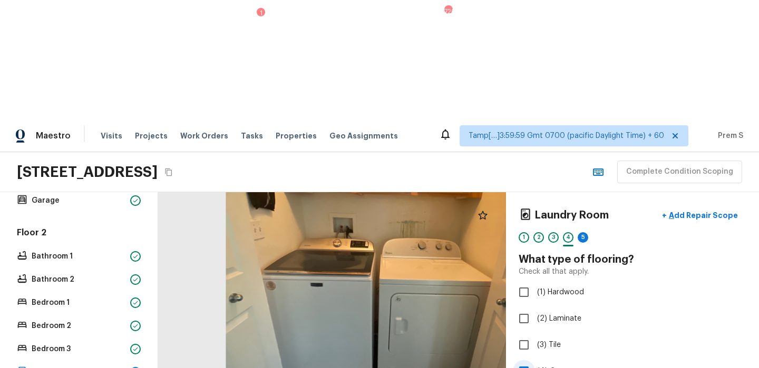
click at [532, 360] on input "(4) Carpet" at bounding box center [524, 371] width 22 height 22
checkbox input "false"
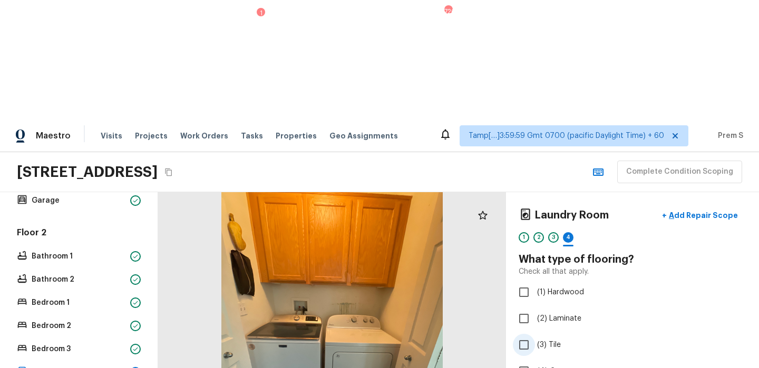
click at [546, 340] on span "(3) Tile" at bounding box center [549, 345] width 24 height 11
click at [535, 334] on input "(3) Tile" at bounding box center [524, 345] width 22 height 22
checkbox input "true"
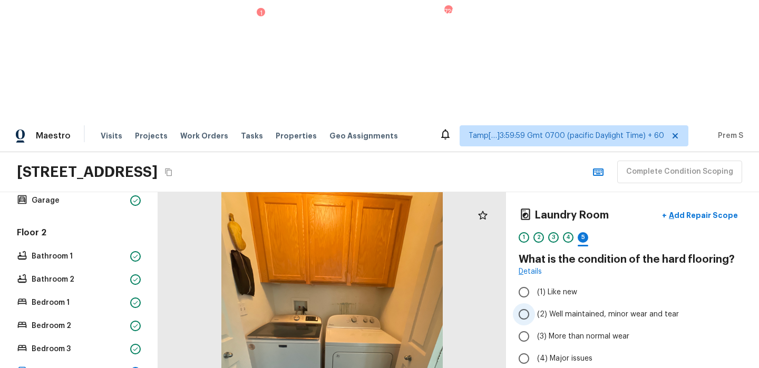
click at [574, 309] on span "(2) Well maintained, minor wear and tear" at bounding box center [608, 314] width 142 height 11
click at [535, 303] on input "(2) Well maintained, minor wear and tear" at bounding box center [524, 314] width 22 height 22
radio input "true"
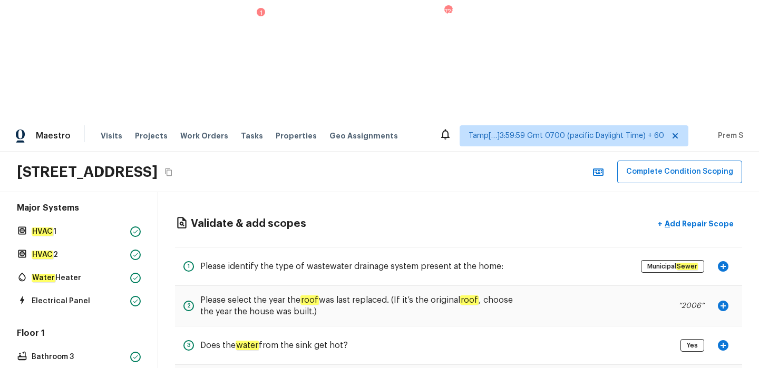
scroll to position [91, 0]
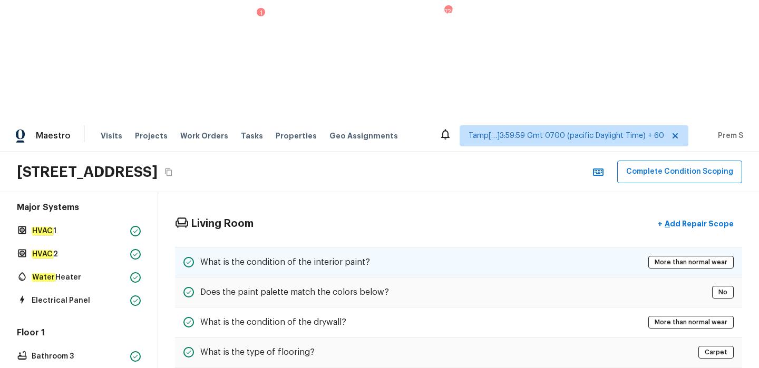
click at [332, 257] on h5 "What is the condition of the interior paint?" at bounding box center [285, 263] width 170 height 12
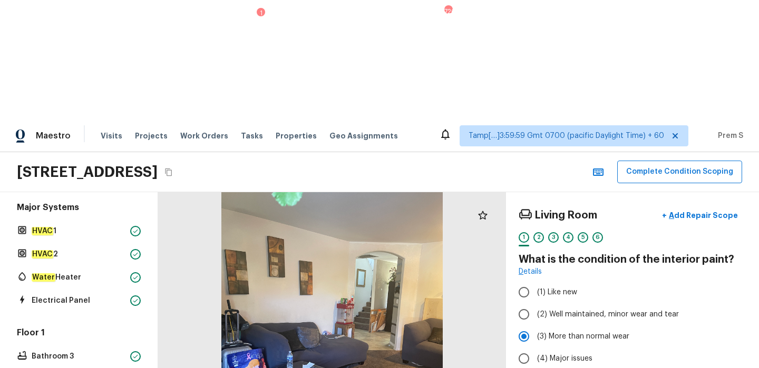
scroll to position [0, 0]
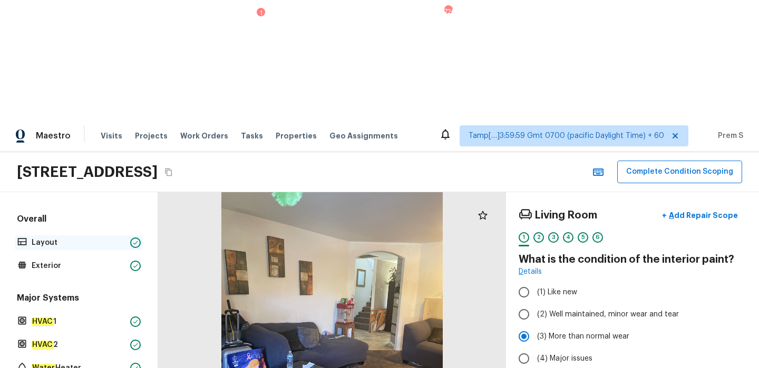
click at [93, 238] on p "Layout" at bounding box center [79, 243] width 94 height 11
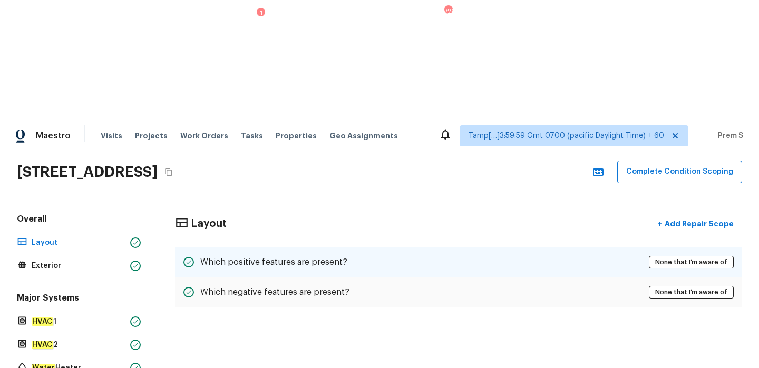
click at [265, 257] on h5 "Which positive features are present?" at bounding box center [273, 263] width 147 height 12
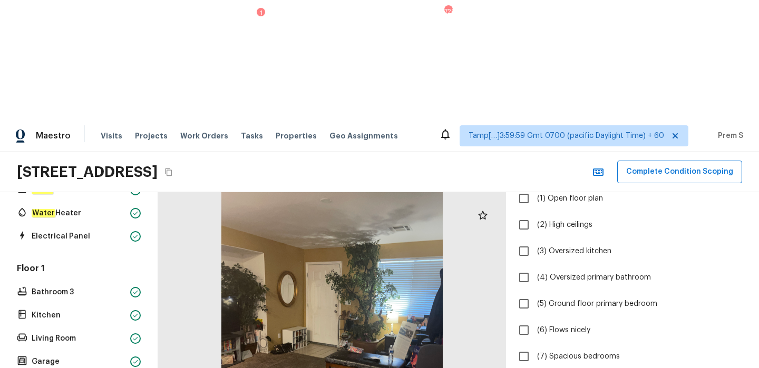
scroll to position [316, 0]
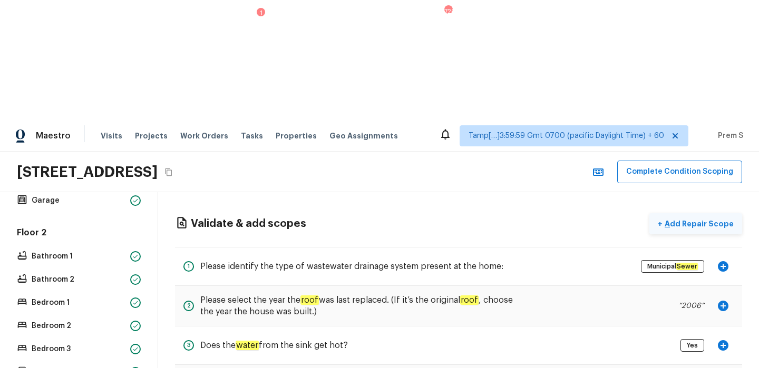
click at [692, 219] on p "Add Repair Scope" at bounding box center [697, 224] width 71 height 11
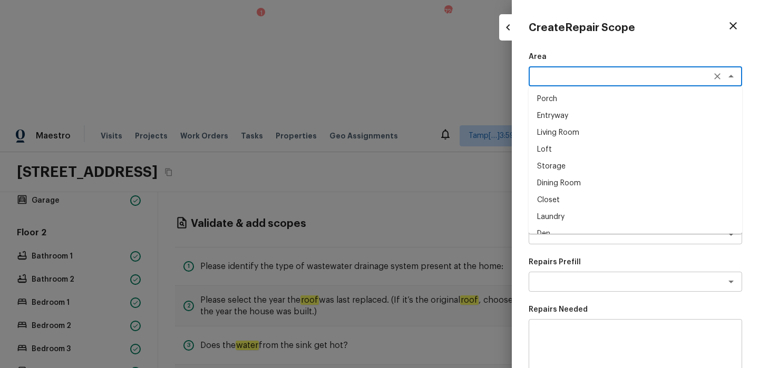
click at [635, 80] on textarea at bounding box center [620, 76] width 174 height 11
click at [606, 105] on li "Interior Overall" at bounding box center [634, 99] width 213 height 17
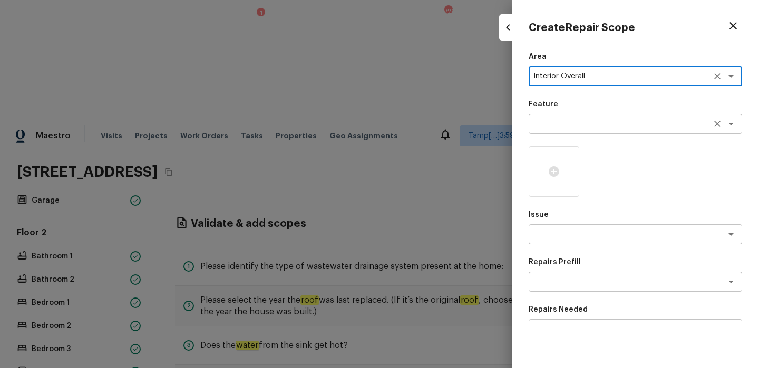
type textarea "Interior Overall"
click at [560, 126] on textarea at bounding box center [620, 124] width 174 height 11
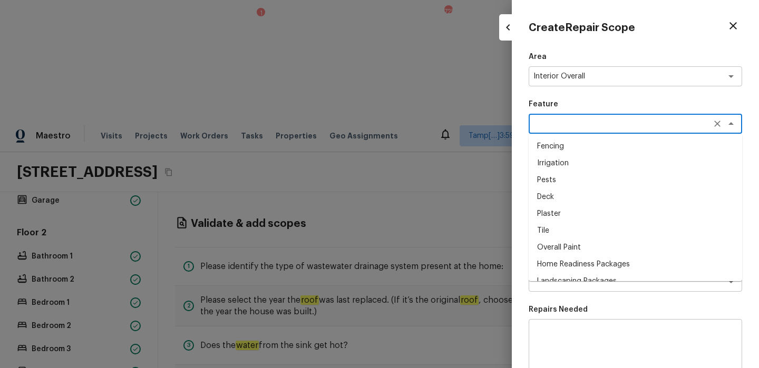
click at [566, 253] on li "Overall Paint" at bounding box center [634, 247] width 213 height 17
type textarea "Overall Paint"
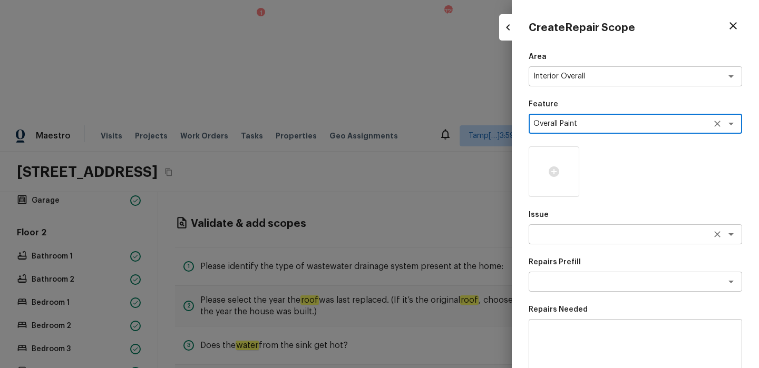
click at [549, 242] on div "x ​" at bounding box center [634, 234] width 213 height 20
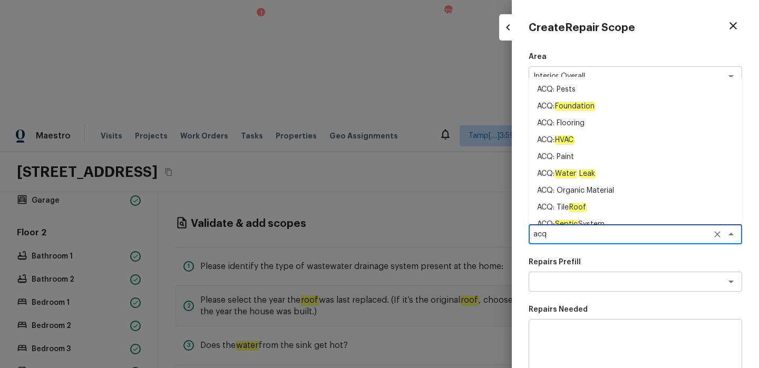
click at [567, 156] on li "ACQ: Paint" at bounding box center [634, 157] width 213 height 17
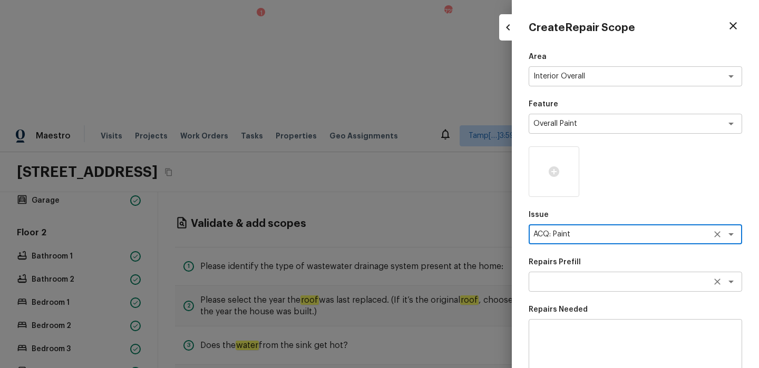
type textarea "ACQ: Paint"
click at [563, 278] on textarea at bounding box center [620, 282] width 174 height 11
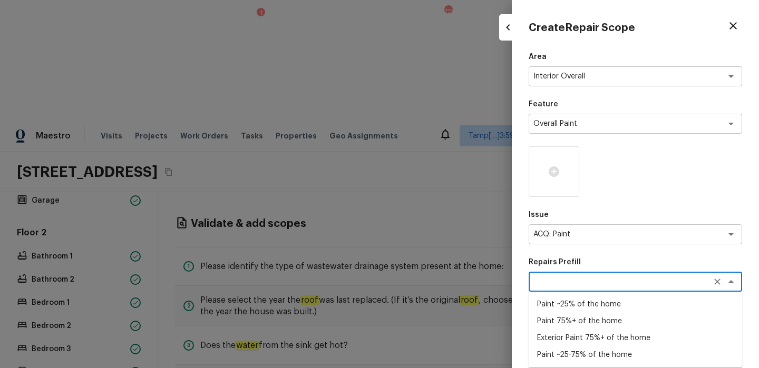
click at [567, 319] on li "Paint 75%+ of the home" at bounding box center [634, 321] width 213 height 17
type textarea "Paint 75%+ of the home"
type textarea "Acquisition Scope: 75%+ of the home will likely require interior paint"
type input "$1.50"
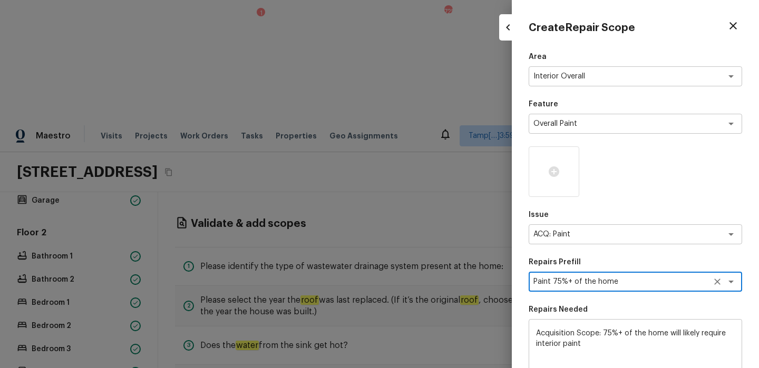
scroll to position [163, 0]
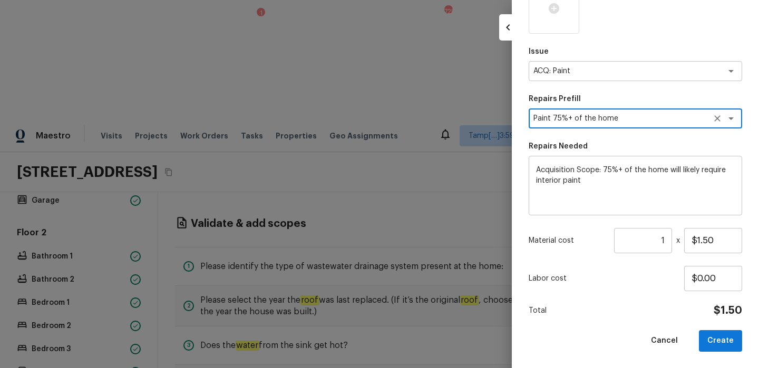
click at [665, 242] on input "1" at bounding box center [643, 240] width 58 height 25
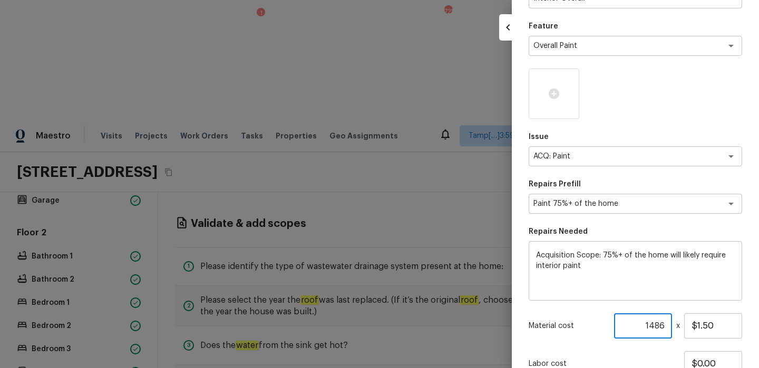
scroll to position [63, 0]
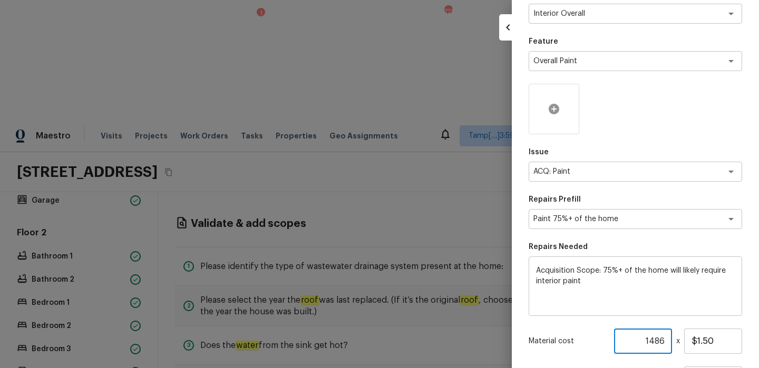
type input "1486"
click at [556, 109] on icon at bounding box center [553, 109] width 13 height 13
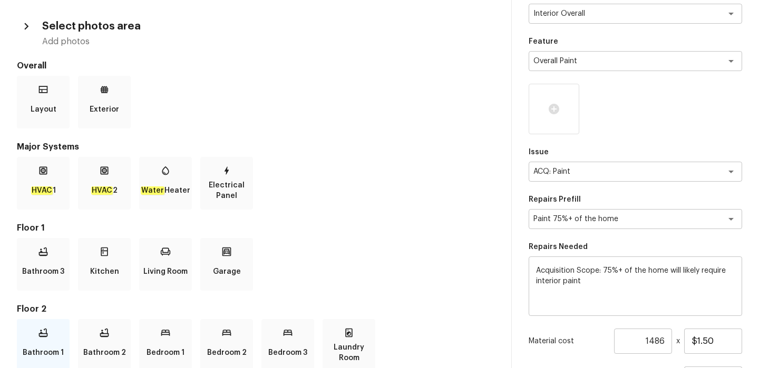
click at [62, 347] on p "Bathroom 1" at bounding box center [43, 352] width 41 height 21
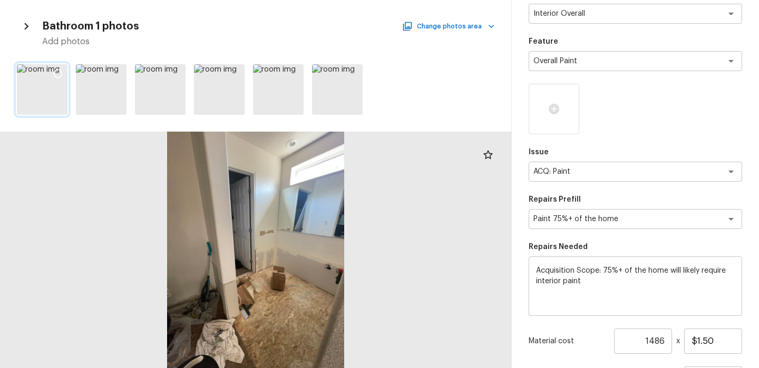
click at [57, 73] on icon at bounding box center [58, 73] width 11 height 11
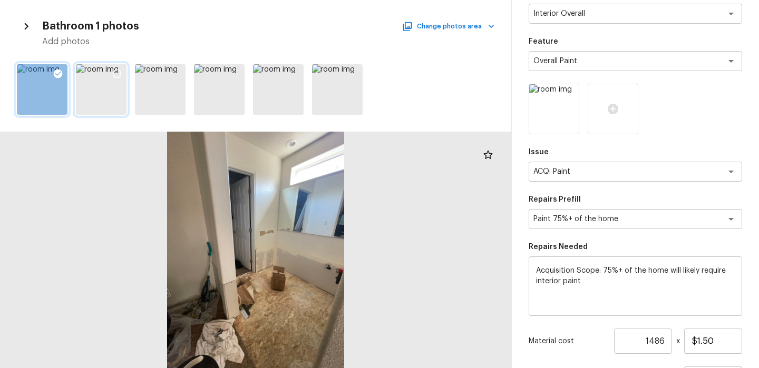
click at [120, 74] on icon at bounding box center [117, 73] width 11 height 11
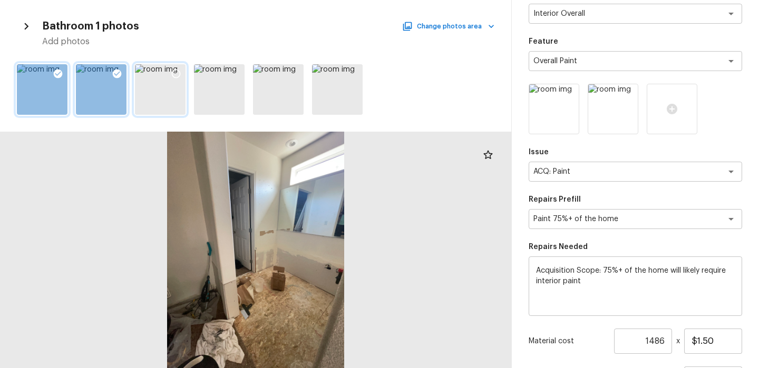
click at [177, 74] on icon at bounding box center [176, 73] width 11 height 11
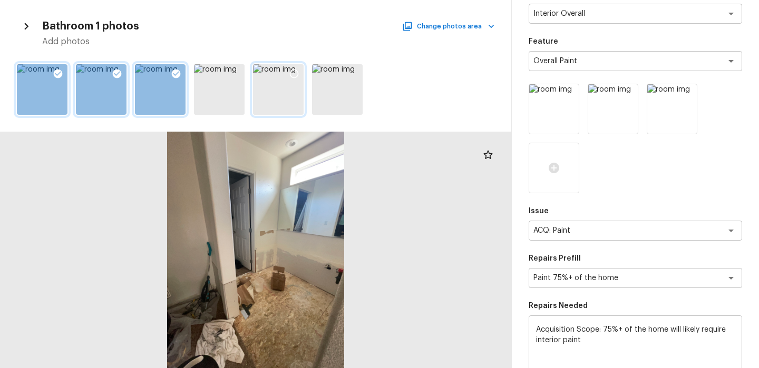
click at [294, 74] on icon at bounding box center [294, 73] width 11 height 11
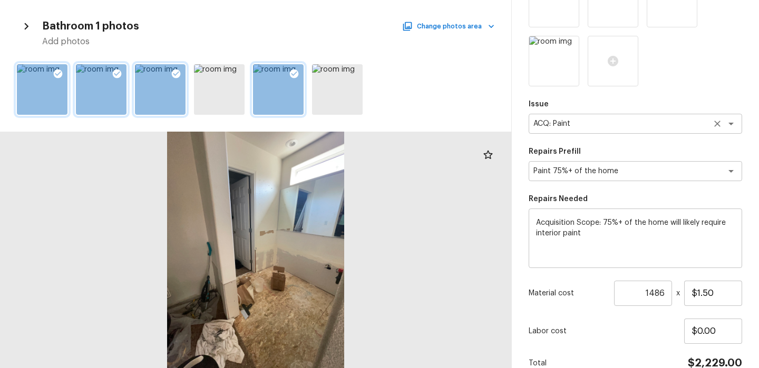
scroll to position [202, 0]
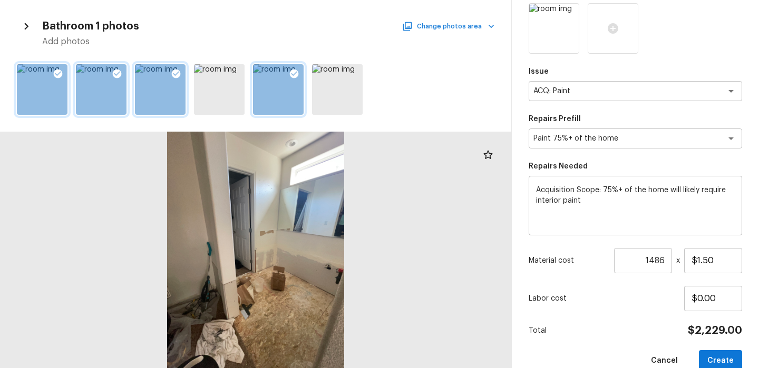
click at [442, 28] on button "Change photos area" at bounding box center [449, 26] width 90 height 14
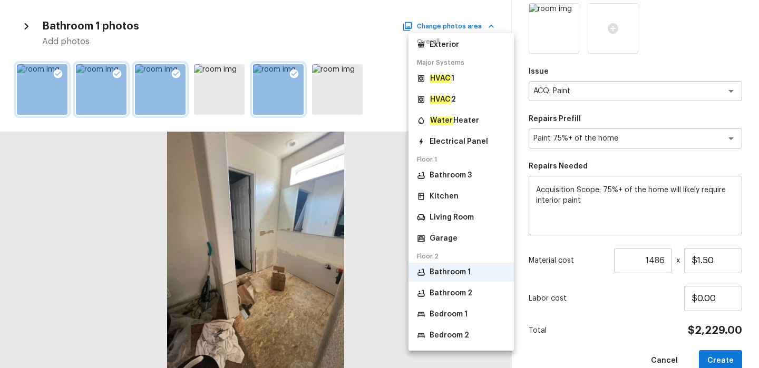
scroll to position [38, 0]
click at [448, 320] on li "Bedroom 1" at bounding box center [460, 313] width 105 height 19
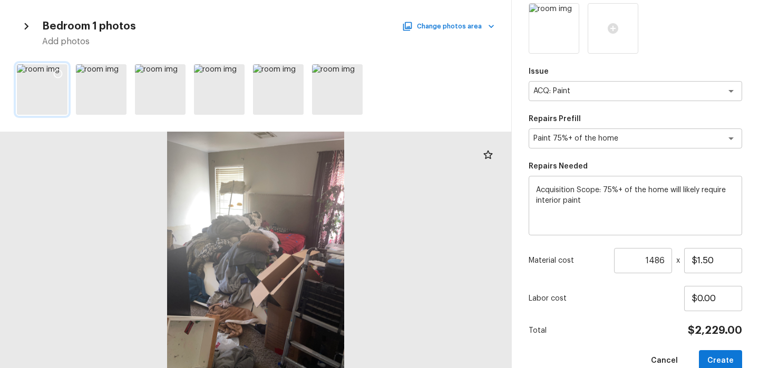
click at [58, 71] on icon at bounding box center [58, 73] width 11 height 11
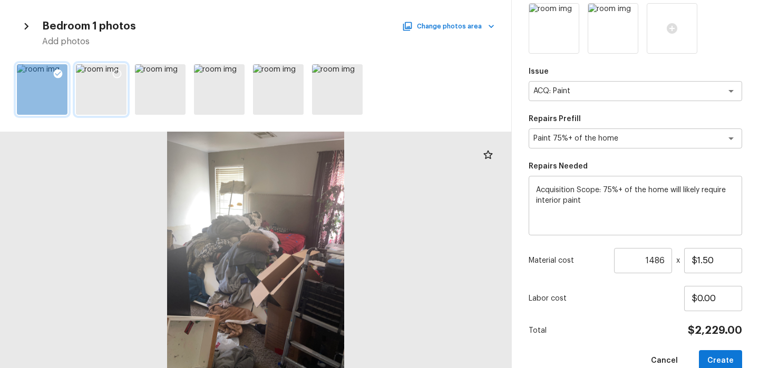
click at [115, 71] on icon at bounding box center [117, 73] width 11 height 11
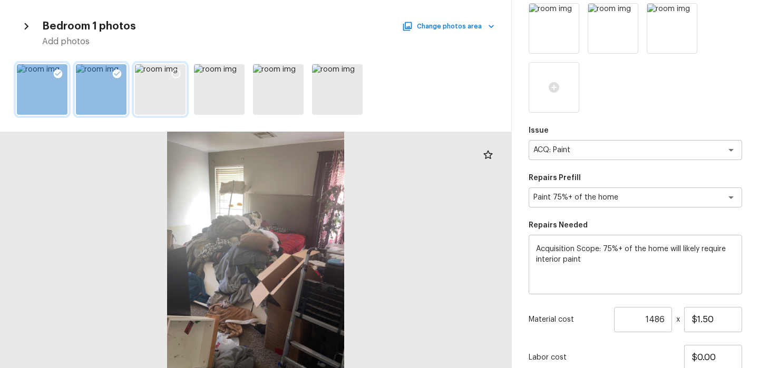
click at [174, 76] on icon at bounding box center [176, 73] width 11 height 11
click at [235, 73] on icon at bounding box center [235, 73] width 11 height 11
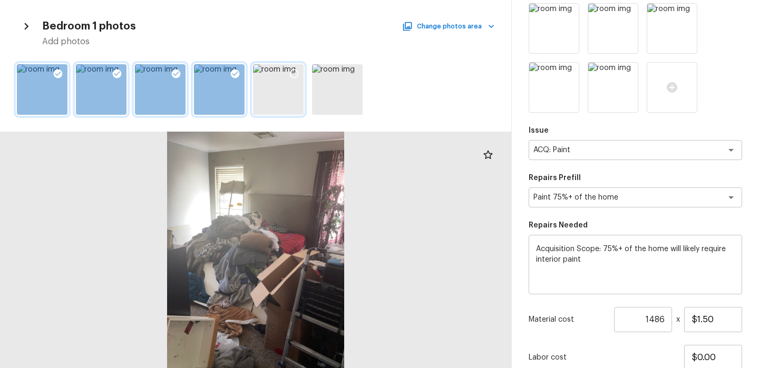
click at [292, 74] on icon at bounding box center [294, 73] width 11 height 11
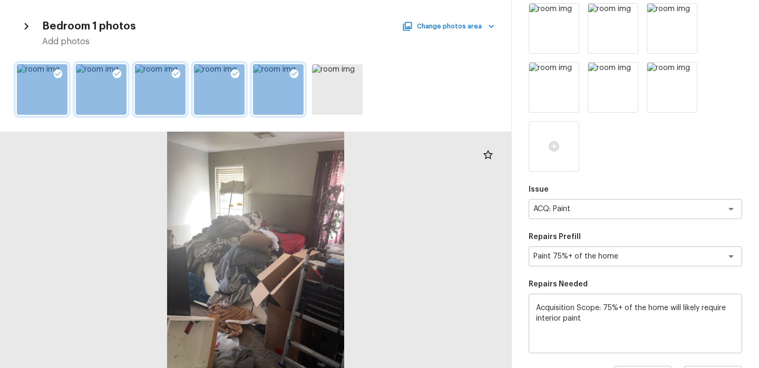
scroll to position [340, 0]
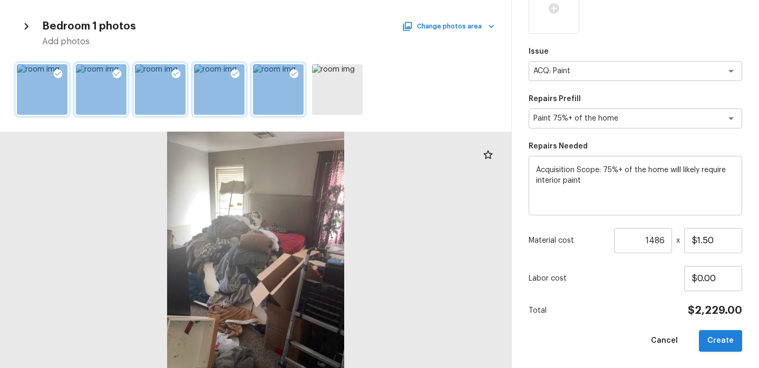
click at [725, 339] on button "Create" at bounding box center [720, 341] width 43 height 22
type input "1"
type input "$0.00"
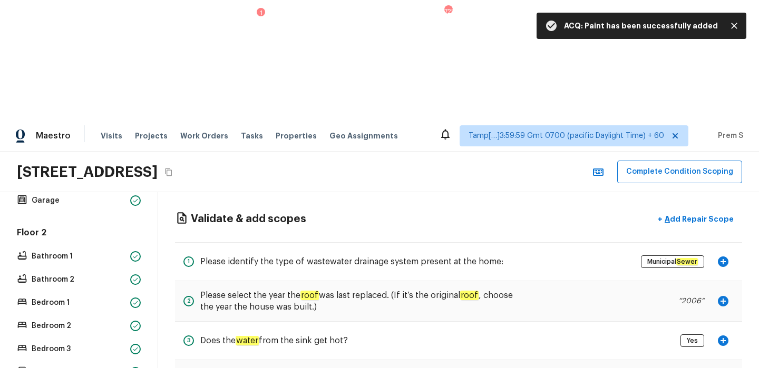
scroll to position [0, 0]
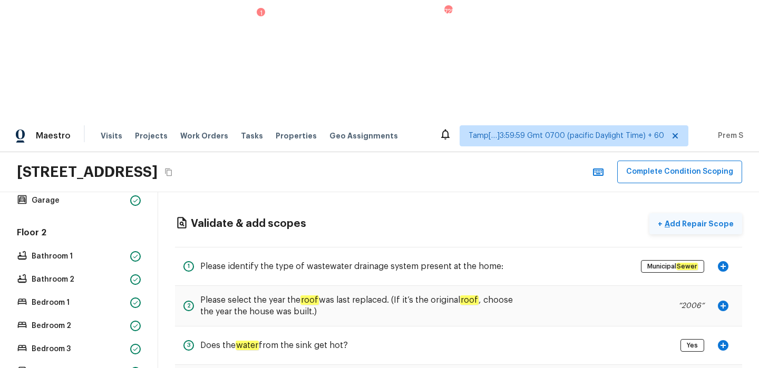
click at [718, 219] on p "Add Repair Scope" at bounding box center [697, 224] width 71 height 11
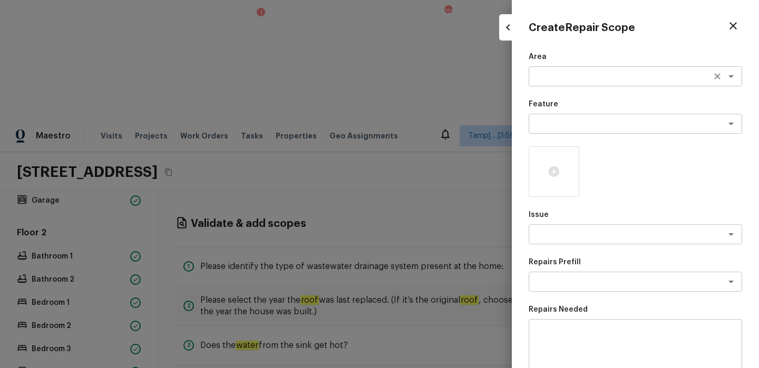
click at [615, 80] on textarea at bounding box center [620, 76] width 174 height 11
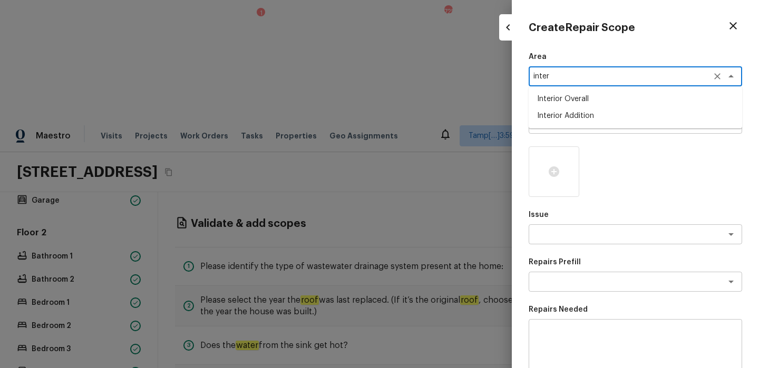
click at [599, 105] on li "Interior Overall" at bounding box center [634, 99] width 213 height 17
type textarea "Interior Overall"
click at [568, 126] on textarea at bounding box center [620, 124] width 174 height 11
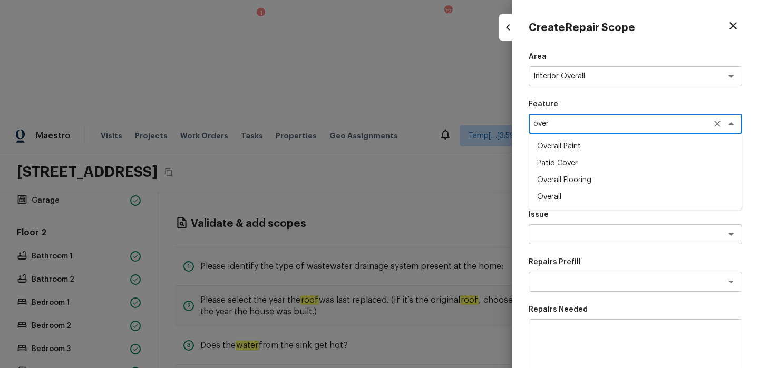
click at [585, 180] on li "Overall Flooring" at bounding box center [634, 180] width 213 height 17
type textarea "Overall Flooring"
click at [566, 239] on textarea at bounding box center [620, 234] width 174 height 11
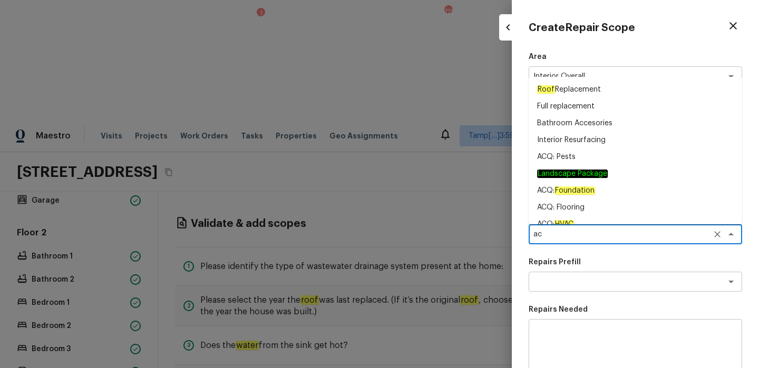
type textarea "ac"
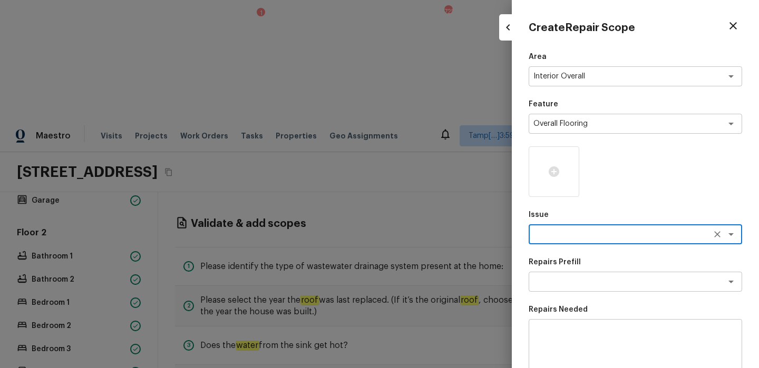
click at [553, 235] on textarea at bounding box center [620, 234] width 174 height 11
click at [550, 255] on li "Flooring Extras" at bounding box center [634, 257] width 213 height 17
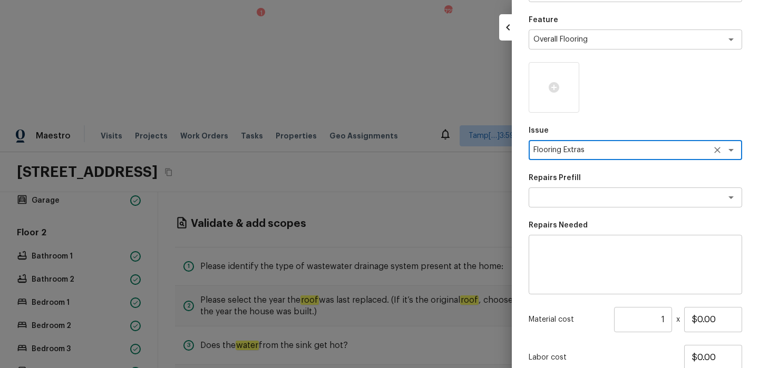
scroll to position [110, 0]
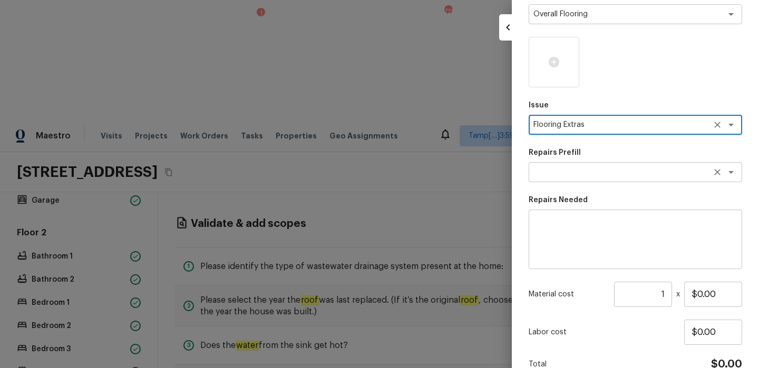
click at [582, 180] on div "x ​" at bounding box center [634, 172] width 213 height 20
type textarea "Flooring Extras"
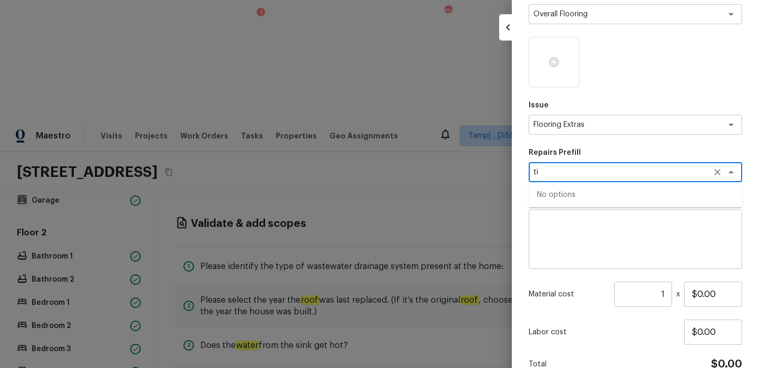
type textarea "t"
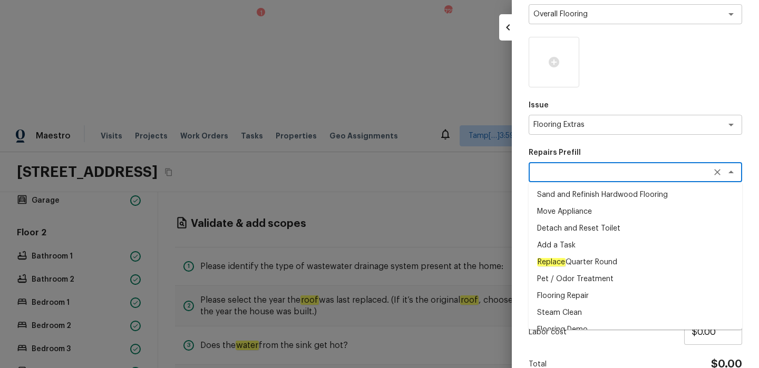
click at [506, 251] on div at bounding box center [379, 184] width 759 height 368
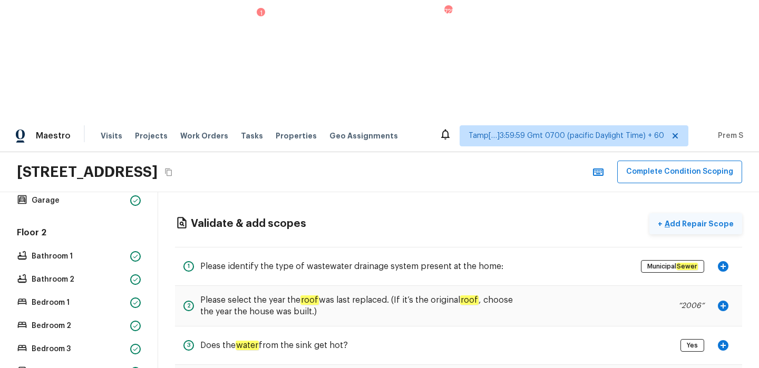
click at [703, 219] on p "Add Repair Scope" at bounding box center [697, 224] width 71 height 11
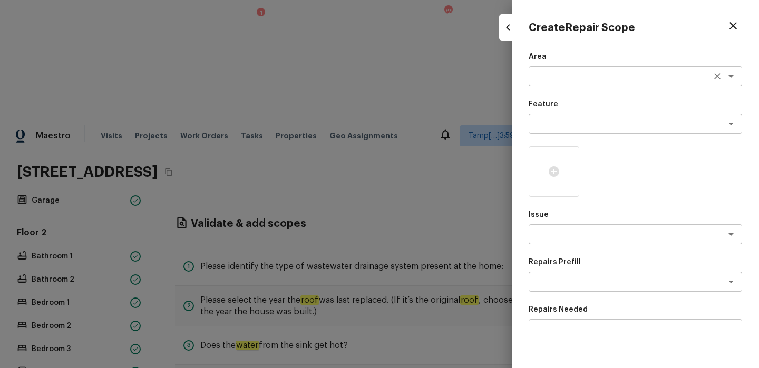
click at [595, 82] on div "x ​" at bounding box center [634, 76] width 213 height 20
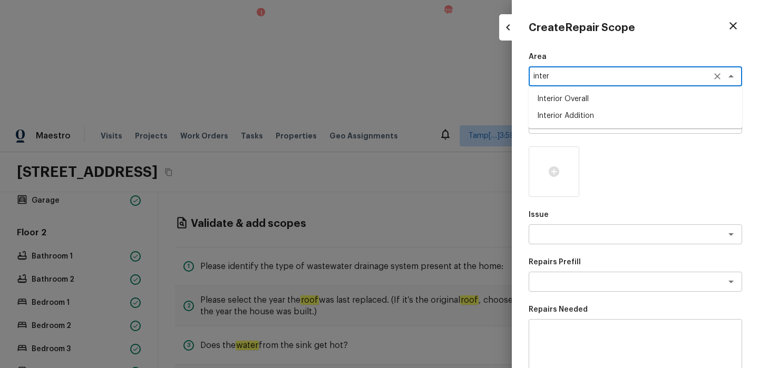
click at [587, 102] on li "Interior Overall" at bounding box center [634, 99] width 213 height 17
type textarea "Interior Overall"
click at [587, 102] on p "Feature" at bounding box center [634, 104] width 213 height 11
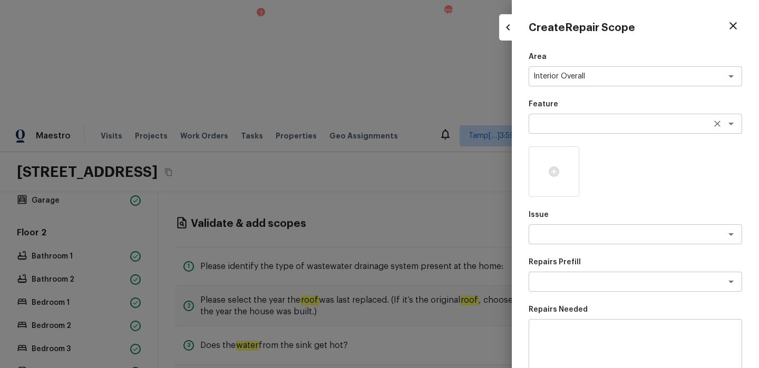
click at [563, 125] on textarea at bounding box center [620, 124] width 174 height 11
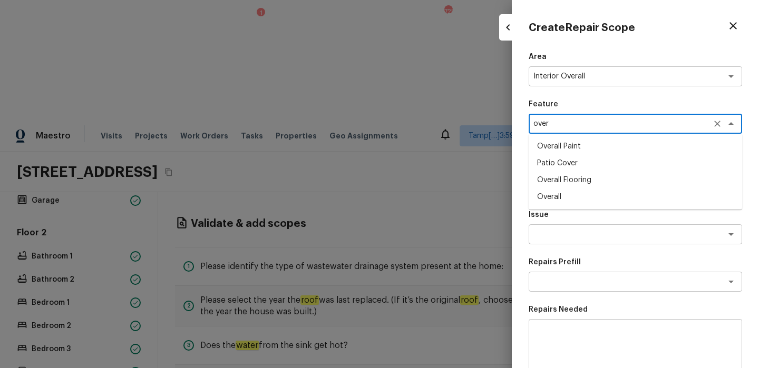
click at [591, 181] on li "Overall Flooring" at bounding box center [634, 180] width 213 height 17
type textarea "Overall Flooring"
click at [572, 233] on textarea at bounding box center [620, 234] width 174 height 11
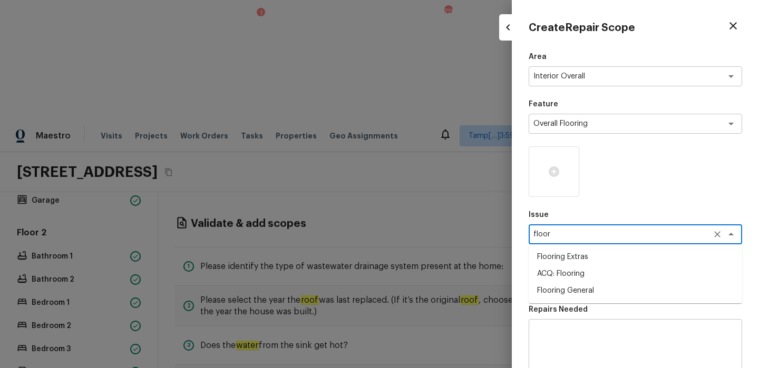
click at [570, 261] on li "Flooring Extras" at bounding box center [634, 257] width 213 height 17
type textarea "Flooring Extras"
click at [563, 345] on textarea at bounding box center [635, 349] width 199 height 42
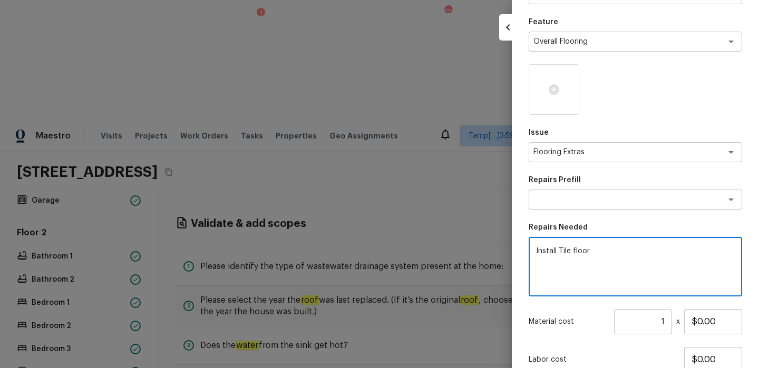
scroll to position [75, 0]
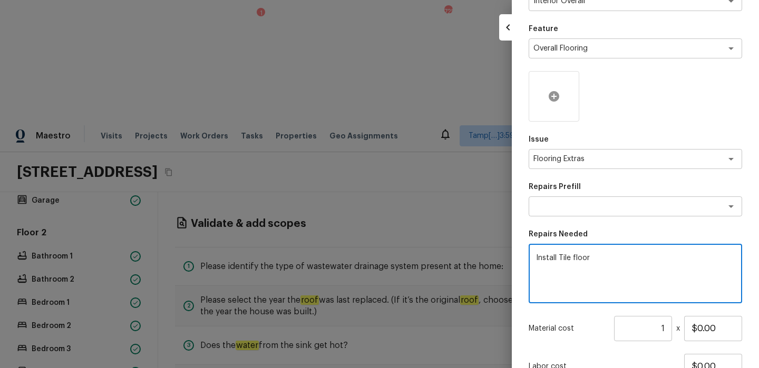
type textarea "Install Tile floor"
click at [555, 96] on icon at bounding box center [553, 96] width 13 height 13
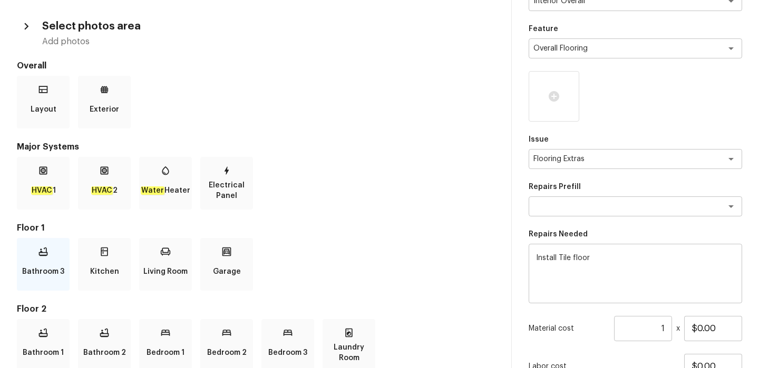
click at [50, 263] on p "Bathroom 3" at bounding box center [43, 271] width 42 height 21
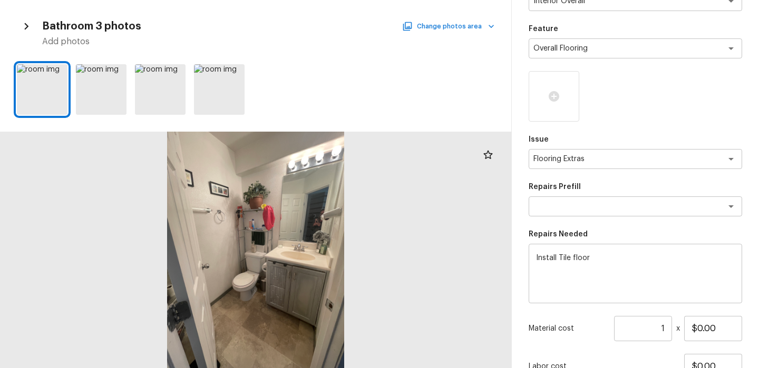
click at [446, 25] on button "Change photos area" at bounding box center [449, 26] width 90 height 14
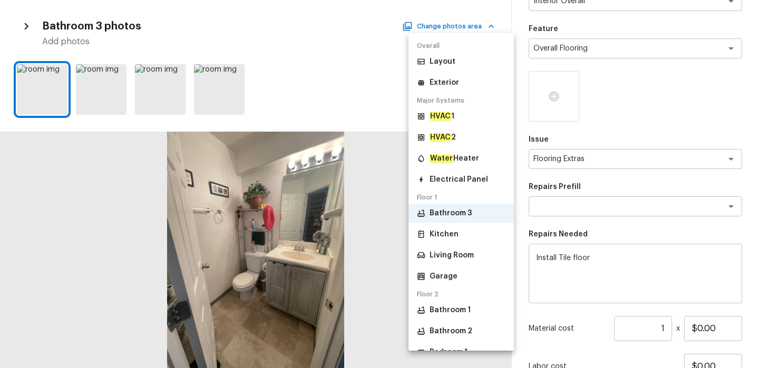
click at [454, 309] on p "Bathroom 1" at bounding box center [449, 310] width 41 height 11
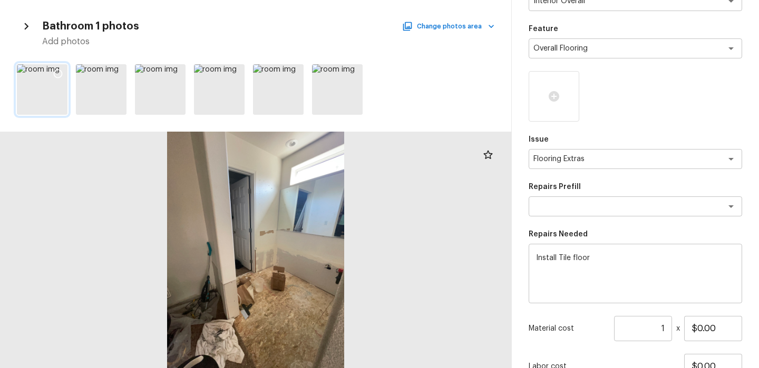
click at [62, 69] on icon at bounding box center [58, 73] width 11 height 11
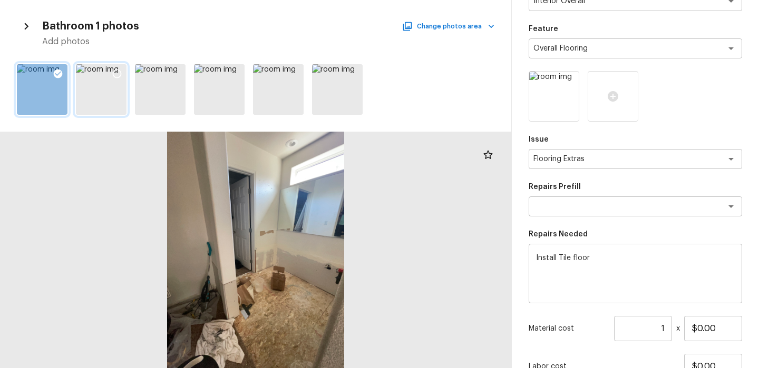
click at [111, 72] on div at bounding box center [116, 75] width 19 height 22
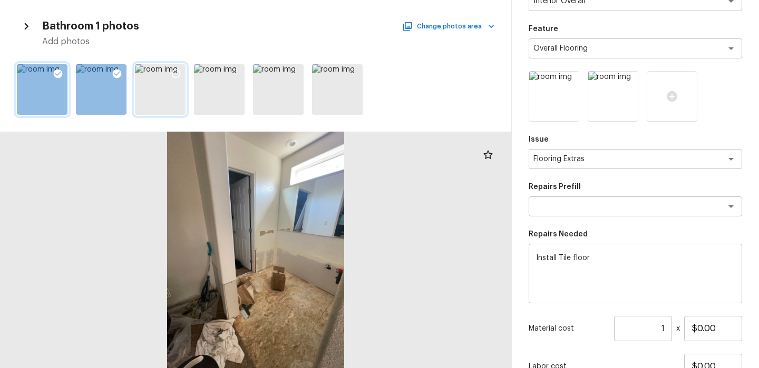
click at [175, 70] on icon at bounding box center [176, 74] width 9 height 9
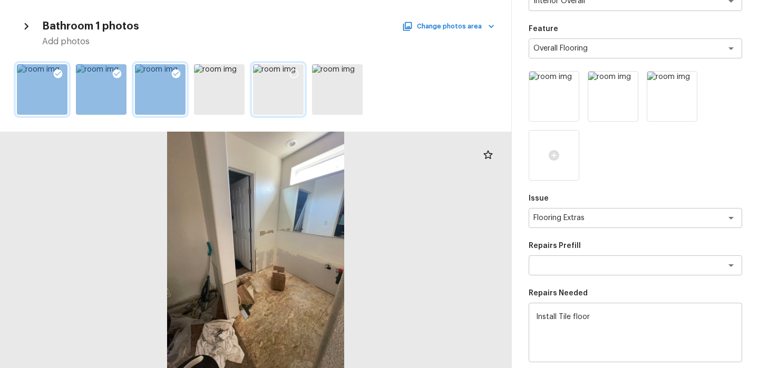
click at [294, 72] on icon at bounding box center [294, 73] width 11 height 11
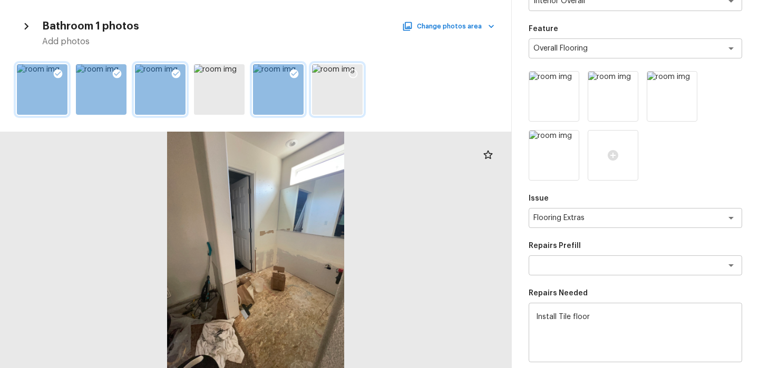
click at [350, 73] on icon at bounding box center [353, 73] width 11 height 11
click at [471, 28] on button "Change photos area" at bounding box center [449, 26] width 90 height 14
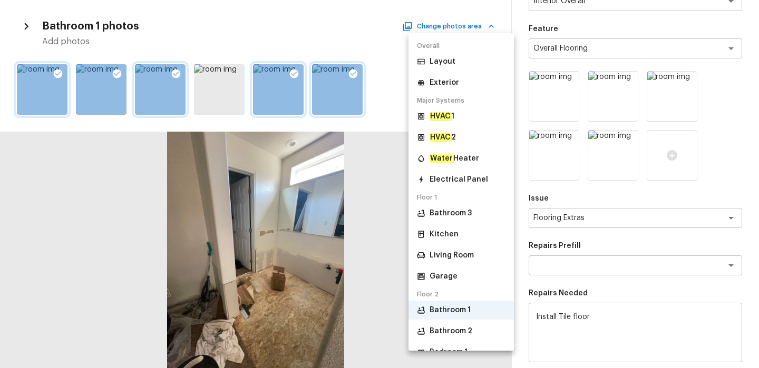
click at [448, 232] on p "Kitchen" at bounding box center [443, 234] width 29 height 11
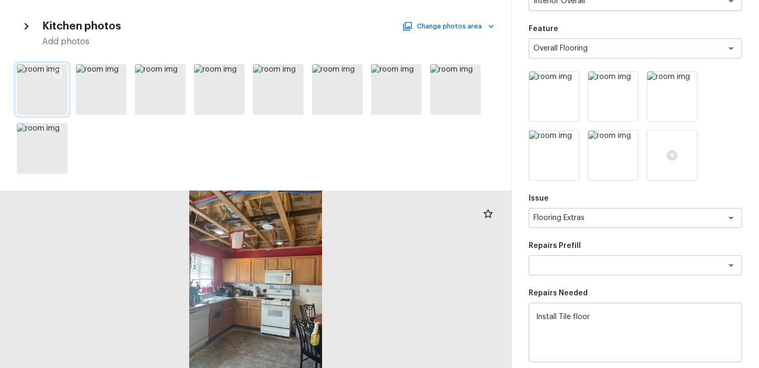
click at [63, 71] on icon at bounding box center [58, 73] width 11 height 11
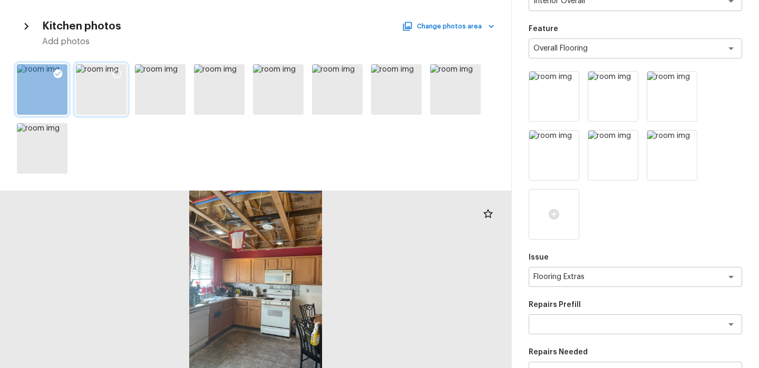
click at [115, 75] on icon at bounding box center [117, 73] width 11 height 11
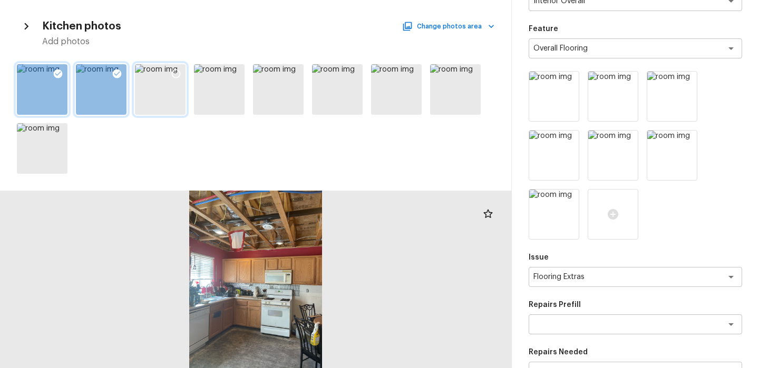
click at [179, 71] on icon at bounding box center [176, 74] width 9 height 9
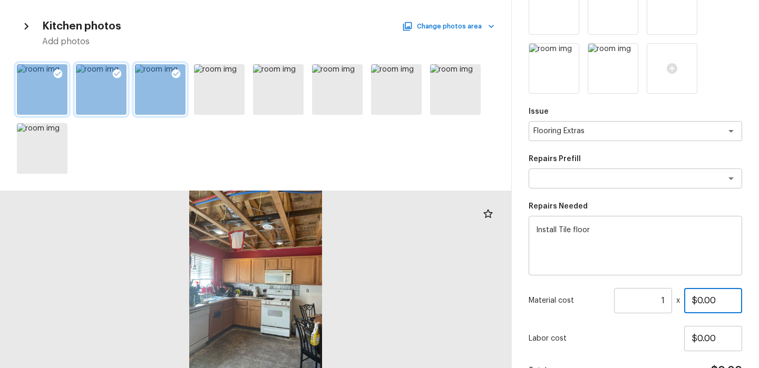
click at [697, 303] on input "$0.00" at bounding box center [713, 300] width 58 height 25
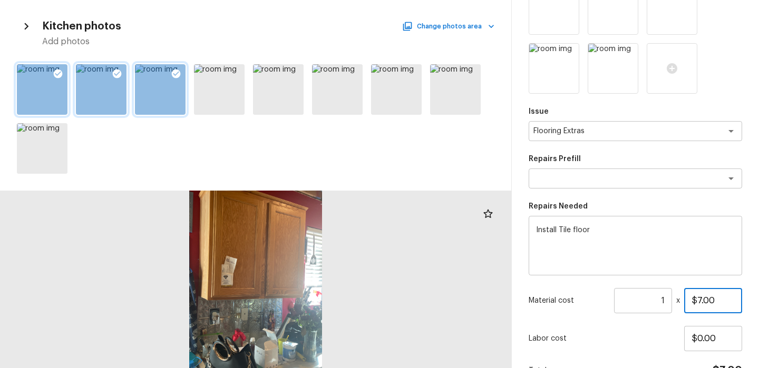
click at [707, 300] on input "$7.00" at bounding box center [713, 300] width 58 height 25
type input "$7.50"
click at [664, 300] on input "1" at bounding box center [643, 300] width 58 height 25
click at [664, 298] on input "1" at bounding box center [643, 300] width 58 height 25
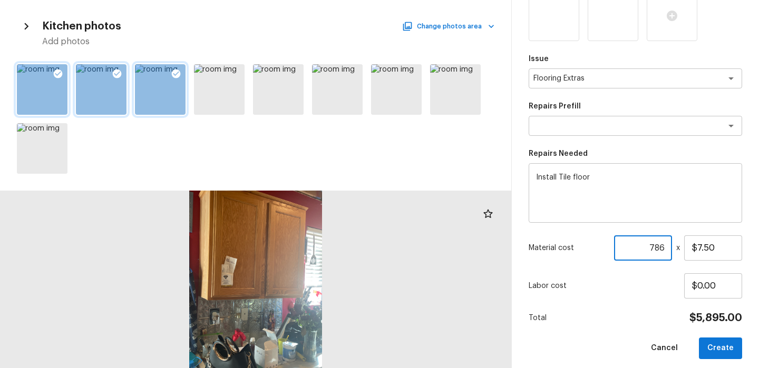
scroll to position [281, 0]
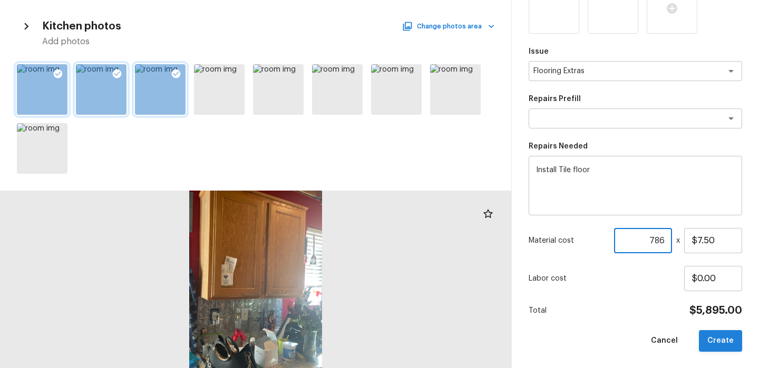
type input "786"
click at [721, 345] on button "Create" at bounding box center [720, 341] width 43 height 22
type input "1"
type input "$0.00"
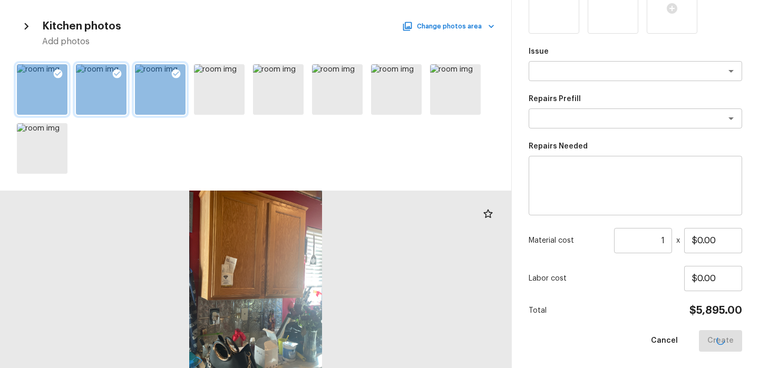
scroll to position [163, 0]
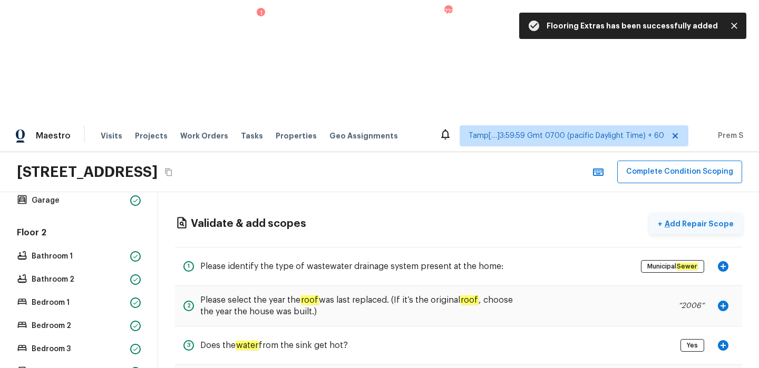
click at [674, 219] on p "Add Repair Scope" at bounding box center [697, 224] width 71 height 11
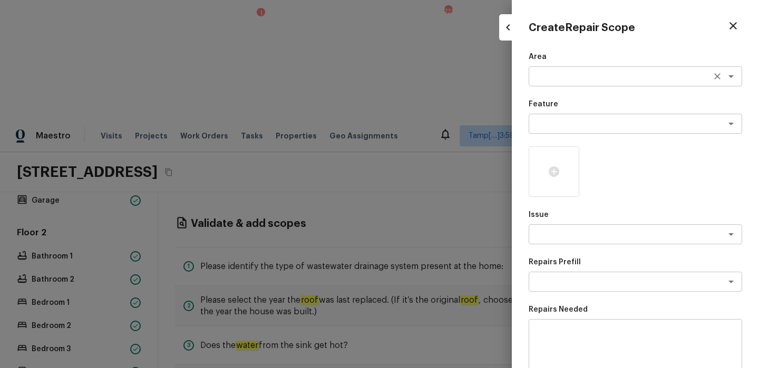
click at [537, 79] on textarea at bounding box center [620, 76] width 174 height 11
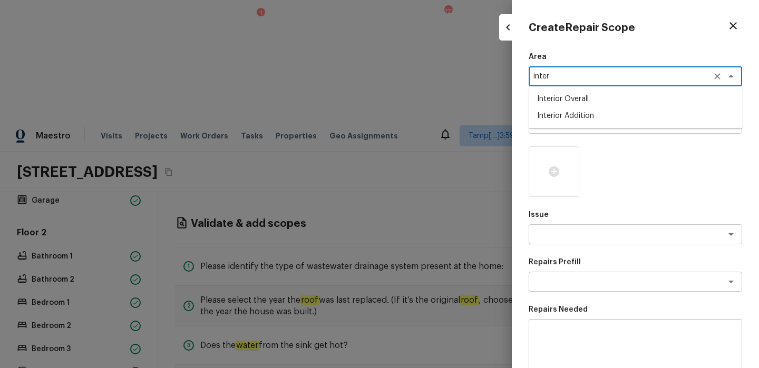
click at [566, 98] on li "Interior Overall" at bounding box center [634, 99] width 213 height 17
type textarea "Interior Overall"
click at [579, 120] on textarea at bounding box center [620, 124] width 174 height 11
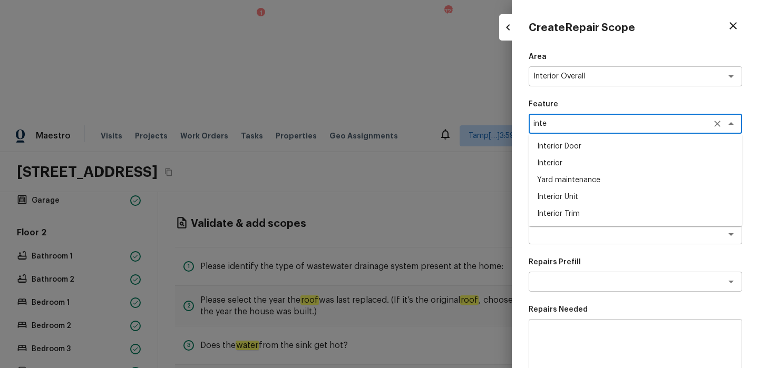
type textarea "inter"
click at [717, 125] on icon "Clear" at bounding box center [717, 124] width 6 height 6
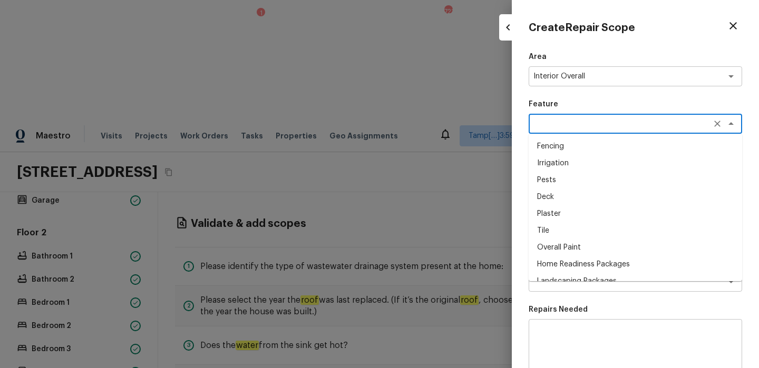
click at [631, 158] on li "Irrigation" at bounding box center [634, 163] width 213 height 17
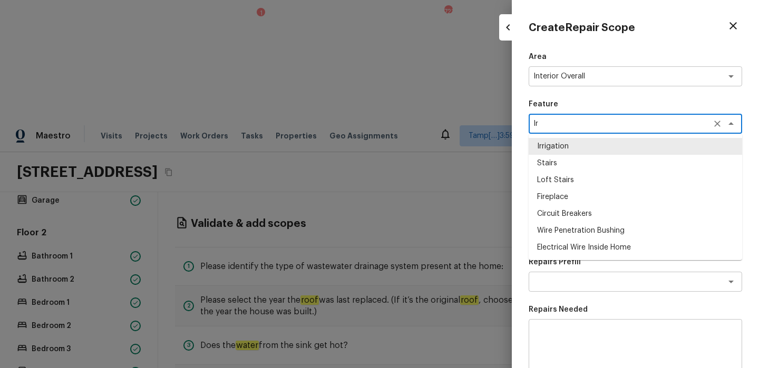
type textarea "I"
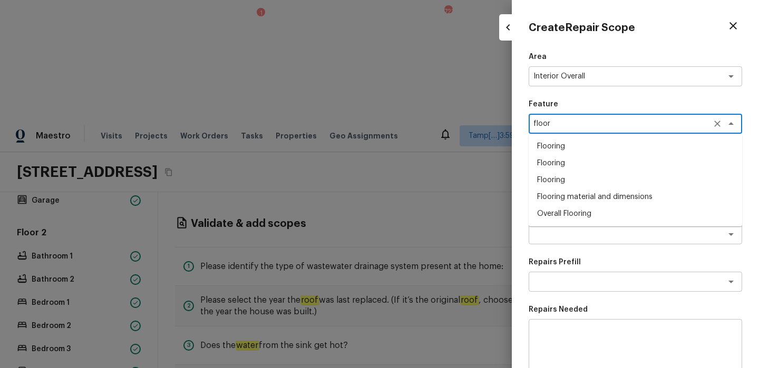
click at [582, 209] on li "Overall Flooring" at bounding box center [634, 213] width 213 height 17
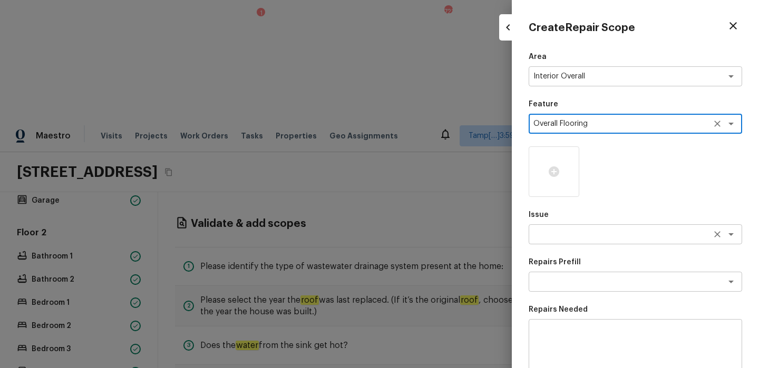
type textarea "Overall Flooring"
click at [554, 237] on textarea at bounding box center [620, 234] width 174 height 11
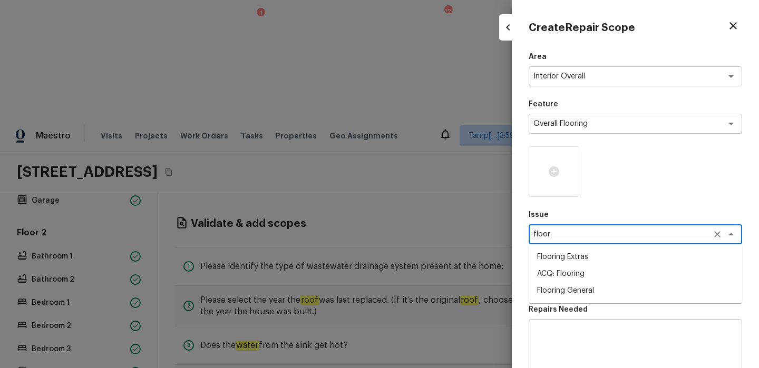
click at [556, 272] on li "ACQ: Flooring" at bounding box center [634, 274] width 213 height 17
type textarea "ACQ: Flooring"
click at [583, 281] on textarea at bounding box center [620, 282] width 174 height 11
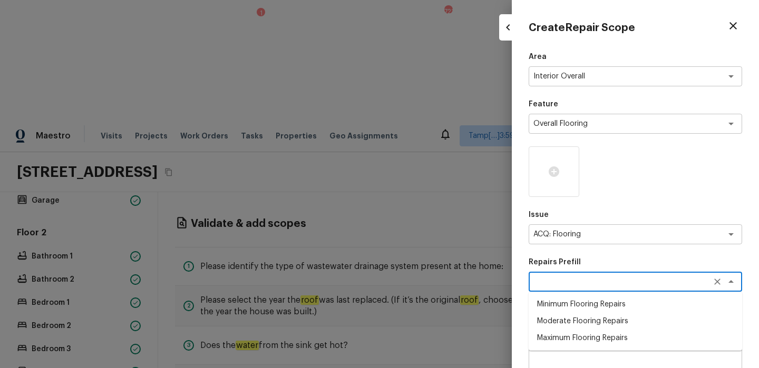
click at [584, 306] on li "Minimum Flooring Repairs" at bounding box center [634, 304] width 213 height 17
type textarea "Minimum Flooring Repairs"
type textarea "Acquisition Scope: Minimum flooring repairs"
type input "$0.20"
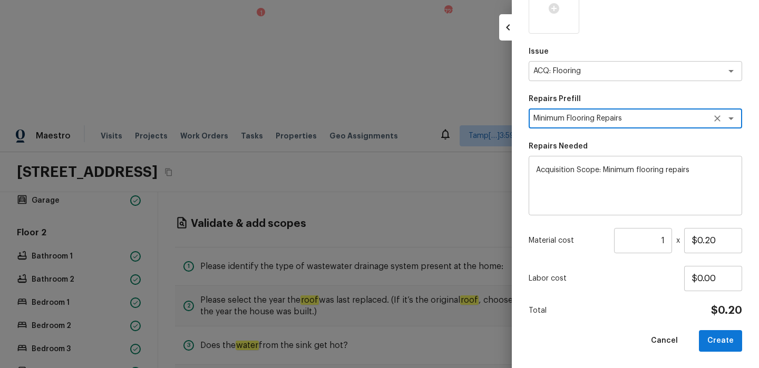
click at [666, 241] on input "1" at bounding box center [643, 240] width 58 height 25
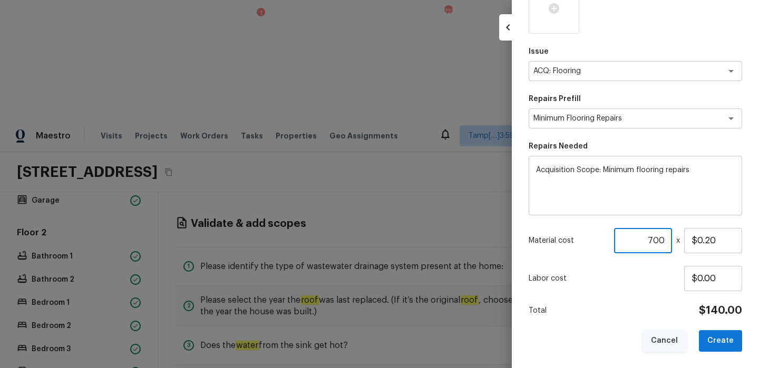
type input "700"
click at [667, 341] on button "Cancel" at bounding box center [664, 341] width 44 height 22
type input "1"
type input "$0.00"
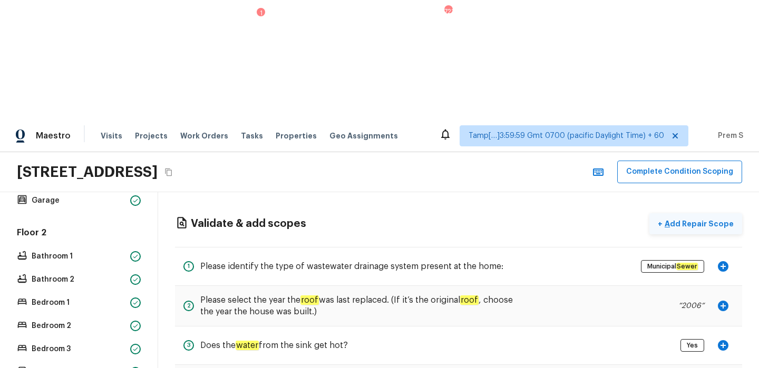
click at [696, 219] on p "Add Repair Scope" at bounding box center [697, 224] width 71 height 11
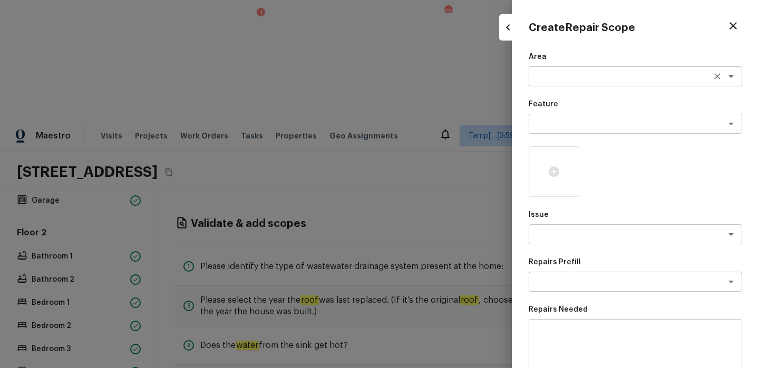
click at [554, 78] on textarea at bounding box center [620, 76] width 174 height 11
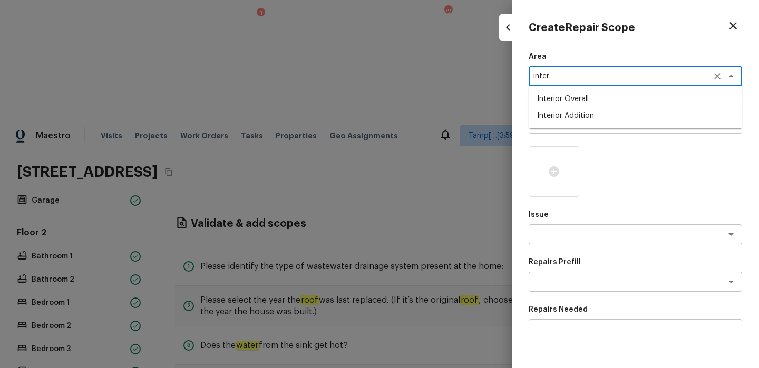
click at [576, 101] on li "Interior Overall" at bounding box center [634, 99] width 213 height 17
click at [554, 244] on div "x ​" at bounding box center [634, 234] width 213 height 20
type textarea "Interior Overall"
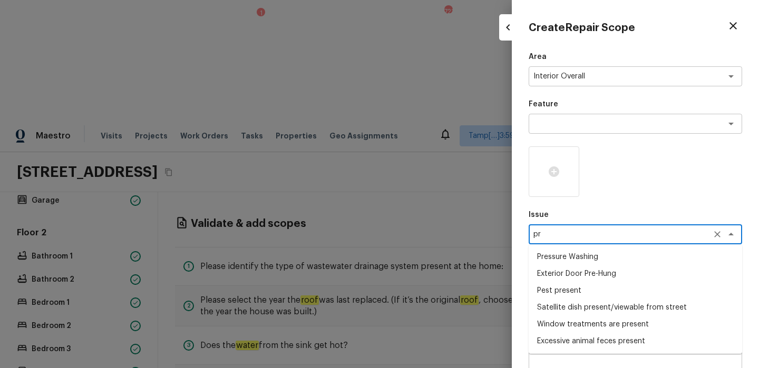
type textarea "p"
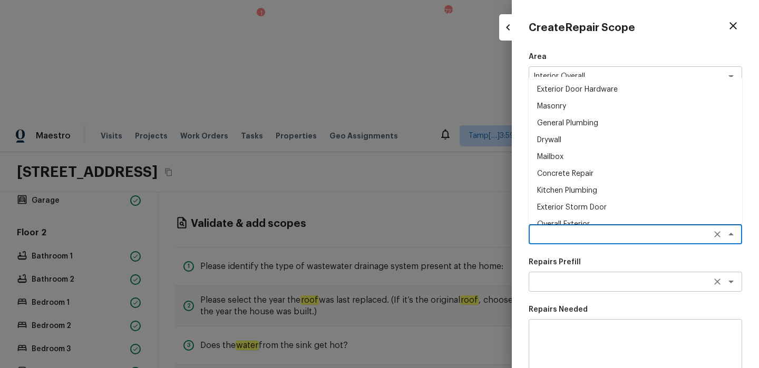
click at [586, 281] on textarea at bounding box center [620, 282] width 174 height 11
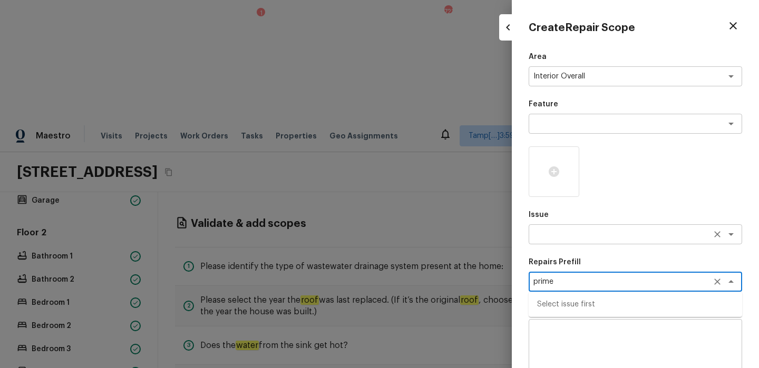
type textarea "prime"
click at [562, 238] on textarea at bounding box center [620, 234] width 174 height 11
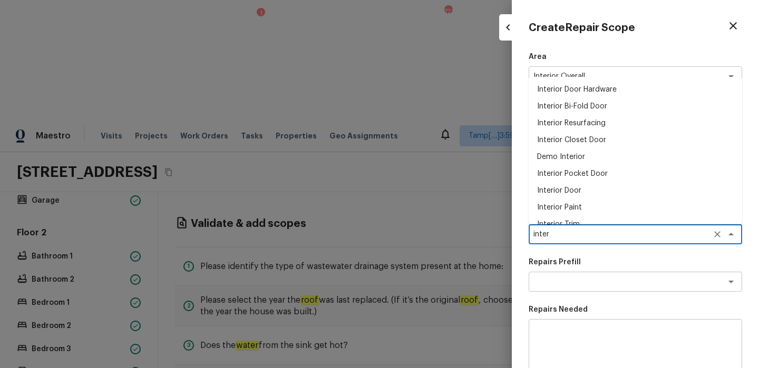
click at [576, 206] on li "Interior Paint" at bounding box center [634, 207] width 213 height 17
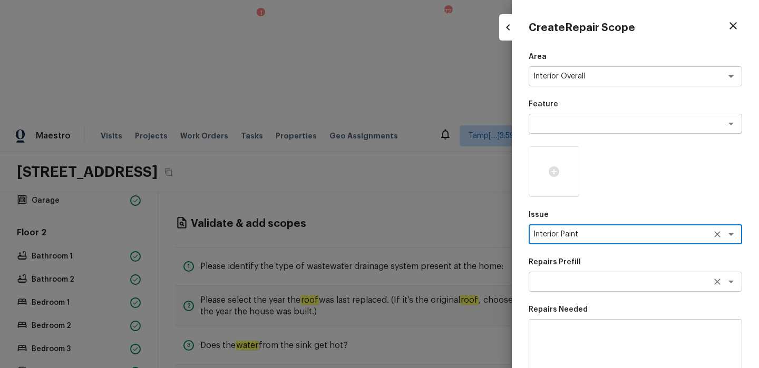
type textarea "Interior Paint"
click at [565, 280] on textarea at bounding box center [620, 282] width 174 height 11
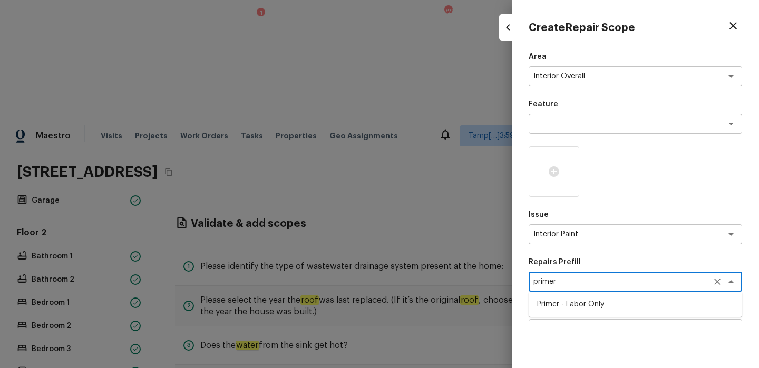
click at [574, 303] on li "Primer - Labor Only" at bounding box center [634, 304] width 213 height 17
type textarea "Primer - Labor Only"
type textarea "Interior primer - PRIMER PROVIDED BY OPENDOOR - All nails, screws, drywall anch…"
type input "$0.40"
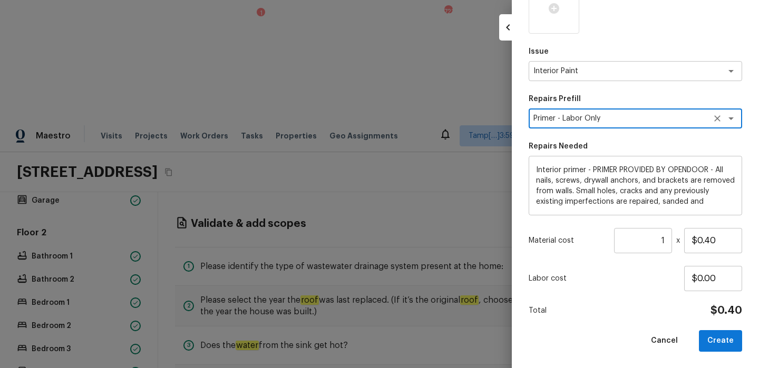
type textarea "Primer - Labor Only"
click at [666, 241] on input "1" at bounding box center [643, 240] width 58 height 25
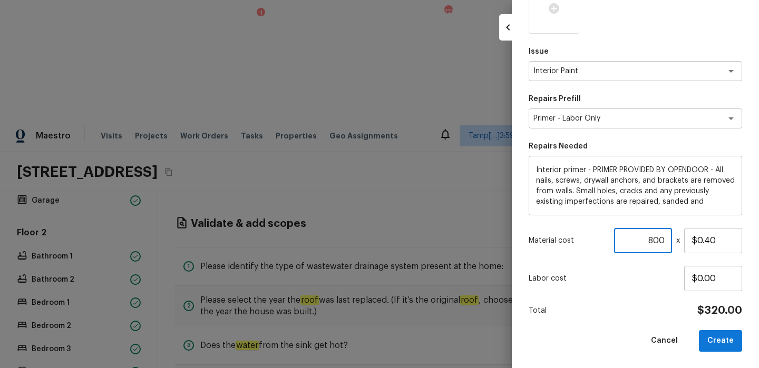
type input "800"
click at [638, 298] on div "Area Interior Overall x ​ Feature x ​ Issue Interior Paint x ​ Repairs Prefill …" at bounding box center [634, 120] width 213 height 464
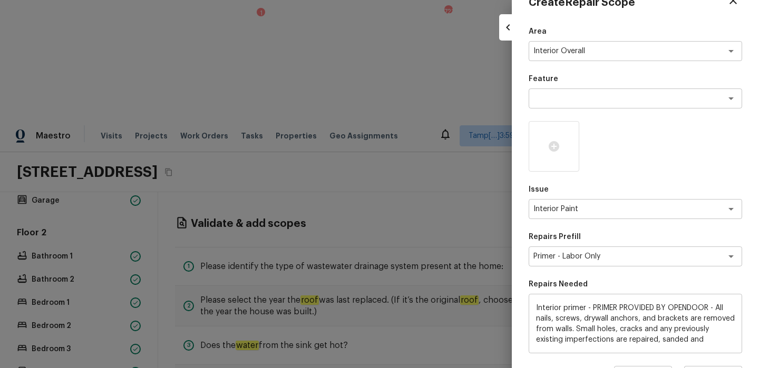
scroll to position [25, 0]
click at [618, 155] on div at bounding box center [634, 147] width 213 height 51
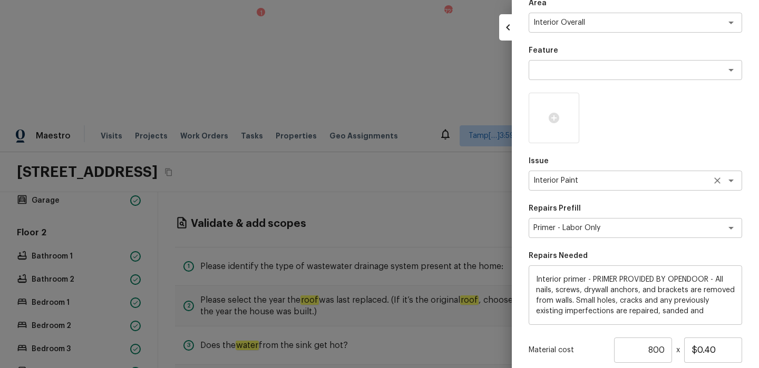
scroll to position [57, 0]
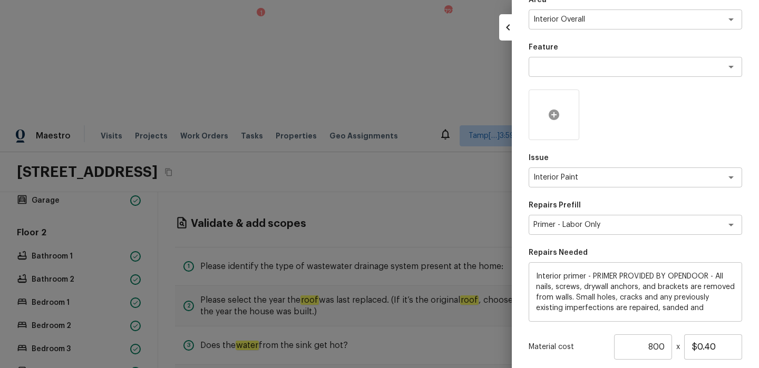
click at [554, 116] on icon at bounding box center [553, 115] width 11 height 11
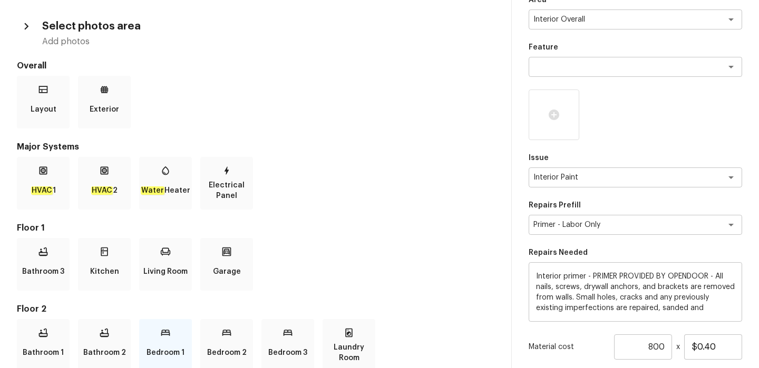
click at [163, 336] on icon at bounding box center [165, 333] width 11 height 11
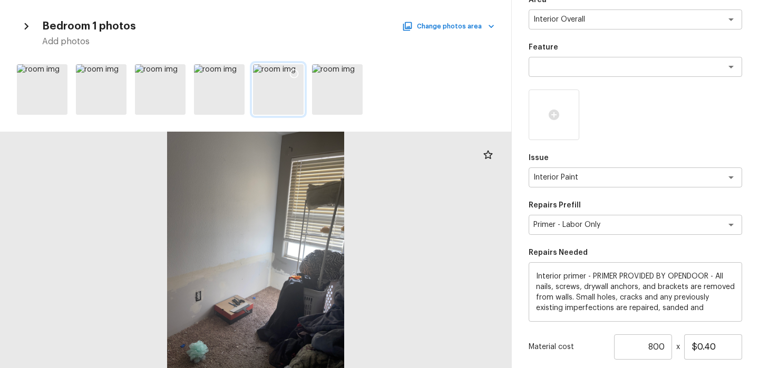
click at [293, 74] on icon at bounding box center [294, 73] width 11 height 11
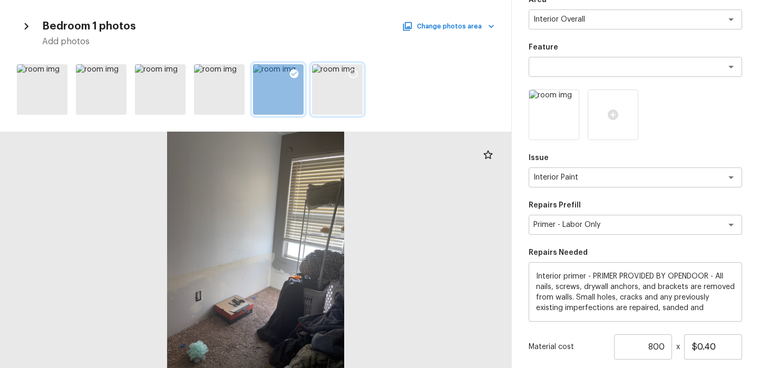
click at [353, 73] on icon at bounding box center [353, 73] width 11 height 11
click at [466, 30] on button "Change photos area" at bounding box center [449, 26] width 90 height 14
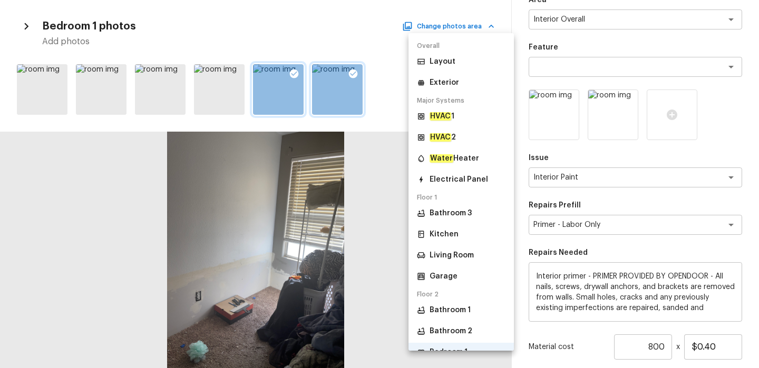
click at [459, 236] on li "Kitchen" at bounding box center [460, 234] width 105 height 19
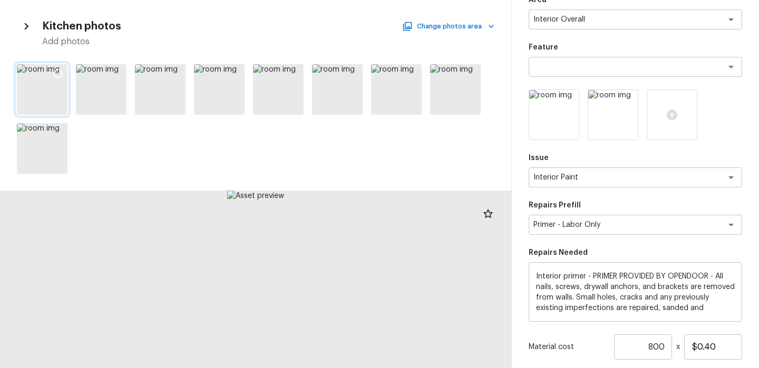
click at [62, 66] on div at bounding box center [57, 75] width 19 height 22
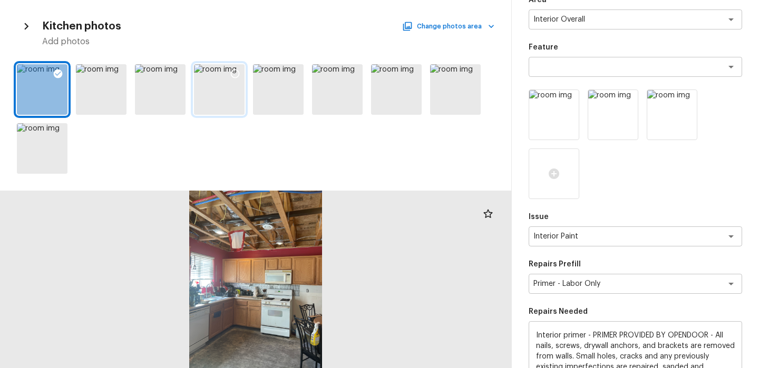
click at [237, 71] on icon at bounding box center [235, 73] width 11 height 11
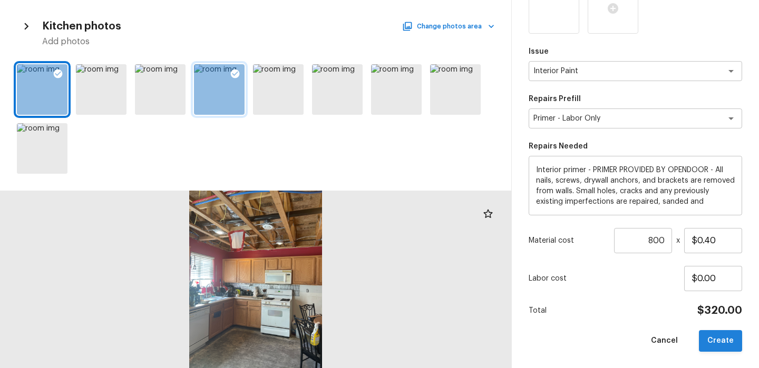
click at [716, 343] on button "Create" at bounding box center [720, 341] width 43 height 22
type input "1"
type input "$0.00"
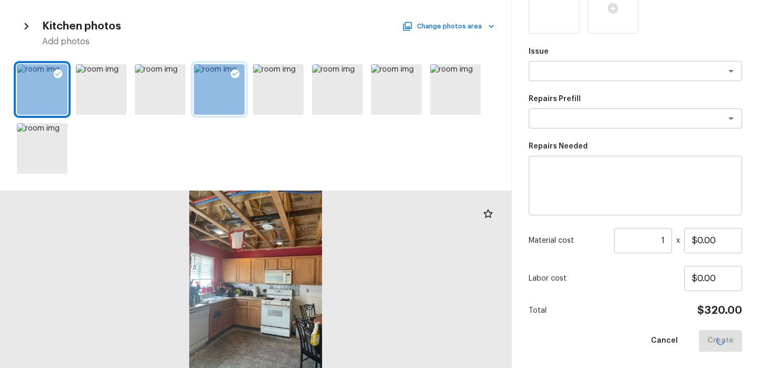
scroll to position [163, 0]
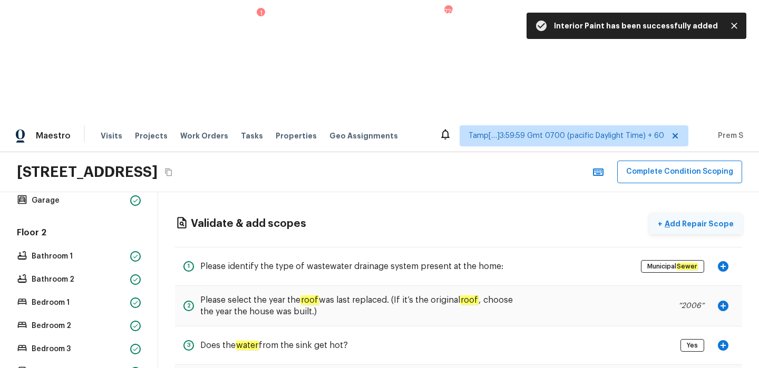
click at [698, 219] on p "Add Repair Scope" at bounding box center [697, 224] width 71 height 11
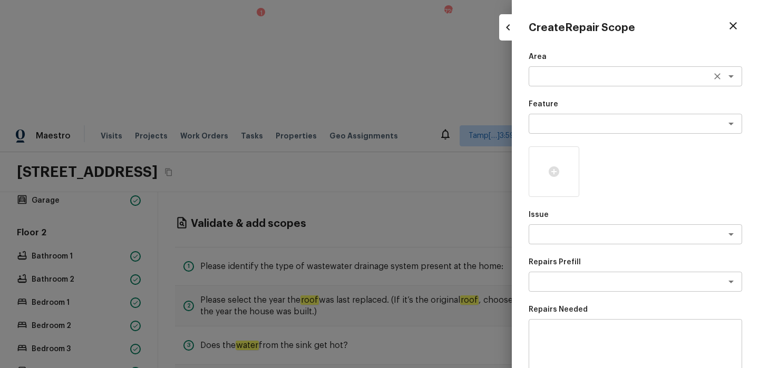
click at [576, 77] on textarea at bounding box center [620, 76] width 174 height 11
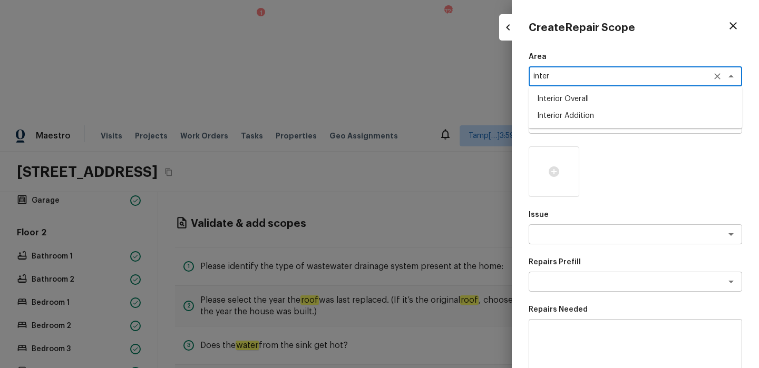
click at [591, 98] on li "Interior Overall" at bounding box center [634, 99] width 213 height 17
type textarea "Interior Overall"
click at [592, 123] on textarea at bounding box center [620, 124] width 174 height 11
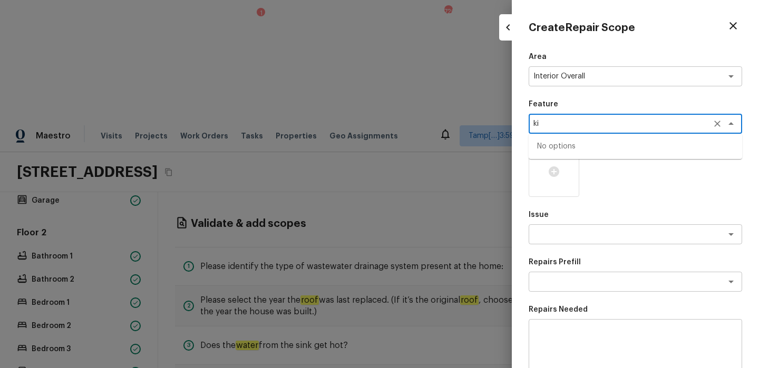
type textarea "k"
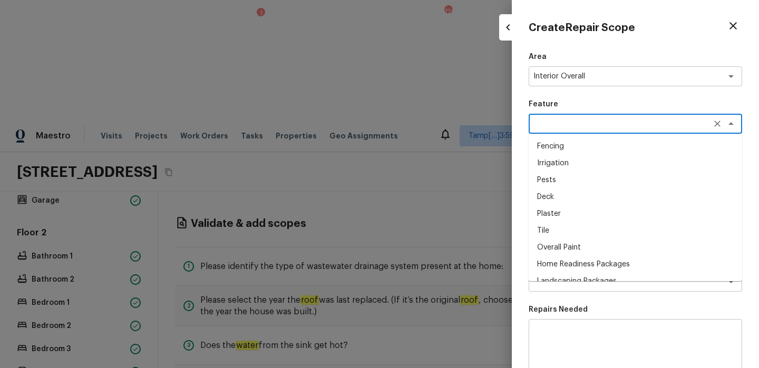
click at [544, 296] on div "Area Interior Overall x ​ Feature x ​ Fencing Irrigation Pests Deck Plaster Til…" at bounding box center [634, 284] width 213 height 464
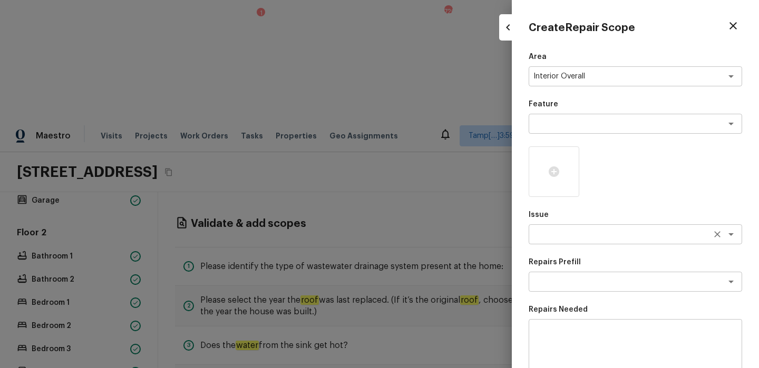
click at [559, 234] on textarea at bounding box center [620, 234] width 174 height 11
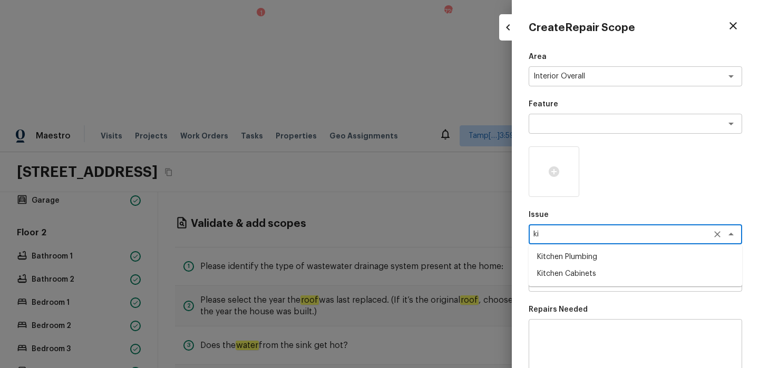
type textarea "ki"
click at [597, 298] on div "Area Interior Overall x ​ Feature x ​ Issue ki x ​ Kitchen Plumbing Kitchen Cab…" at bounding box center [634, 284] width 213 height 464
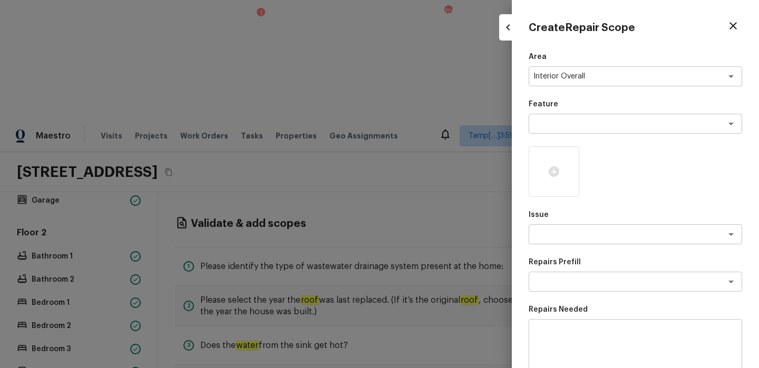
click at [567, 331] on textarea at bounding box center [635, 349] width 199 height 42
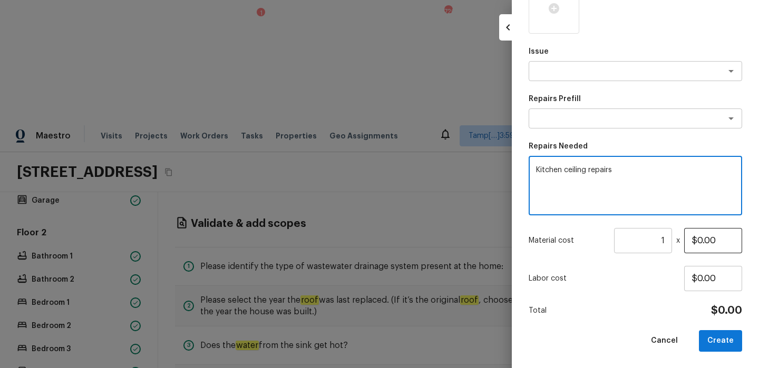
type textarea "Kitchen ceiling repairs"
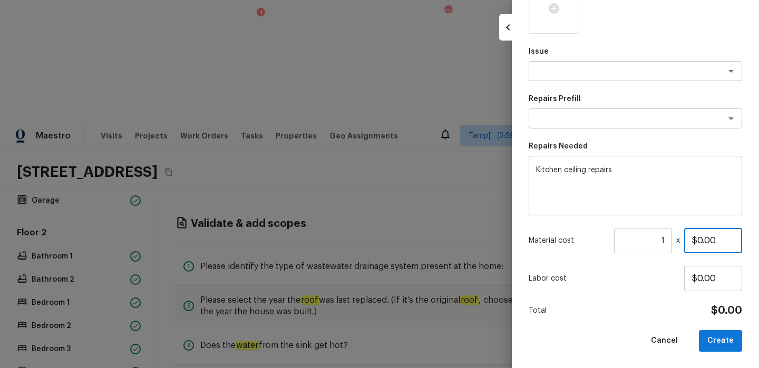
drag, startPoint x: 697, startPoint y: 237, endPoint x: 733, endPoint y: 237, distance: 35.3
click at [733, 237] on input "$0.00" at bounding box center [713, 240] width 58 height 25
type input "$1,500.00"
click at [601, 289] on div "Labor cost $0.00" at bounding box center [634, 278] width 213 height 25
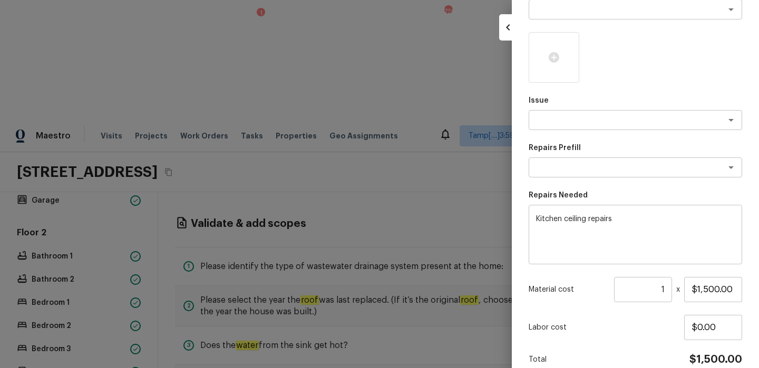
scroll to position [114, 0]
click at [554, 56] on icon at bounding box center [553, 58] width 11 height 11
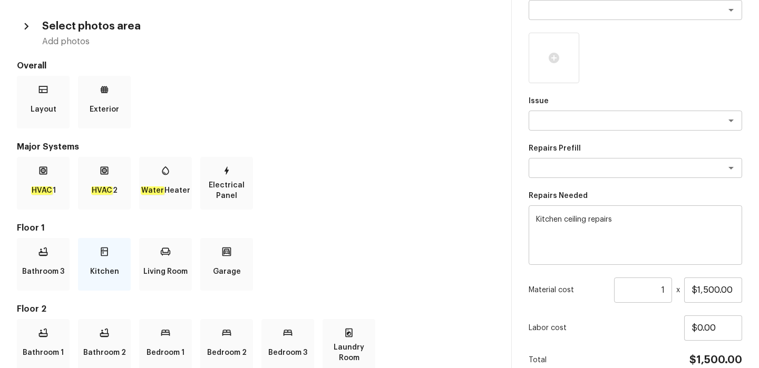
click at [105, 257] on icon at bounding box center [104, 252] width 11 height 11
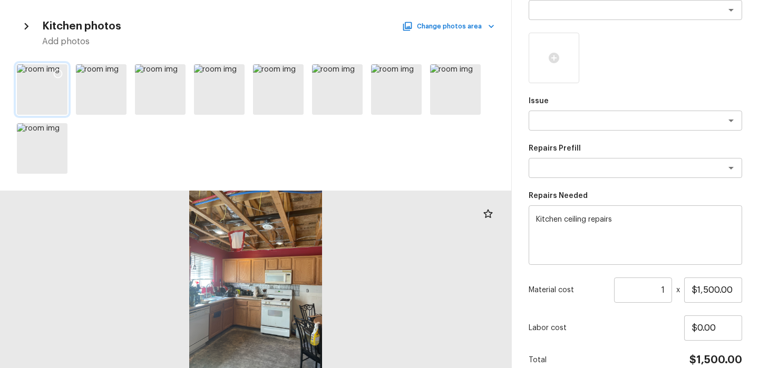
click at [55, 71] on icon at bounding box center [58, 74] width 9 height 9
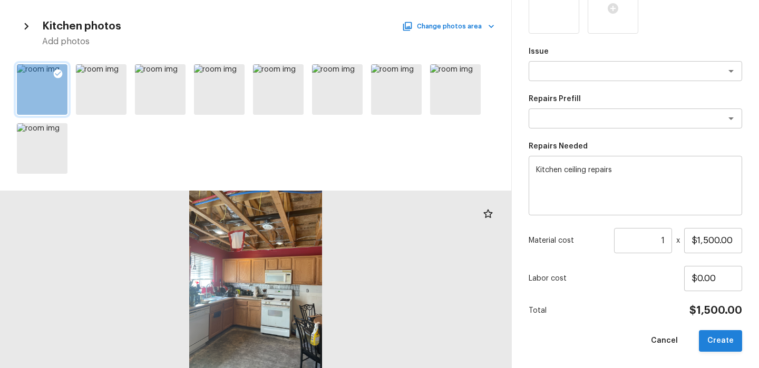
click at [721, 341] on button "Create" at bounding box center [720, 341] width 43 height 22
type input "$0.00"
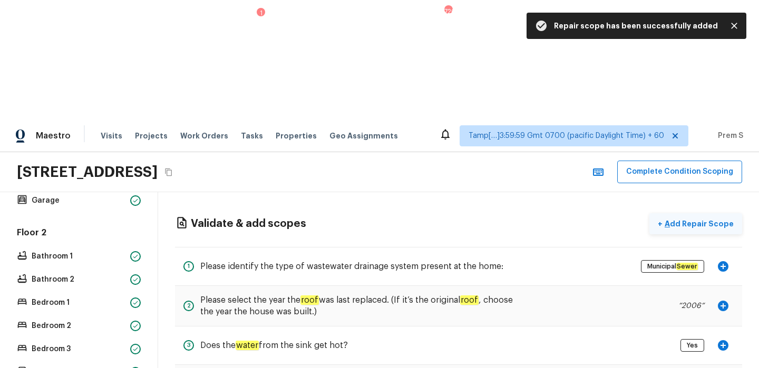
click at [673, 219] on p "Add Repair Scope" at bounding box center [697, 224] width 71 height 11
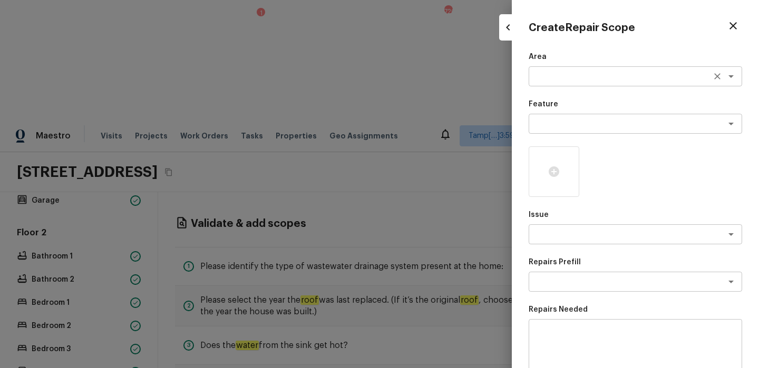
click at [545, 80] on textarea at bounding box center [620, 76] width 174 height 11
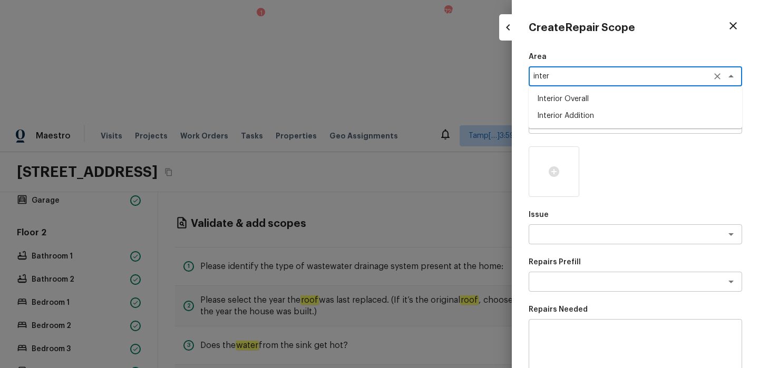
click at [589, 101] on li "Interior Overall" at bounding box center [634, 99] width 213 height 17
click at [565, 129] on textarea at bounding box center [620, 124] width 174 height 11
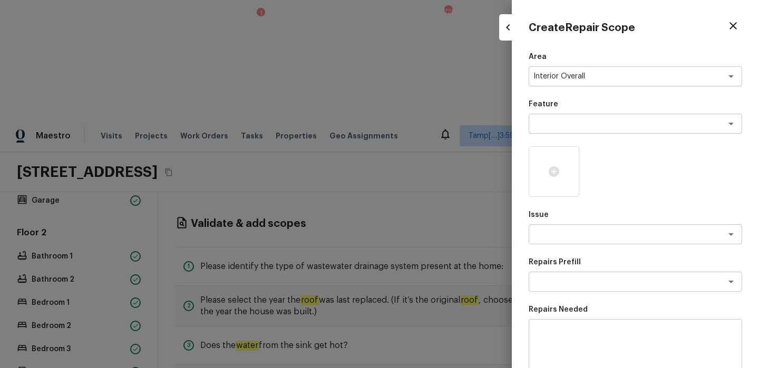
click at [518, 194] on div "Create Repair Scope Area Interior Overall x ​ Feature x ​ Issue x ​ Repairs Pre…" at bounding box center [635, 184] width 247 height 368
click at [556, 232] on textarea at bounding box center [620, 234] width 174 height 11
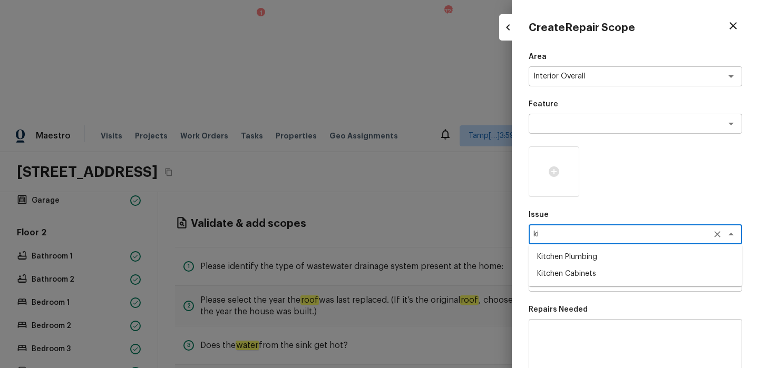
click at [577, 283] on ul "Kitchen Plumbing Kitchen Cabinets" at bounding box center [634, 265] width 213 height 42
click at [588, 277] on li "Kitchen Cabinets" at bounding box center [634, 274] width 213 height 17
click at [587, 284] on textarea at bounding box center [620, 282] width 174 height 11
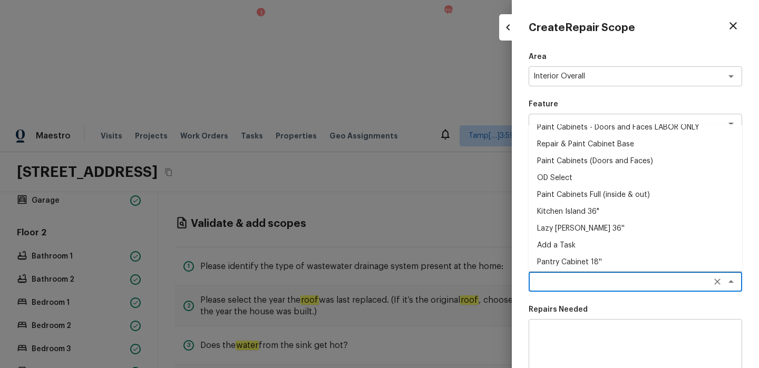
scroll to position [61, 0]
click at [585, 334] on textarea at bounding box center [635, 349] width 199 height 42
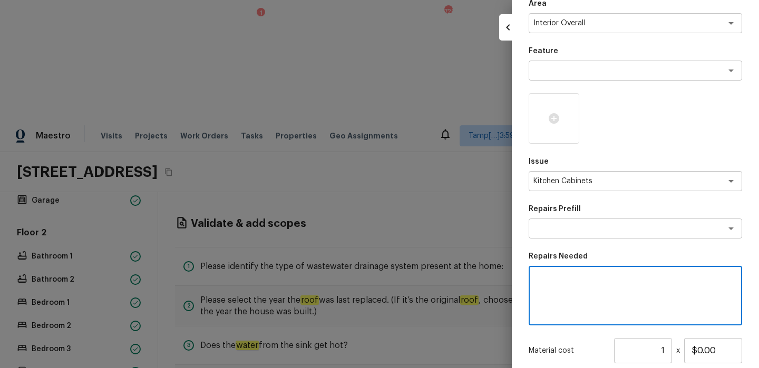
scroll to position [117, 0]
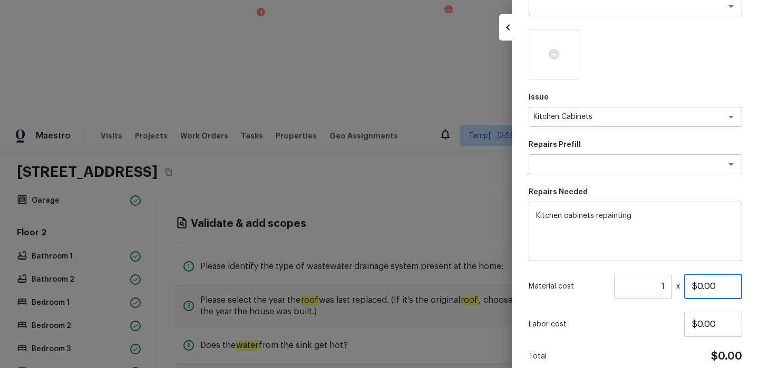
drag, startPoint x: 698, startPoint y: 289, endPoint x: 722, endPoint y: 289, distance: 24.2
click at [722, 289] on input "$0.00" at bounding box center [713, 286] width 58 height 25
click at [664, 336] on div "Labor cost $0.00" at bounding box center [634, 324] width 213 height 25
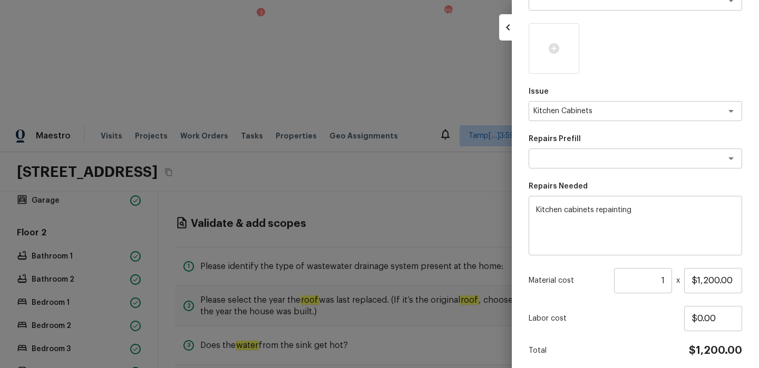
scroll to position [116, 0]
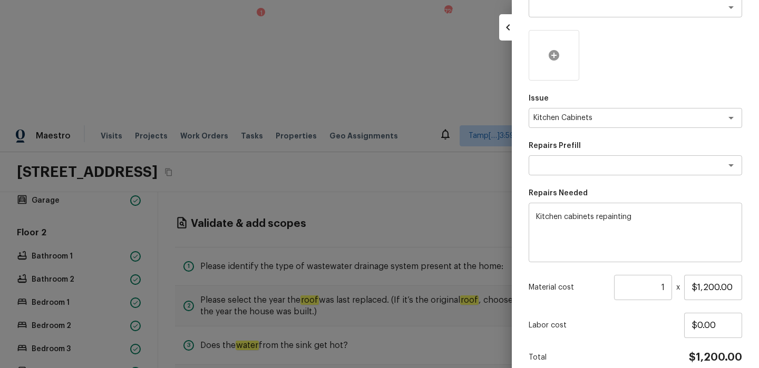
click at [553, 53] on icon at bounding box center [553, 55] width 11 height 11
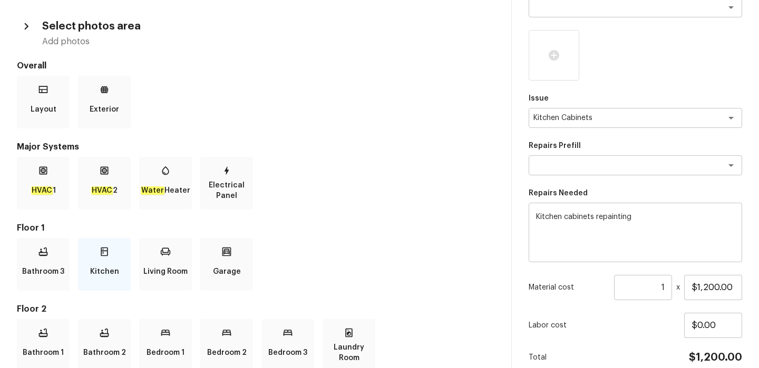
click at [113, 253] on div "Kitchen" at bounding box center [104, 264] width 53 height 53
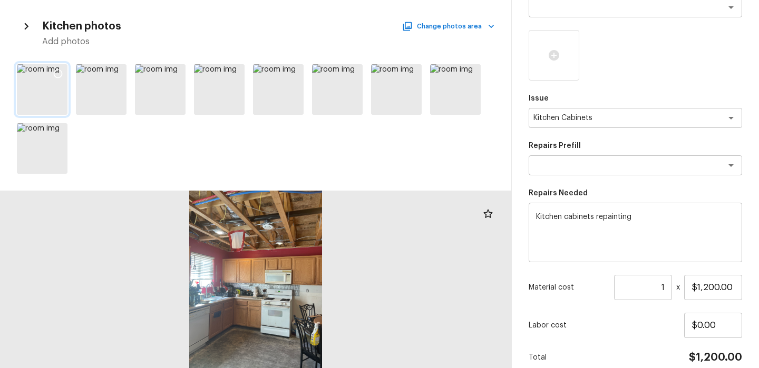
click at [57, 72] on icon at bounding box center [58, 73] width 11 height 11
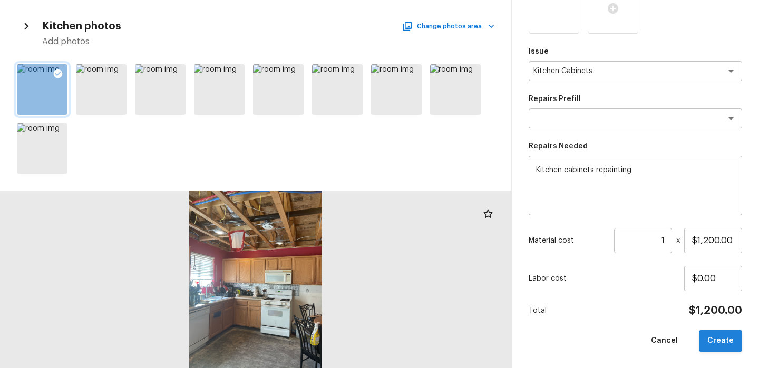
click at [721, 337] on button "Create" at bounding box center [720, 341] width 43 height 22
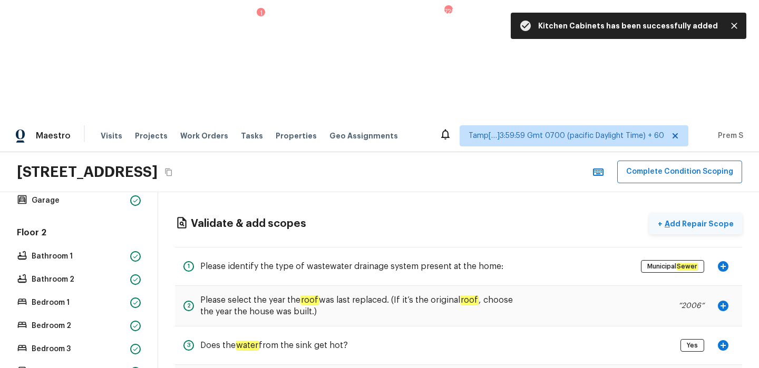
click at [700, 219] on p "Add Repair Scope" at bounding box center [697, 224] width 71 height 11
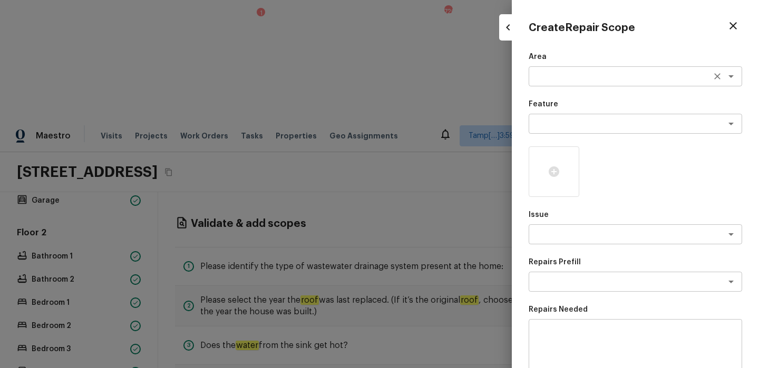
click at [550, 75] on textarea at bounding box center [620, 76] width 174 height 11
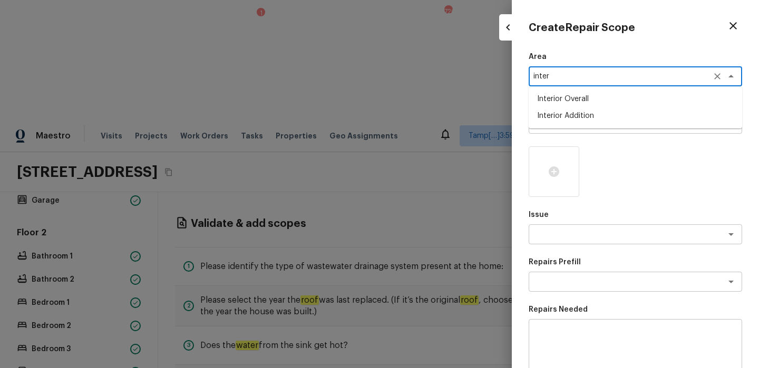
click at [569, 94] on li "Interior Overall" at bounding box center [634, 99] width 213 height 17
click at [581, 118] on div "x ​" at bounding box center [634, 124] width 213 height 20
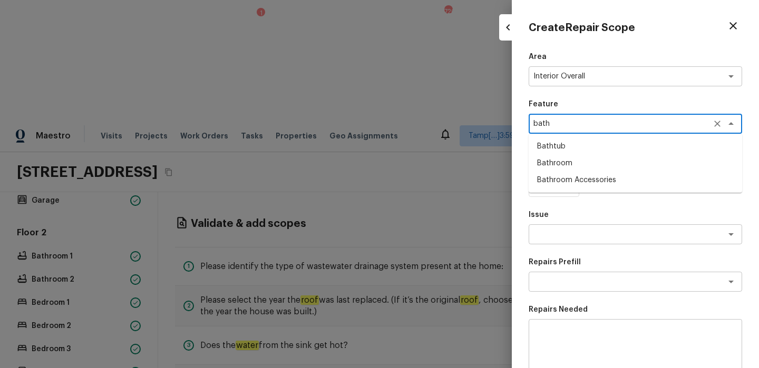
click at [581, 168] on li "Bathroom" at bounding box center [634, 163] width 213 height 17
click at [592, 239] on textarea at bounding box center [620, 234] width 174 height 11
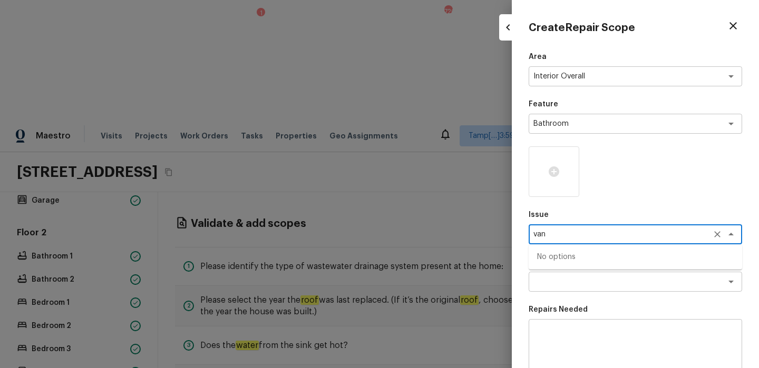
click at [592, 239] on textarea "van" at bounding box center [620, 234] width 174 height 11
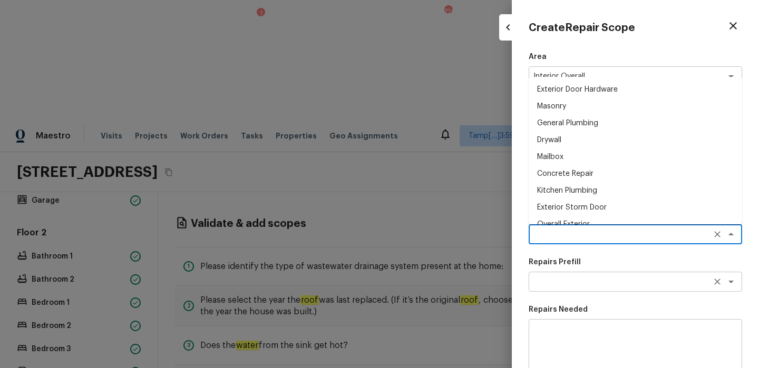
click at [569, 287] on textarea at bounding box center [620, 282] width 174 height 11
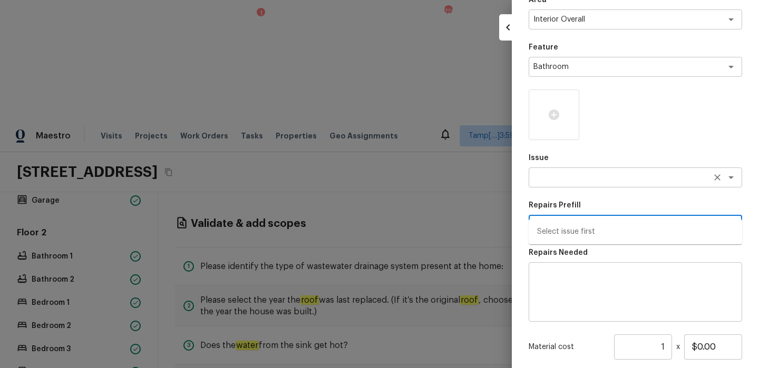
scroll to position [73, 0]
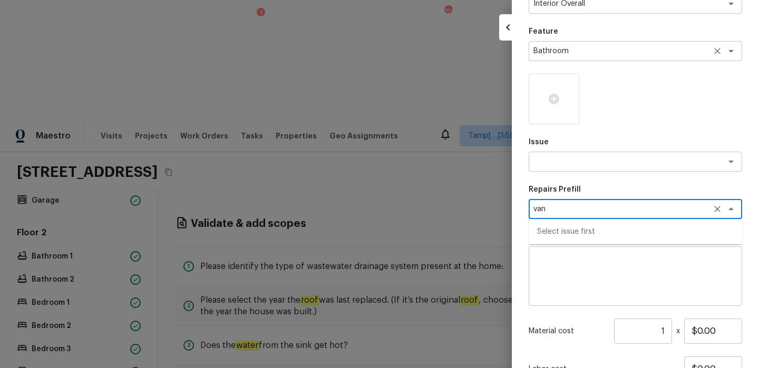
click at [718, 52] on icon "Clear" at bounding box center [717, 51] width 11 height 11
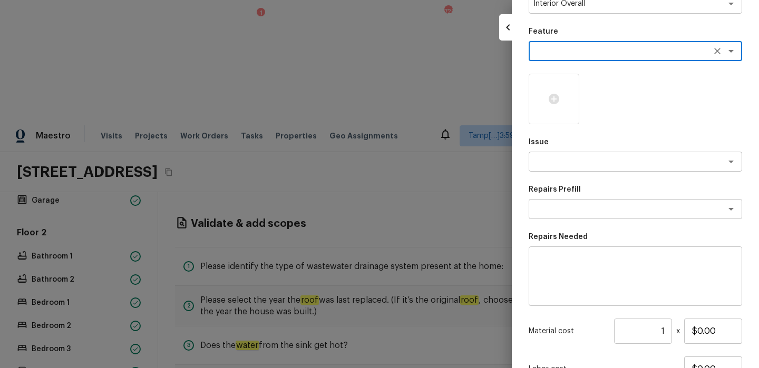
click at [626, 60] on div "x ​" at bounding box center [634, 51] width 213 height 20
click at [584, 103] on li "Bathroom Accessories" at bounding box center [634, 107] width 213 height 17
click at [565, 163] on textarea at bounding box center [620, 161] width 174 height 11
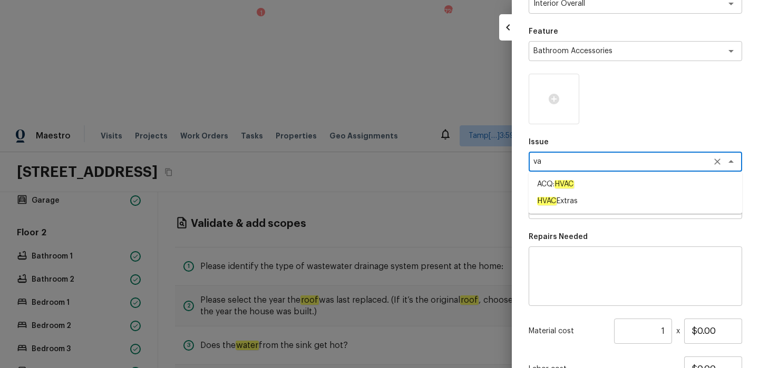
click at [579, 215] on div "x ​" at bounding box center [634, 209] width 213 height 20
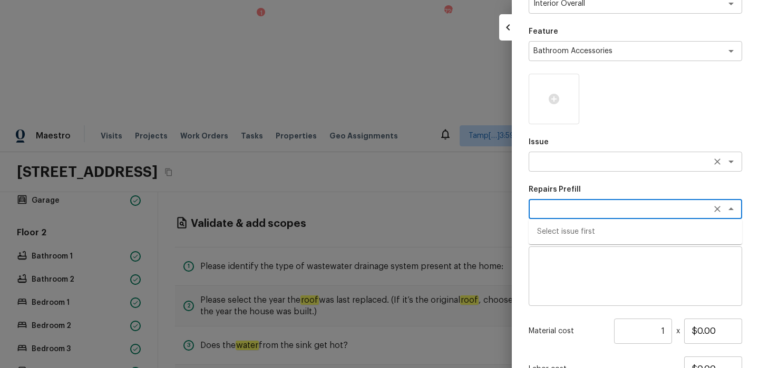
click at [563, 162] on textarea at bounding box center [620, 161] width 174 height 11
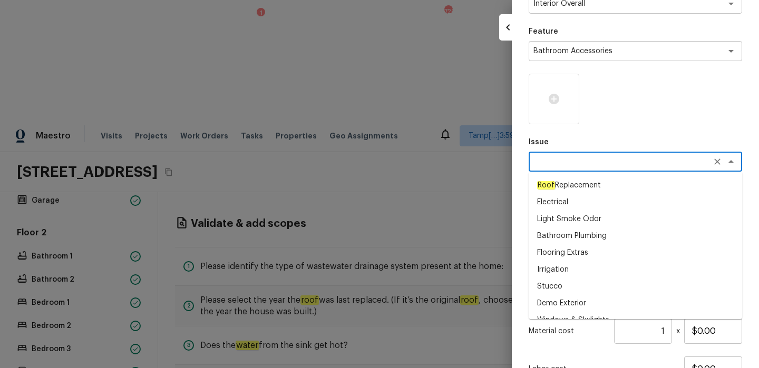
scroll to position [153, 0]
click at [571, 237] on li "Bathroom Plumbing" at bounding box center [634, 233] width 213 height 17
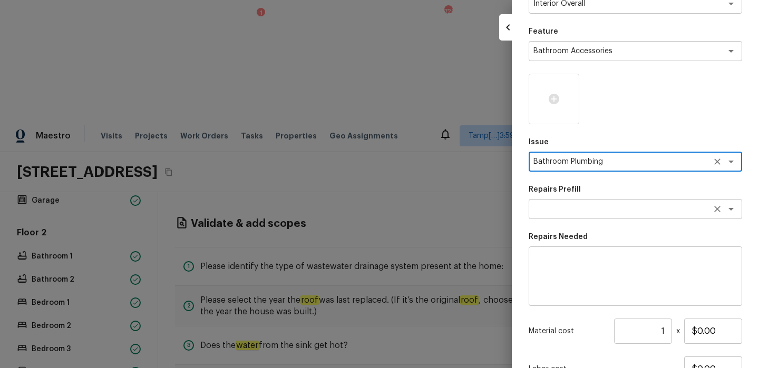
click at [578, 211] on textarea at bounding box center [620, 209] width 174 height 11
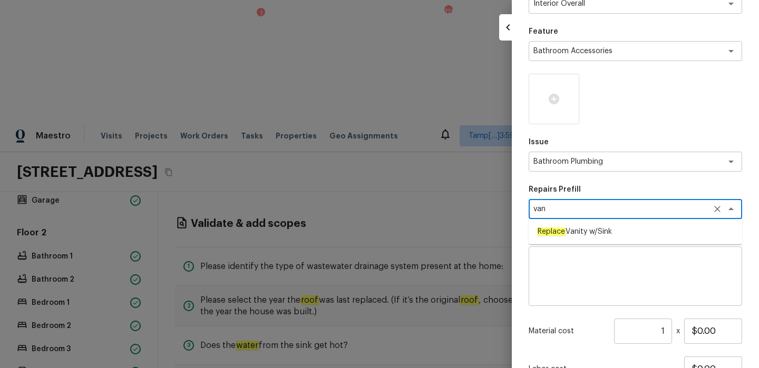
click at [582, 232] on span "Replace Vanity w/Sink" at bounding box center [574, 232] width 75 height 11
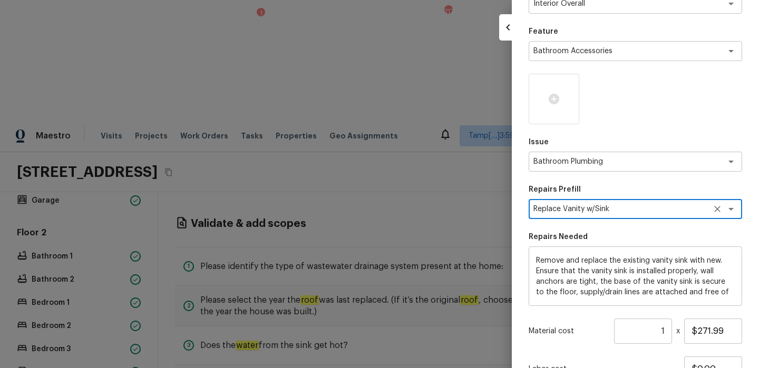
scroll to position [11, 0]
click at [556, 103] on icon at bounding box center [553, 99] width 11 height 11
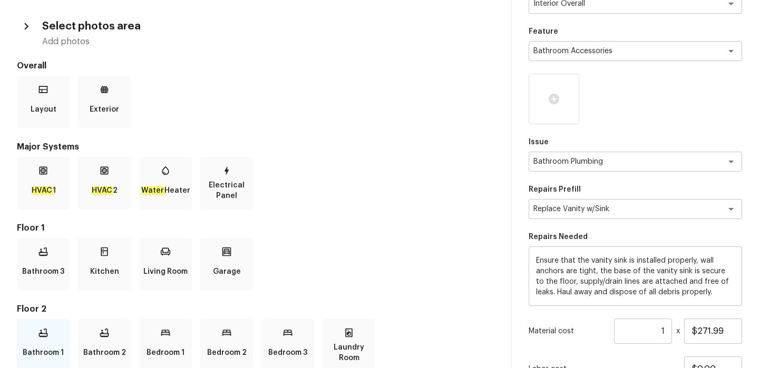
click at [48, 334] on div "Bathroom 1" at bounding box center [43, 345] width 53 height 53
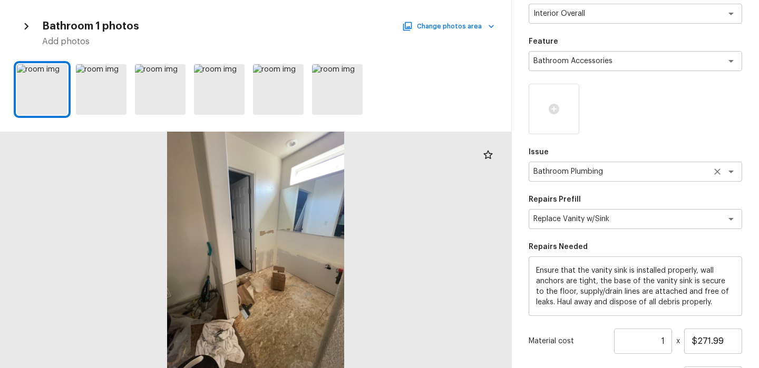
scroll to position [0, 0]
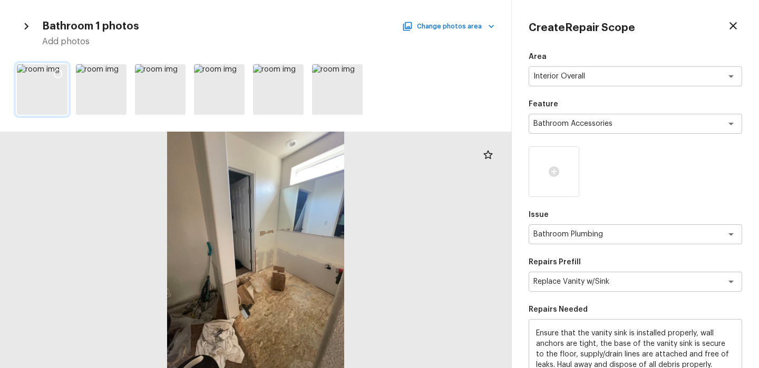
click at [62, 69] on icon at bounding box center [58, 73] width 11 height 11
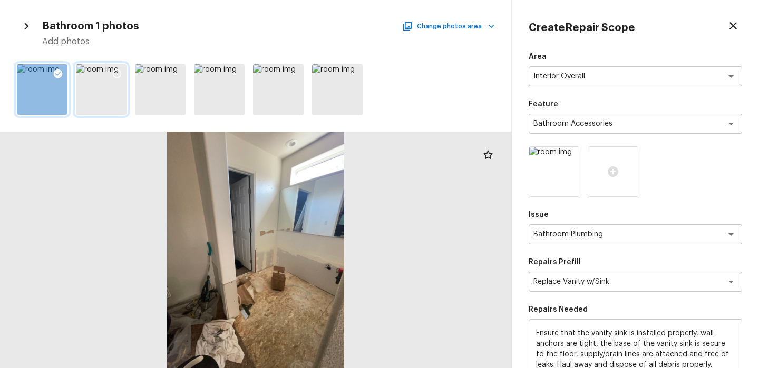
click at [118, 71] on icon at bounding box center [117, 73] width 11 height 11
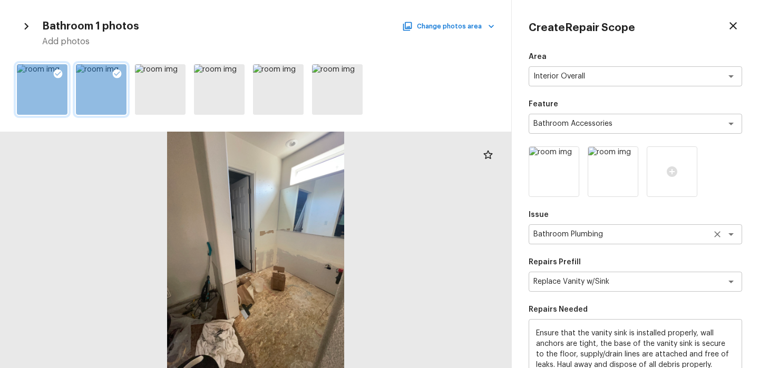
scroll to position [163, 0]
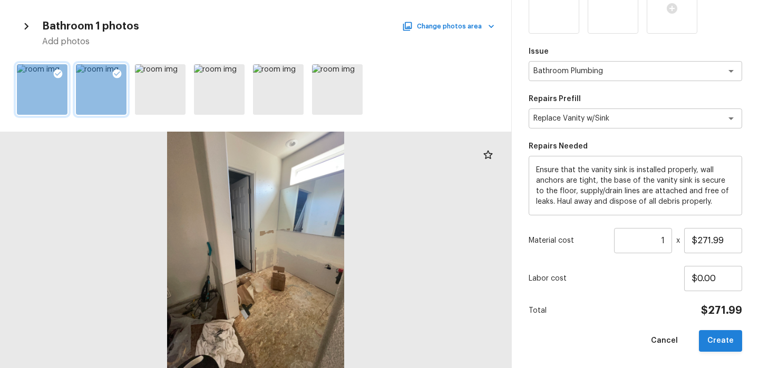
click at [722, 335] on button "Create" at bounding box center [720, 341] width 43 height 22
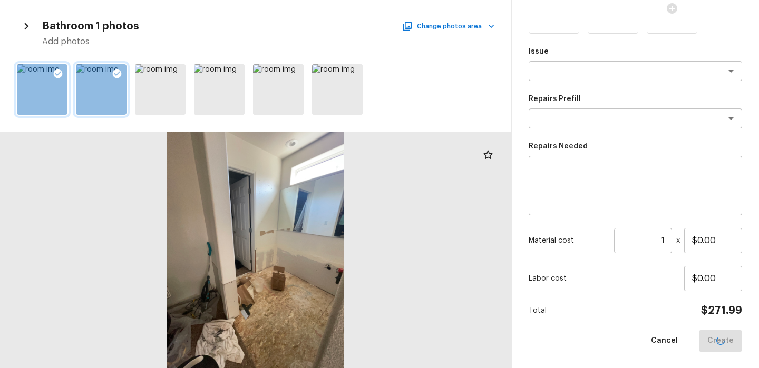
scroll to position [0, 0]
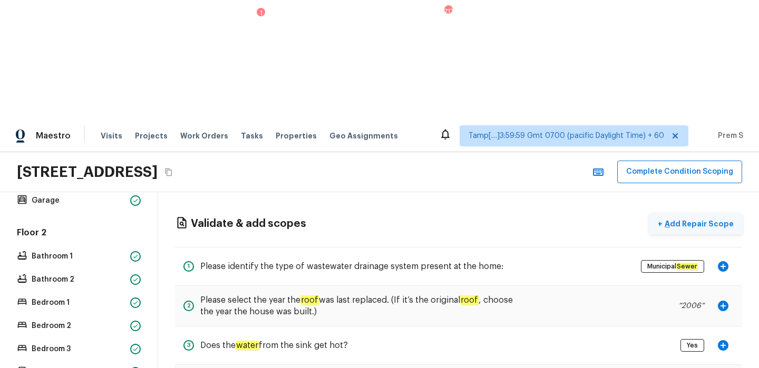
click at [702, 219] on p "Add Repair Scope" at bounding box center [697, 224] width 71 height 11
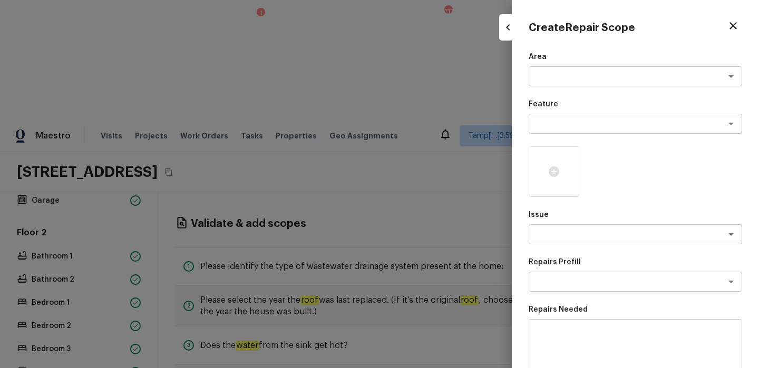
click at [737, 23] on icon "button" at bounding box center [732, 25] width 13 height 13
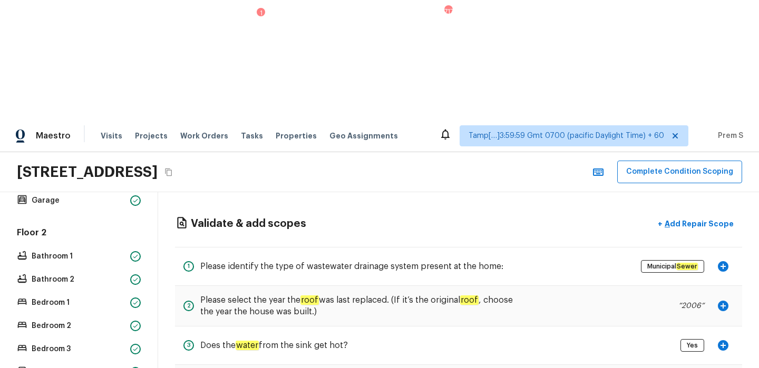
scroll to position [325, 0]
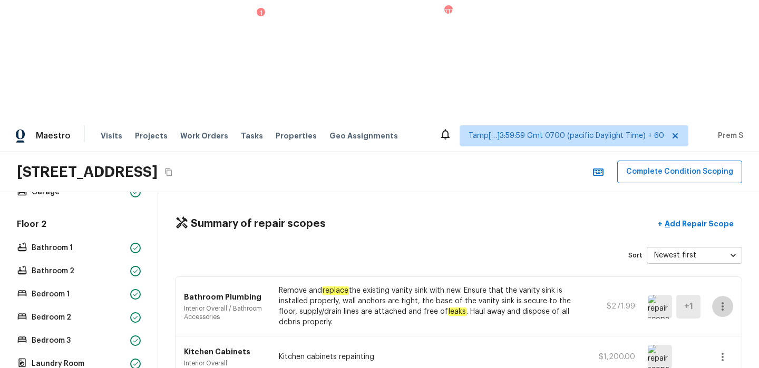
click at [725, 300] on icon "button" at bounding box center [722, 306] width 13 height 13
click at [725, 222] on li "Edit" at bounding box center [725, 218] width 49 height 32
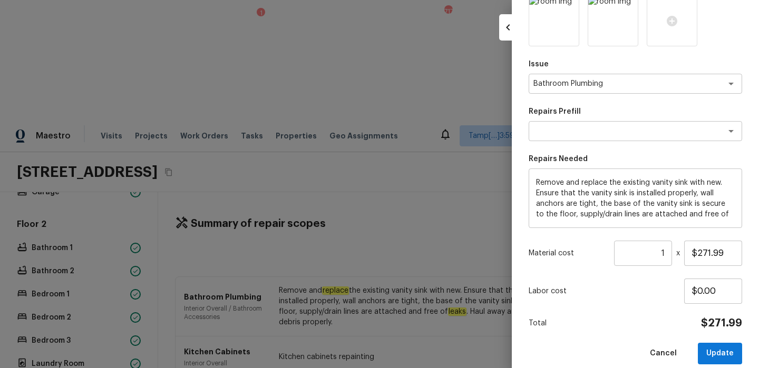
scroll to position [163, 0]
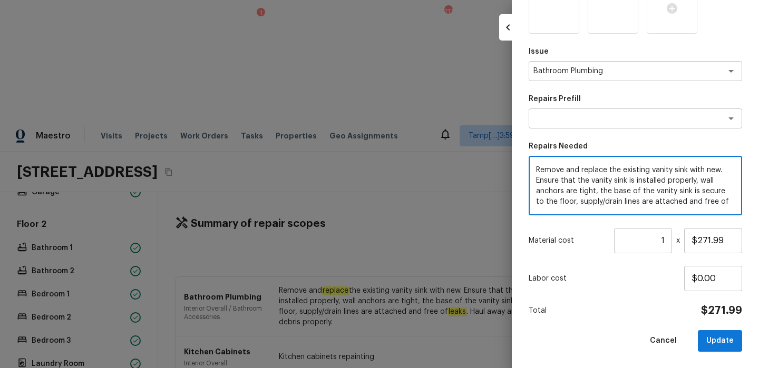
drag, startPoint x: 720, startPoint y: 201, endPoint x: 528, endPoint y: 156, distance: 196.9
click at [528, 156] on div "Remove and replace the existing vanity sink with new. Ensure that the vanity si…" at bounding box center [634, 186] width 213 height 60
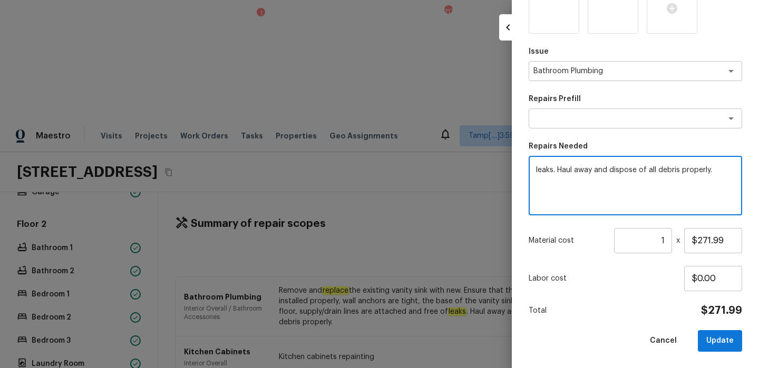
click at [590, 166] on textarea "leaks. Haul away and dispose of all debris properly." at bounding box center [635, 186] width 199 height 42
click at [573, 166] on textarea "Bathroom Van" at bounding box center [635, 186] width 199 height 42
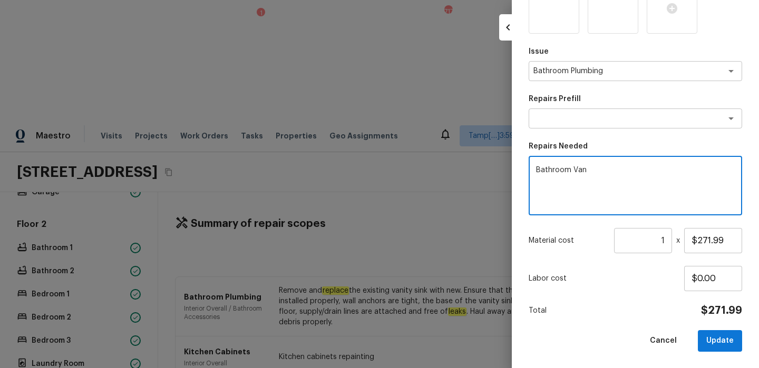
click at [573, 166] on textarea "Bathroom Van" at bounding box center [635, 186] width 199 height 42
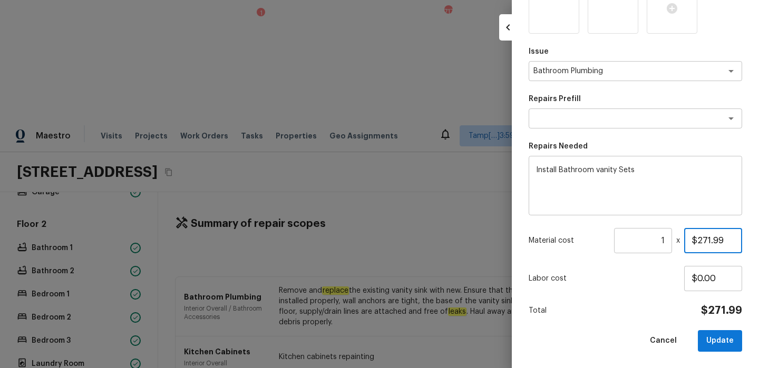
drag, startPoint x: 696, startPoint y: 242, endPoint x: 734, endPoint y: 242, distance: 37.9
click at [734, 242] on input "$271.99" at bounding box center [713, 240] width 58 height 25
click at [650, 297] on div "Area Interior Overall x ​ Feature Bathroom Accessories x ​ Issue Bathroom Plumb…" at bounding box center [634, 120] width 213 height 464
click at [725, 343] on button "Update" at bounding box center [719, 341] width 44 height 22
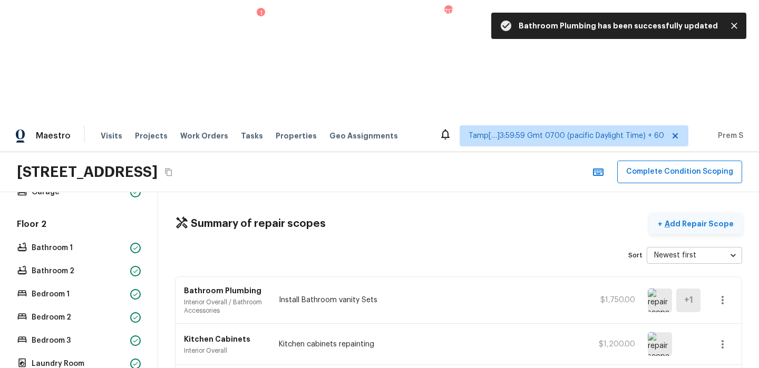
click at [695, 219] on p "Add Repair Scope" at bounding box center [697, 224] width 71 height 11
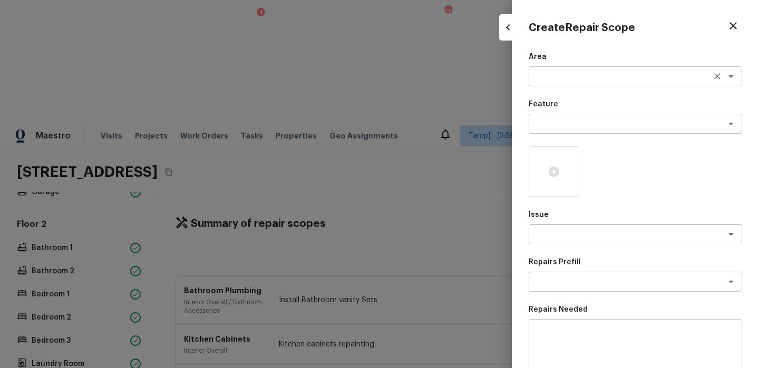
click at [536, 82] on div "x ​" at bounding box center [634, 76] width 213 height 20
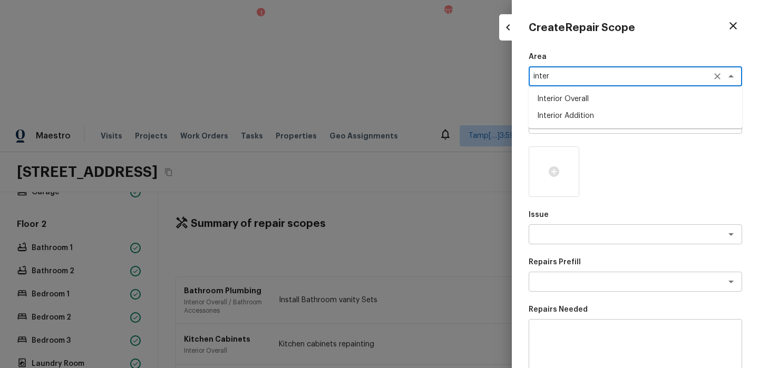
click at [559, 105] on li "Interior Overall" at bounding box center [634, 99] width 213 height 17
click at [568, 122] on textarea at bounding box center [620, 124] width 174 height 11
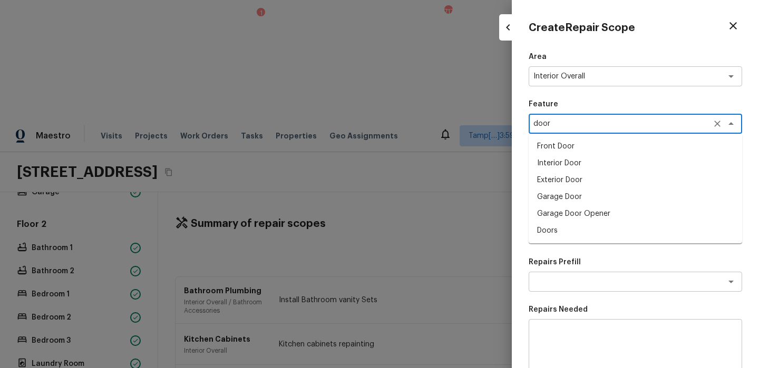
click at [553, 234] on li "Doors" at bounding box center [634, 230] width 213 height 17
click at [561, 239] on textarea at bounding box center [620, 234] width 174 height 11
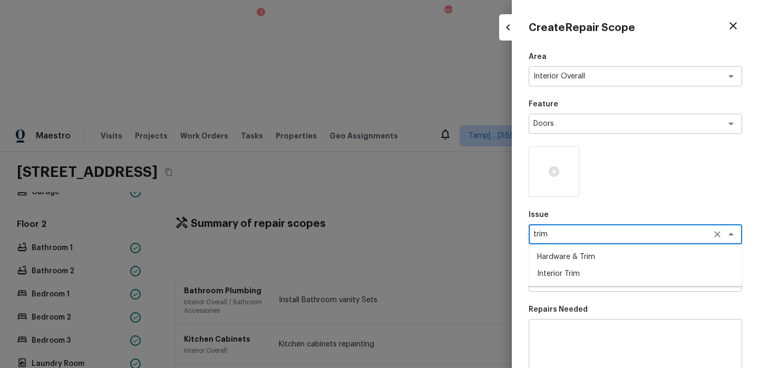
click at [579, 278] on li "Interior Trim" at bounding box center [634, 274] width 213 height 17
click at [601, 282] on textarea at bounding box center [620, 282] width 174 height 11
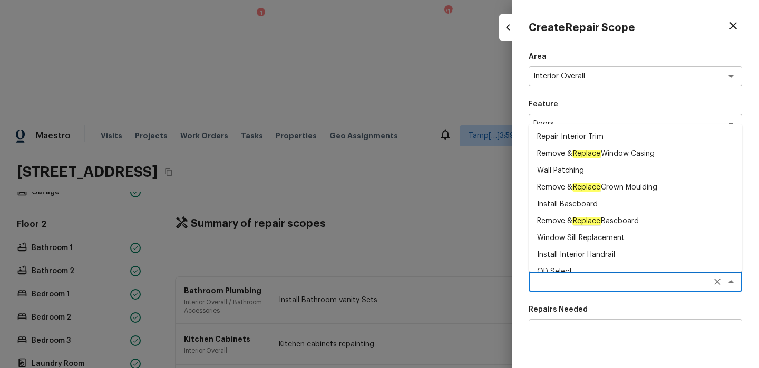
click at [597, 137] on li "Repair Interior Trim" at bounding box center [634, 137] width 213 height 17
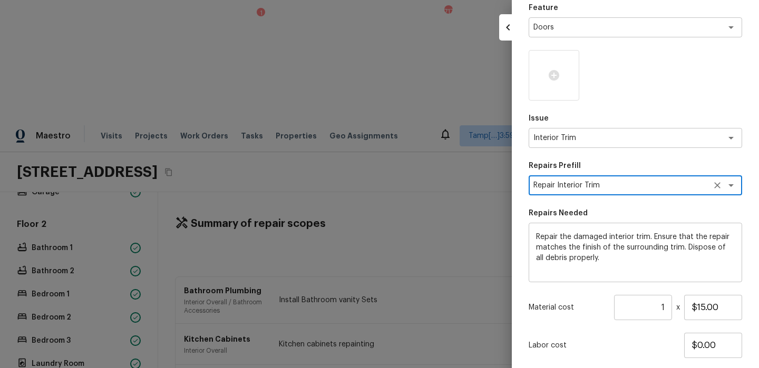
scroll to position [97, 0]
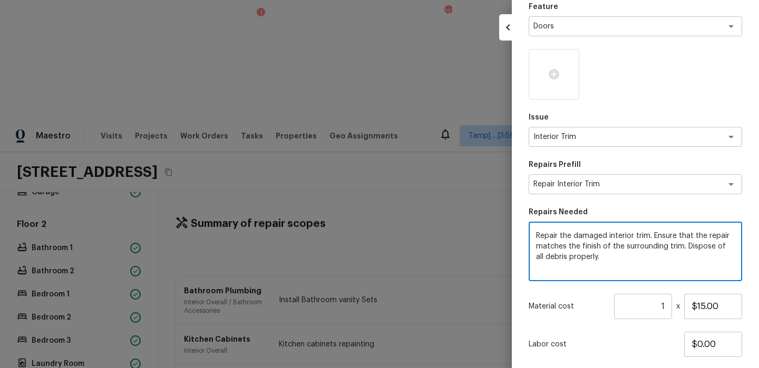
drag, startPoint x: 657, startPoint y: 236, endPoint x: 657, endPoint y: 275, distance: 39.0
click at [657, 275] on div "Repair the damaged interior trim. Ensure that the repair matches the finish of …" at bounding box center [634, 252] width 213 height 60
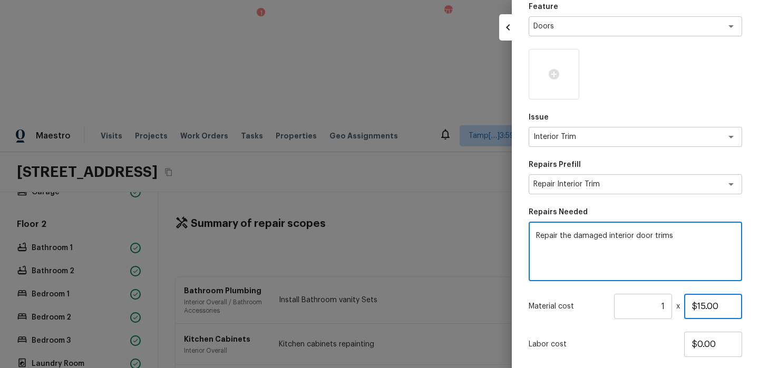
click at [703, 307] on input "$15.00" at bounding box center [713, 306] width 58 height 25
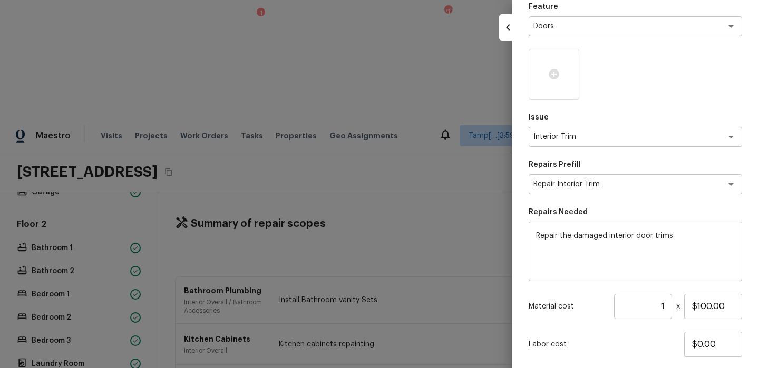
click at [651, 354] on div "Labor cost $0.00" at bounding box center [634, 344] width 213 height 25
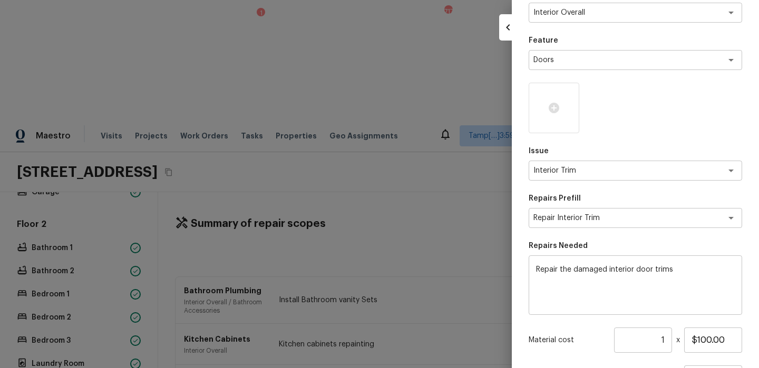
scroll to position [163, 0]
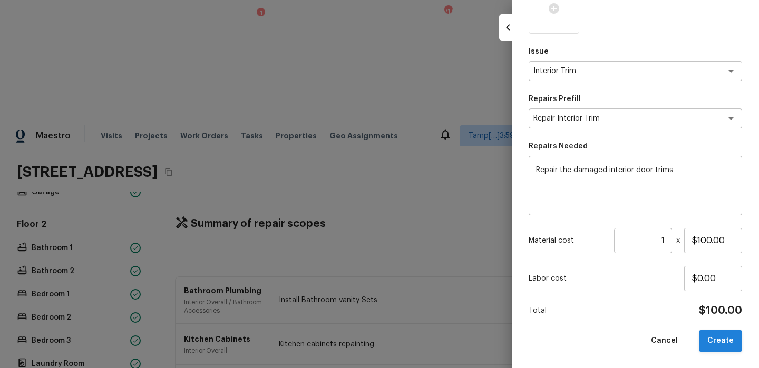
click at [717, 348] on button "Create" at bounding box center [720, 341] width 43 height 22
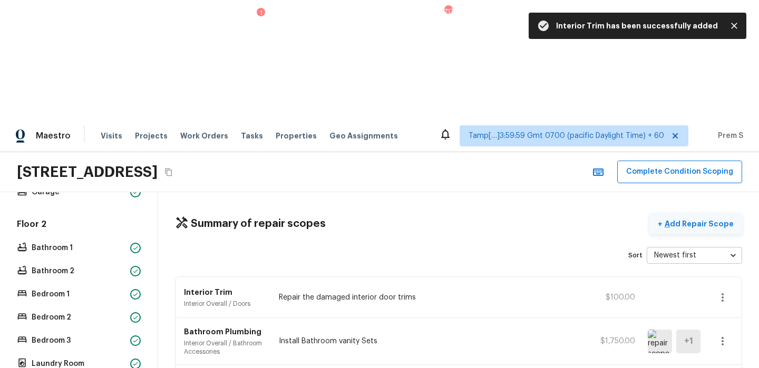
click at [680, 213] on button "+ Add Repair Scope" at bounding box center [695, 224] width 93 height 22
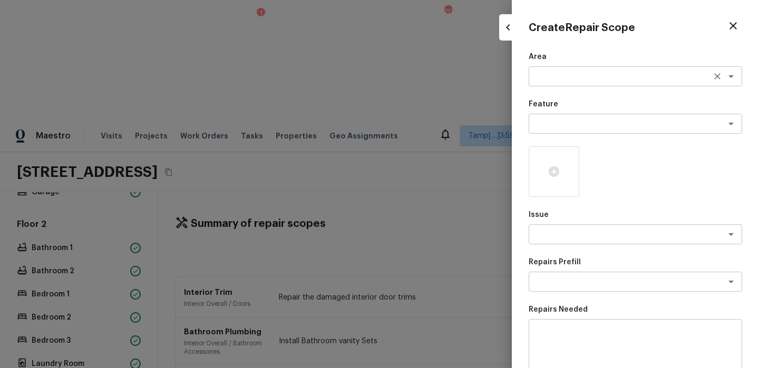
click at [570, 81] on textarea at bounding box center [620, 76] width 174 height 11
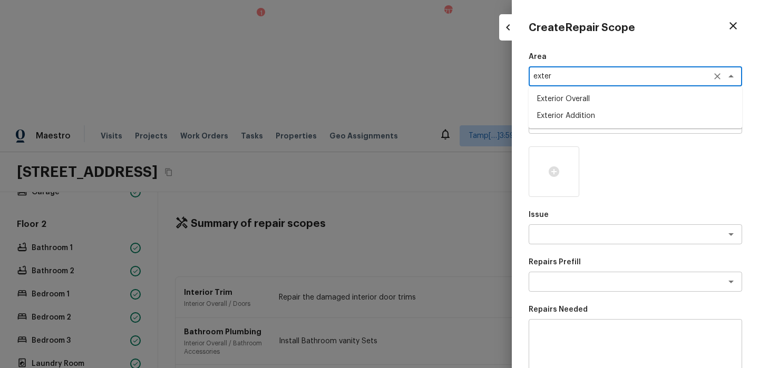
click at [578, 100] on li "Exterior Overall" at bounding box center [634, 99] width 213 height 17
click at [554, 127] on textarea at bounding box center [620, 124] width 174 height 11
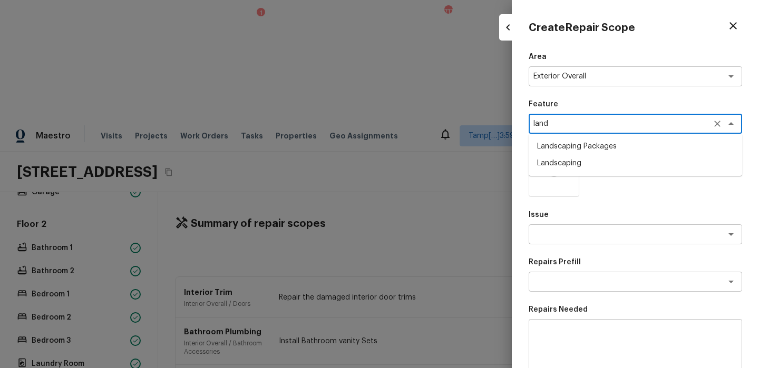
click at [577, 147] on li "Landscaping Packages" at bounding box center [634, 146] width 213 height 17
click at [591, 239] on textarea at bounding box center [620, 234] width 174 height 11
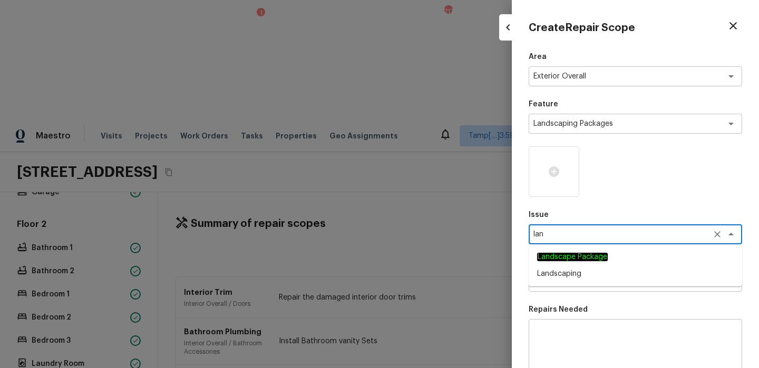
click at [581, 262] on span "Landscape Package" at bounding box center [572, 257] width 71 height 11
click at [597, 278] on textarea at bounding box center [620, 282] width 174 height 11
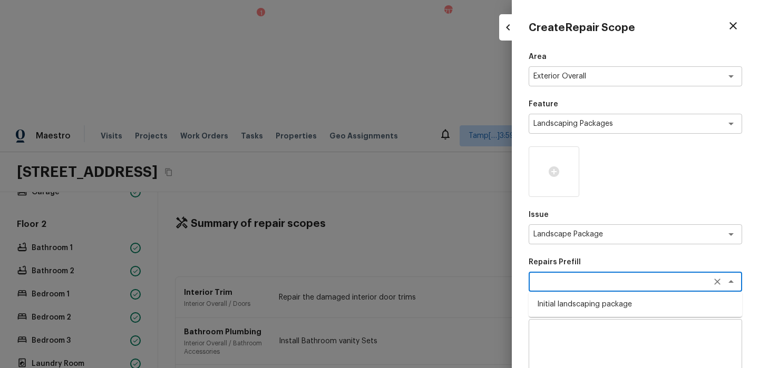
click at [588, 306] on li "Initial landscaping package" at bounding box center [634, 304] width 213 height 17
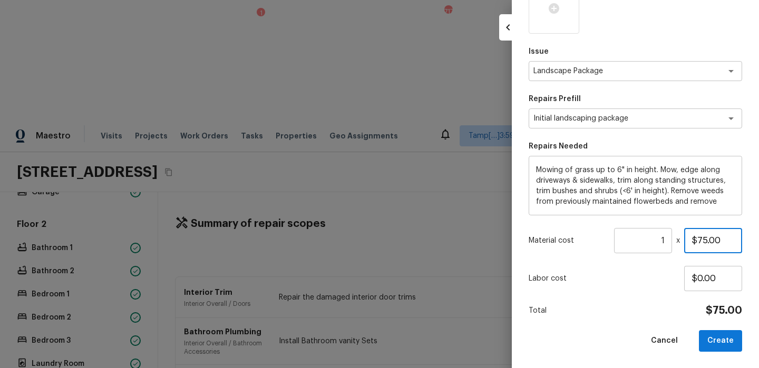
click at [696, 240] on input "$75.00" at bounding box center [713, 240] width 58 height 25
click at [675, 316] on div "Total $300.00" at bounding box center [634, 311] width 213 height 14
click at [714, 341] on button "Create" at bounding box center [720, 341] width 43 height 22
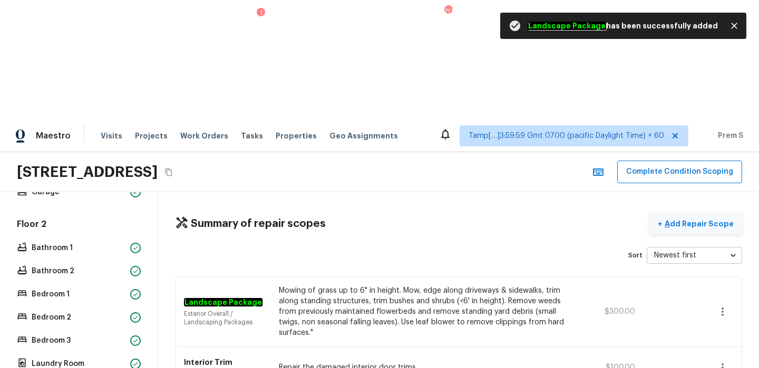
click at [682, 219] on p "Add Repair Scope" at bounding box center [697, 224] width 71 height 11
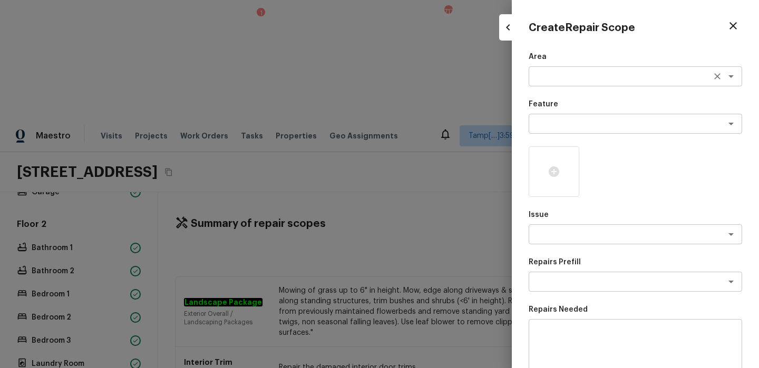
click at [544, 80] on textarea at bounding box center [620, 76] width 174 height 11
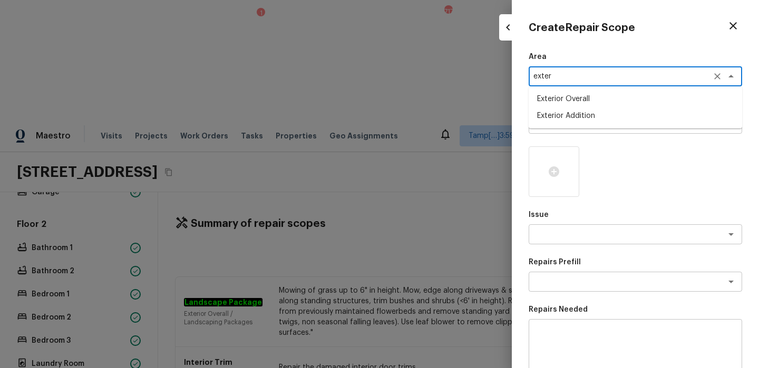
click at [542, 118] on li "Exterior Addition" at bounding box center [634, 115] width 213 height 17
click at [409, 132] on div at bounding box center [379, 184] width 759 height 368
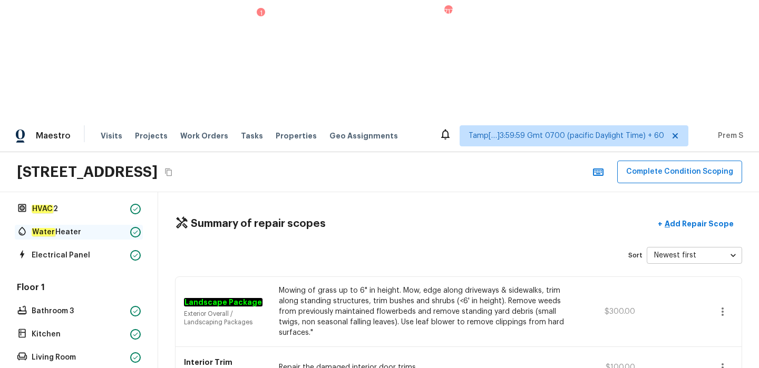
scroll to position [0, 0]
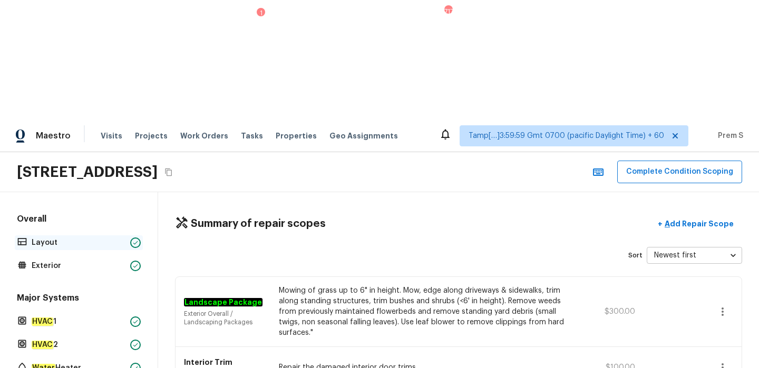
click at [84, 238] on p "Layout" at bounding box center [79, 243] width 94 height 11
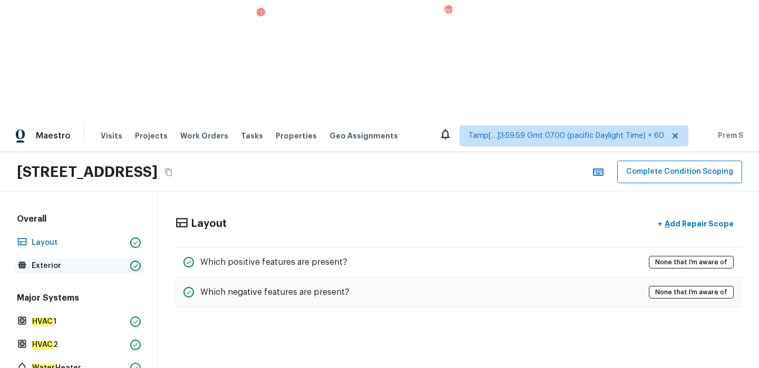
click at [71, 261] on p "Exterior" at bounding box center [79, 266] width 94 height 11
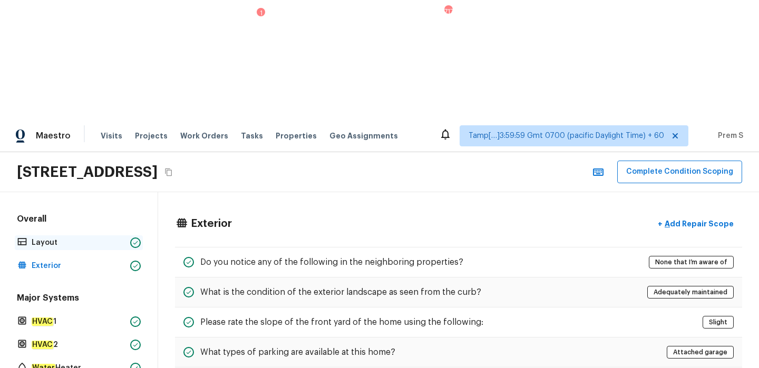
click at [68, 238] on p "Layout" at bounding box center [79, 243] width 94 height 11
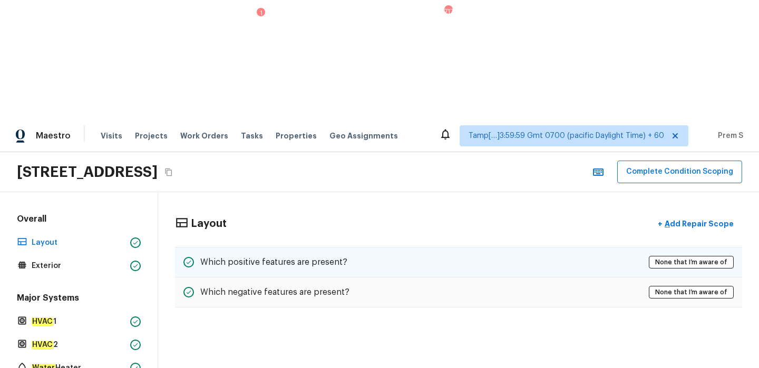
click at [266, 257] on h5 "Which positive features are present?" at bounding box center [273, 263] width 147 height 12
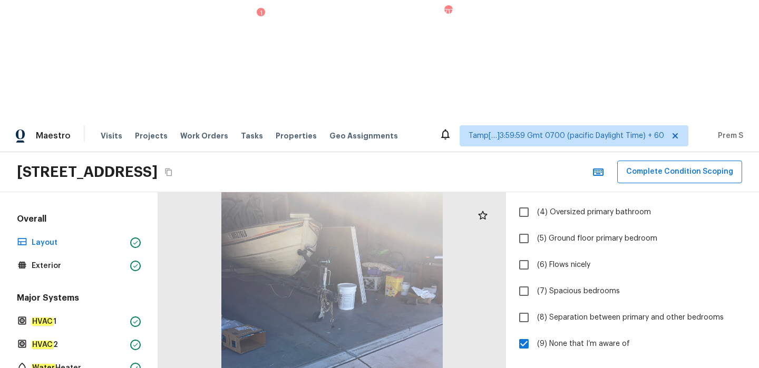
scroll to position [182, 0]
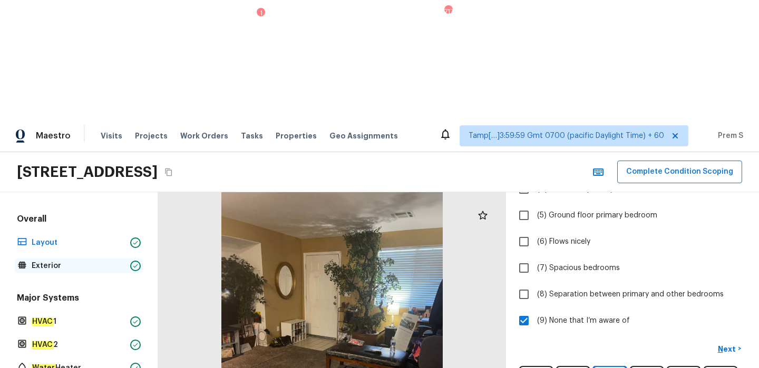
click at [47, 261] on p "Exterior" at bounding box center [79, 266] width 94 height 11
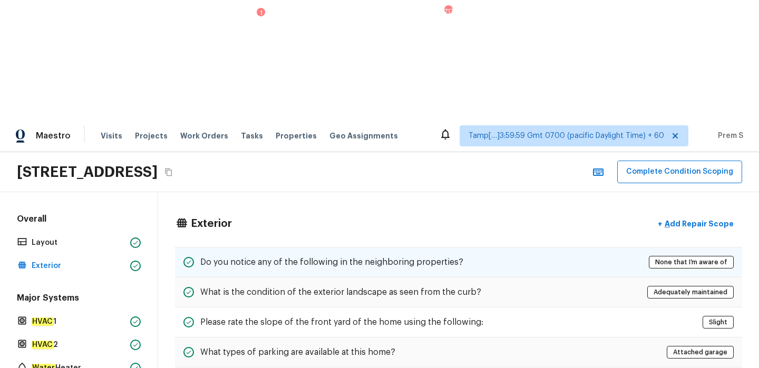
click at [384, 247] on div "Do you notice any of the following in the neighboring properties? None that I’m…" at bounding box center [458, 262] width 567 height 31
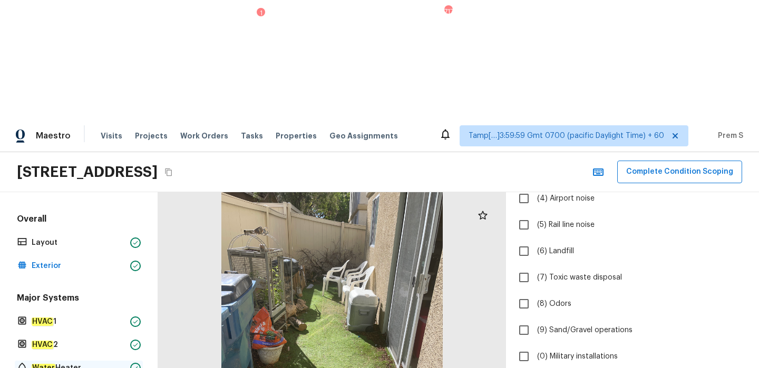
scroll to position [325, 0]
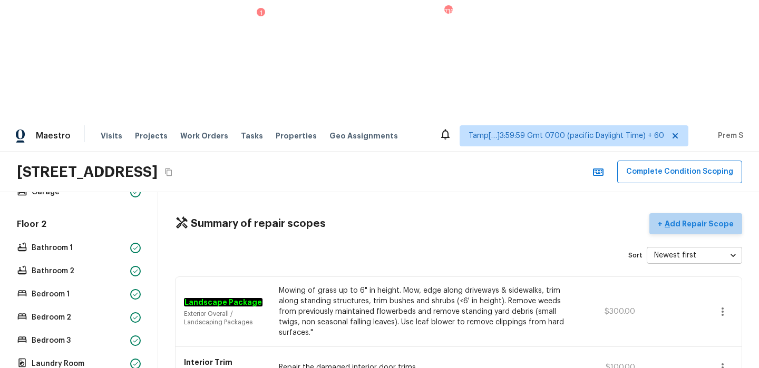
click at [715, 219] on p "Add Repair Scope" at bounding box center [697, 224] width 71 height 11
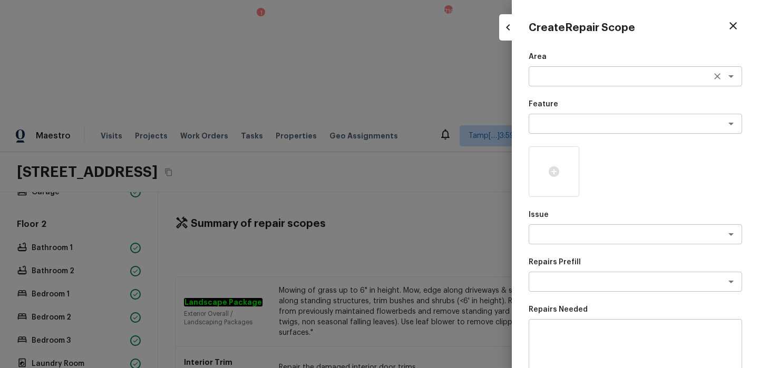
click at [577, 81] on textarea at bounding box center [620, 76] width 174 height 11
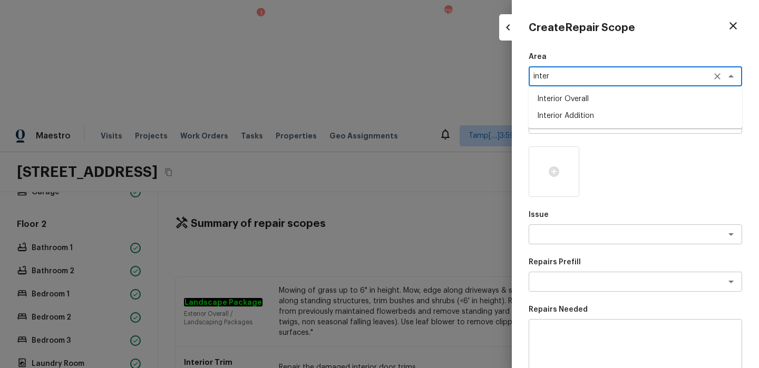
click at [575, 102] on li "Interior Overall" at bounding box center [634, 99] width 213 height 17
click at [720, 75] on icon "Clear" at bounding box center [717, 76] width 11 height 11
click at [630, 84] on div "x ​" at bounding box center [634, 76] width 213 height 20
click at [599, 97] on li "Exterior Overall" at bounding box center [634, 99] width 213 height 17
click at [589, 127] on textarea at bounding box center [620, 124] width 174 height 11
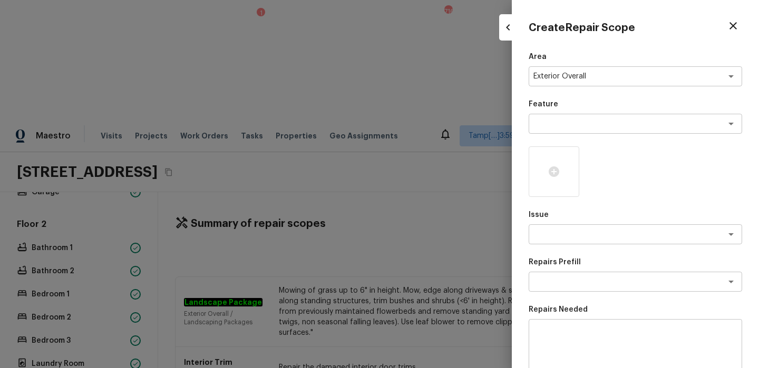
click at [598, 312] on p "Repairs Needed" at bounding box center [634, 309] width 213 height 11
click at [556, 236] on textarea at bounding box center [620, 234] width 174 height 11
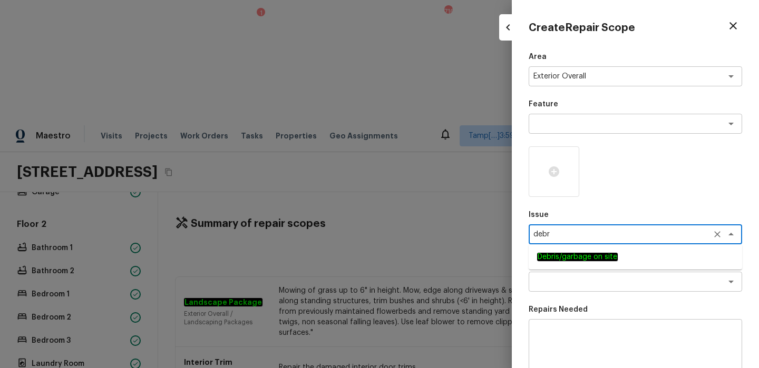
click at [550, 257] on em "Debris/garbage on site" at bounding box center [577, 257] width 81 height 8
click at [557, 343] on textarea at bounding box center [635, 349] width 199 height 42
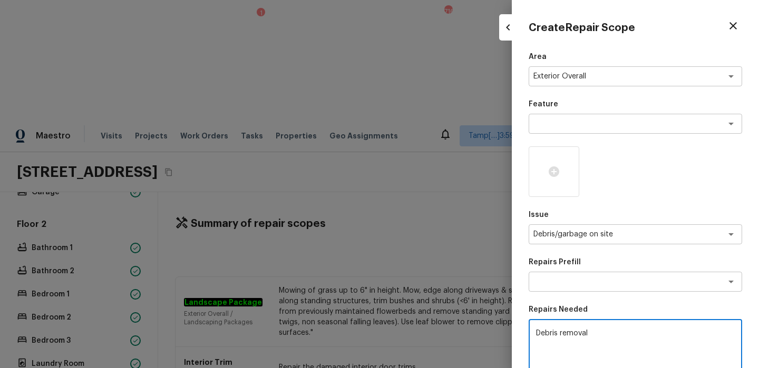
scroll to position [163, 0]
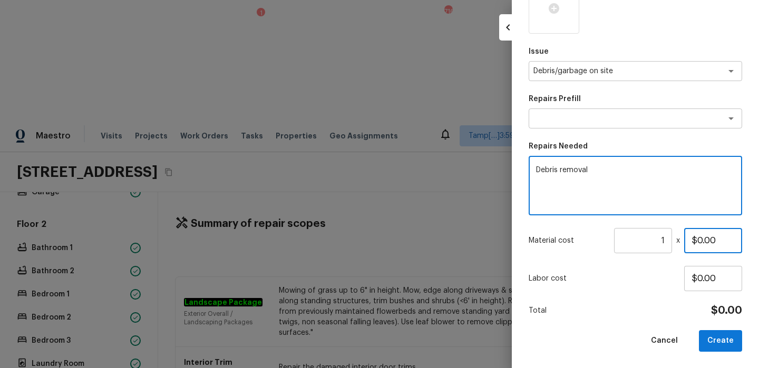
click at [703, 241] on input "$0.00" at bounding box center [713, 240] width 58 height 25
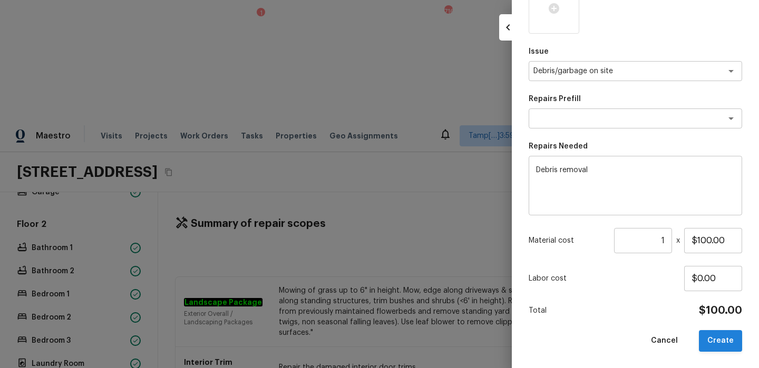
click at [714, 342] on button "Create" at bounding box center [720, 341] width 43 height 22
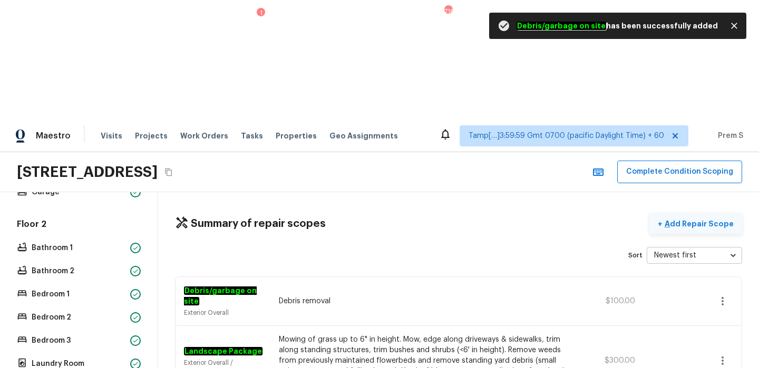
click at [680, 219] on p "Add Repair Scope" at bounding box center [697, 224] width 71 height 11
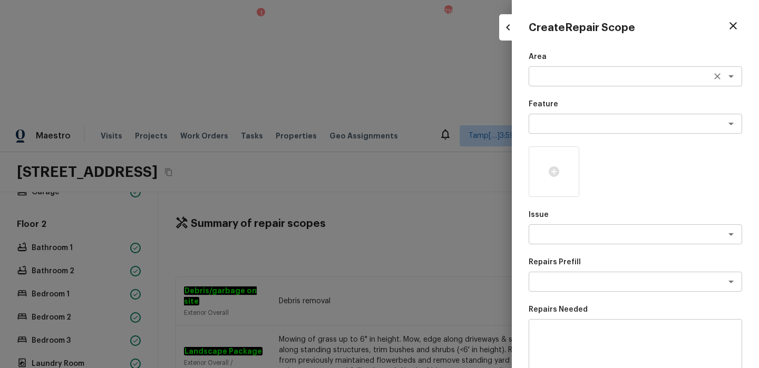
click at [557, 77] on textarea at bounding box center [620, 76] width 174 height 11
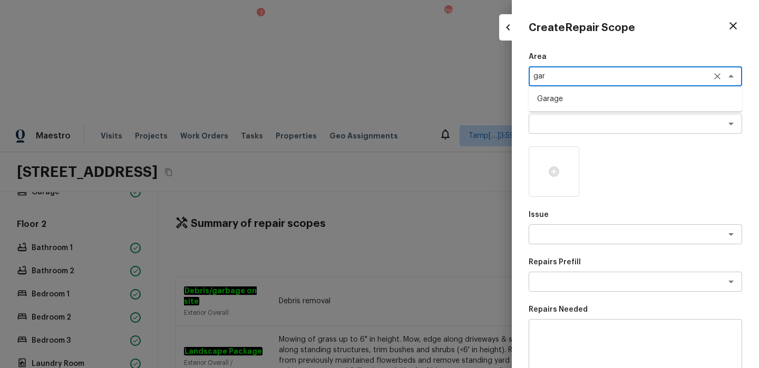
click at [583, 99] on li "Garage" at bounding box center [634, 99] width 213 height 17
click at [569, 338] on textarea at bounding box center [635, 349] width 199 height 42
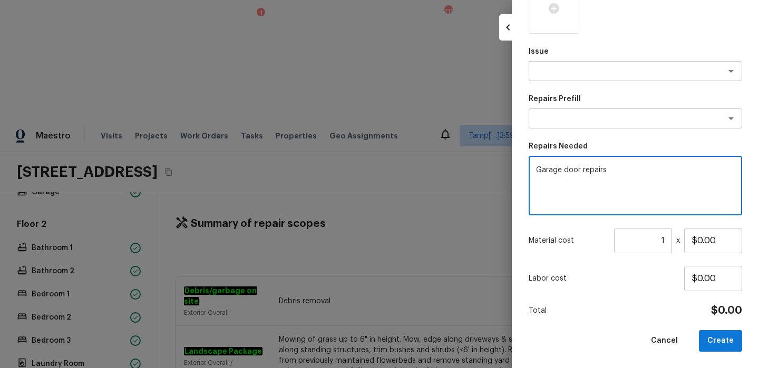
scroll to position [23, 0]
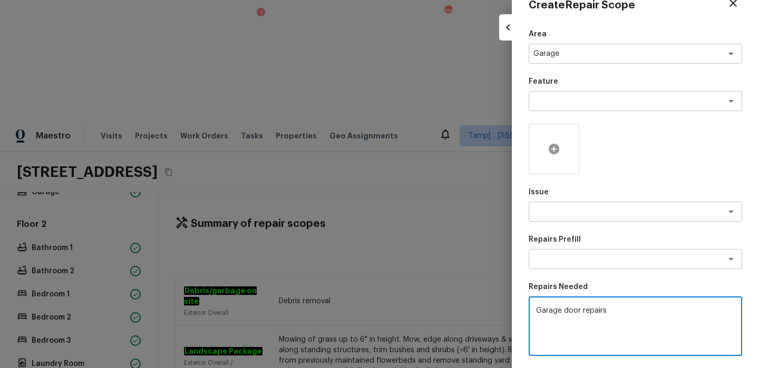
click at [553, 148] on icon at bounding box center [553, 149] width 13 height 13
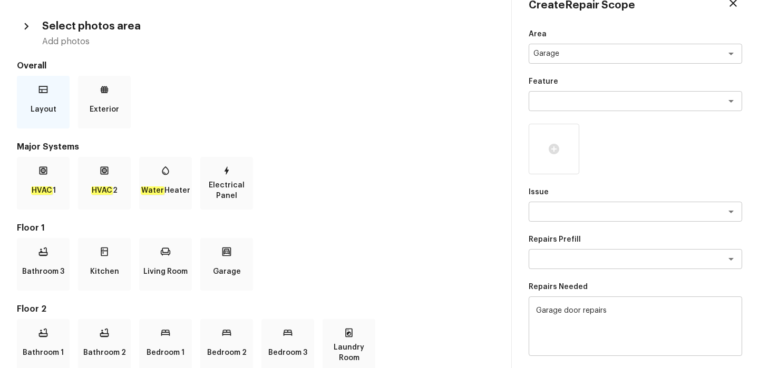
click at [42, 99] on div "Layout" at bounding box center [43, 102] width 53 height 53
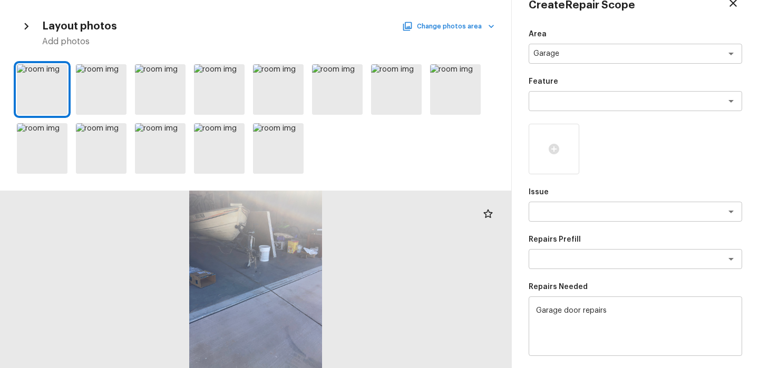
click at [430, 25] on button "Change photos area" at bounding box center [449, 26] width 90 height 14
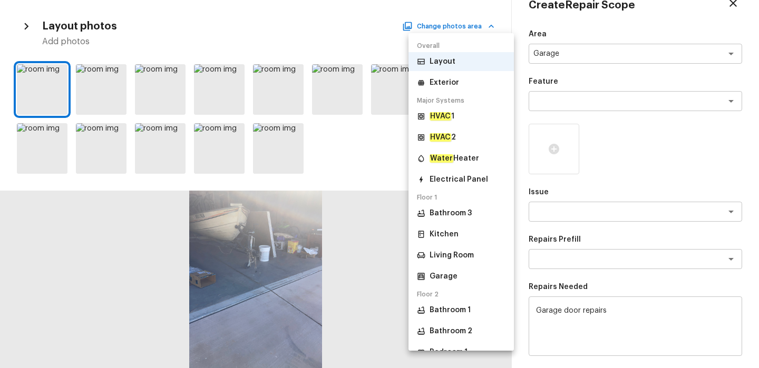
click at [449, 87] on p "Exterior" at bounding box center [444, 82] width 30 height 11
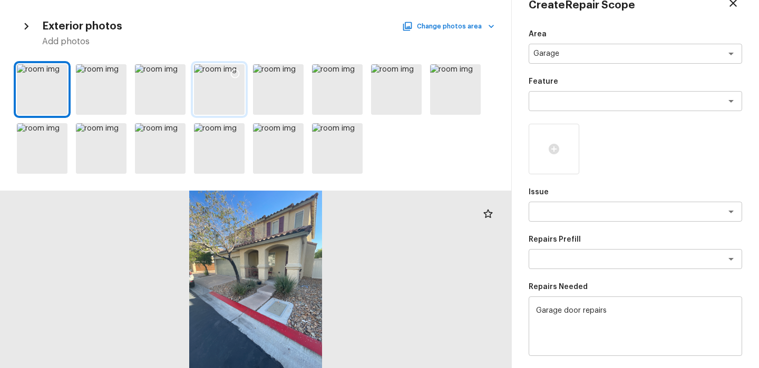
click at [215, 90] on div at bounding box center [219, 89] width 51 height 51
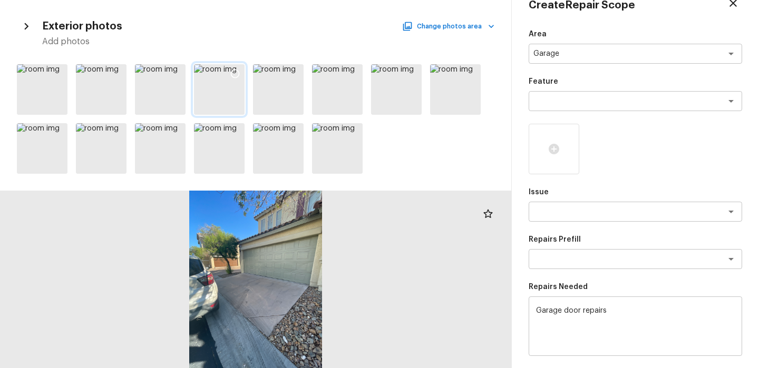
click at [237, 72] on icon at bounding box center [235, 73] width 11 height 11
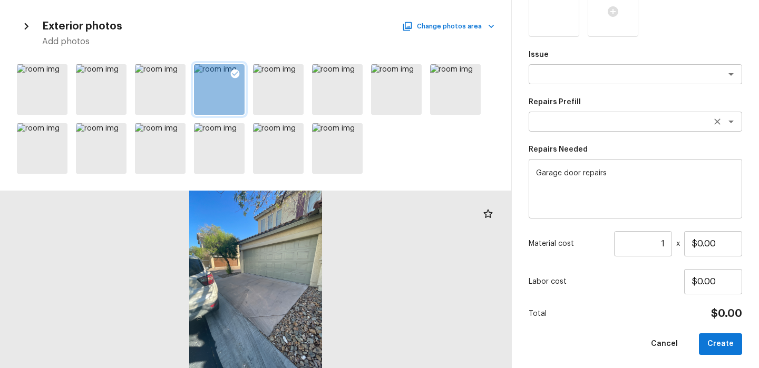
scroll to position [163, 0]
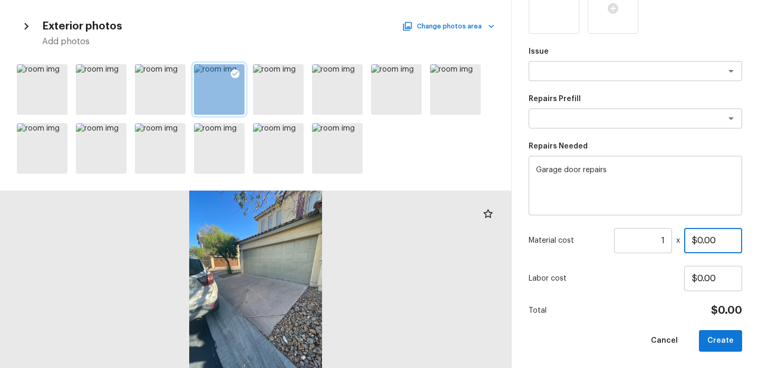
click at [697, 240] on input "$0.00" at bounding box center [713, 240] width 58 height 25
click at [647, 302] on div "Area Garage x ​ Feature x ​ Issue x ​ Repairs Prefill x ​ Repairs Needed Garage…" at bounding box center [634, 120] width 213 height 464
click at [710, 346] on button "Create" at bounding box center [720, 341] width 43 height 22
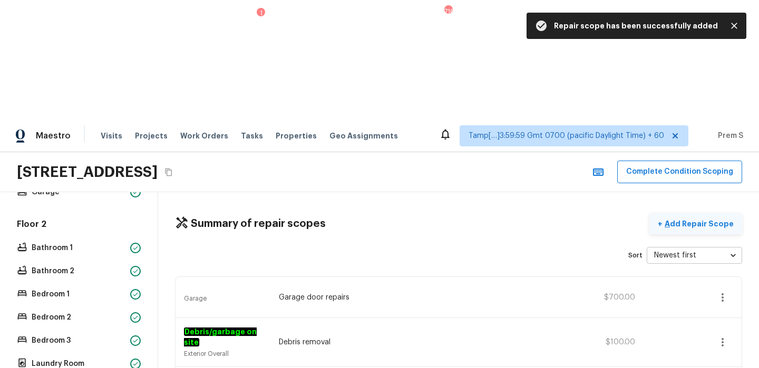
click at [688, 213] on button "+ Add Repair Scope" at bounding box center [695, 224] width 93 height 22
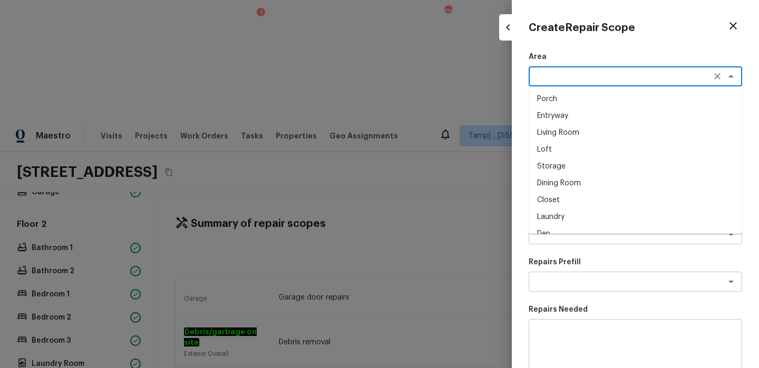
click at [538, 80] on textarea at bounding box center [620, 76] width 174 height 11
click at [559, 104] on li "Exterior Overall" at bounding box center [634, 99] width 213 height 17
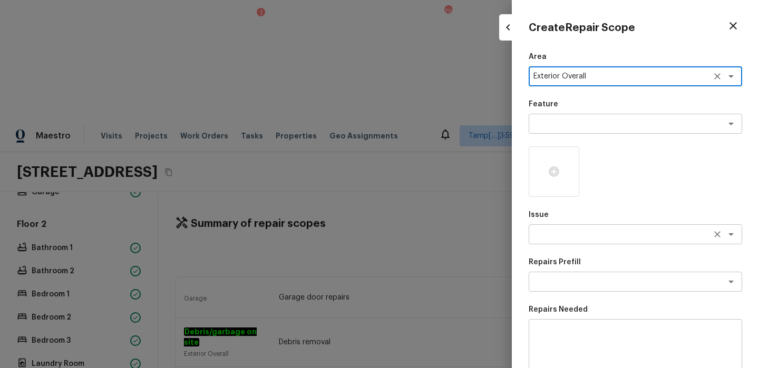
click at [572, 232] on textarea at bounding box center [620, 234] width 174 height 11
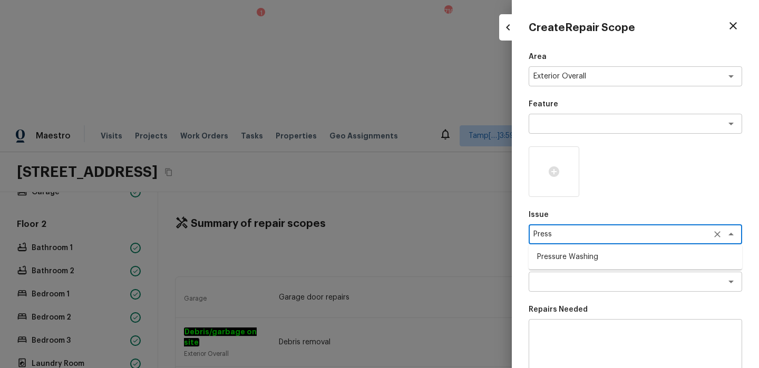
click at [578, 258] on li "Pressure Washing" at bounding box center [634, 257] width 213 height 17
click at [574, 328] on textarea at bounding box center [635, 349] width 199 height 42
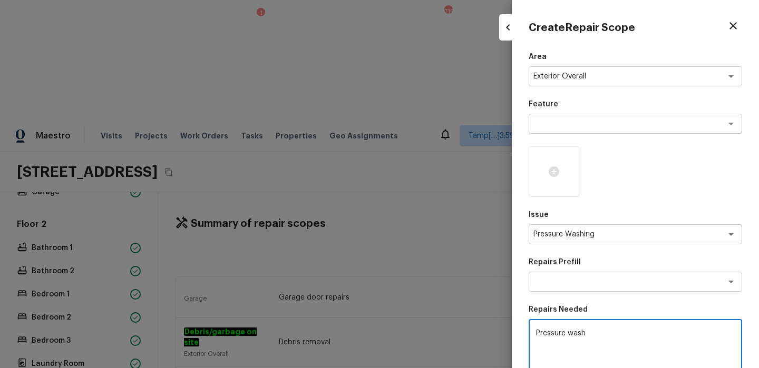
click at [609, 303] on div "Area Exterior Overall x ​ Feature x ​ Issue Pressure Washing x ​ Repairs Prefil…" at bounding box center [634, 284] width 213 height 464
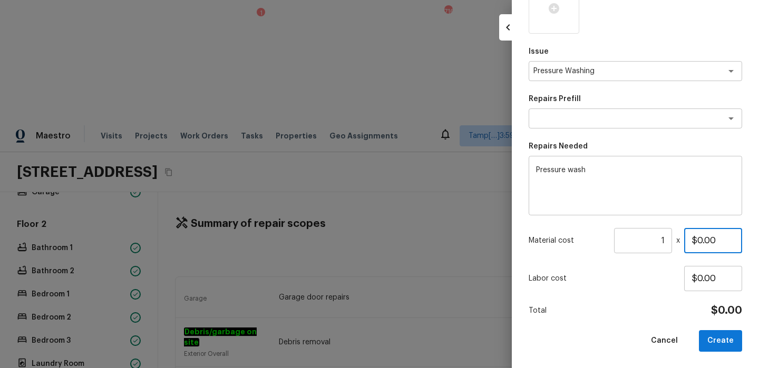
click at [697, 242] on input "$0.00" at bounding box center [713, 240] width 58 height 25
click at [664, 317] on div "Total $200.00" at bounding box center [634, 311] width 213 height 14
click at [648, 313] on div "Total $200.00" at bounding box center [634, 311] width 213 height 14
click at [634, 299] on div "Area Exterior Overall x ​ Feature x ​ Issue Pressure Washing x ​ Repairs Prefil…" at bounding box center [634, 120] width 213 height 464
click at [645, 306] on div "Total $200.00" at bounding box center [634, 311] width 213 height 14
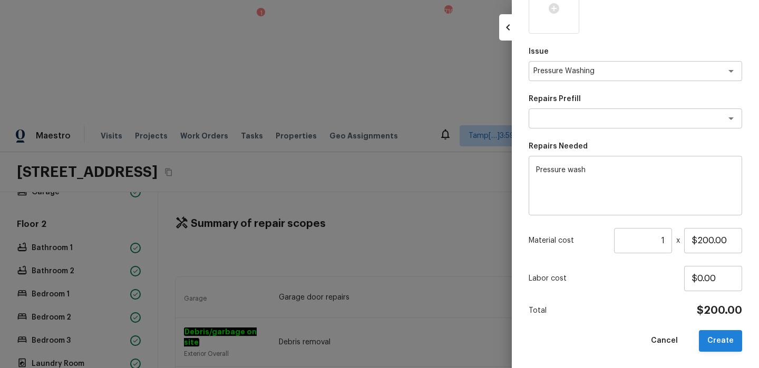
click at [709, 335] on button "Create" at bounding box center [720, 341] width 43 height 22
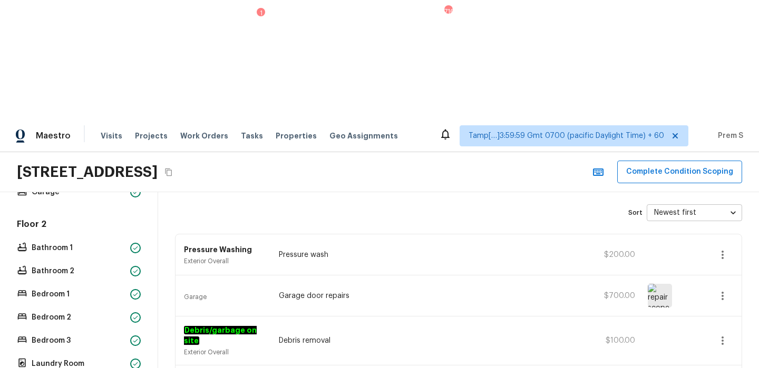
scroll to position [0, 0]
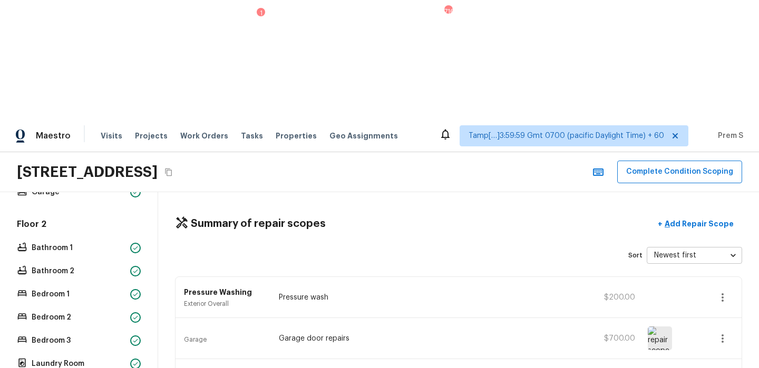
click at [450, 192] on div "Summary of repair scopes + Add Repair Scope Sort Newest first newestFirst ​ Pre…" at bounding box center [458, 339] width 601 height 295
click at [684, 219] on p "Add Repair Scope" at bounding box center [697, 224] width 71 height 11
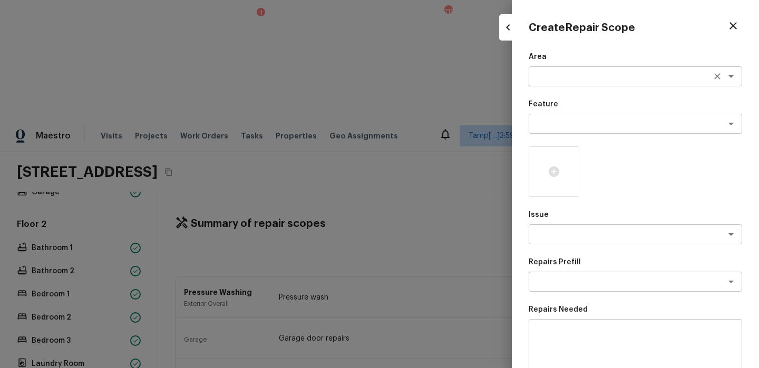
click at [572, 80] on textarea at bounding box center [620, 76] width 174 height 11
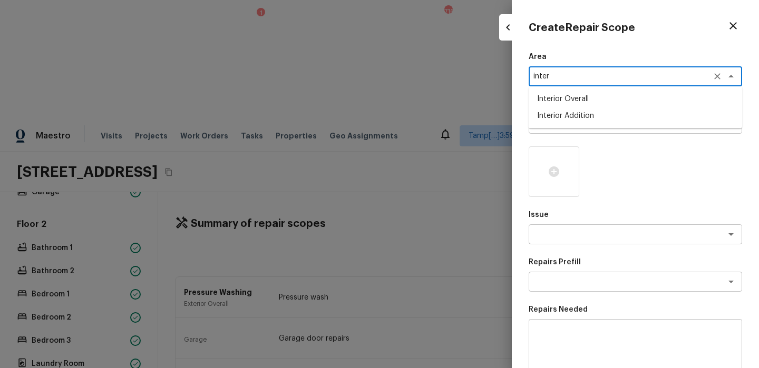
click at [587, 106] on li "Interior Overall" at bounding box center [634, 99] width 213 height 17
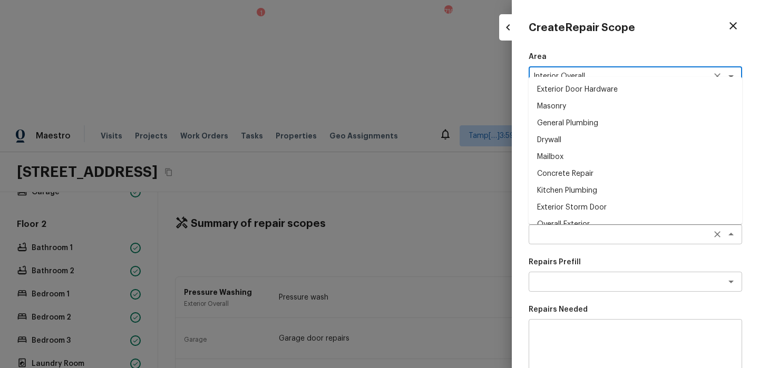
click at [594, 229] on div "x ​" at bounding box center [634, 234] width 213 height 20
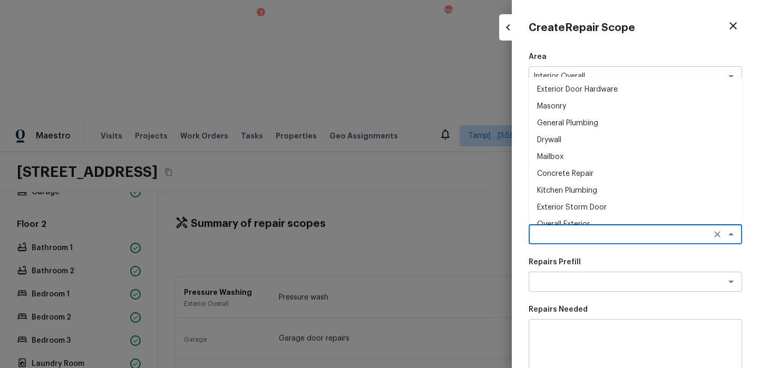
click at [594, 229] on div "x ​" at bounding box center [634, 234] width 213 height 20
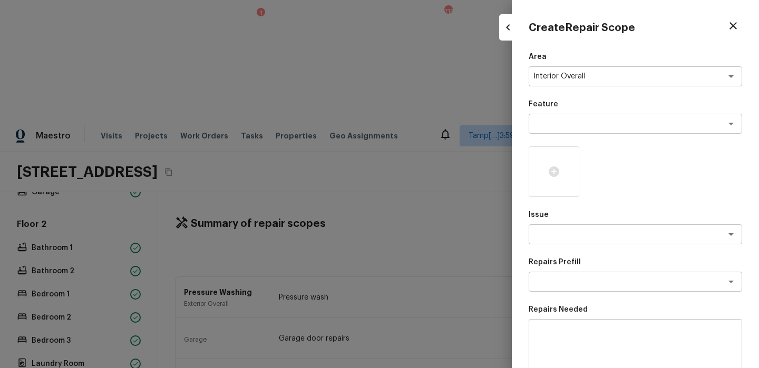
click at [595, 210] on p "Issue" at bounding box center [634, 215] width 213 height 11
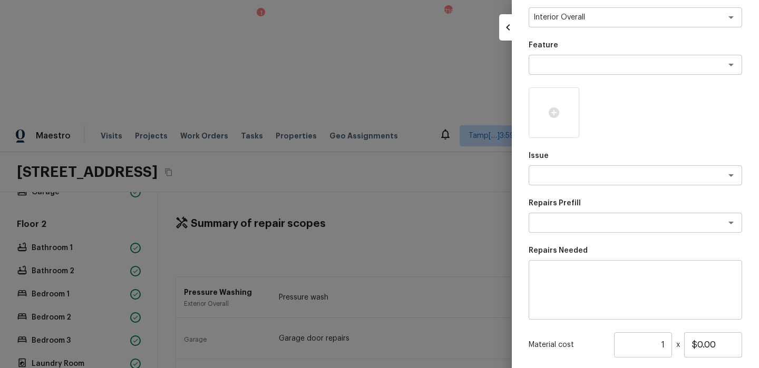
scroll to position [75, 0]
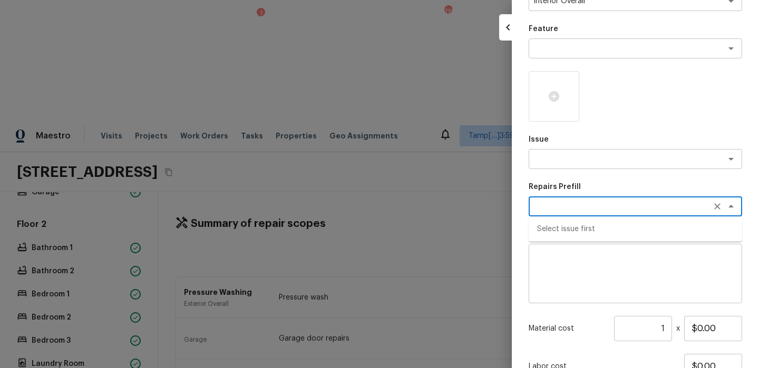
click at [592, 207] on textarea at bounding box center [620, 206] width 174 height 11
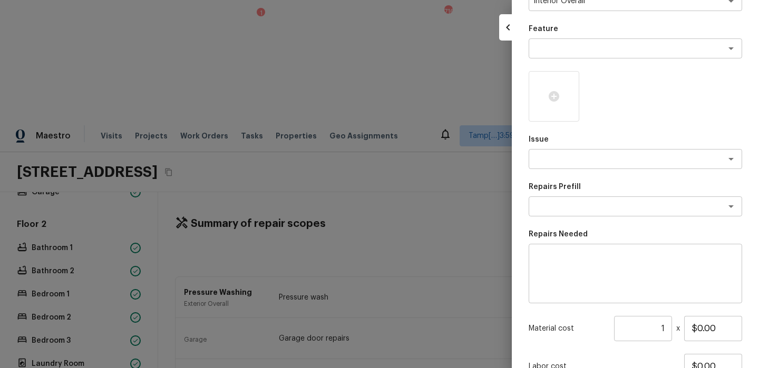
click at [596, 296] on div "x ​" at bounding box center [634, 274] width 213 height 60
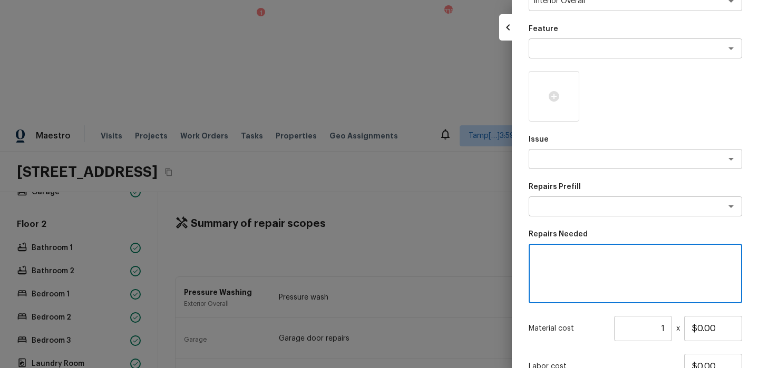
scroll to position [163, 0]
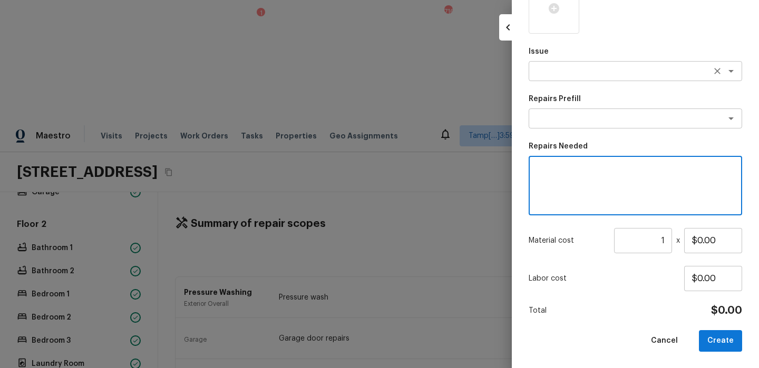
click at [609, 76] on div "x ​" at bounding box center [634, 71] width 213 height 20
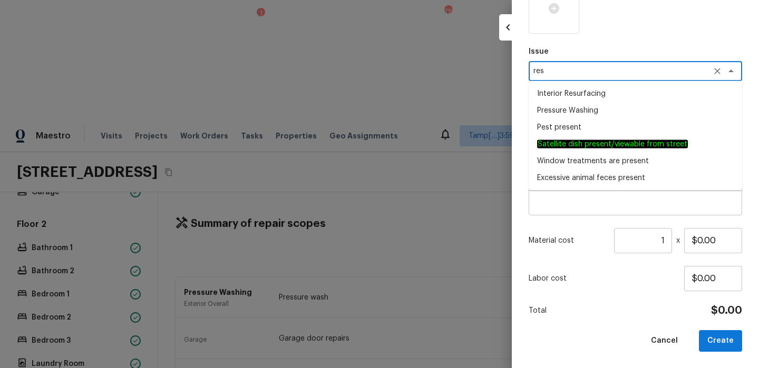
click at [593, 90] on li "Interior Resurfacing" at bounding box center [634, 93] width 213 height 17
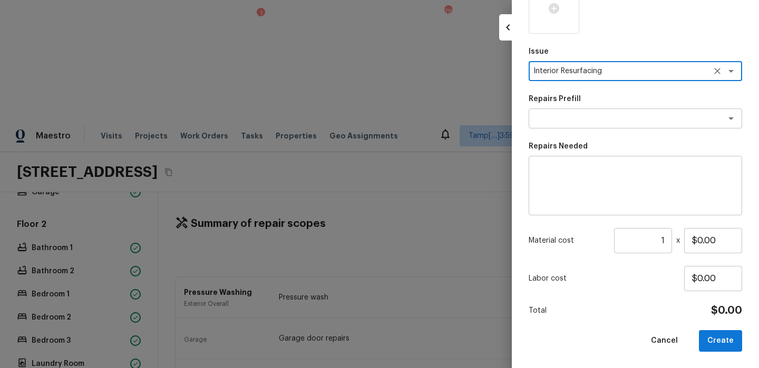
click at [598, 211] on div "x ​" at bounding box center [634, 186] width 213 height 60
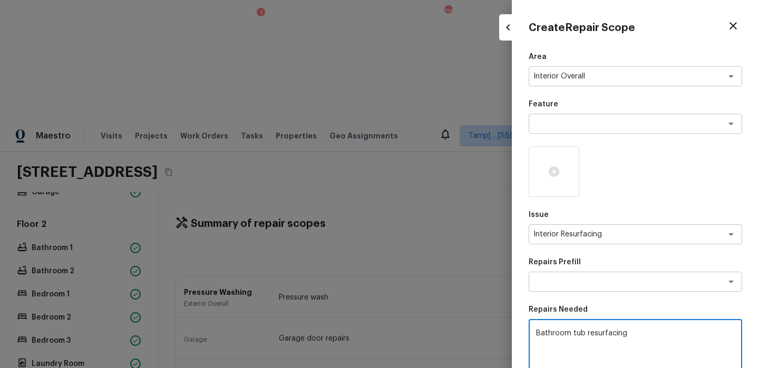
scroll to position [11, 0]
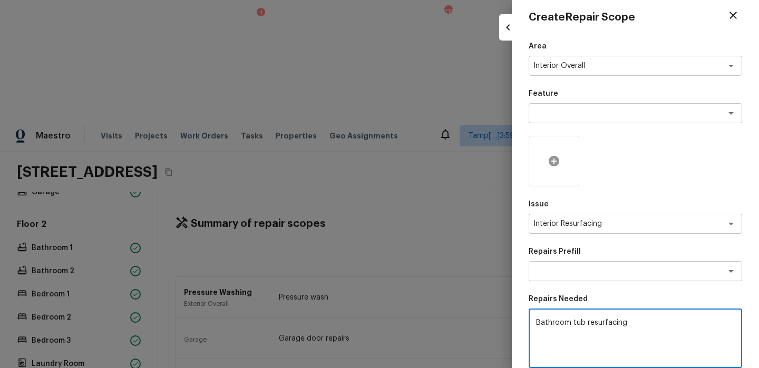
click at [557, 156] on icon at bounding box center [553, 161] width 13 height 13
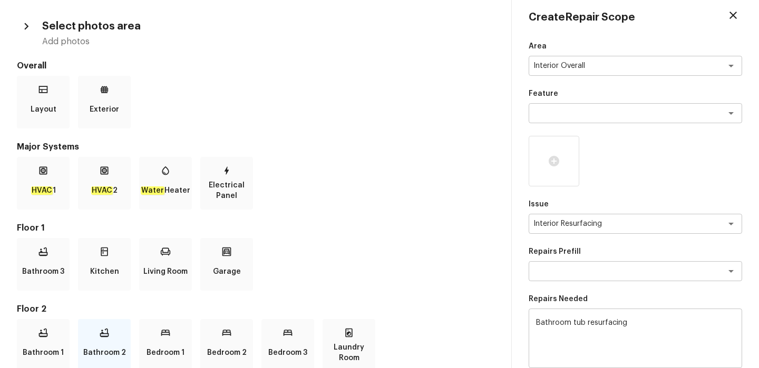
click at [99, 346] on p "Bathroom 2" at bounding box center [104, 352] width 43 height 21
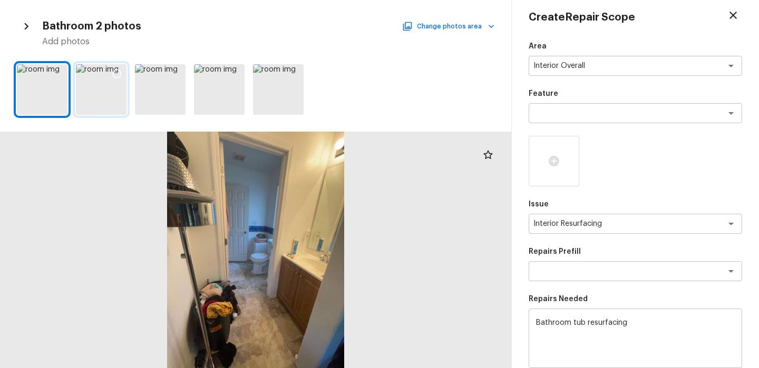
click at [116, 84] on div at bounding box center [116, 75] width 19 height 22
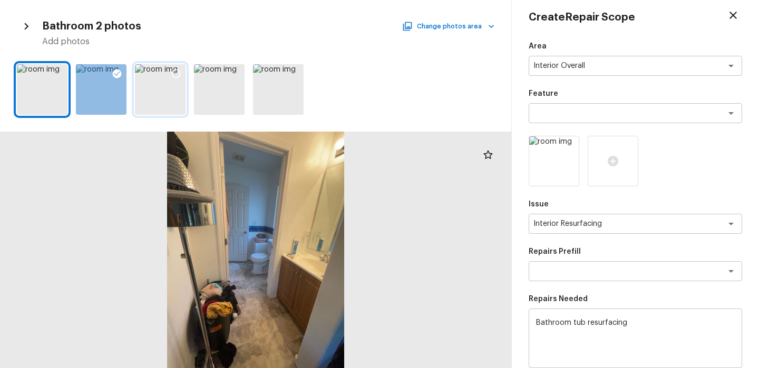
click at [172, 85] on div at bounding box center [175, 75] width 19 height 22
click at [115, 70] on icon at bounding box center [117, 74] width 9 height 9
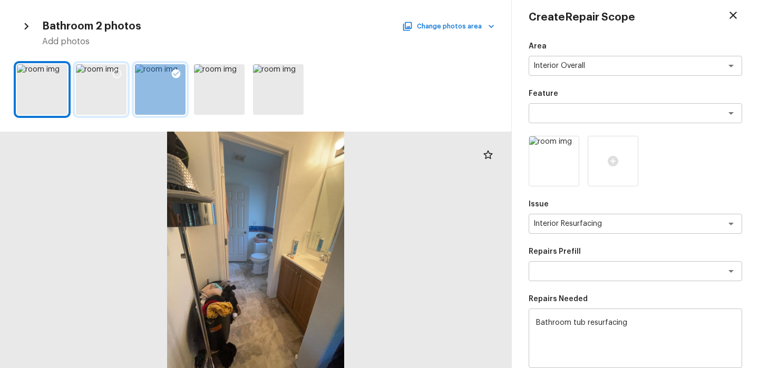
click at [181, 71] on div at bounding box center [175, 75] width 19 height 22
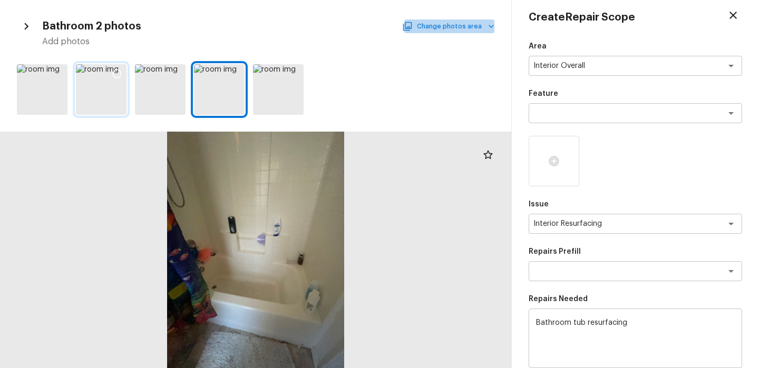
click at [476, 27] on button "Change photos area" at bounding box center [449, 26] width 90 height 14
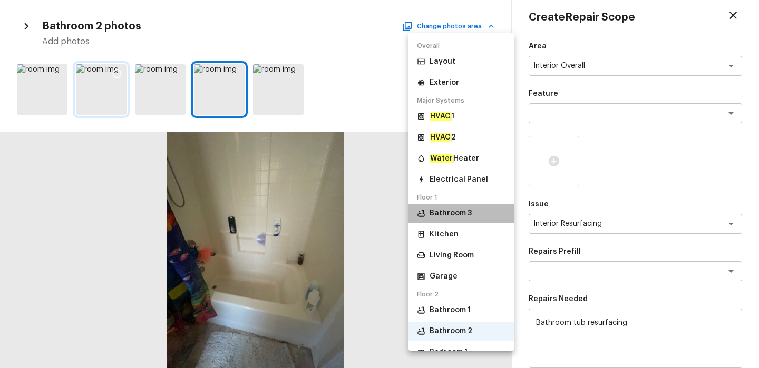
click at [446, 208] on p "Bathroom 3" at bounding box center [450, 213] width 42 height 11
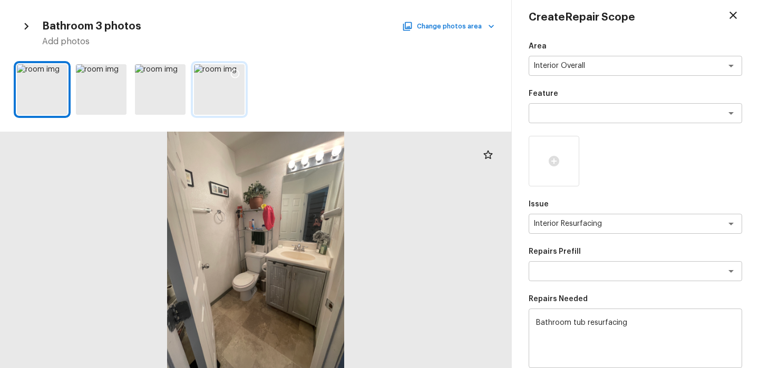
click at [229, 91] on div at bounding box center [219, 89] width 51 height 51
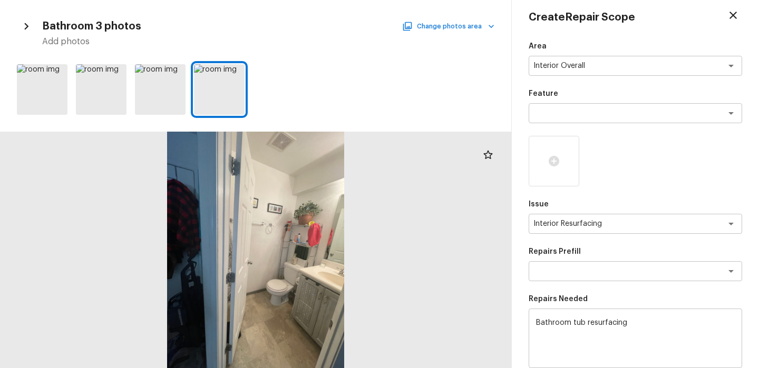
click at [467, 25] on button "Change photos area" at bounding box center [449, 26] width 90 height 14
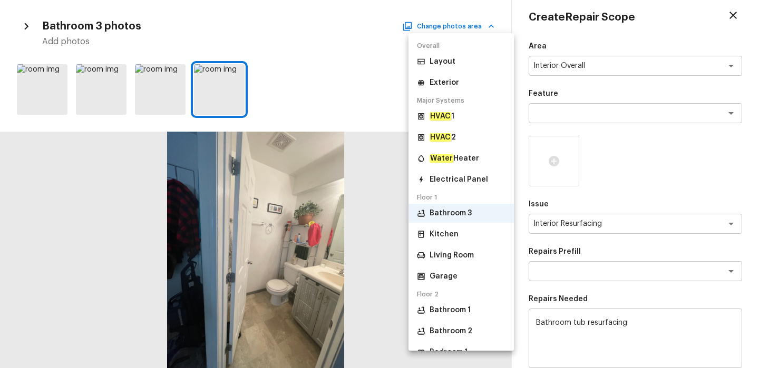
click at [453, 316] on li "Bathroom 1" at bounding box center [460, 310] width 105 height 19
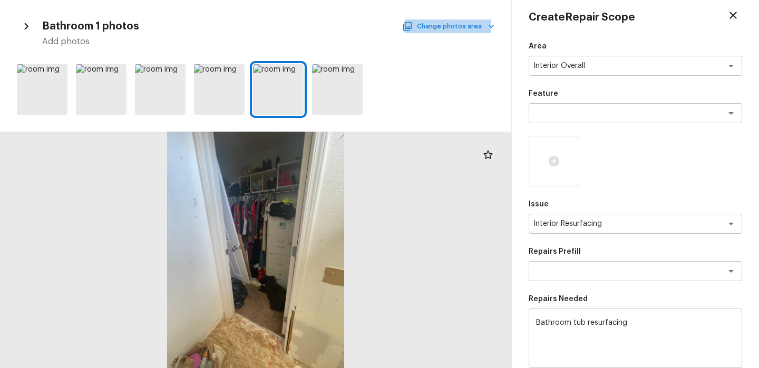
click at [425, 25] on button "Change photos area" at bounding box center [449, 26] width 90 height 14
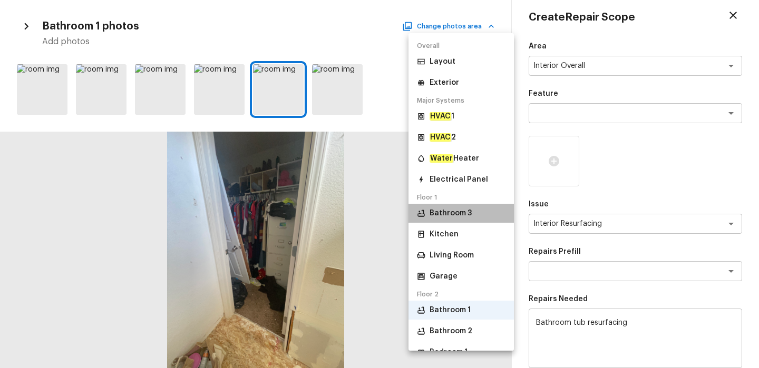
click at [444, 217] on p "Bathroom 3" at bounding box center [450, 213] width 42 height 11
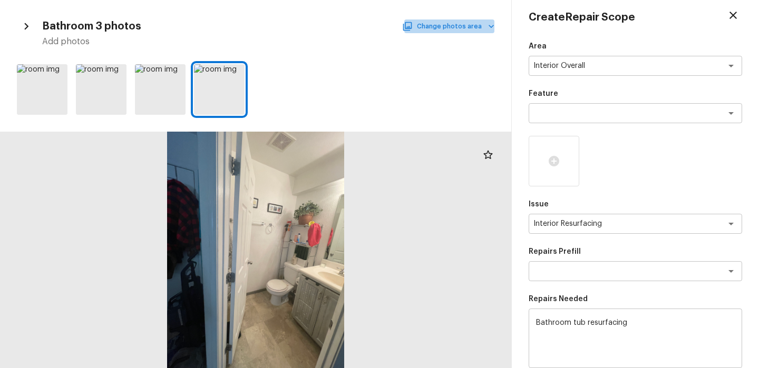
click at [485, 31] on button "Change photos area" at bounding box center [449, 26] width 90 height 14
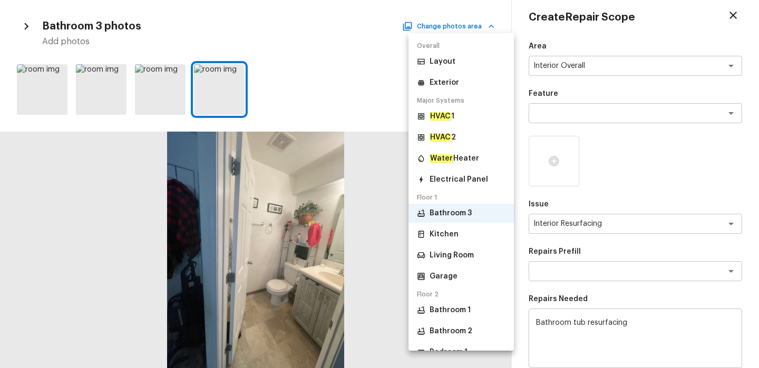
scroll to position [23, 0]
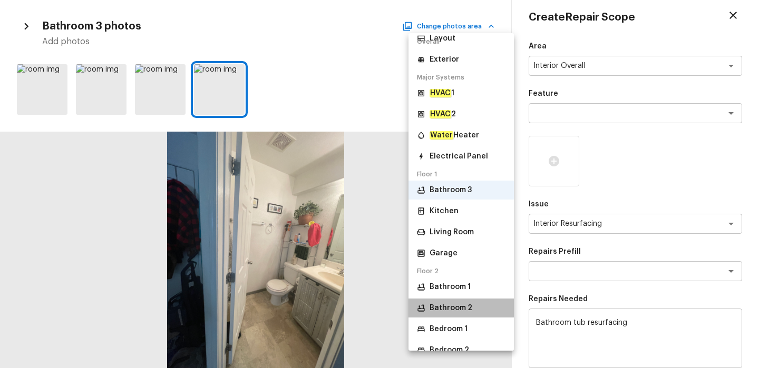
click at [461, 315] on li "Bathroom 2" at bounding box center [460, 308] width 105 height 19
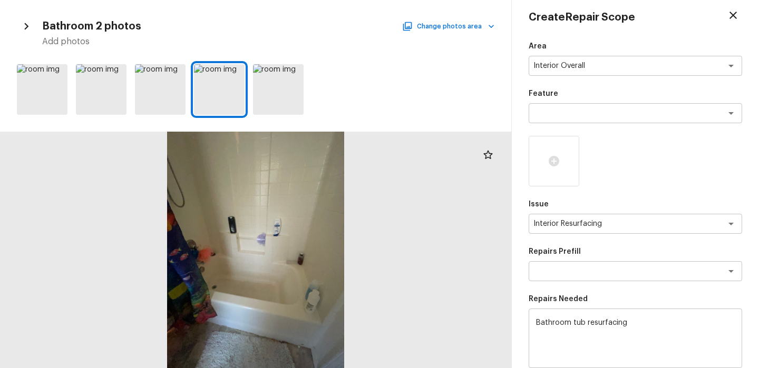
click at [365, 67] on div at bounding box center [255, 89] width 511 height 59
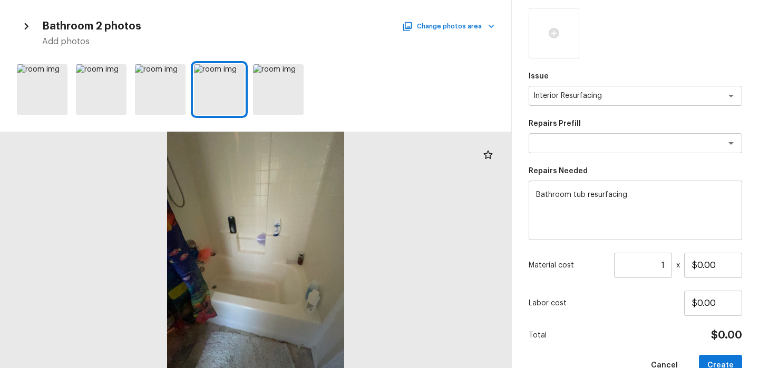
scroll to position [140, 0]
click at [634, 78] on p "Issue" at bounding box center [634, 75] width 213 height 11
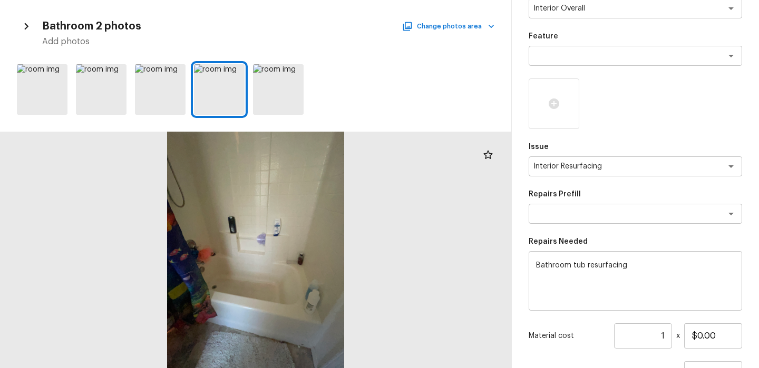
scroll to position [83, 0]
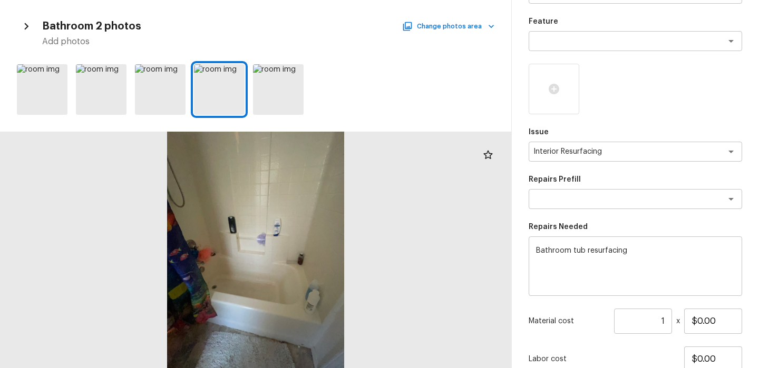
click at [637, 268] on textarea "Bathroom tub resurfacing" at bounding box center [635, 266] width 199 height 42
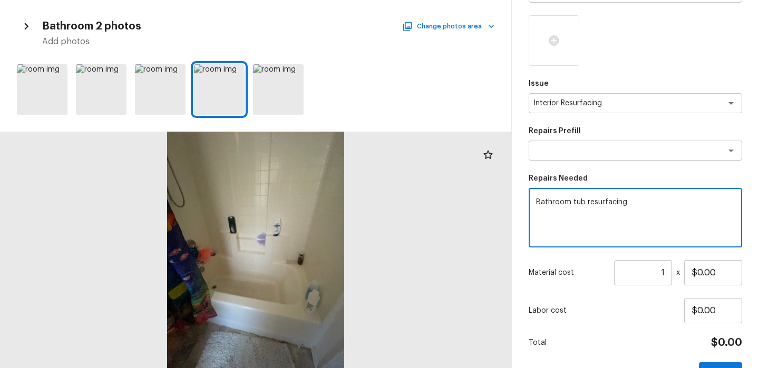
scroll to position [138, 0]
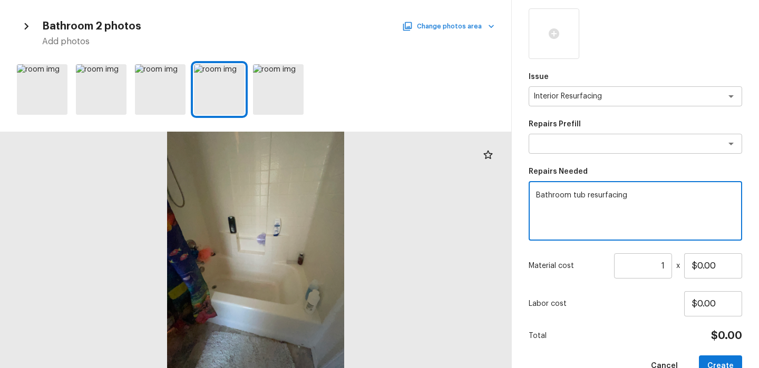
click at [459, 30] on button "Change photos area" at bounding box center [449, 26] width 90 height 14
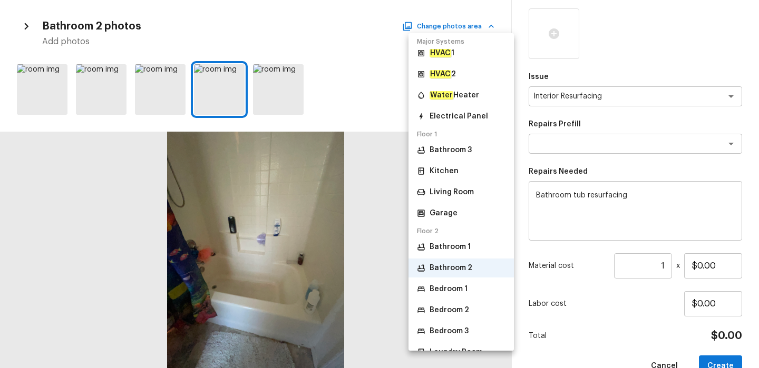
scroll to position [78, 0]
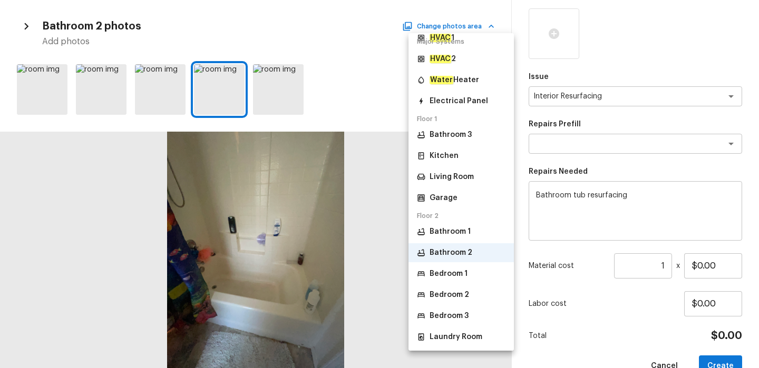
click at [476, 244] on li "Bathroom 2" at bounding box center [460, 252] width 105 height 19
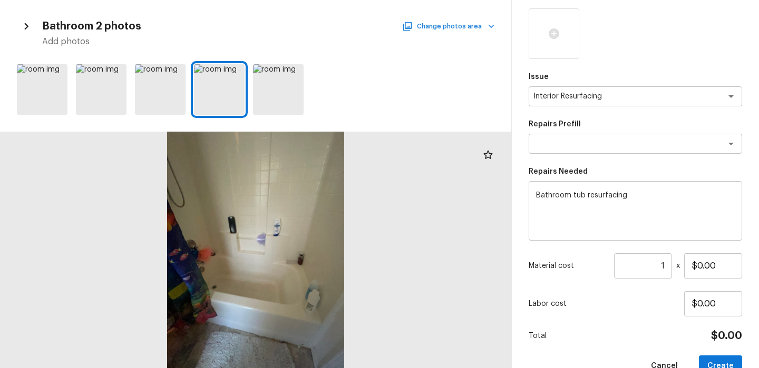
click at [473, 26] on button "Change photos area" at bounding box center [449, 26] width 90 height 14
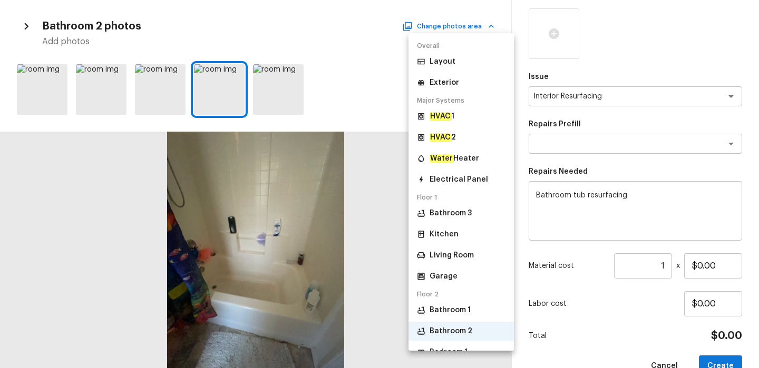
click at [459, 215] on p "Bathroom 3" at bounding box center [450, 213] width 42 height 11
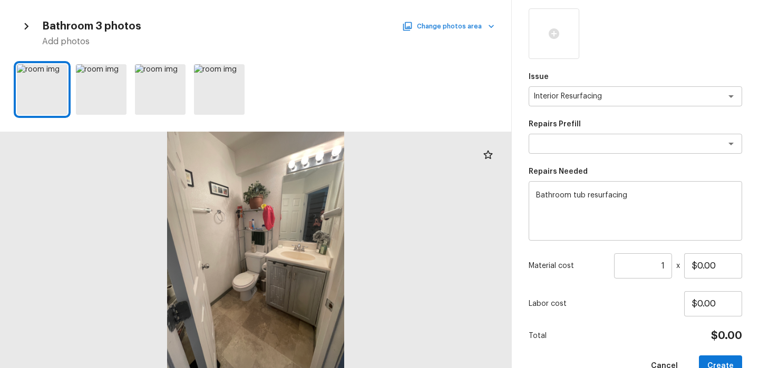
click at [468, 19] on button "Change photos area" at bounding box center [449, 26] width 90 height 14
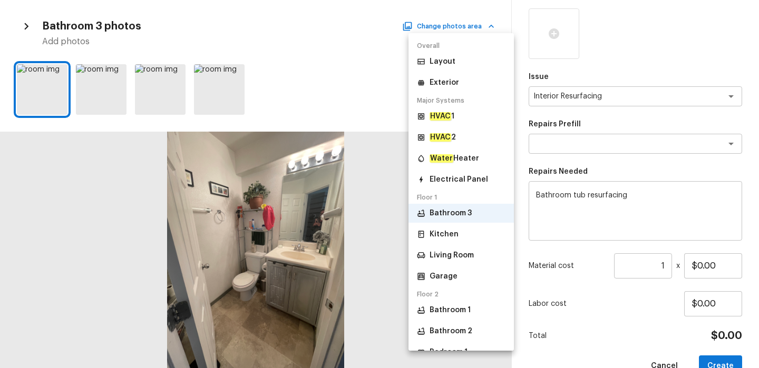
click at [458, 310] on p "Bathroom 1" at bounding box center [449, 310] width 41 height 11
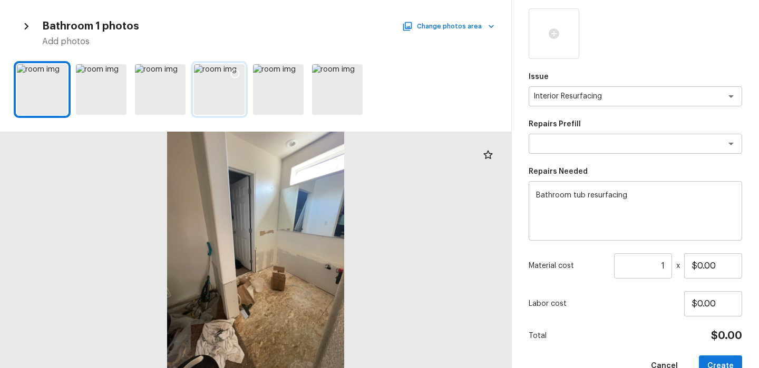
click at [233, 93] on div at bounding box center [219, 89] width 51 height 51
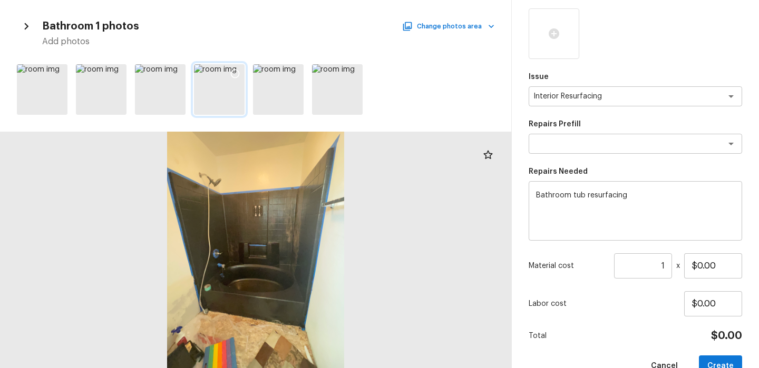
click at [237, 72] on icon at bounding box center [235, 73] width 11 height 11
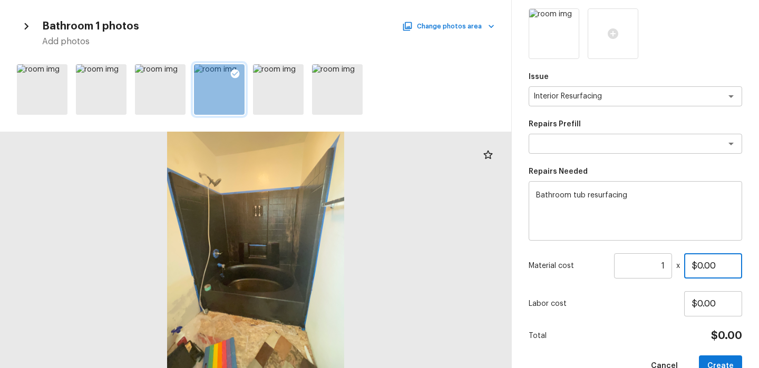
click at [699, 268] on input "$0.00" at bounding box center [713, 265] width 58 height 25
click at [681, 322] on div "Area Interior Overall x ​ Feature x ​ Issue Interior Resurfacing x ​ Repairs Pr…" at bounding box center [634, 146] width 213 height 464
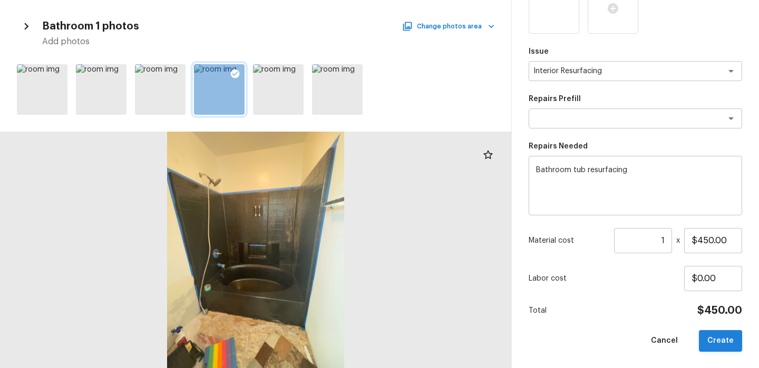
click at [729, 345] on button "Create" at bounding box center [720, 341] width 43 height 22
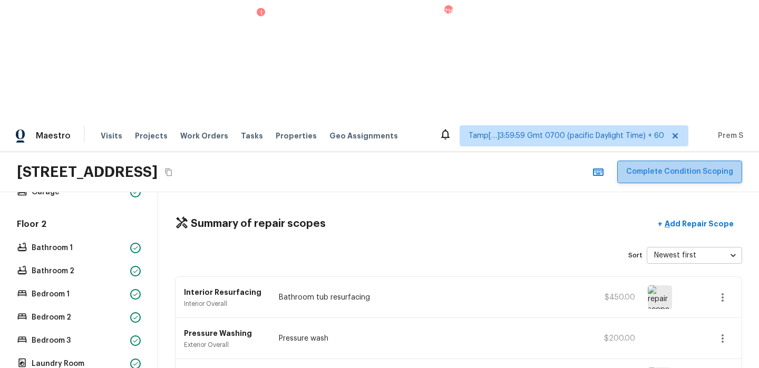
click at [690, 161] on button "Complete Condition Scoping" at bounding box center [679, 172] width 125 height 23
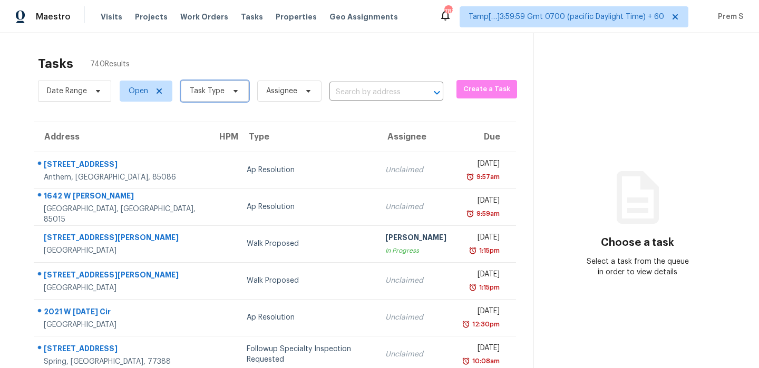
click at [212, 89] on span "Task Type" at bounding box center [207, 91] width 35 height 11
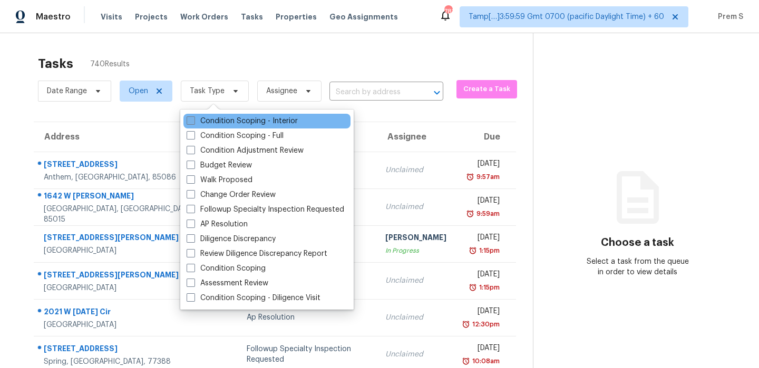
click at [222, 117] on label "Condition Scoping - Interior" at bounding box center [241, 121] width 111 height 11
click at [193, 117] on input "Condition Scoping - Interior" at bounding box center [189, 119] width 7 height 7
checkbox input "true"
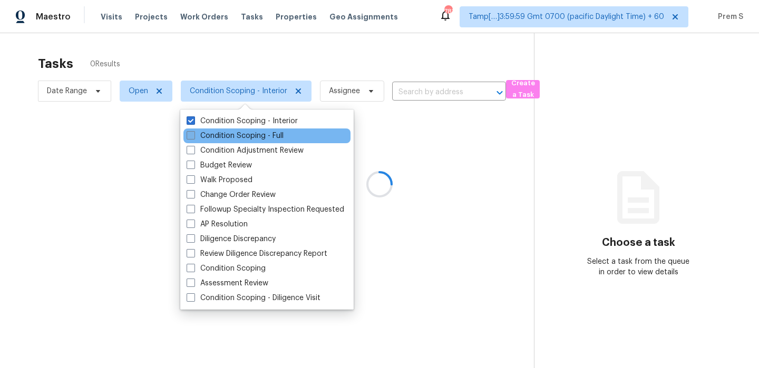
click at [224, 132] on label "Condition Scoping - Full" at bounding box center [234, 136] width 97 height 11
click at [193, 132] on input "Condition Scoping - Full" at bounding box center [189, 134] width 7 height 7
click at [224, 132] on label "Condition Scoping - Full" at bounding box center [234, 136] width 97 height 11
click at [193, 132] on input "Condition Scoping - Full" at bounding box center [189, 134] width 7 height 7
checkbox input "false"
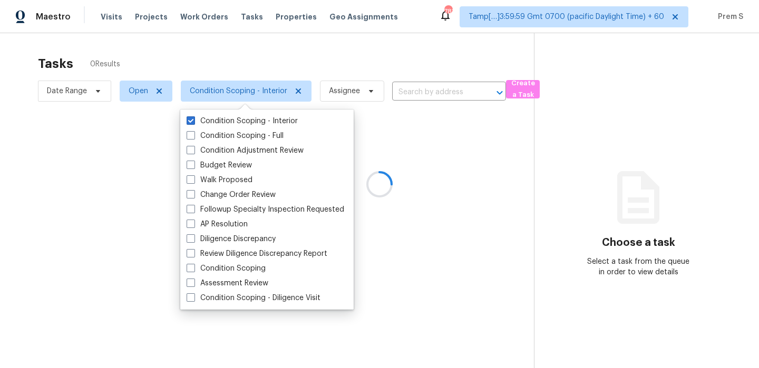
click at [306, 55] on div at bounding box center [379, 184] width 759 height 368
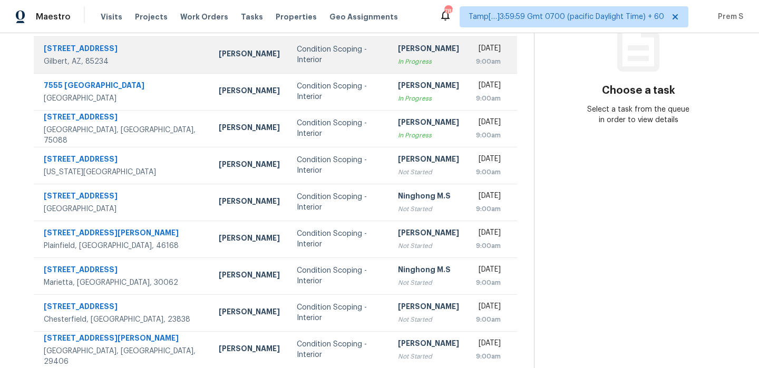
scroll to position [180, 0]
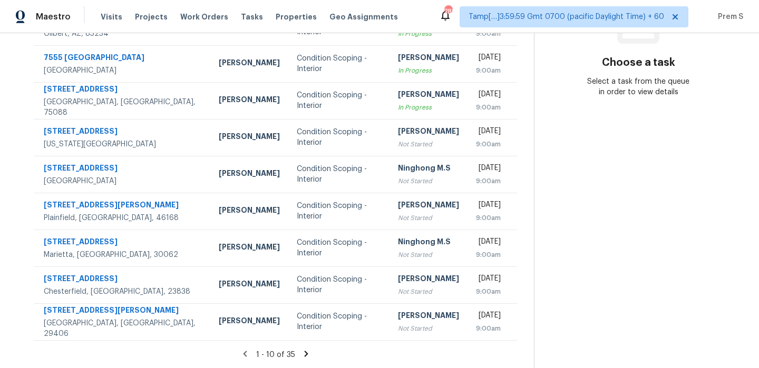
click at [304, 354] on icon at bounding box center [305, 353] width 9 height 9
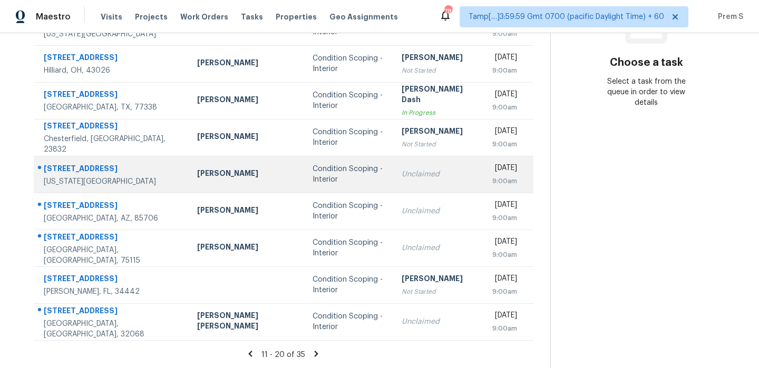
click at [401, 170] on div "Unclaimed" at bounding box center [437, 174] width 73 height 11
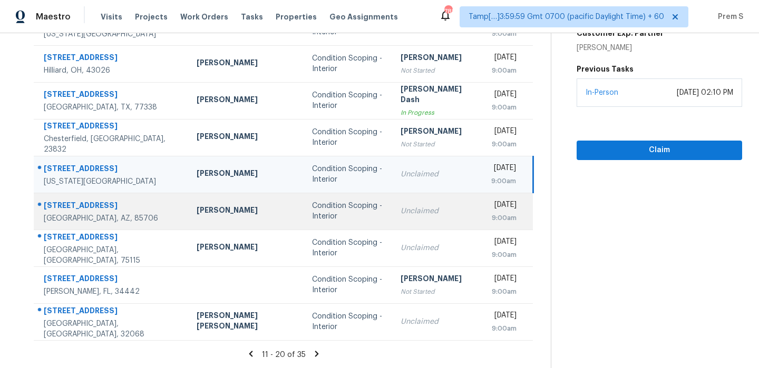
click at [400, 210] on div "Unclaimed" at bounding box center [436, 211] width 73 height 11
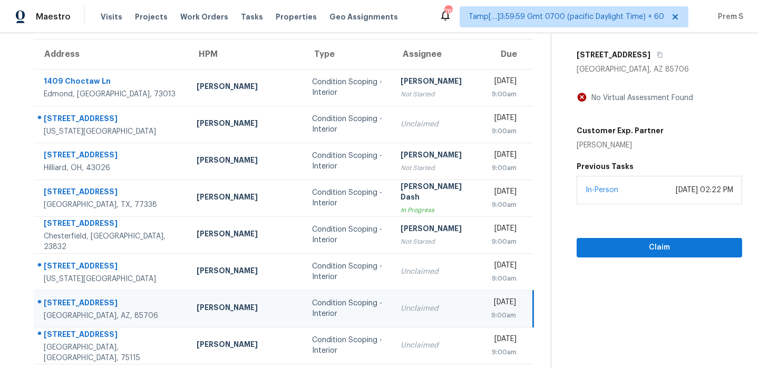
scroll to position [66, 0]
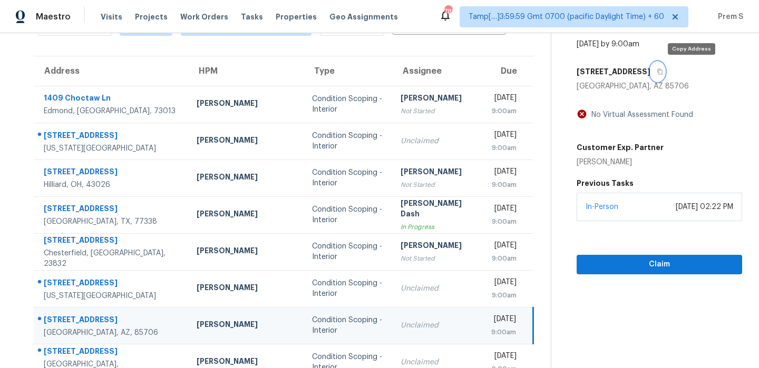
click at [663, 73] on icon "button" at bounding box center [659, 71] width 6 height 6
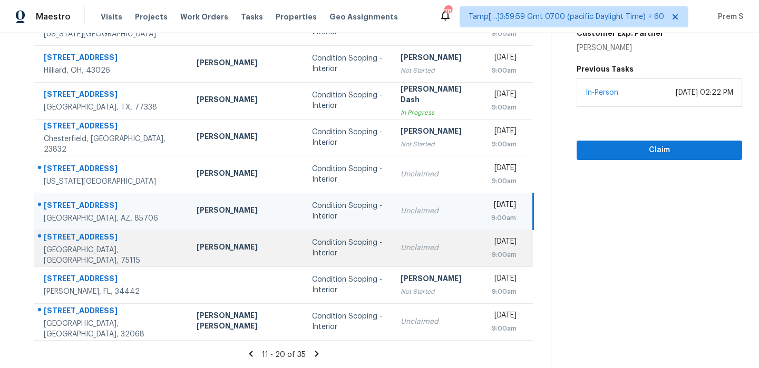
click at [392, 241] on td "Unclaimed" at bounding box center [437, 248] width 90 height 37
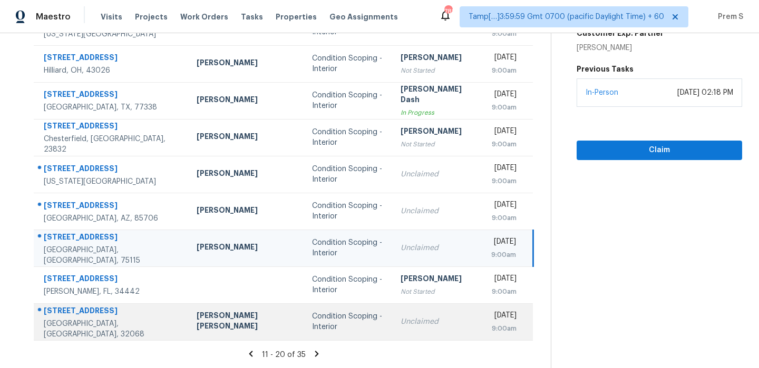
click at [400, 323] on div "Unclaimed" at bounding box center [436, 322] width 73 height 11
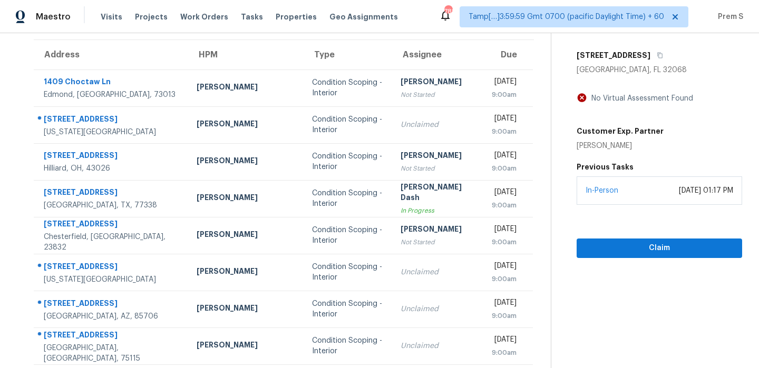
scroll to position [81, 0]
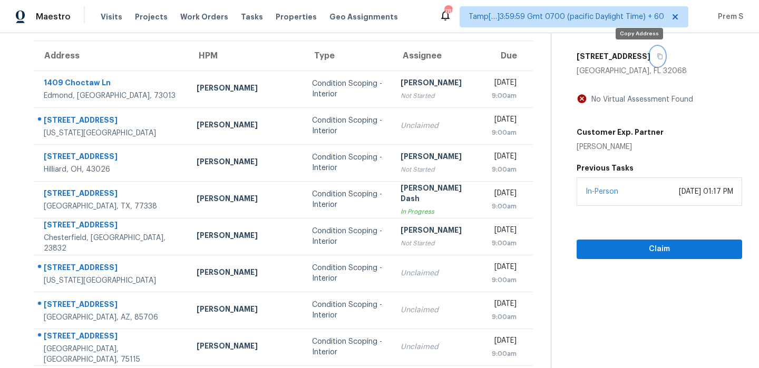
click at [657, 58] on icon "button" at bounding box center [659, 57] width 5 height 6
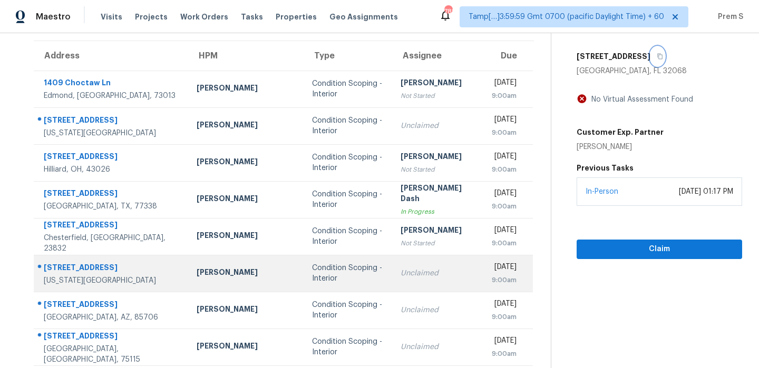
scroll to position [180, 0]
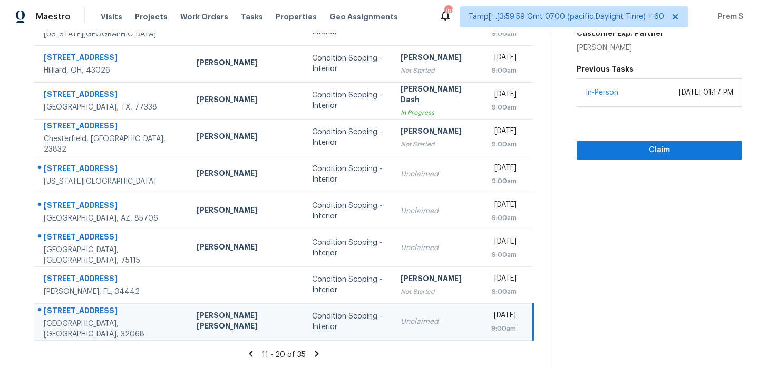
click at [314, 351] on icon at bounding box center [316, 354] width 4 height 6
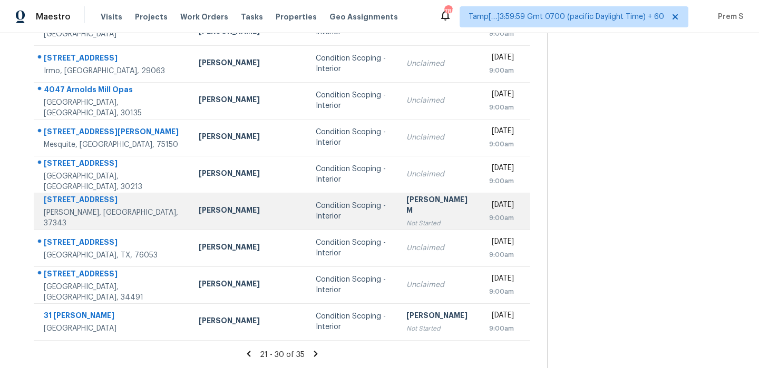
scroll to position [80, 0]
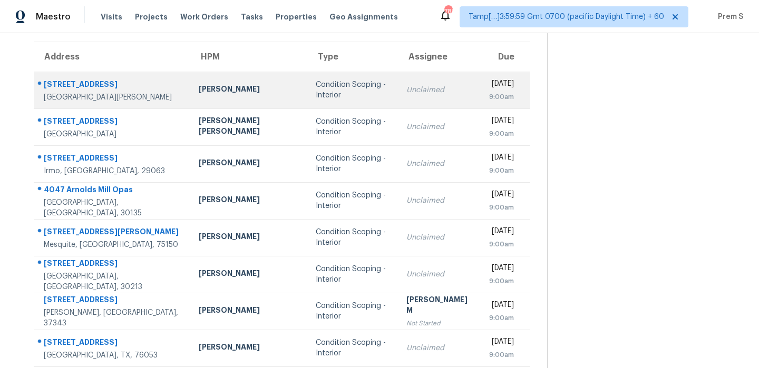
click at [489, 96] on div "9:00am" at bounding box center [501, 97] width 25 height 11
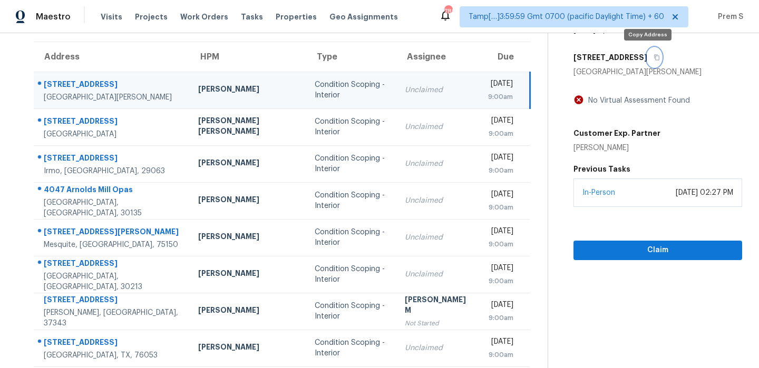
click at [653, 57] on icon "button" at bounding box center [656, 57] width 6 height 6
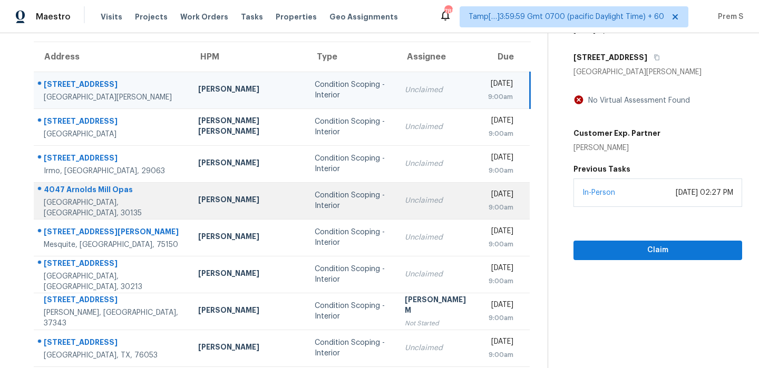
click at [314, 200] on div "Condition Scoping - Interior" at bounding box center [350, 200] width 73 height 21
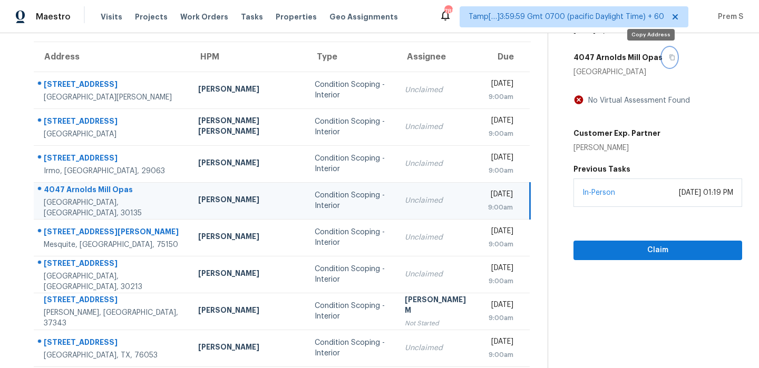
click at [668, 56] on icon "button" at bounding box center [671, 57] width 6 height 6
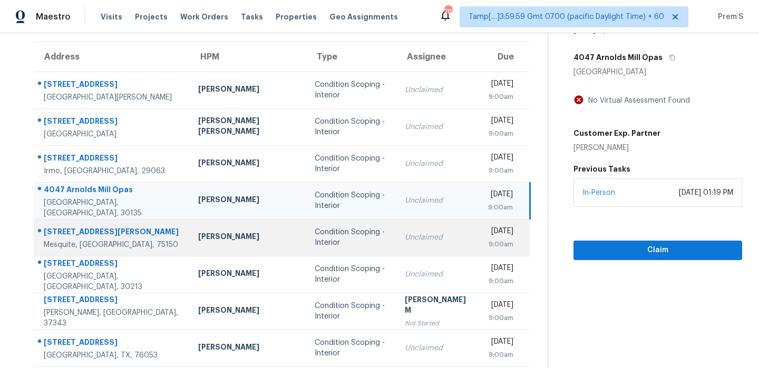
click at [405, 236] on div "Unclaimed" at bounding box center [438, 237] width 66 height 11
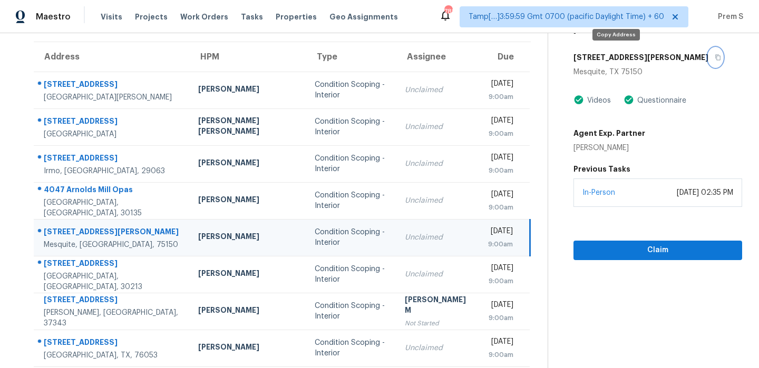
click at [714, 58] on icon "button" at bounding box center [717, 57] width 6 height 6
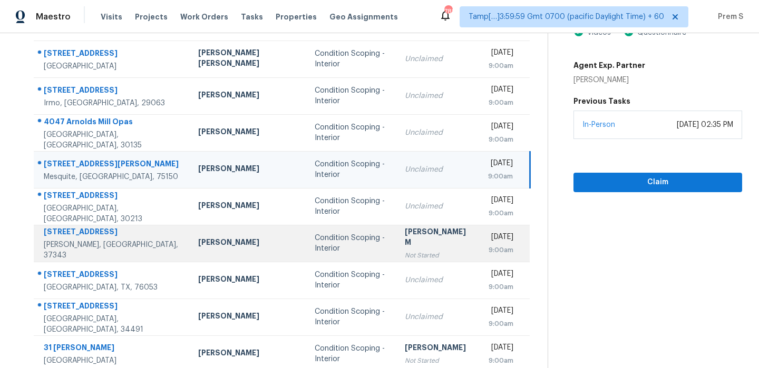
scroll to position [180, 0]
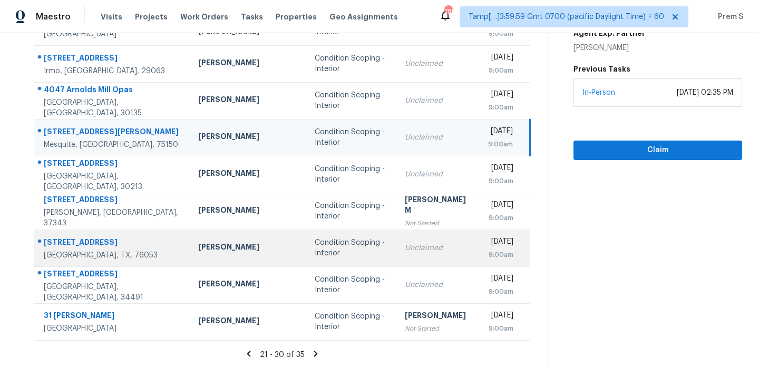
click at [405, 249] on div "Unclaimed" at bounding box center [438, 248] width 66 height 11
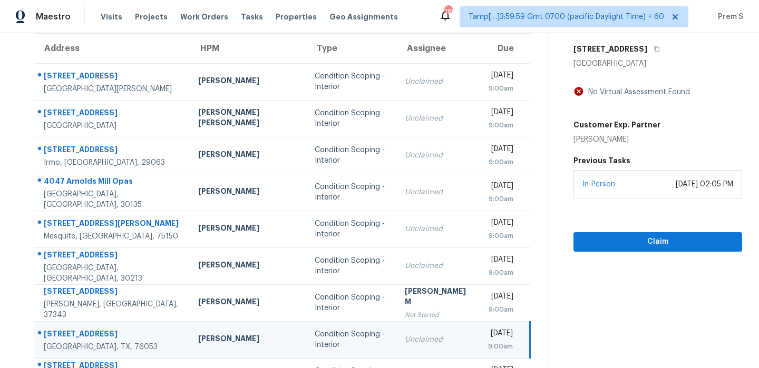
scroll to position [80, 0]
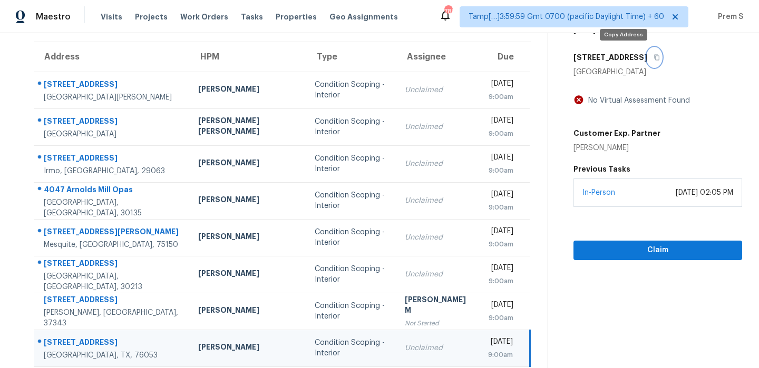
click at [653, 57] on icon "button" at bounding box center [656, 57] width 6 height 6
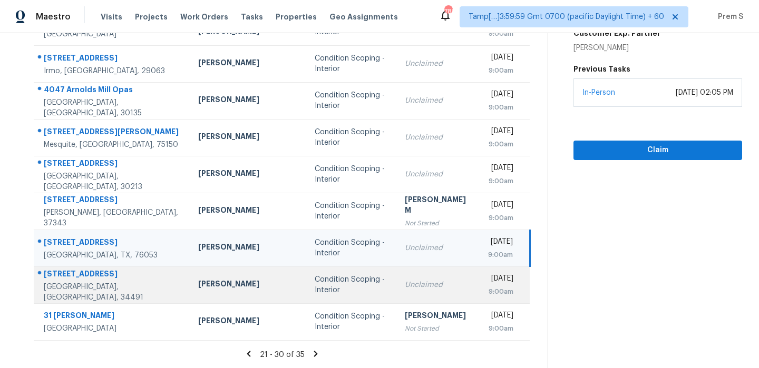
click at [402, 275] on td "Unclaimed" at bounding box center [437, 285] width 83 height 37
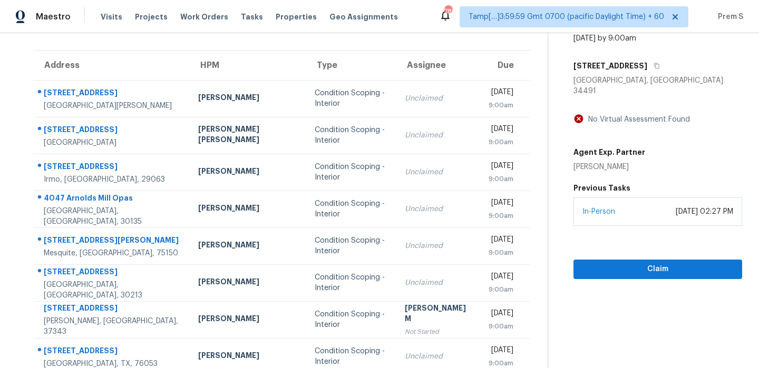
scroll to position [46, 0]
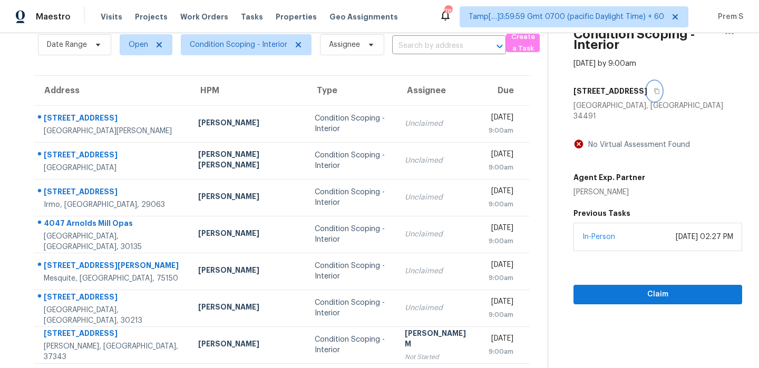
click at [654, 91] on icon "button" at bounding box center [656, 92] width 5 height 6
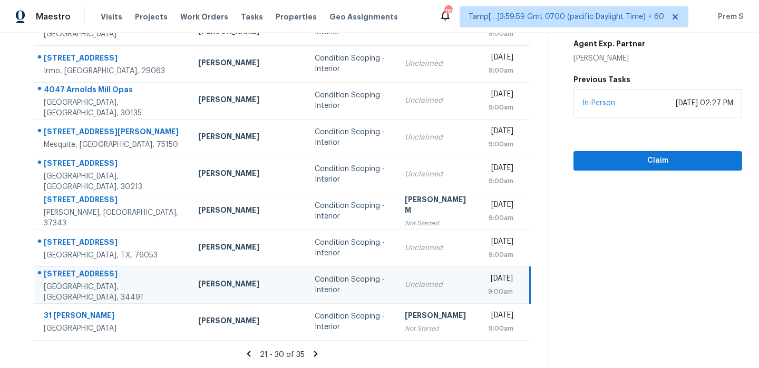
click at [313, 354] on icon at bounding box center [315, 354] width 4 height 6
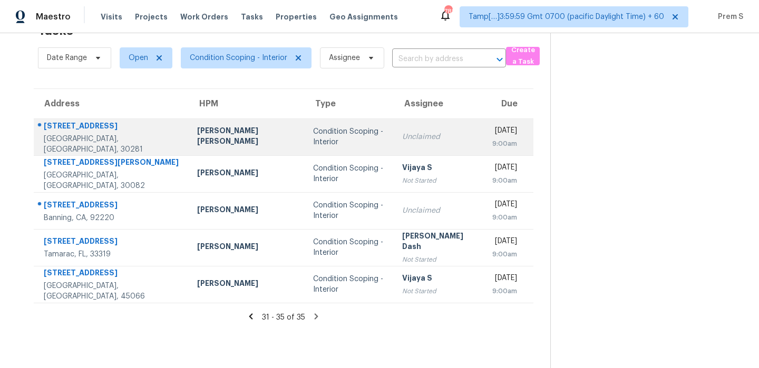
click at [492, 139] on div "[DATE]" at bounding box center [504, 131] width 25 height 13
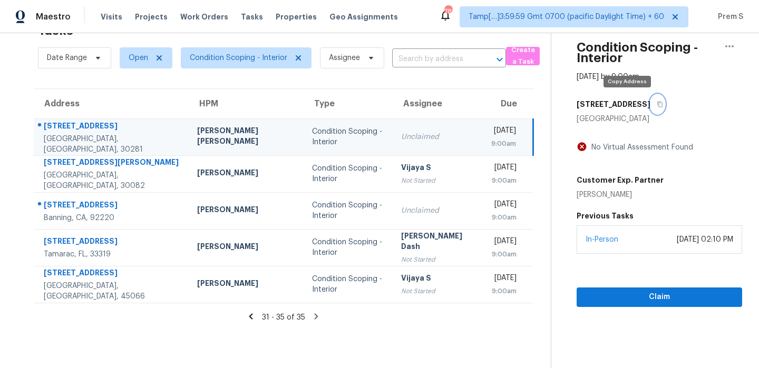
click at [650, 109] on button "button" at bounding box center [657, 104] width 14 height 19
click at [657, 106] on icon "button" at bounding box center [659, 105] width 5 height 6
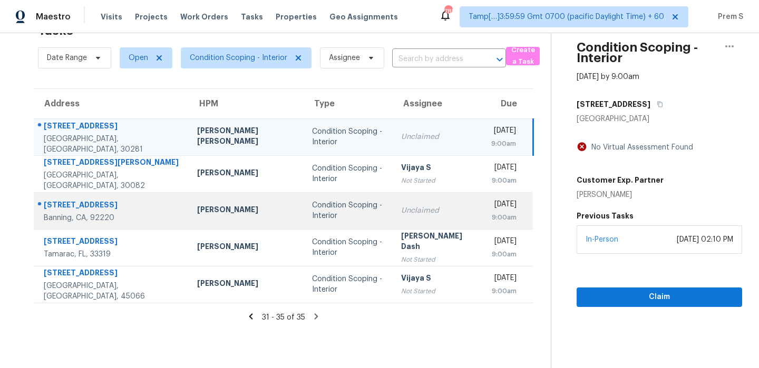
click at [401, 213] on div "Unclaimed" at bounding box center [437, 210] width 73 height 11
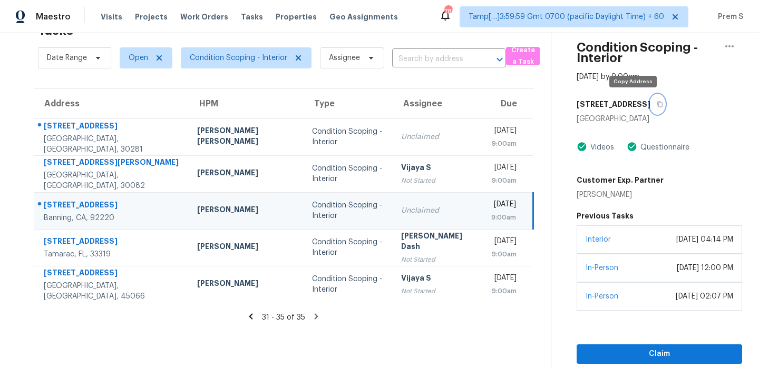
click at [656, 107] on icon "button" at bounding box center [659, 104] width 6 height 6
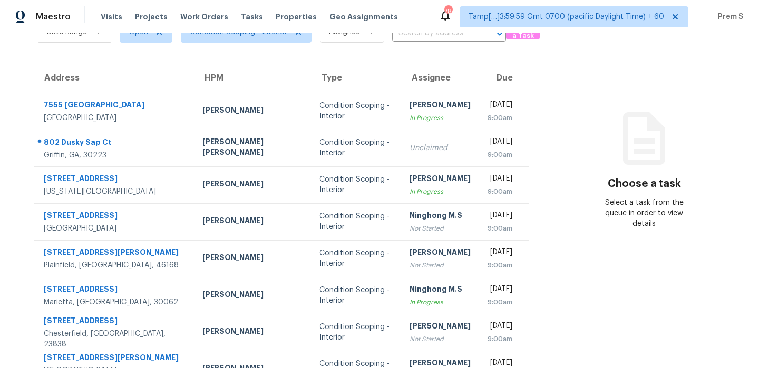
scroll to position [68, 0]
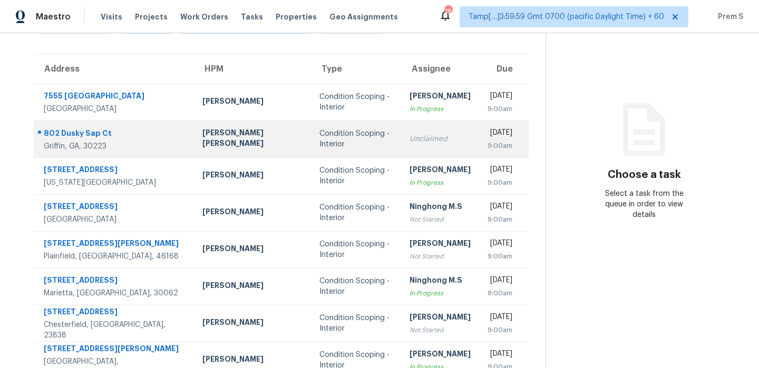
click at [319, 146] on div "Condition Scoping - Interior" at bounding box center [356, 139] width 74 height 21
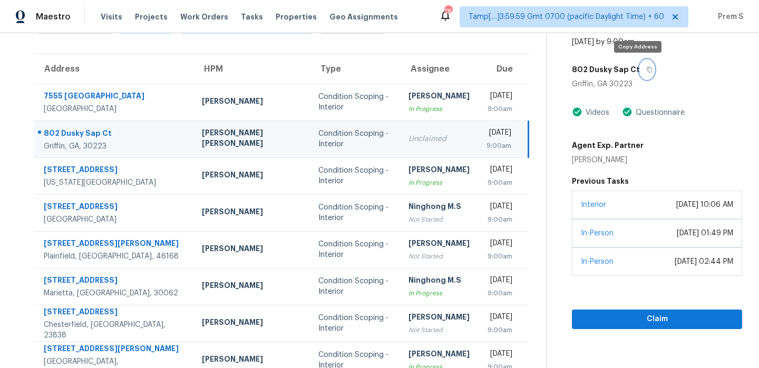
click at [646, 72] on icon "button" at bounding box center [648, 70] width 5 height 6
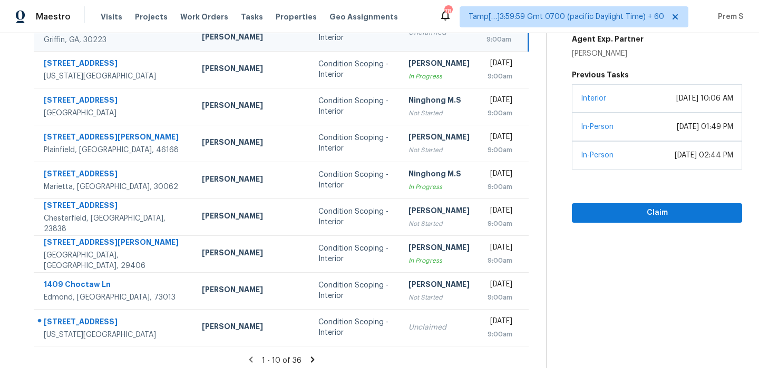
scroll to position [180, 0]
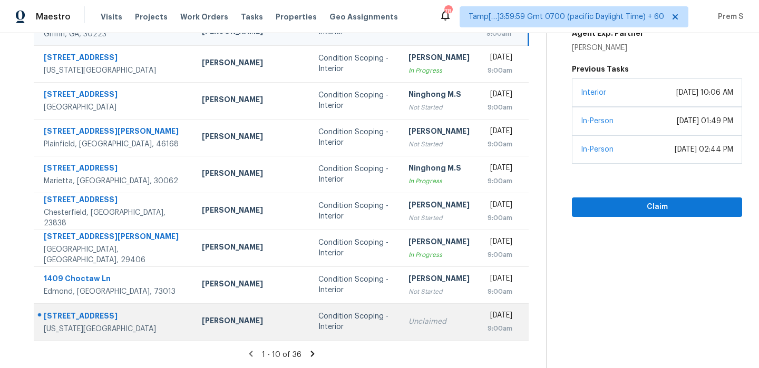
click at [320, 327] on div "Condition Scoping - Interior" at bounding box center [354, 321] width 73 height 21
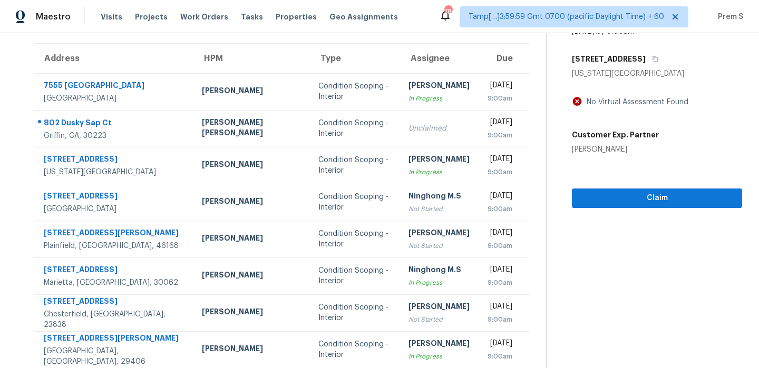
scroll to position [13, 0]
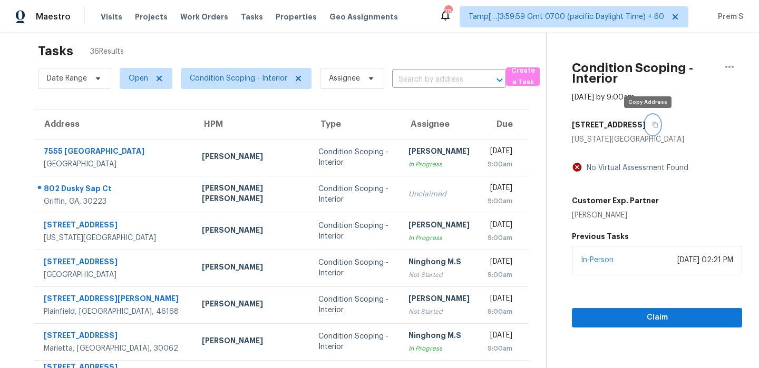
click at [649, 127] on button "button" at bounding box center [652, 124] width 14 height 19
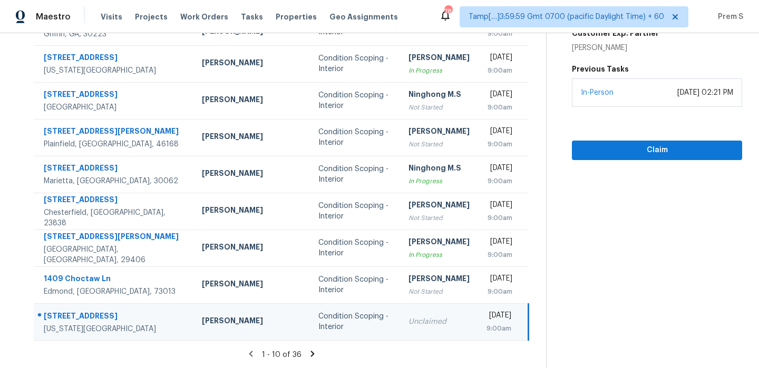
click at [312, 352] on icon at bounding box center [312, 353] width 9 height 9
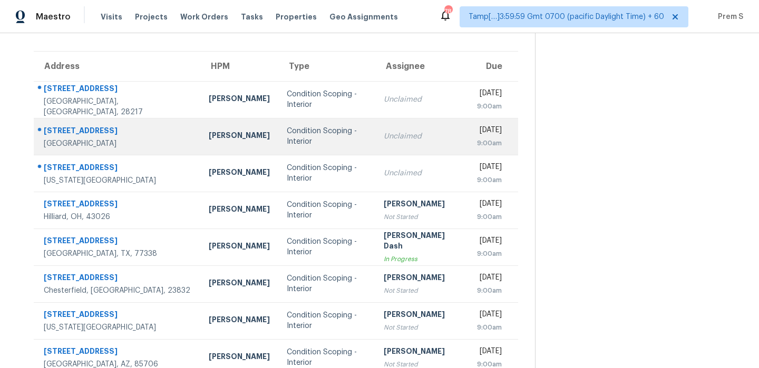
scroll to position [70, 0]
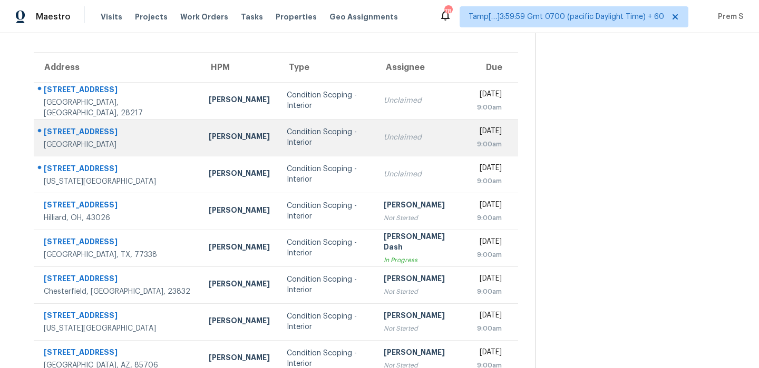
click at [402, 114] on td "Unclaimed" at bounding box center [421, 100] width 93 height 37
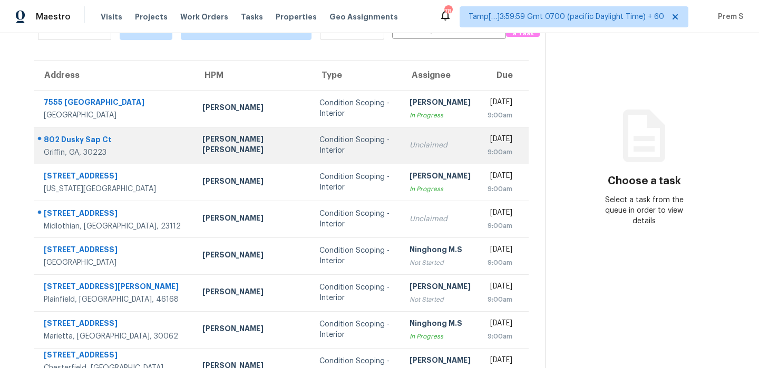
scroll to position [76, 0]
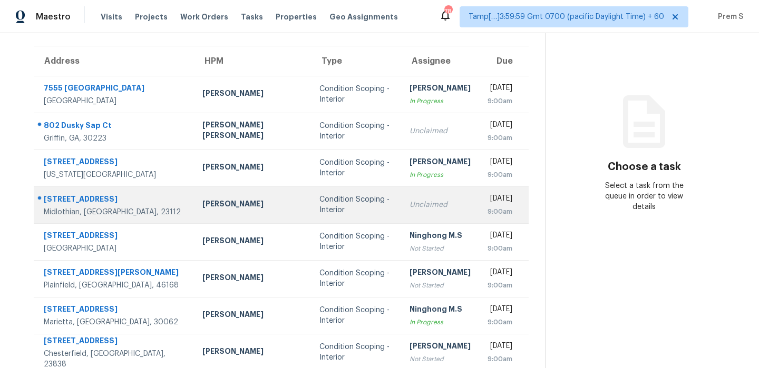
click at [409, 208] on div "Unclaimed" at bounding box center [439, 205] width 61 height 11
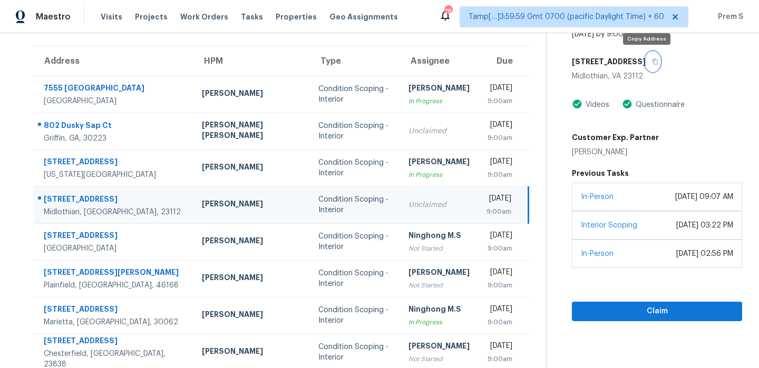
click at [651, 60] on button "button" at bounding box center [652, 61] width 14 height 19
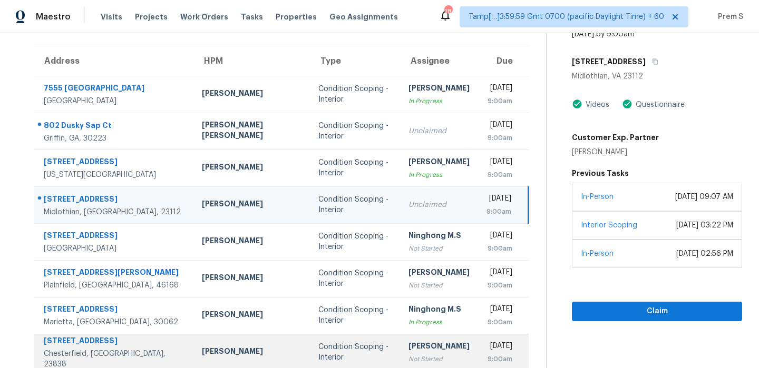
scroll to position [180, 0]
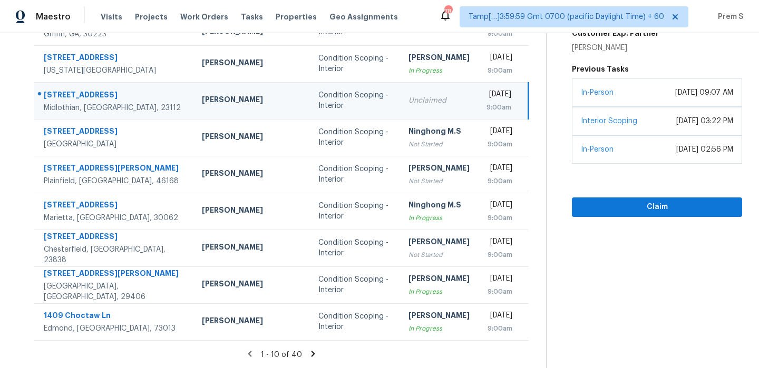
click at [311, 354] on icon at bounding box center [313, 354] width 4 height 6
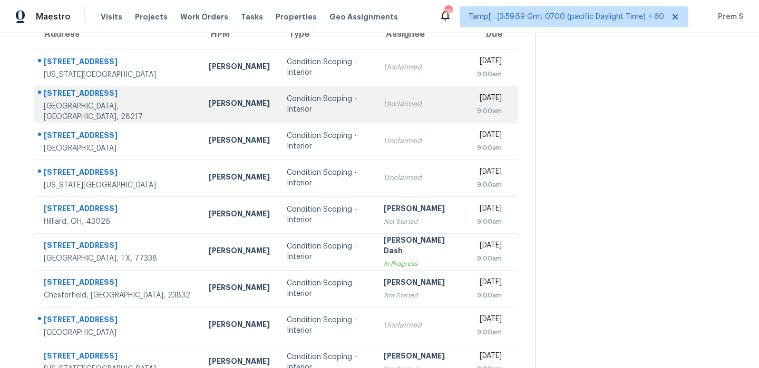
scroll to position [68, 0]
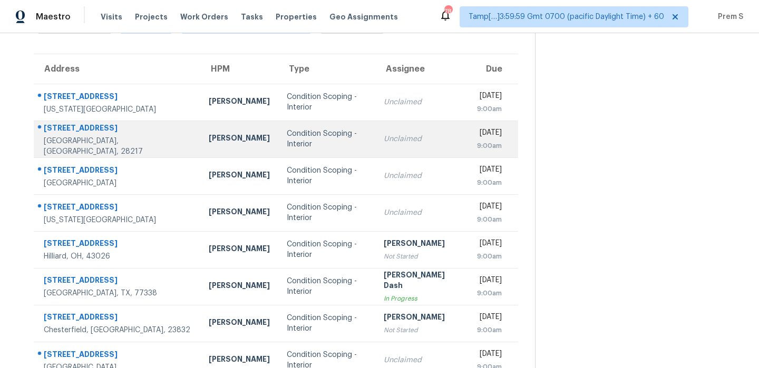
click at [387, 136] on div "Unclaimed" at bounding box center [422, 139] width 76 height 11
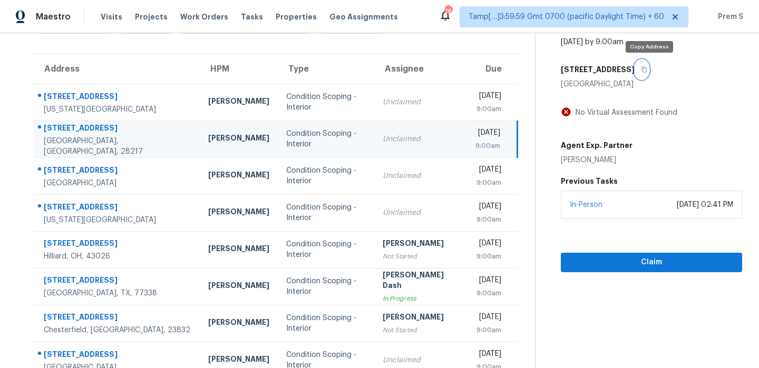
click at [647, 71] on icon "button" at bounding box center [644, 69] width 6 height 6
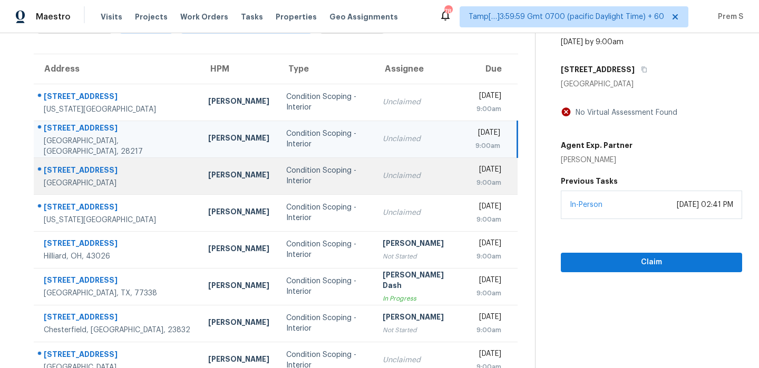
click at [382, 178] on div "Unclaimed" at bounding box center [420, 176] width 76 height 11
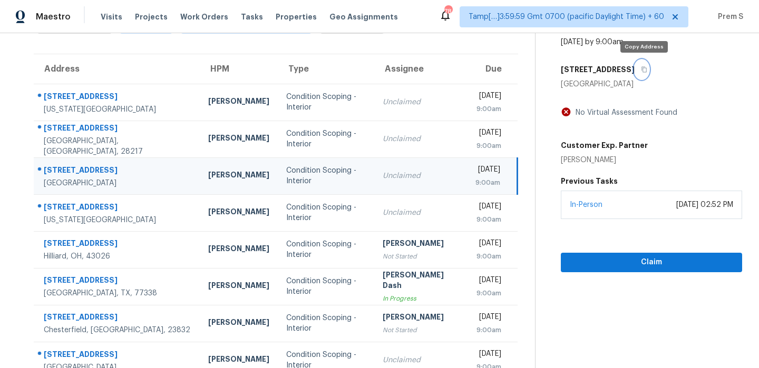
click at [643, 71] on icon "button" at bounding box center [644, 70] width 5 height 6
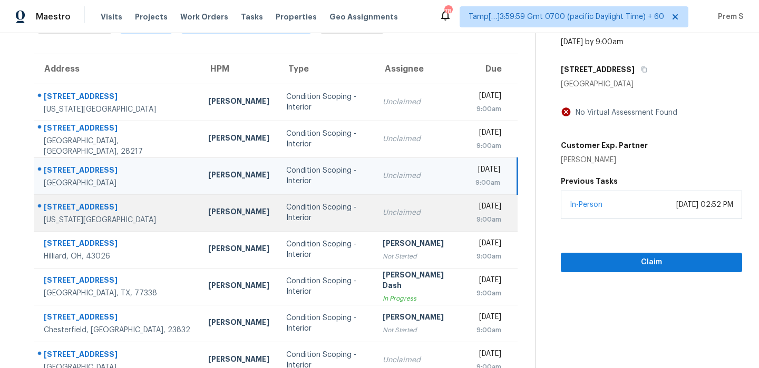
click at [374, 211] on td "Unclaimed" at bounding box center [420, 212] width 93 height 37
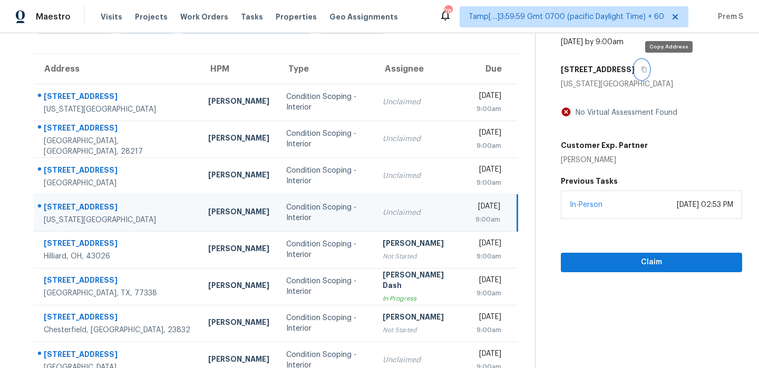
click at [647, 69] on icon "button" at bounding box center [644, 69] width 6 height 6
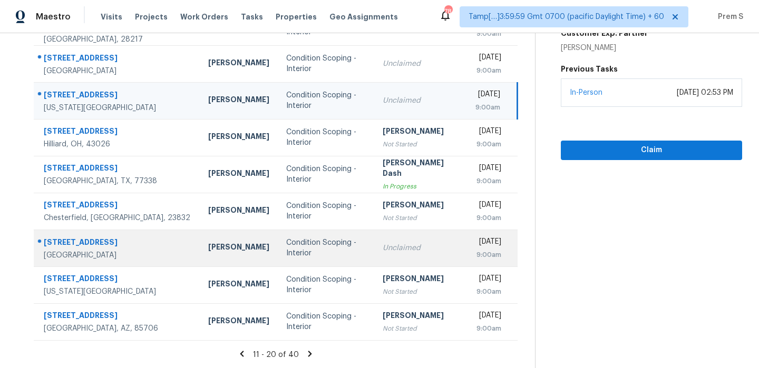
click at [382, 249] on div "Unclaimed" at bounding box center [420, 248] width 76 height 11
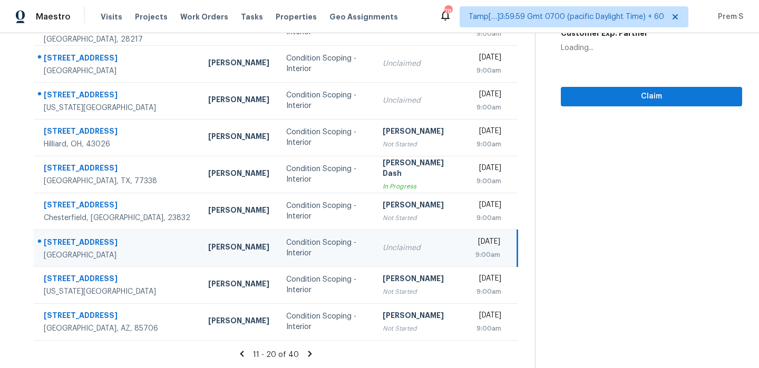
scroll to position [82, 0]
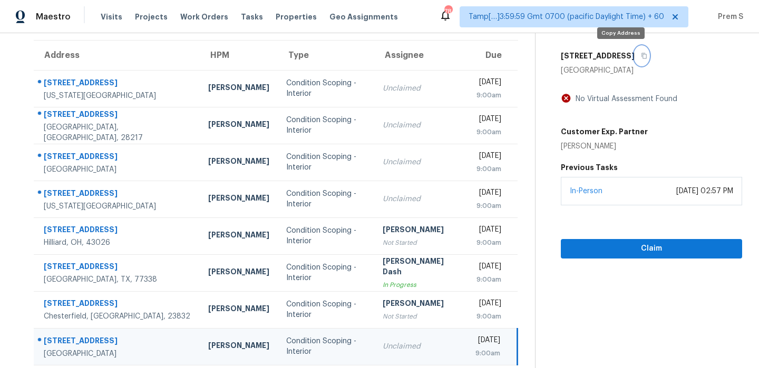
click at [641, 58] on icon "button" at bounding box center [644, 56] width 6 height 6
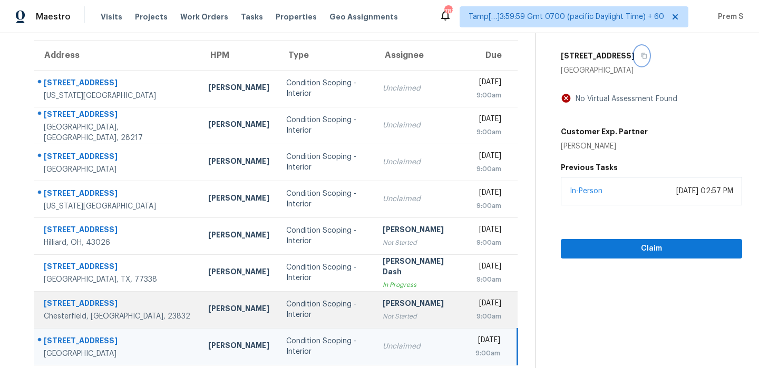
scroll to position [180, 0]
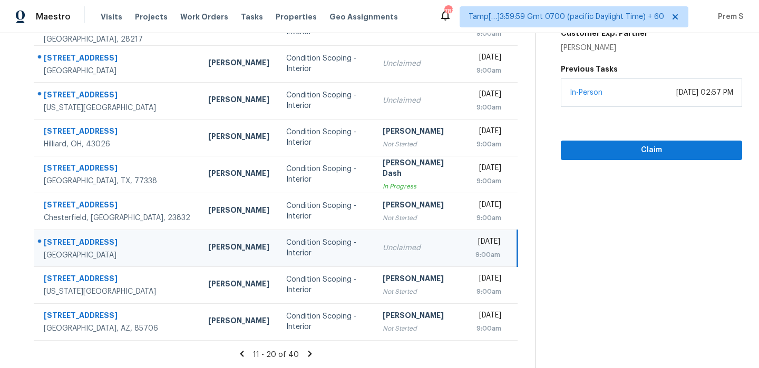
click at [309, 353] on icon at bounding box center [310, 354] width 4 height 6
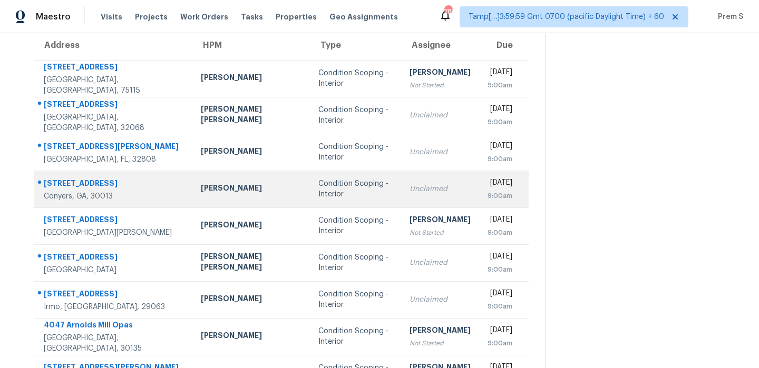
scroll to position [91, 0]
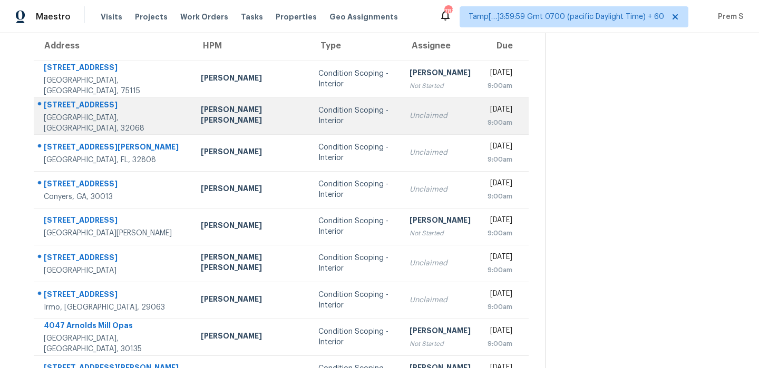
click at [404, 127] on td "Unclaimed" at bounding box center [440, 115] width 78 height 37
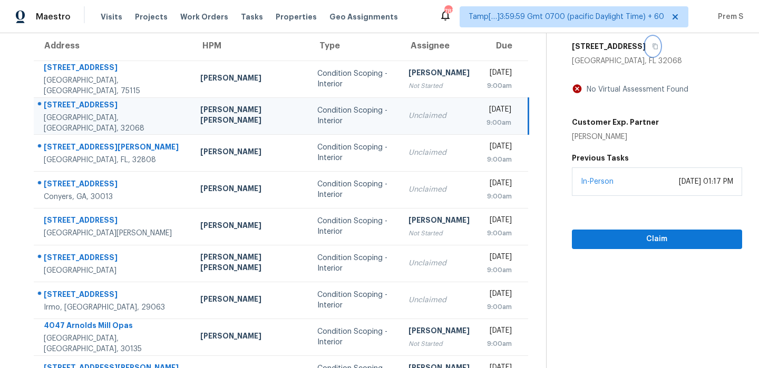
click at [652, 48] on icon "button" at bounding box center [654, 47] width 5 height 6
click at [652, 43] on icon "button" at bounding box center [655, 46] width 6 height 6
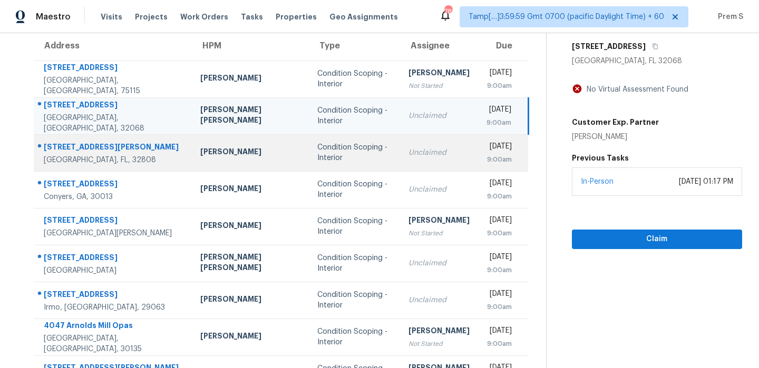
click at [408, 148] on div "Unclaimed" at bounding box center [438, 153] width 61 height 11
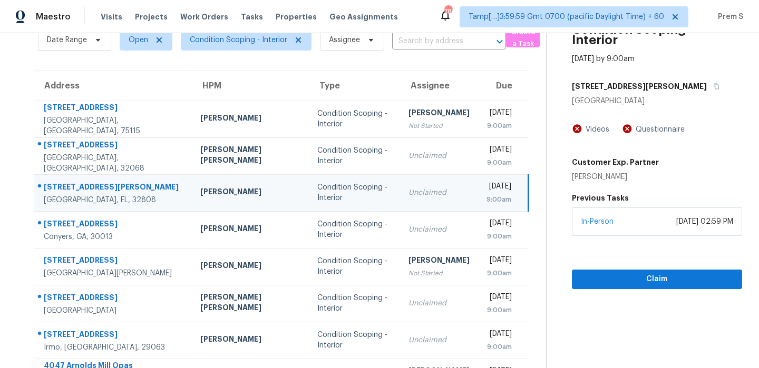
scroll to position [0, 0]
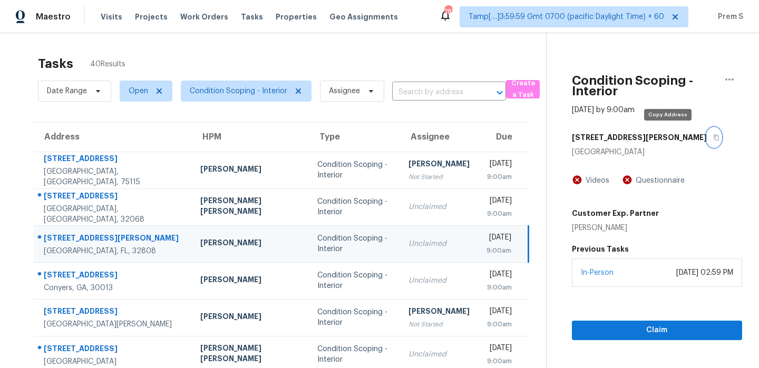
click at [713, 136] on icon "button" at bounding box center [716, 137] width 6 height 6
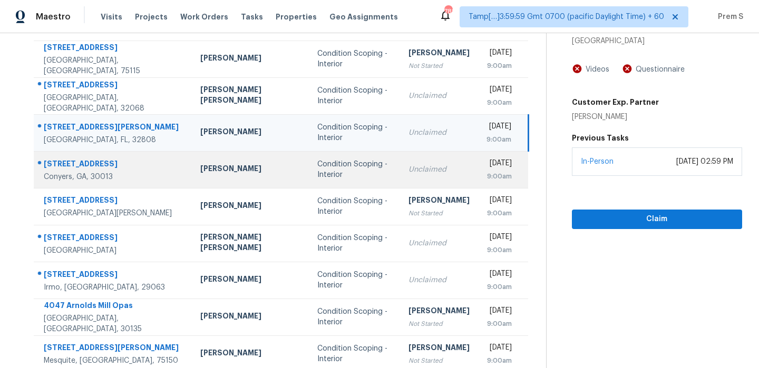
click at [408, 170] on div "Unclaimed" at bounding box center [438, 169] width 61 height 11
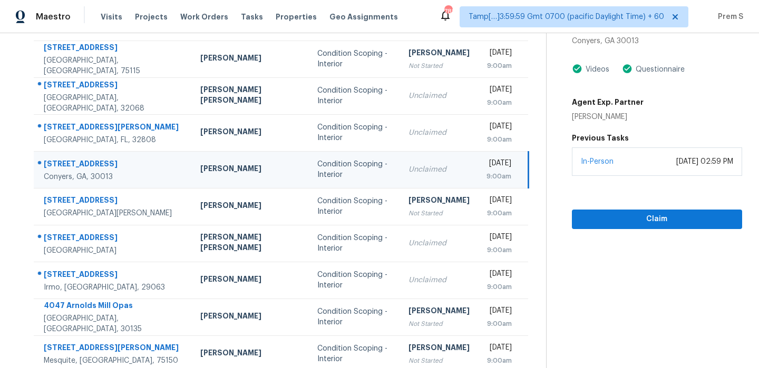
scroll to position [38, 0]
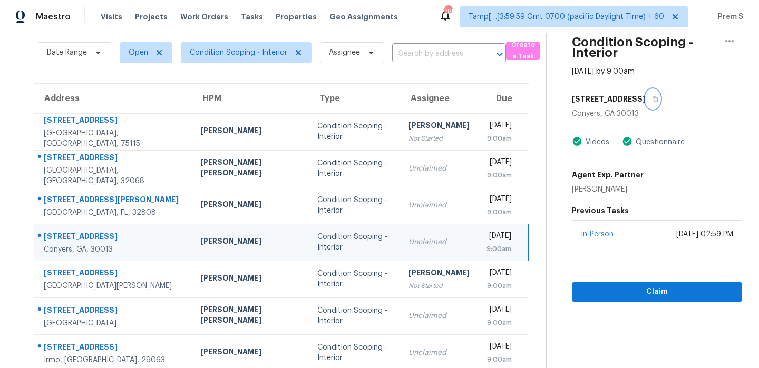
click at [652, 101] on icon "button" at bounding box center [655, 99] width 6 height 6
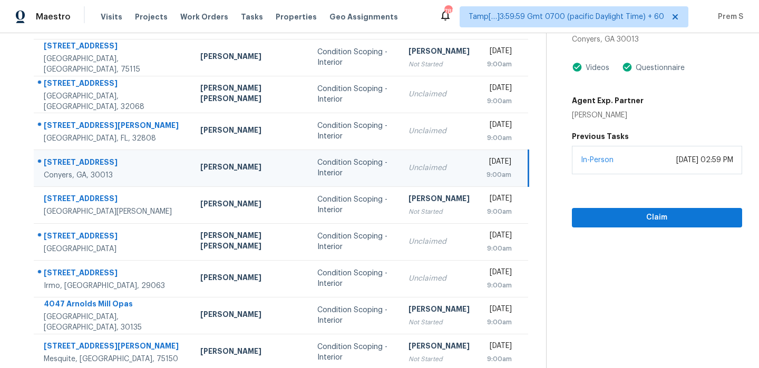
scroll to position [180, 0]
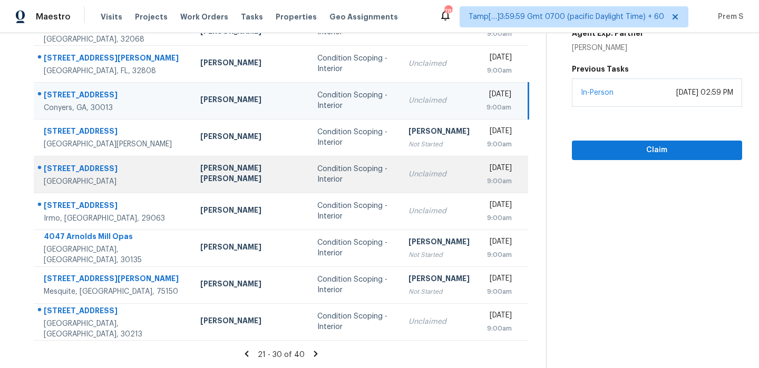
click at [432, 172] on td "Unclaimed" at bounding box center [439, 174] width 78 height 37
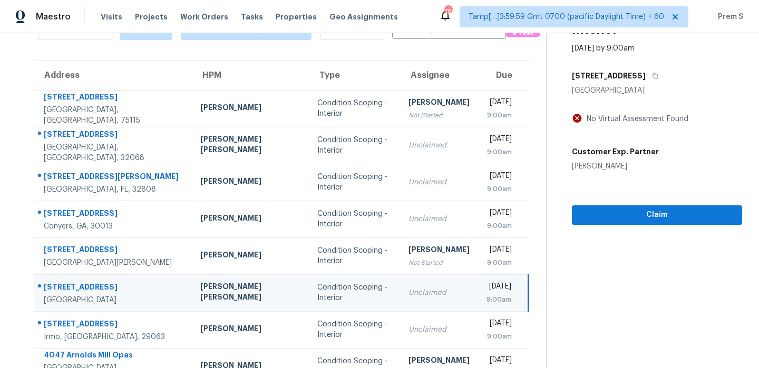
scroll to position [47, 0]
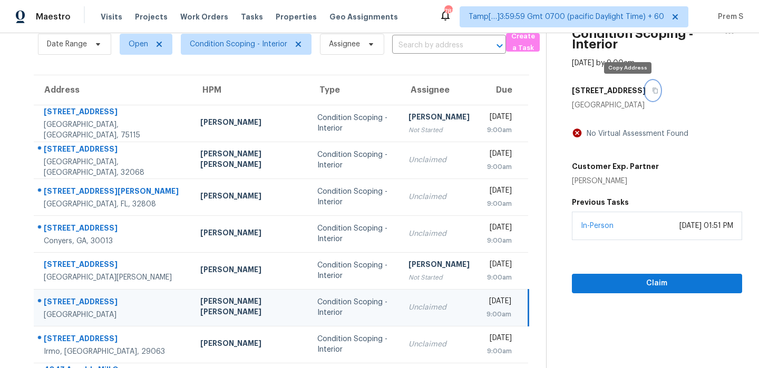
click at [652, 90] on icon "button" at bounding box center [654, 91] width 5 height 6
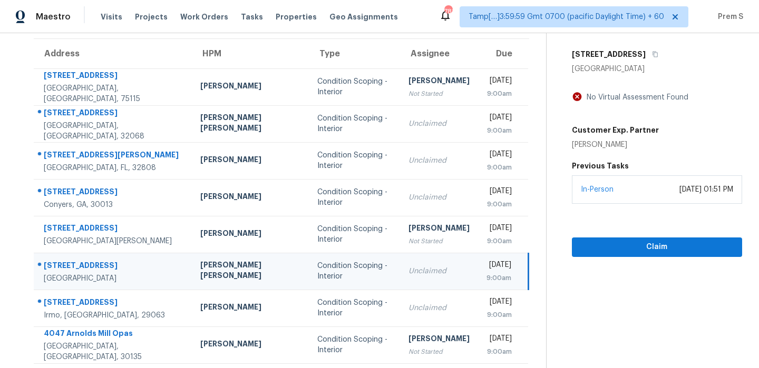
scroll to position [180, 0]
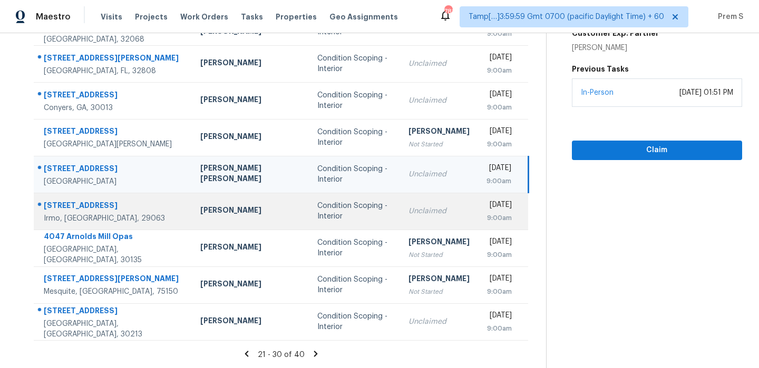
click at [408, 210] on div "Unclaimed" at bounding box center [438, 211] width 61 height 11
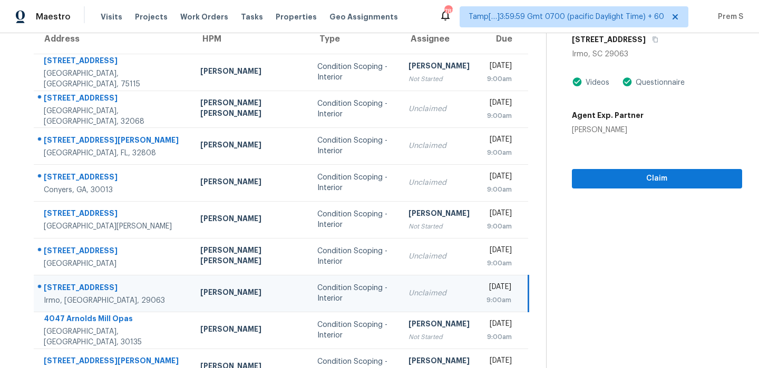
scroll to position [76, 0]
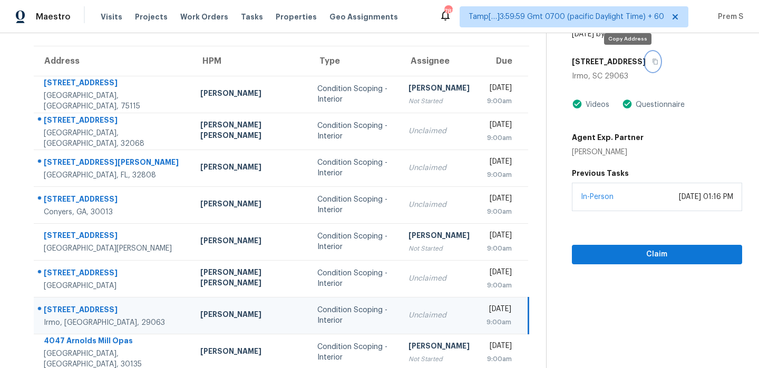
click at [652, 59] on icon "button" at bounding box center [655, 61] width 6 height 6
